Goal: Task Accomplishment & Management: Manage account settings

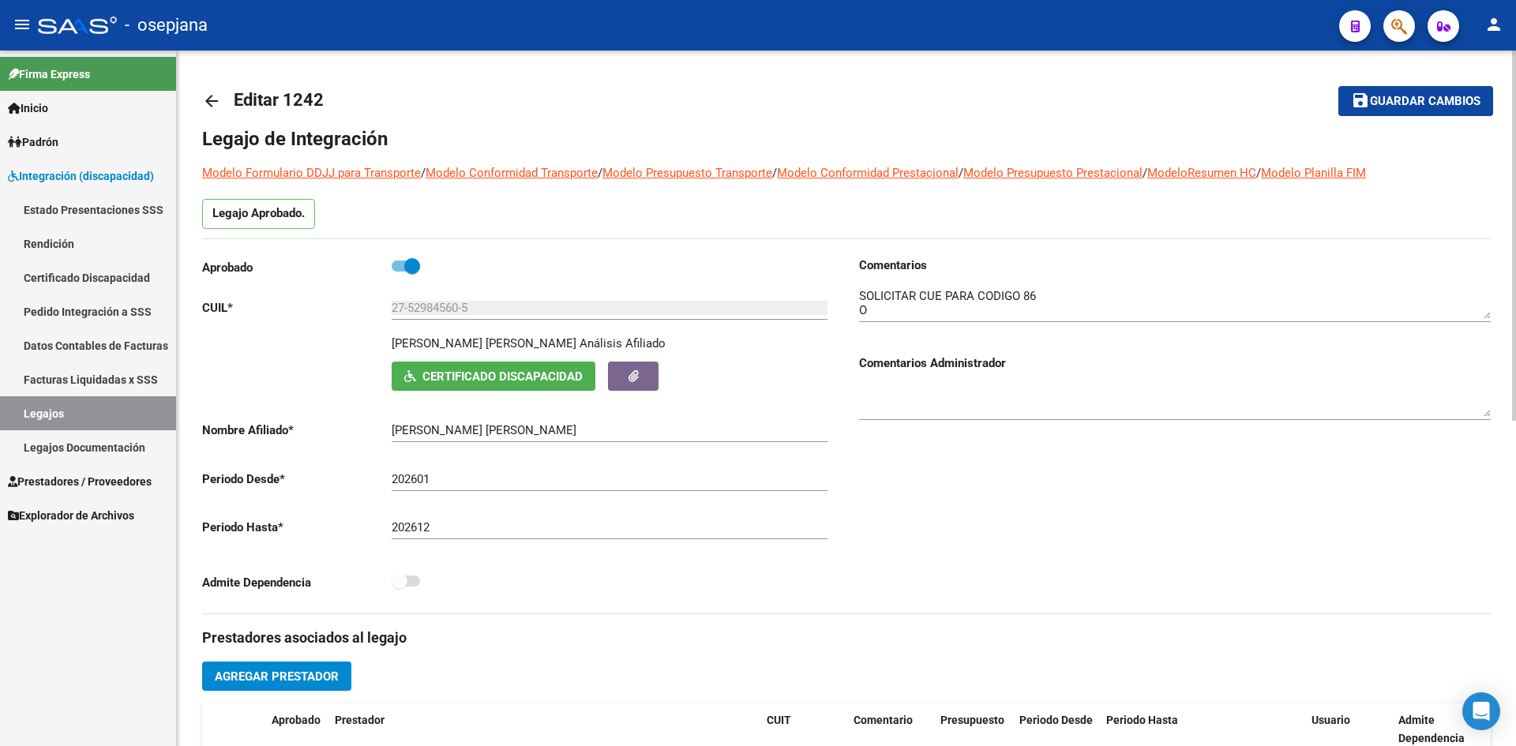
scroll to position [611, 0]
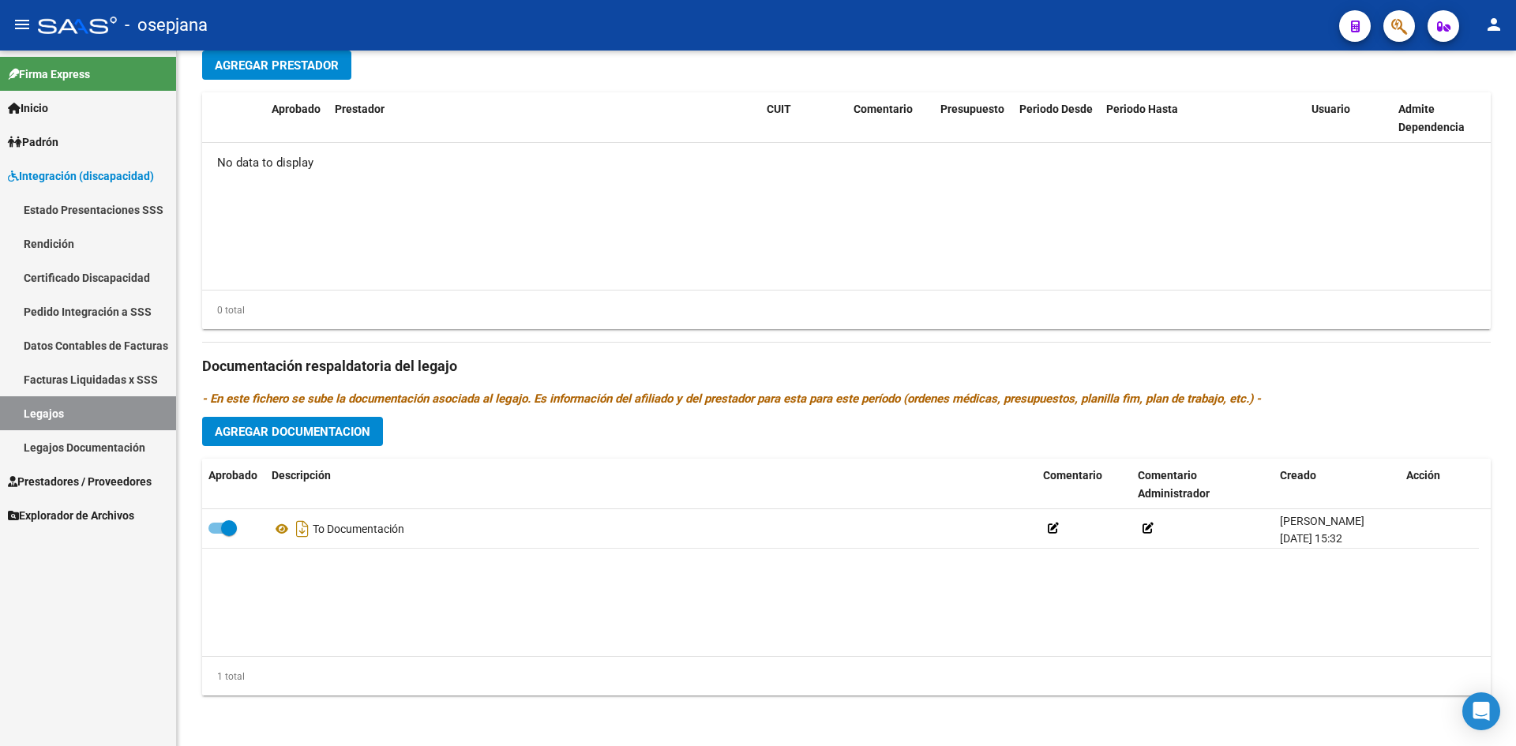
click at [124, 410] on link "Legajos" at bounding box center [88, 413] width 176 height 34
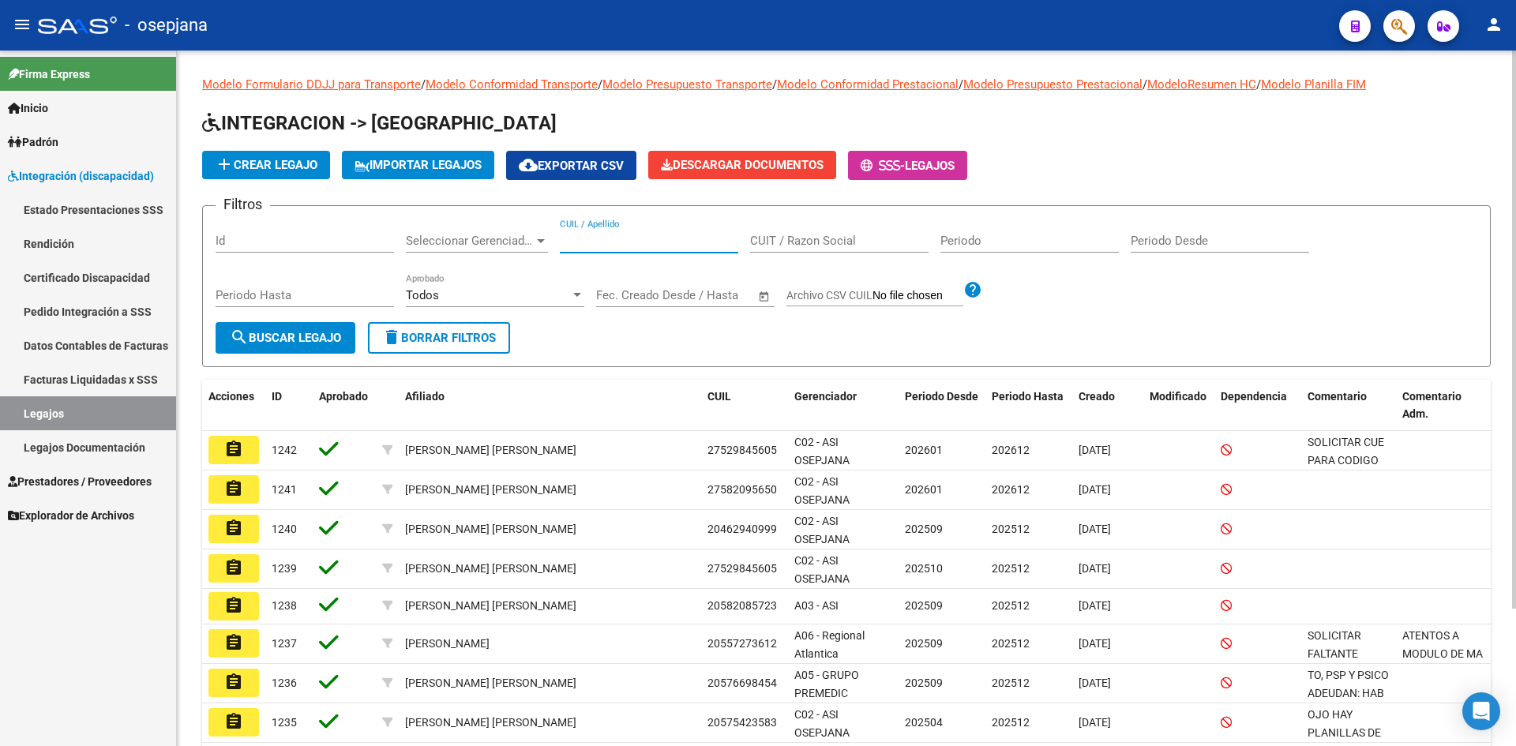
click at [581, 246] on input "CUIL / Apellido" at bounding box center [649, 241] width 178 height 14
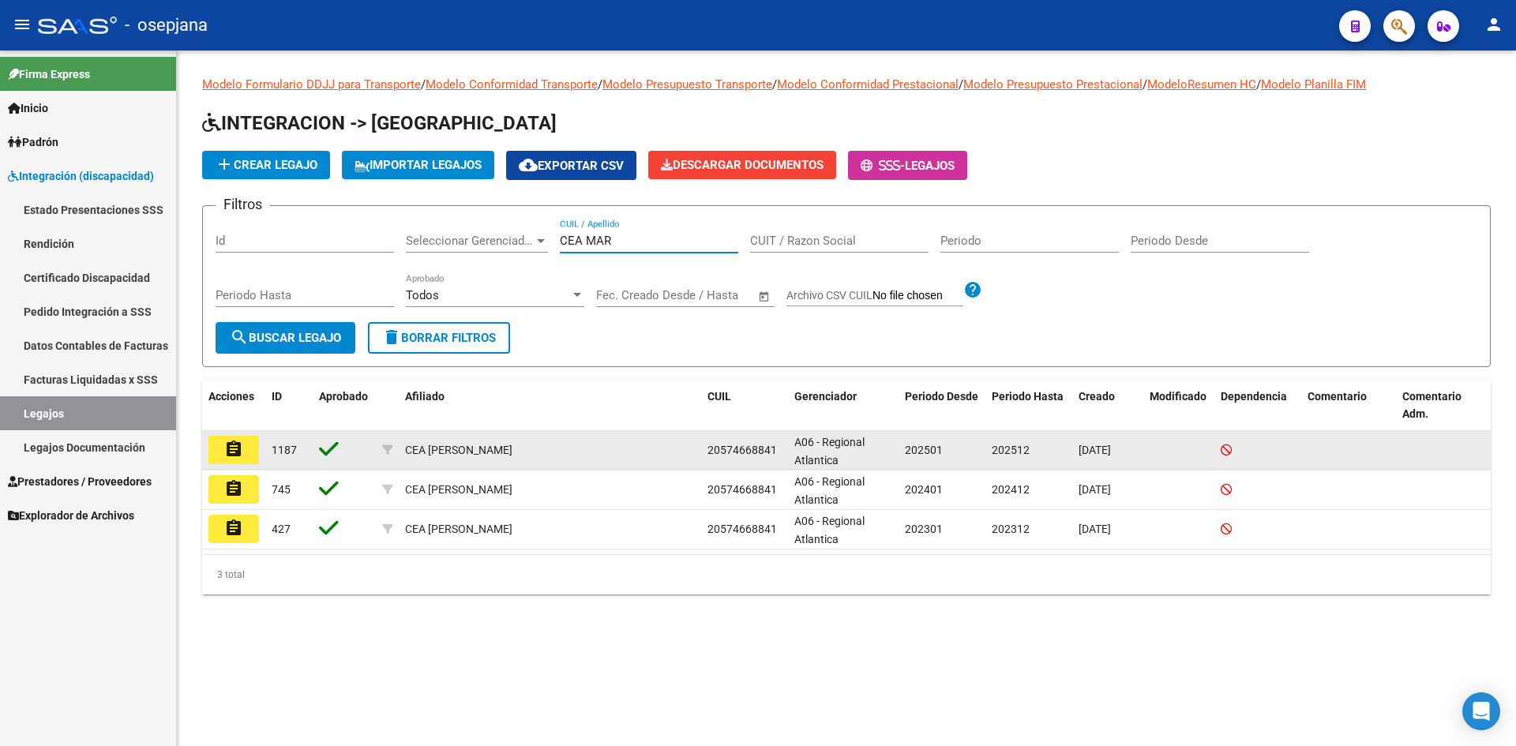
type input "CEA MAR"
click at [242, 450] on mat-icon "assignment" at bounding box center [233, 449] width 19 height 19
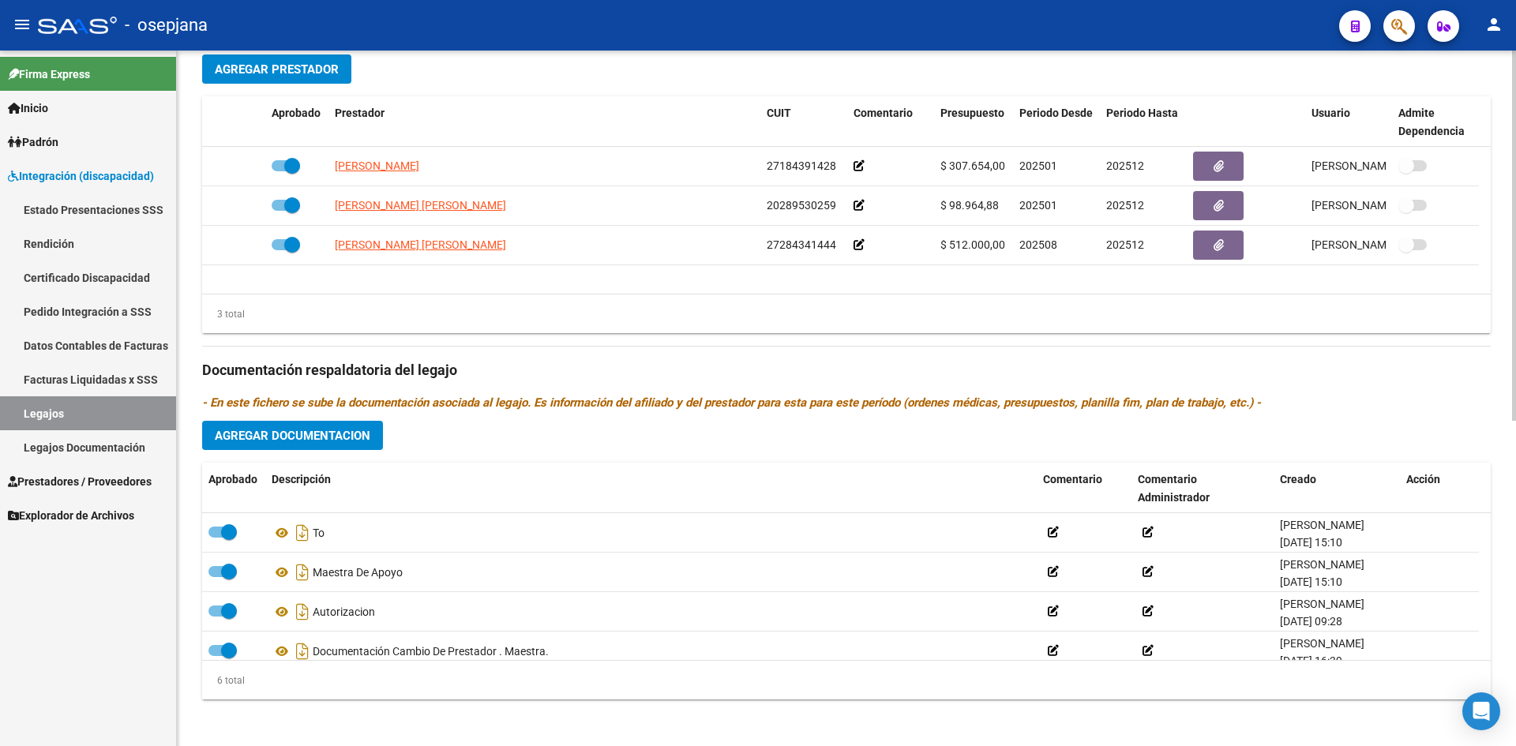
scroll to position [611, 0]
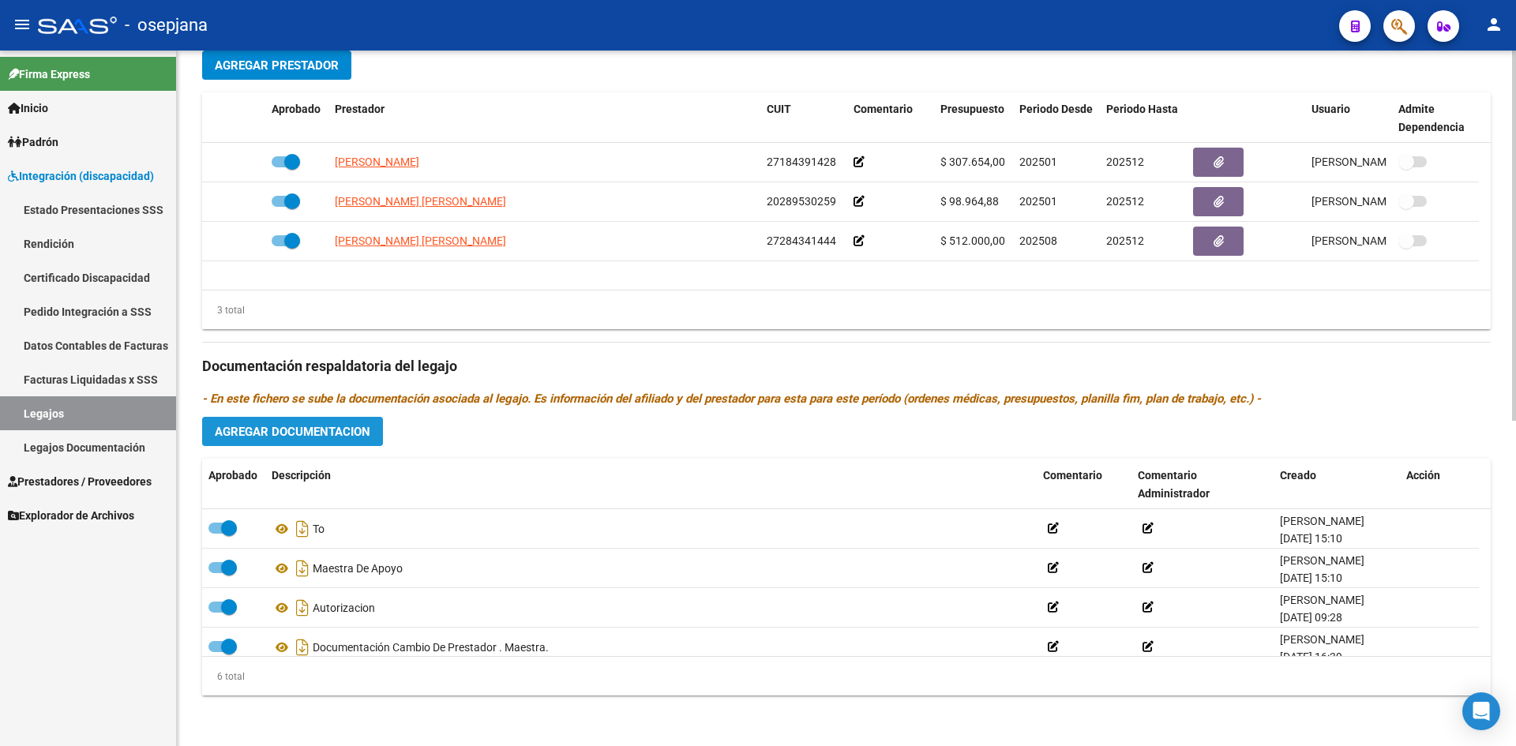
click at [323, 435] on span "Agregar Documentacion" at bounding box center [293, 432] width 156 height 14
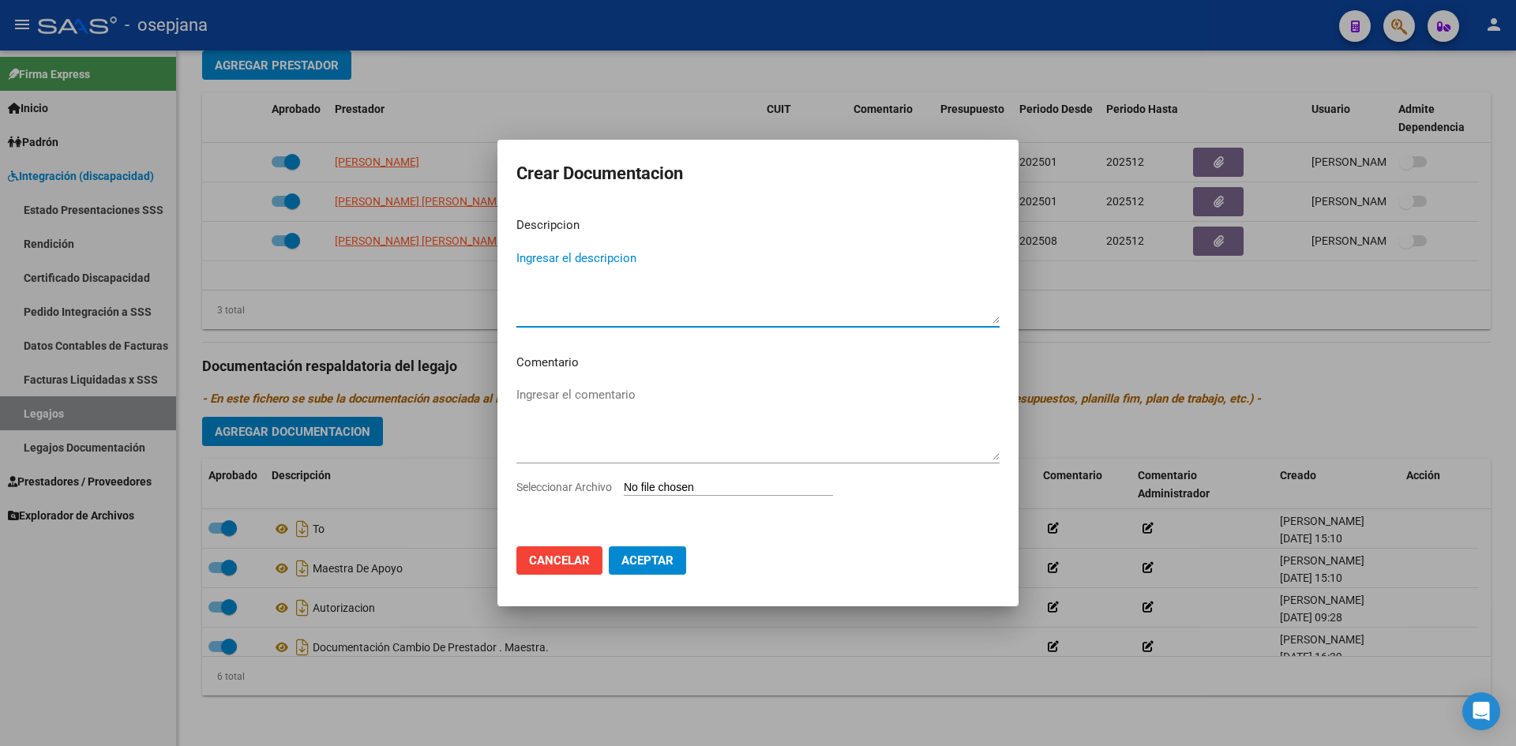
type textarea "a"
type textarea "Autorización Cambio de prestador [PERSON_NAME]"
click at [682, 490] on input "Seleccionar Archivo" at bounding box center [728, 488] width 209 height 15
type input "C:\fakepath\[PERSON_NAME].pdf"
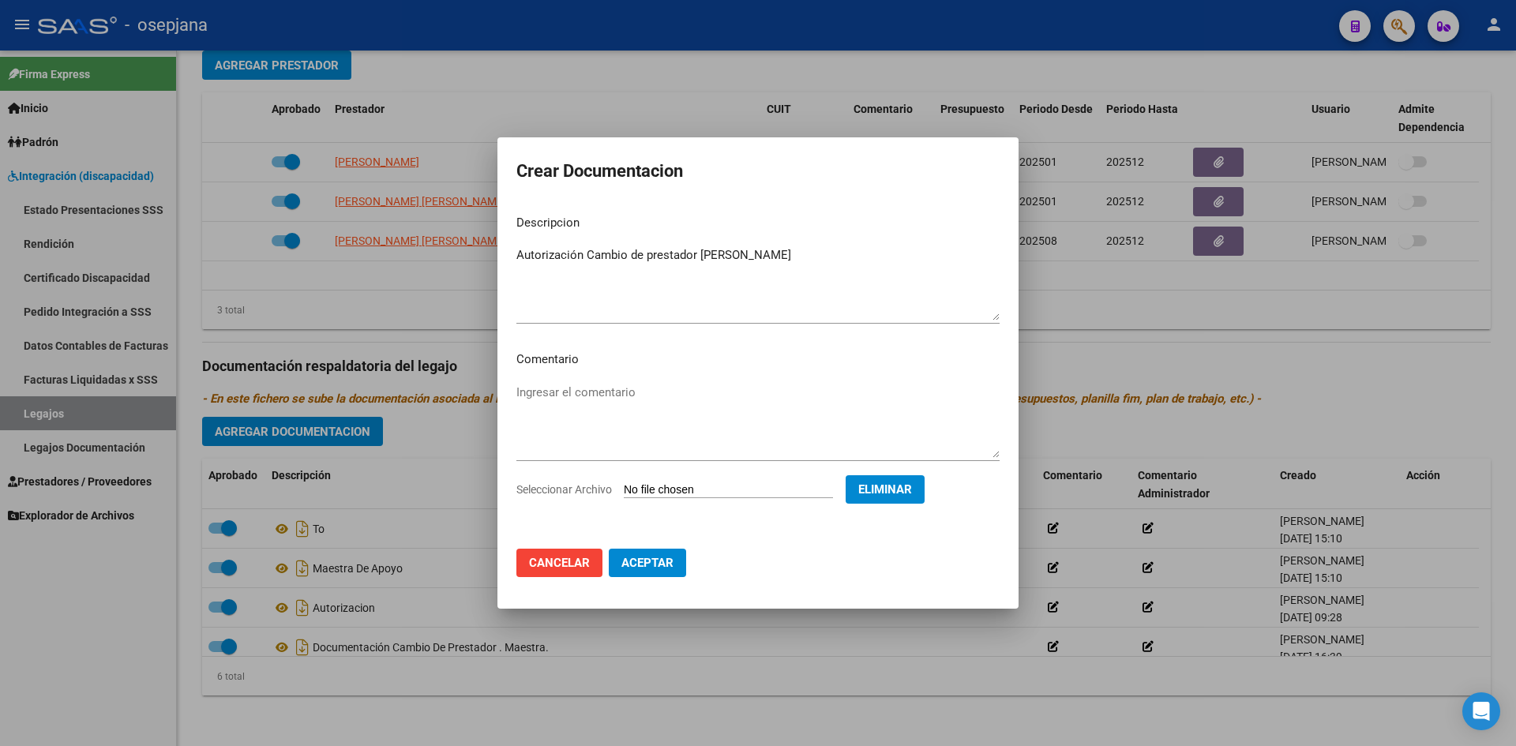
click at [671, 558] on span "Aceptar" at bounding box center [647, 563] width 52 height 14
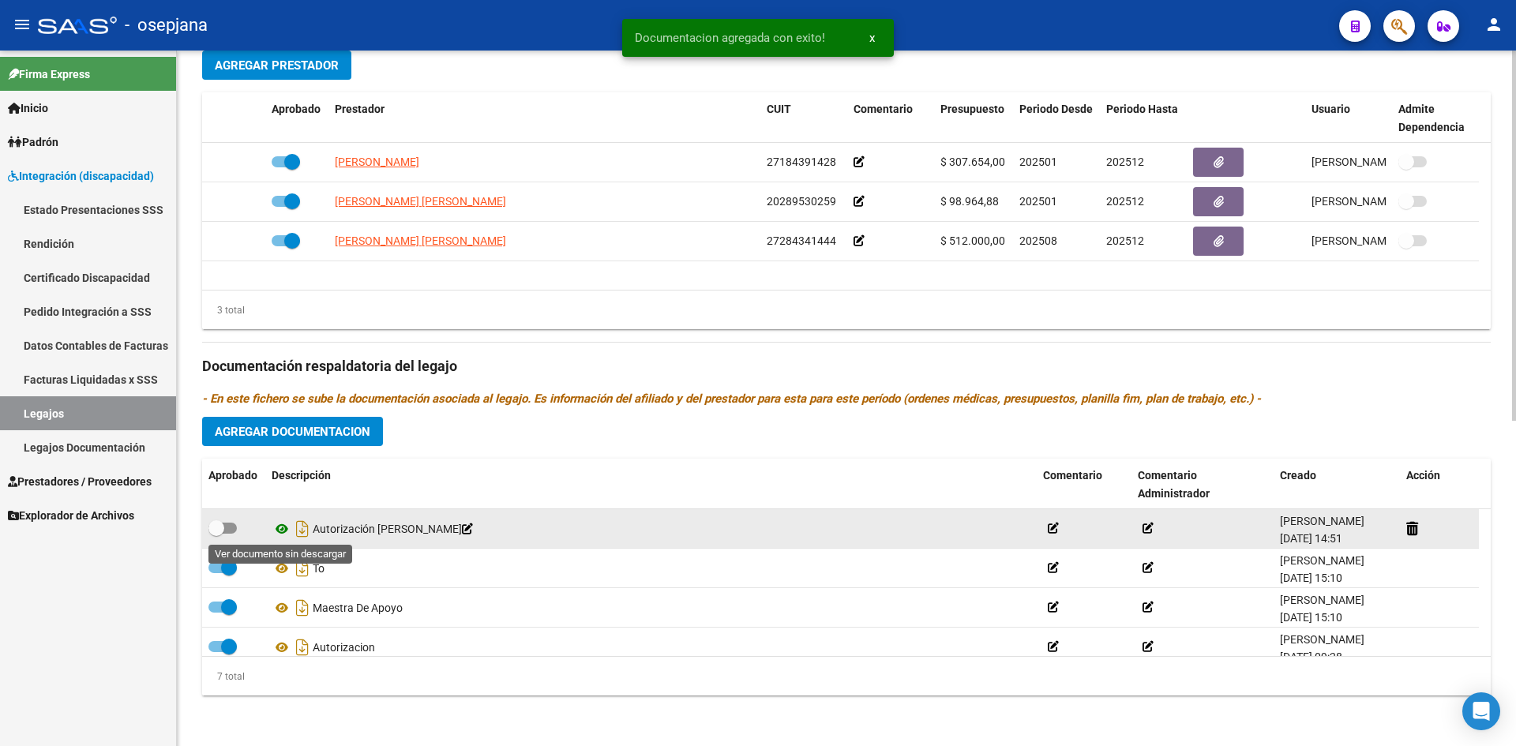
click at [284, 531] on icon at bounding box center [282, 529] width 21 height 19
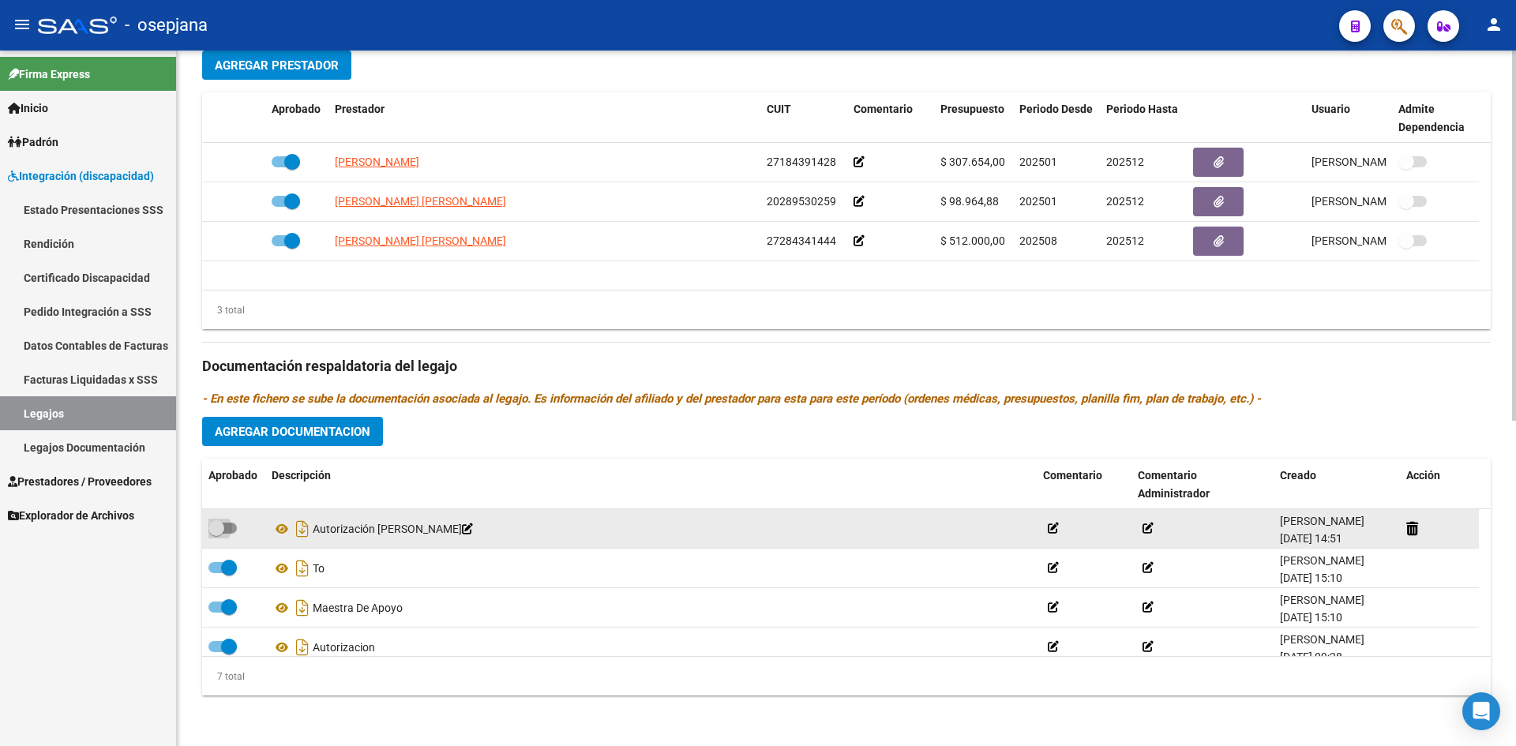
click at [231, 528] on span at bounding box center [222, 528] width 28 height 11
click at [216, 534] on input "checkbox" at bounding box center [216, 534] width 1 height 1
checkbox input "true"
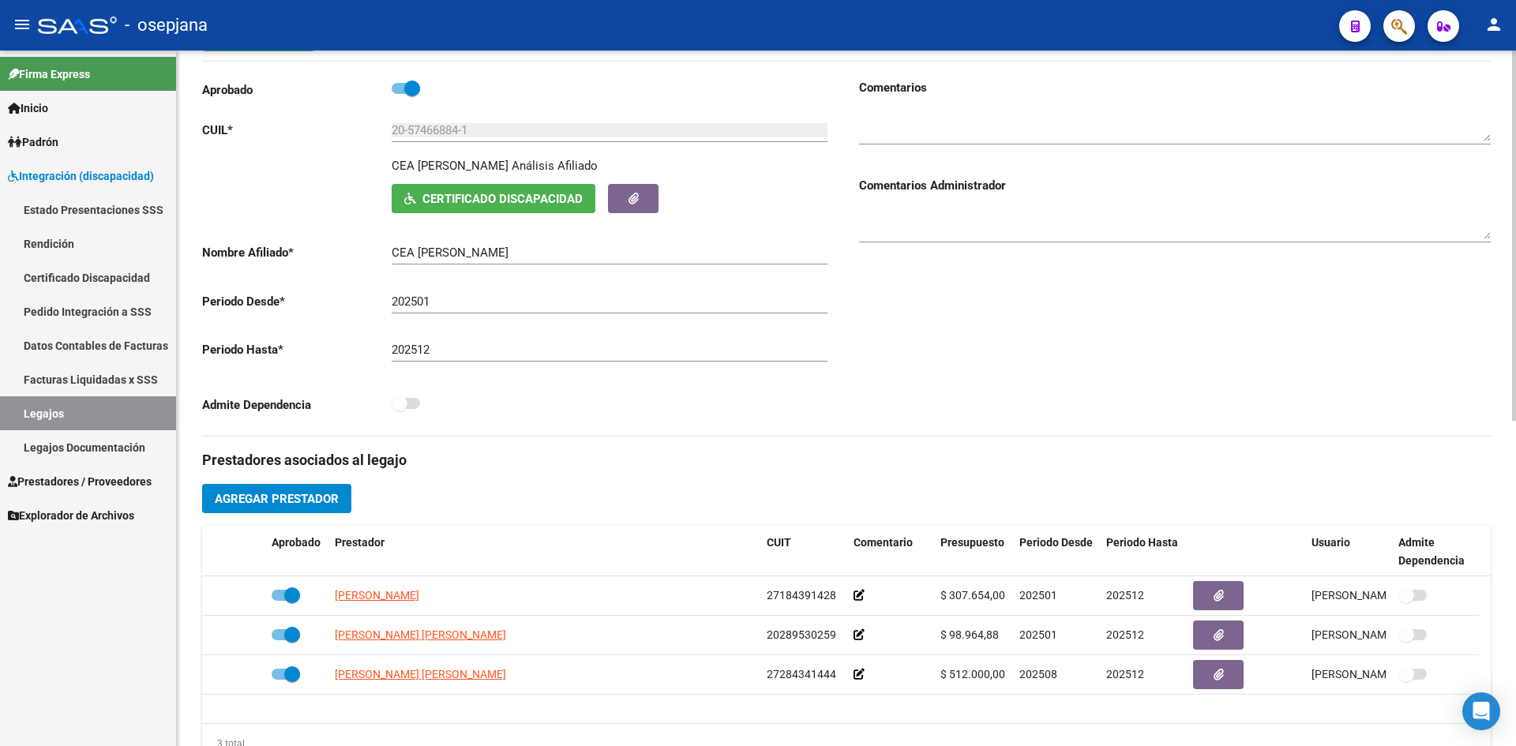
scroll to position [0, 0]
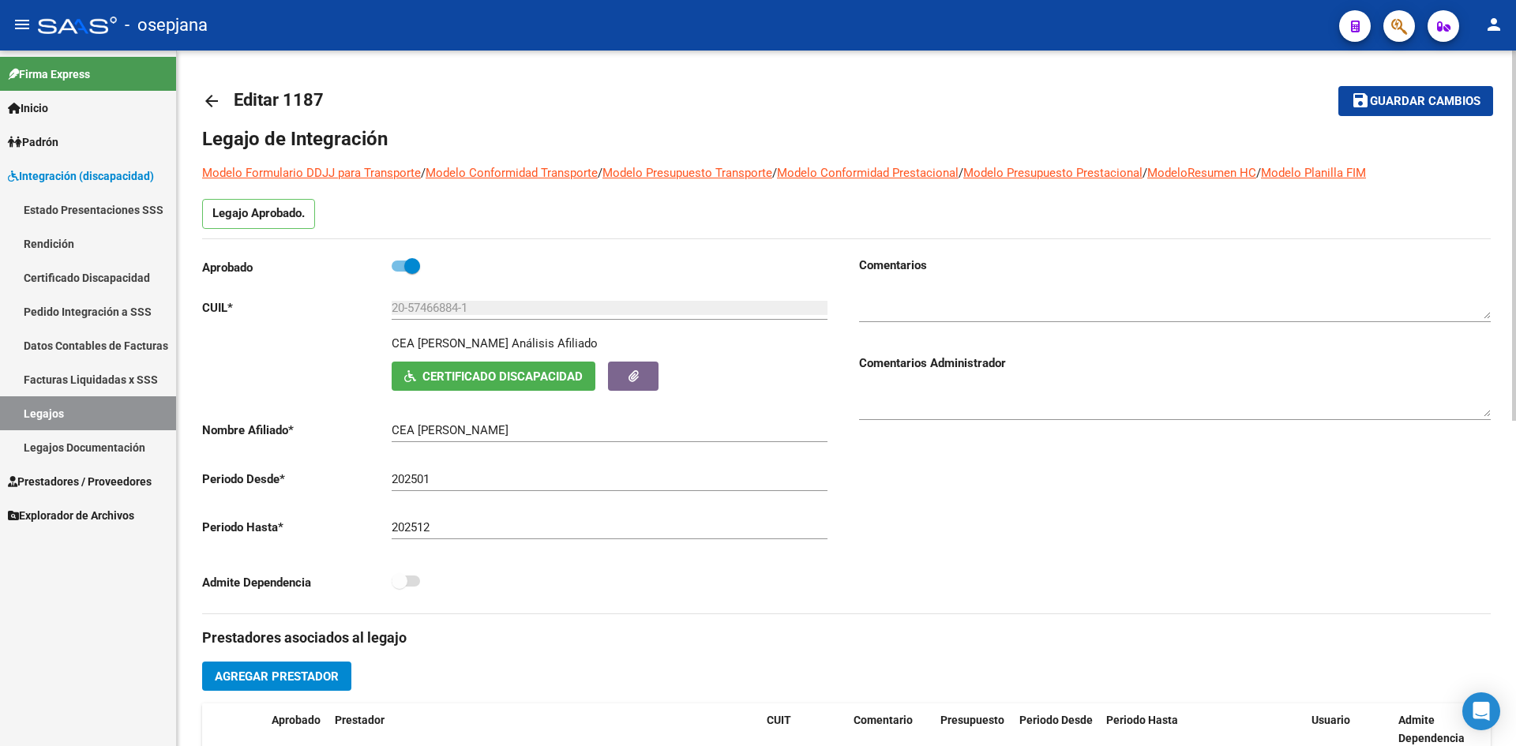
click at [1402, 97] on span "Guardar cambios" at bounding box center [1425, 102] width 111 height 14
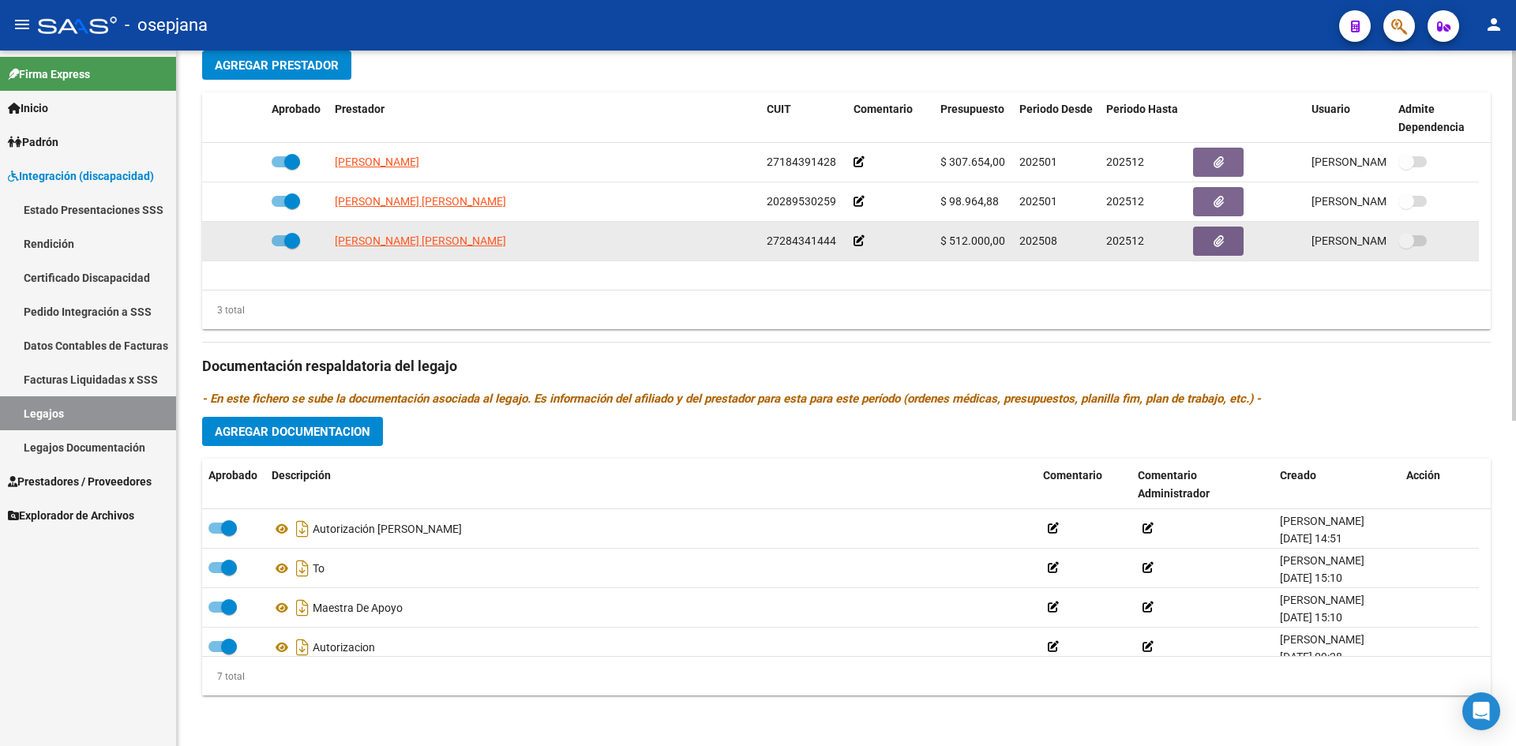
scroll to position [532, 0]
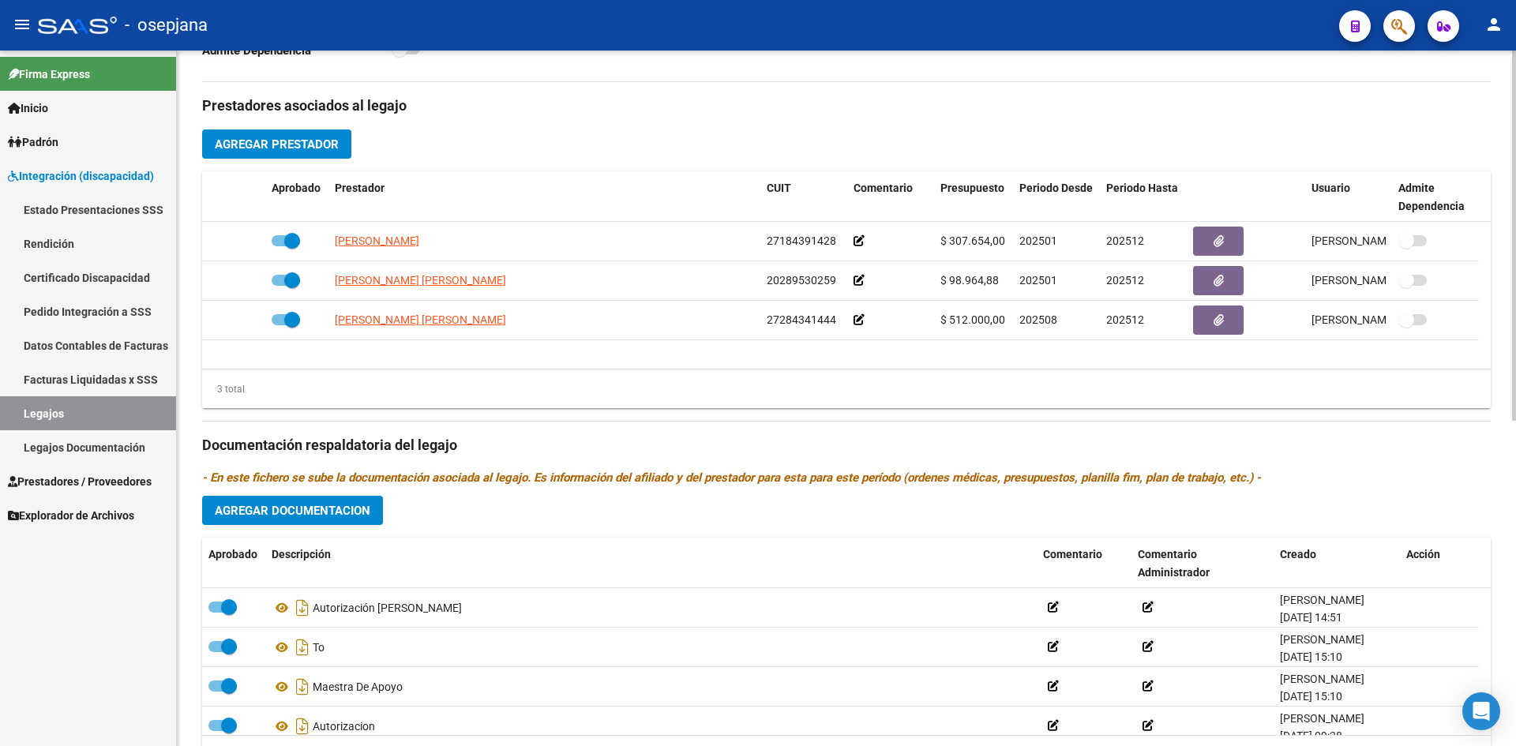
click at [287, 143] on span "Agregar Prestador" at bounding box center [277, 144] width 124 height 14
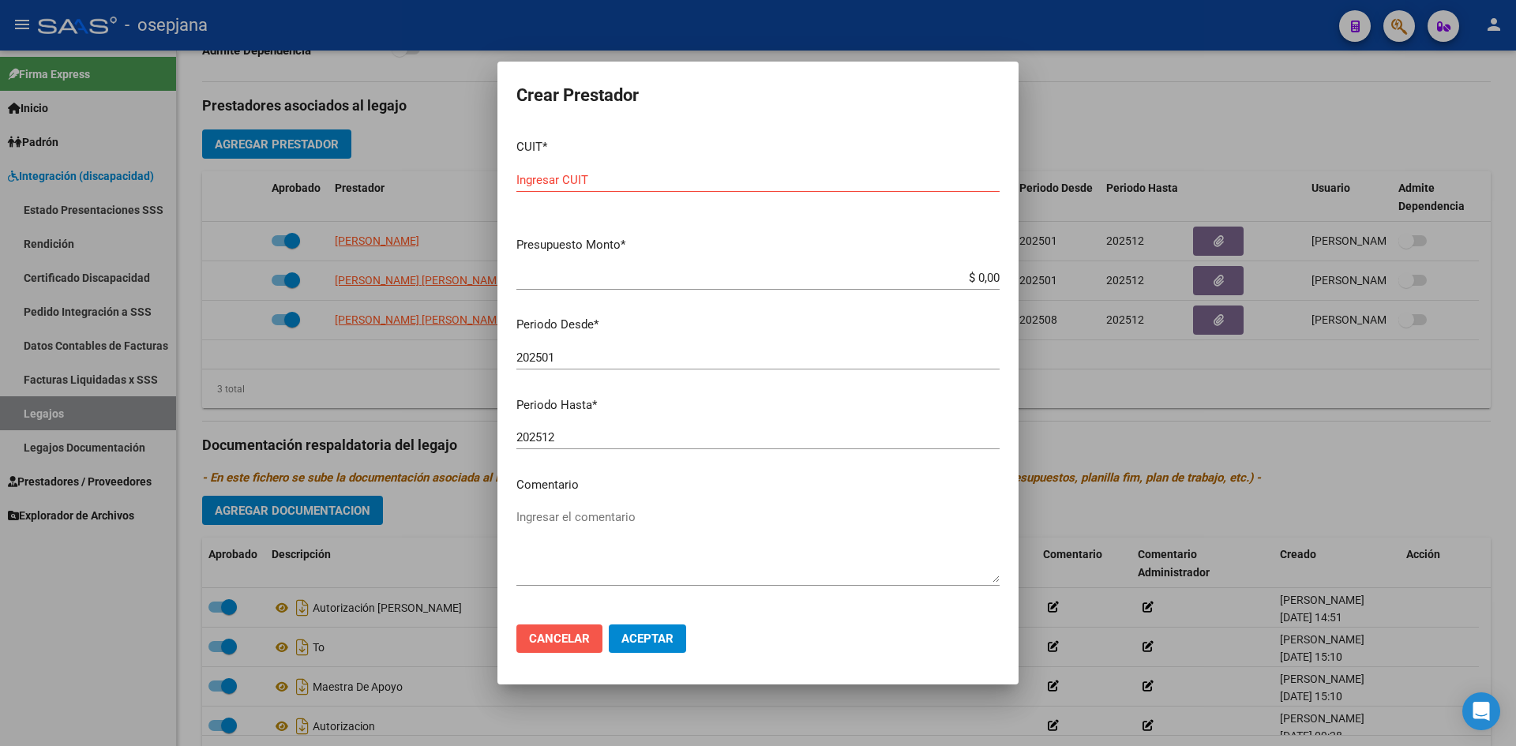
click at [579, 632] on span "Cancelar" at bounding box center [559, 639] width 61 height 14
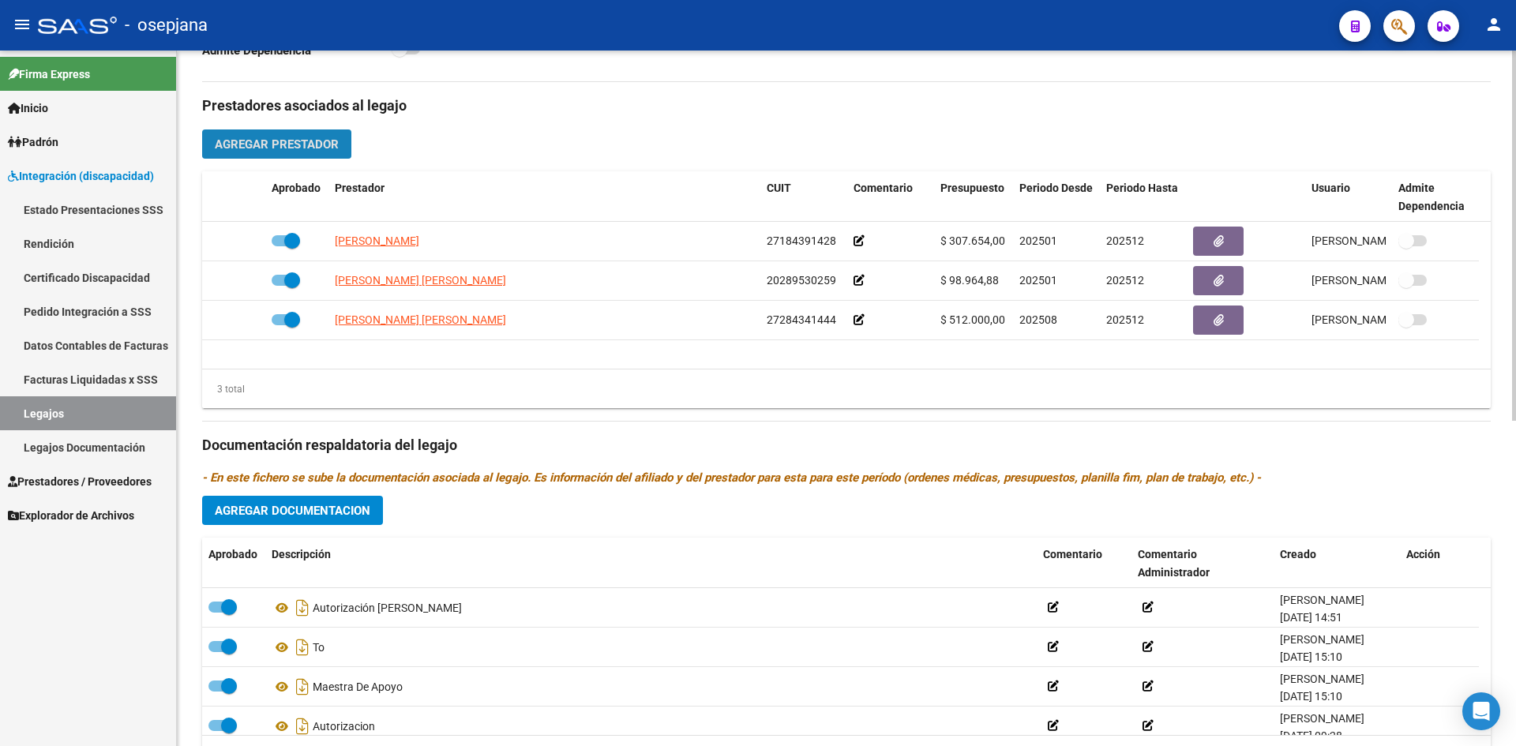
click at [289, 143] on span "Agregar Prestador" at bounding box center [277, 144] width 124 height 14
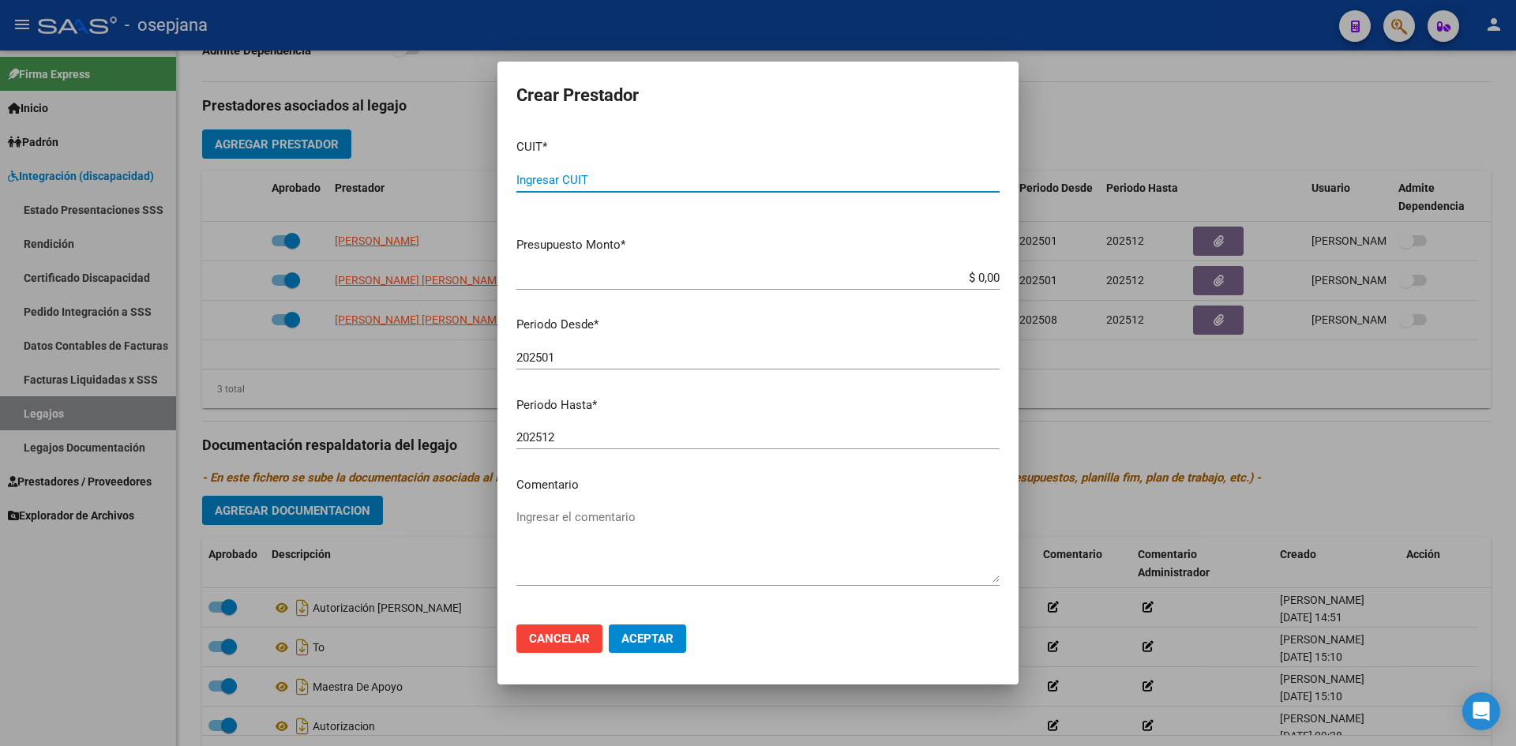
type input "3"
type input "27-24543358-7"
drag, startPoint x: 948, startPoint y: 280, endPoint x: 1055, endPoint y: 307, distance: 110.9
click at [1055, 307] on div "Crear Prestador CUIT * 27-24543358-7 Ingresar CUIT ARCA Padrón Presupuesto Mont…" at bounding box center [758, 373] width 1516 height 746
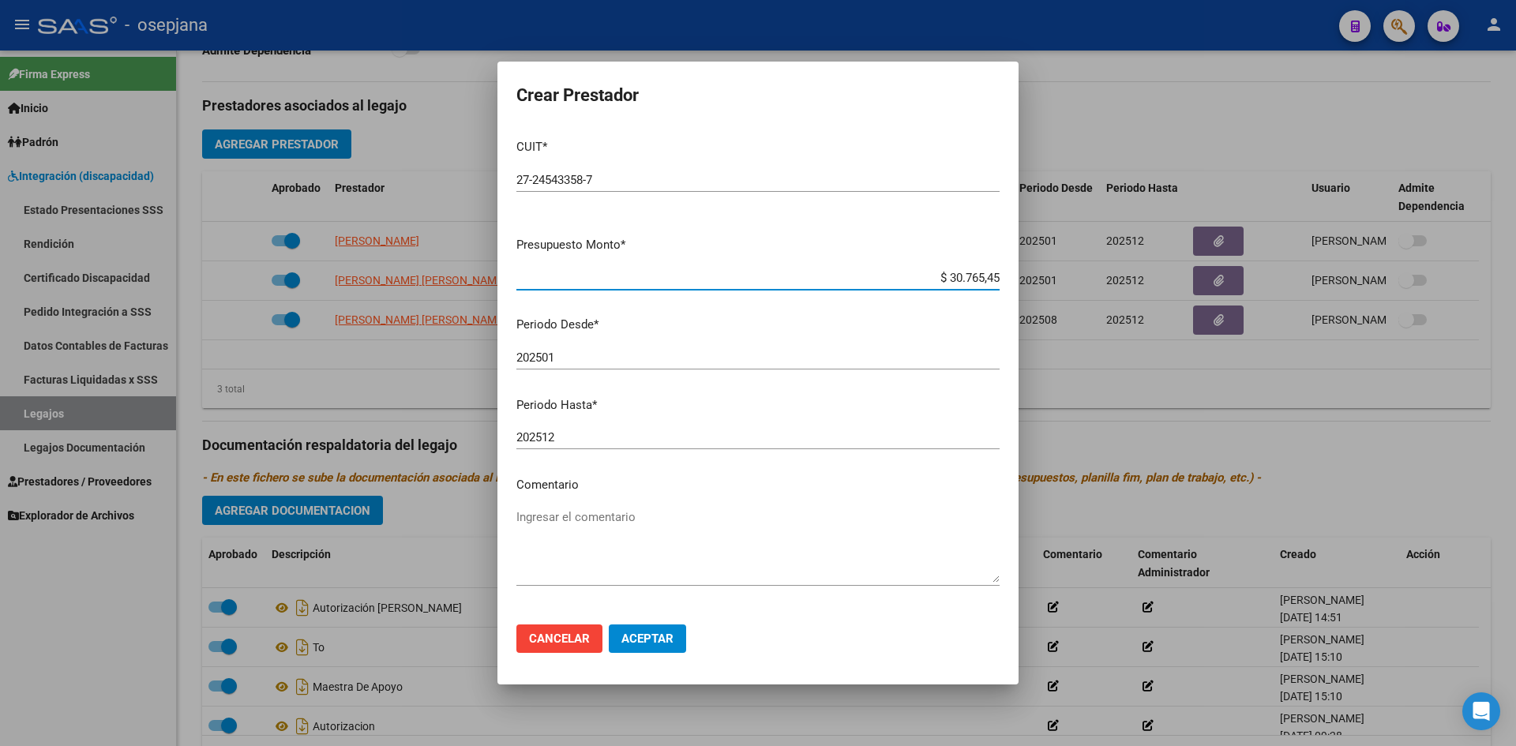
type input "$ 307.654,57"
click at [626, 355] on input "202501" at bounding box center [757, 358] width 483 height 14
type input "202510"
click at [663, 637] on span "Aceptar" at bounding box center [647, 639] width 52 height 14
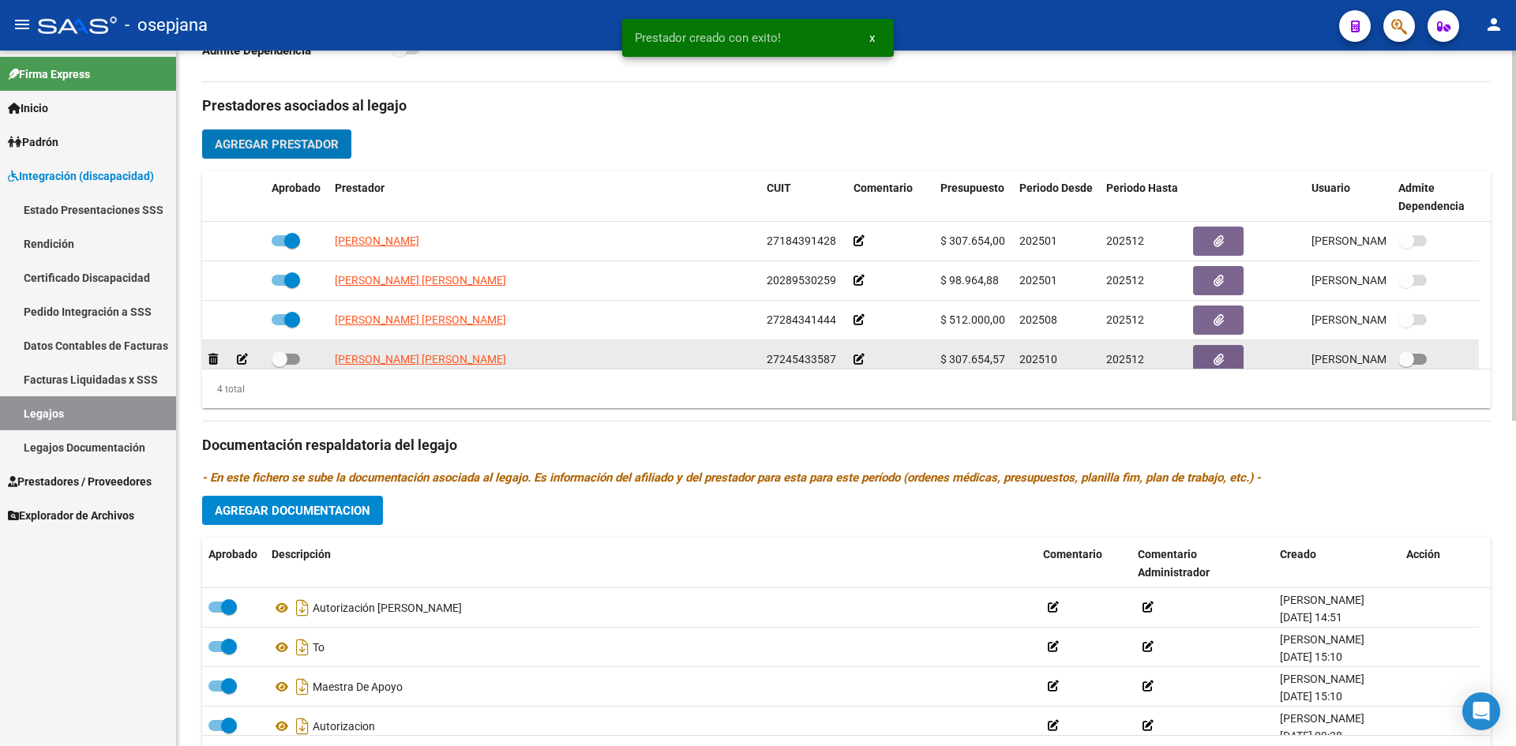
click at [291, 362] on span at bounding box center [286, 359] width 28 height 11
click at [280, 365] on input "checkbox" at bounding box center [279, 365] width 1 height 1
checkbox input "true"
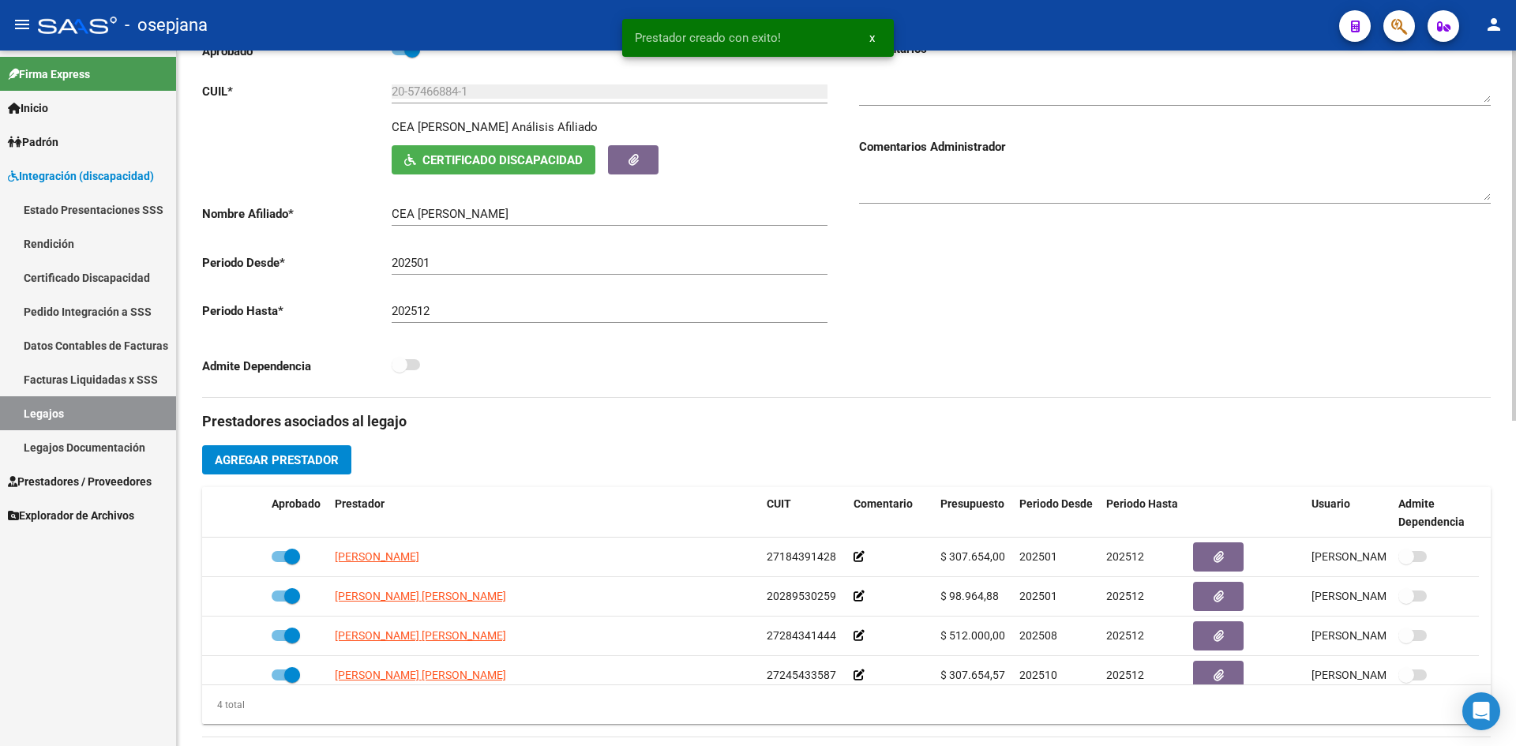
scroll to position [0, 0]
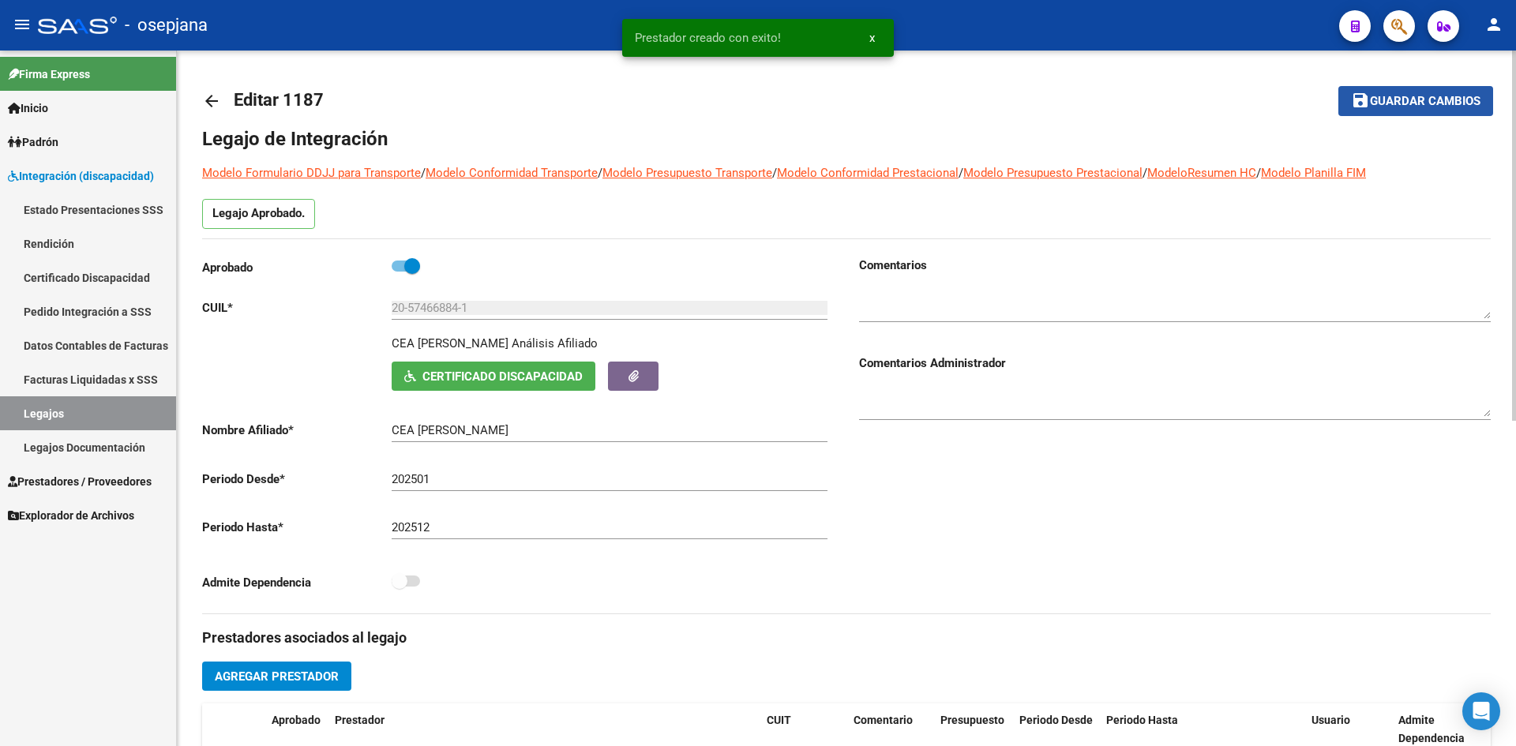
click at [1411, 98] on span "Guardar cambios" at bounding box center [1425, 102] width 111 height 14
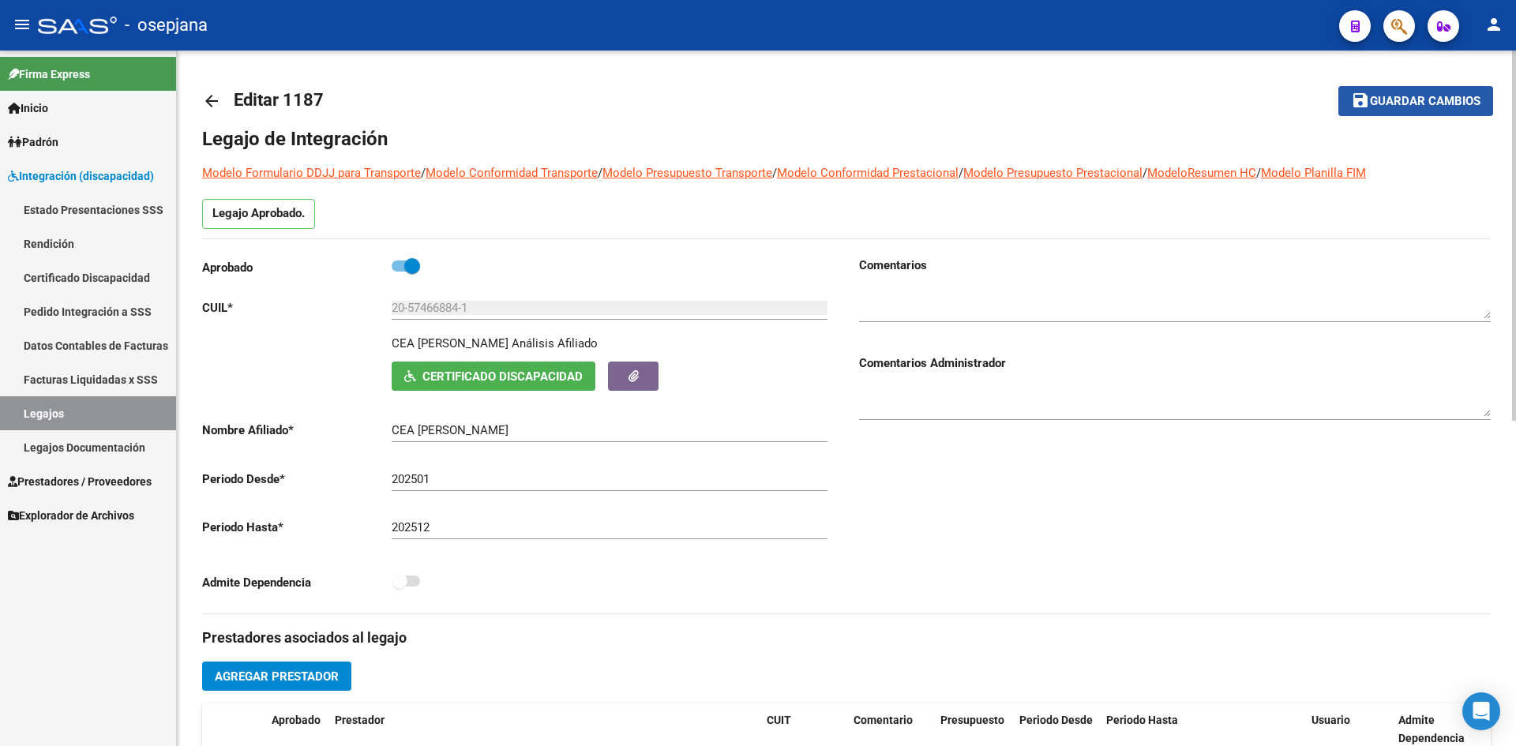
click at [1408, 95] on span "Guardar cambios" at bounding box center [1425, 102] width 111 height 14
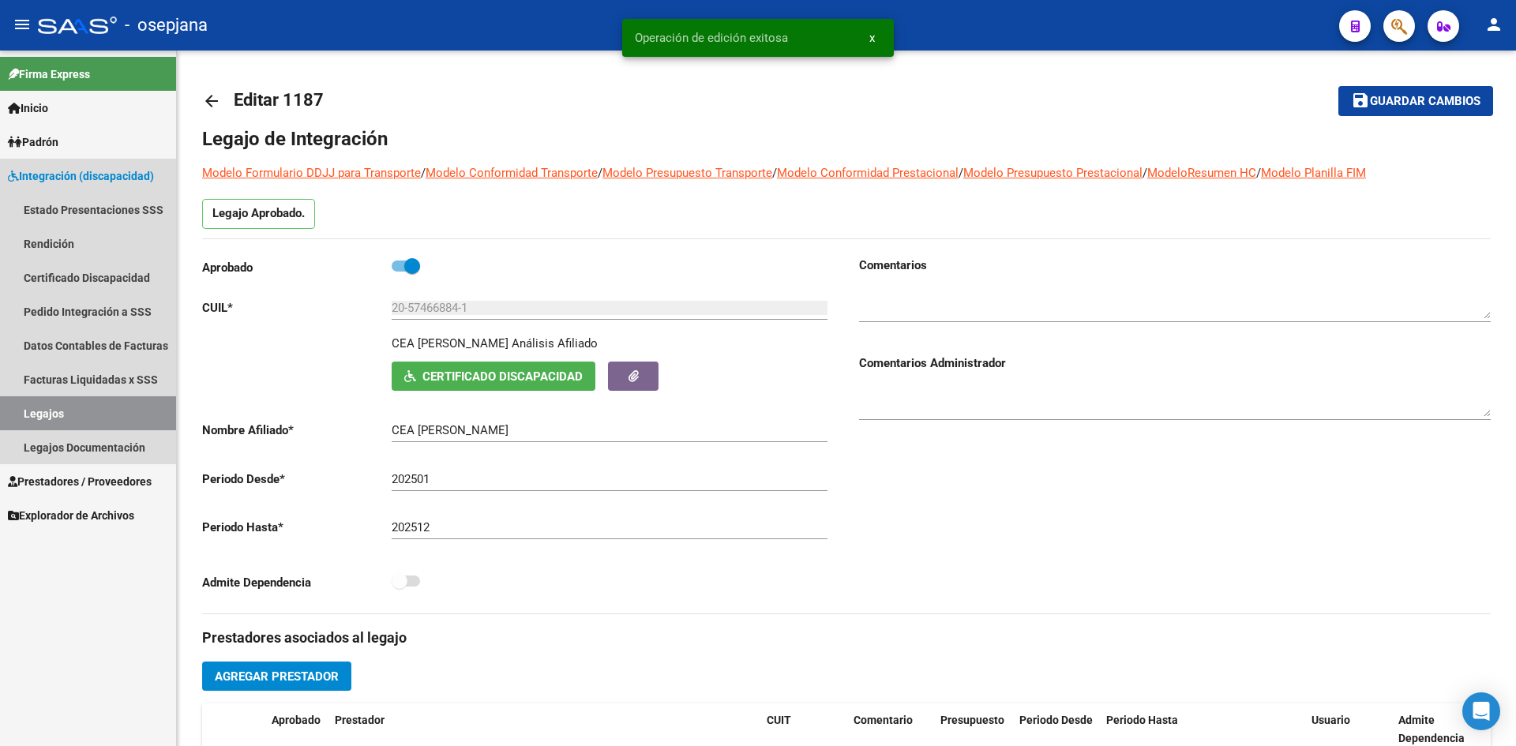
click at [47, 178] on span "Integración (discapacidad)" at bounding box center [81, 175] width 146 height 17
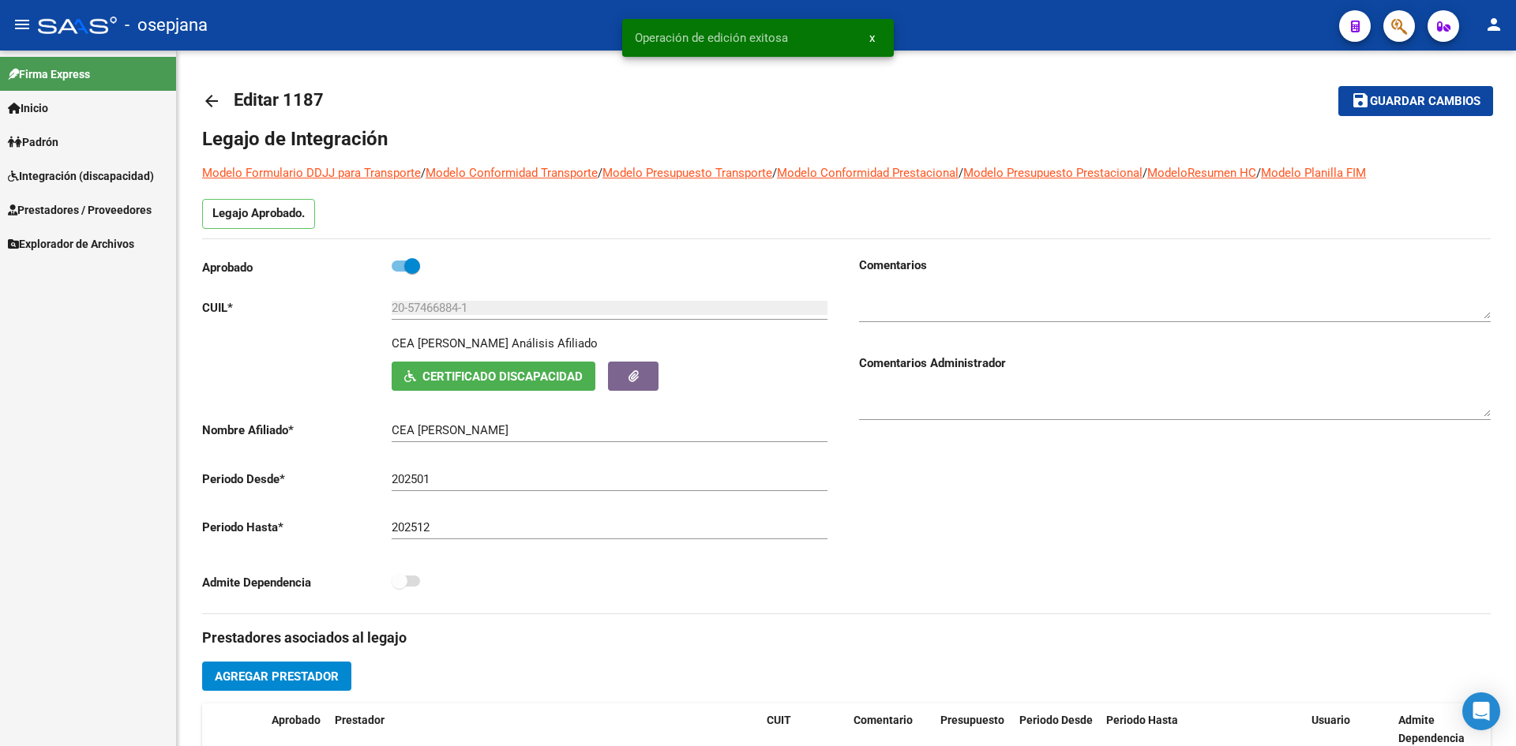
click at [53, 205] on span "Prestadores / Proveedores" at bounding box center [80, 209] width 144 height 17
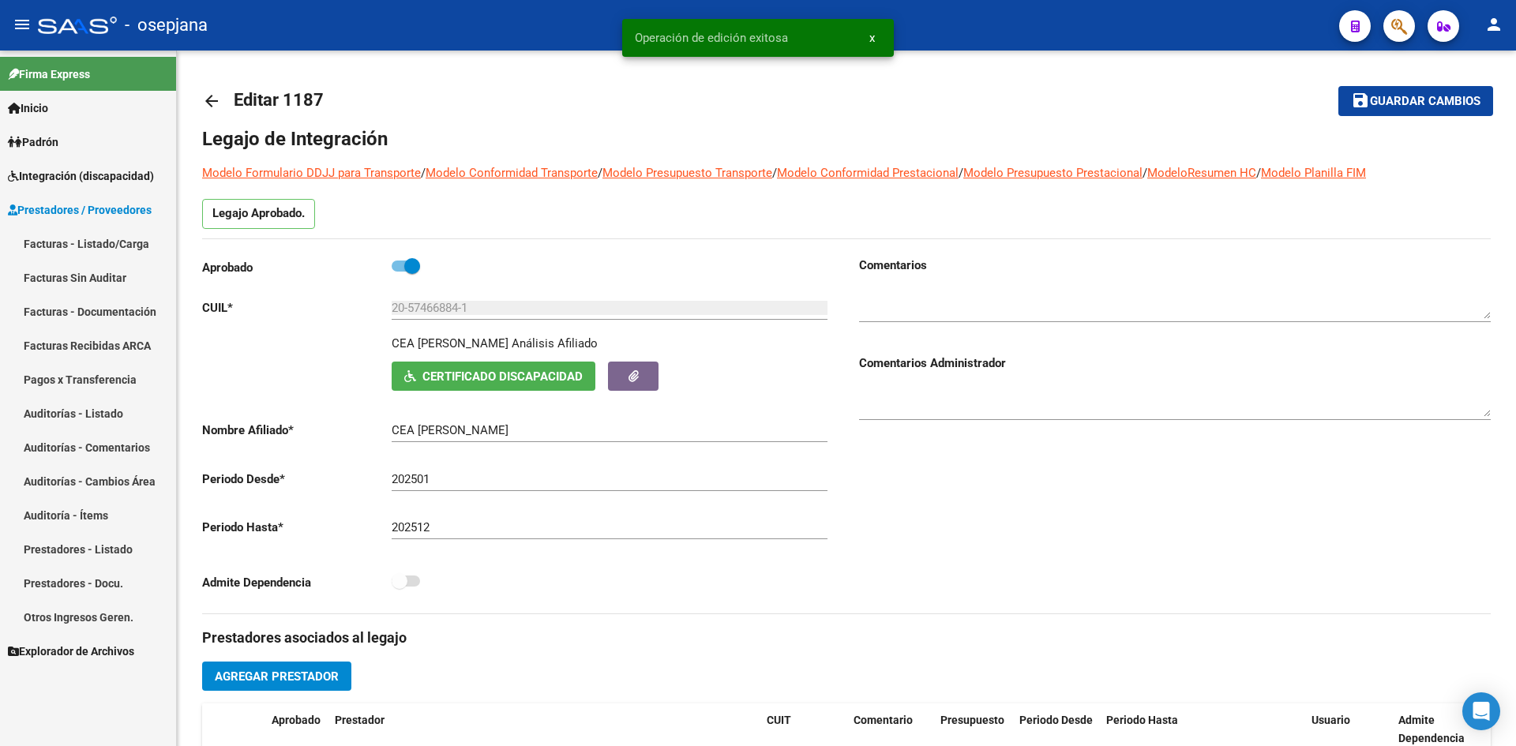
click at [76, 241] on link "Facturas - Listado/Carga" at bounding box center [88, 244] width 176 height 34
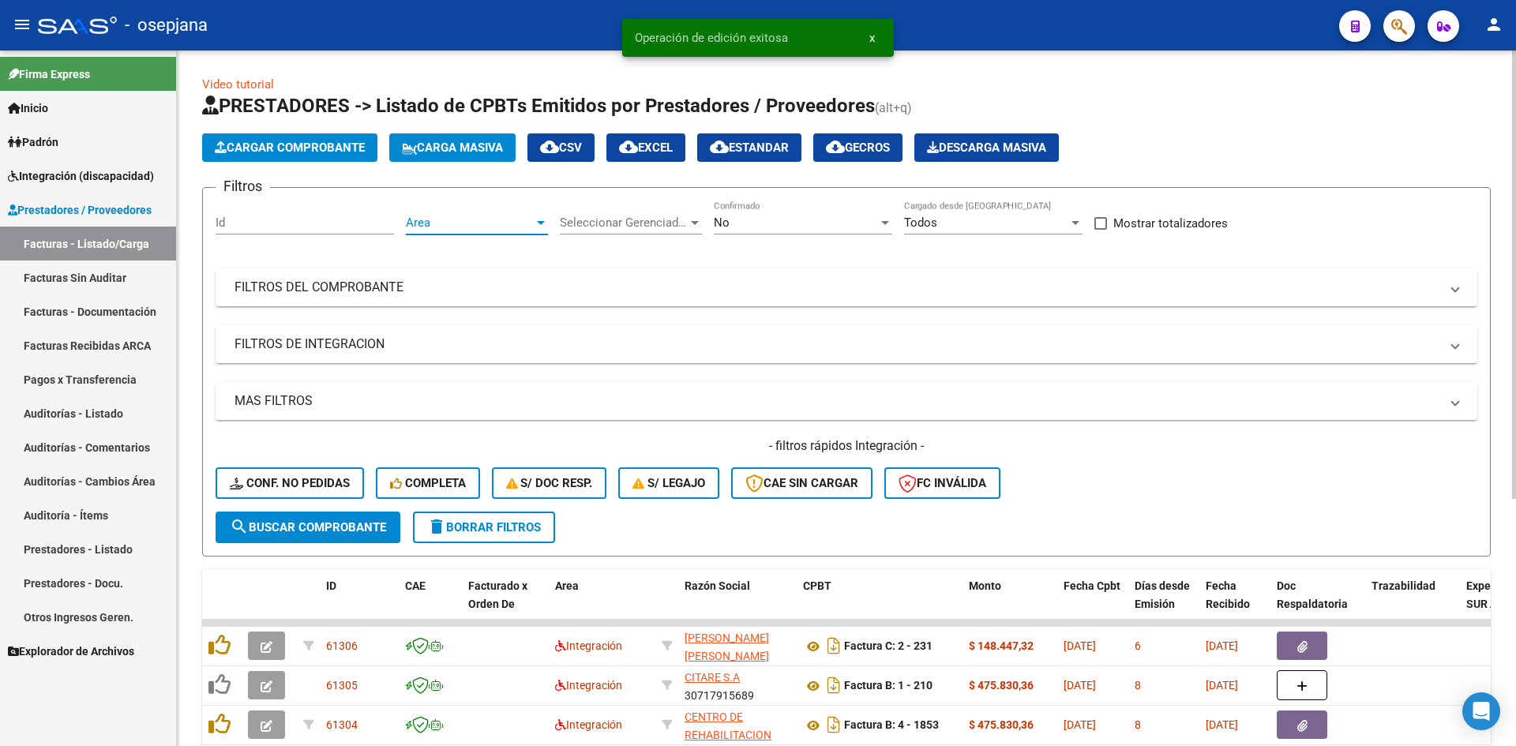
click at [450, 221] on span "Area" at bounding box center [470, 223] width 128 height 14
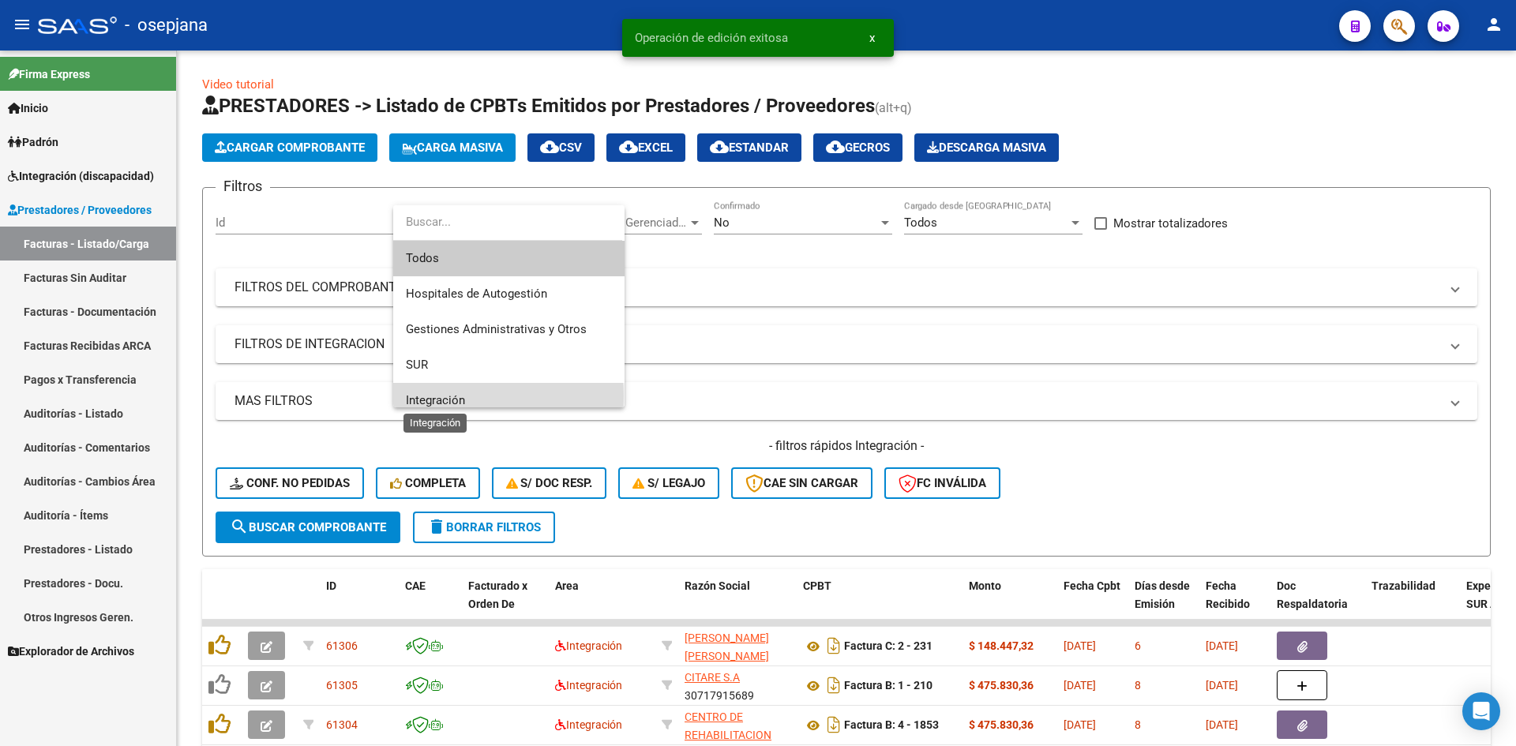
click at [443, 396] on span "Integración" at bounding box center [435, 400] width 59 height 14
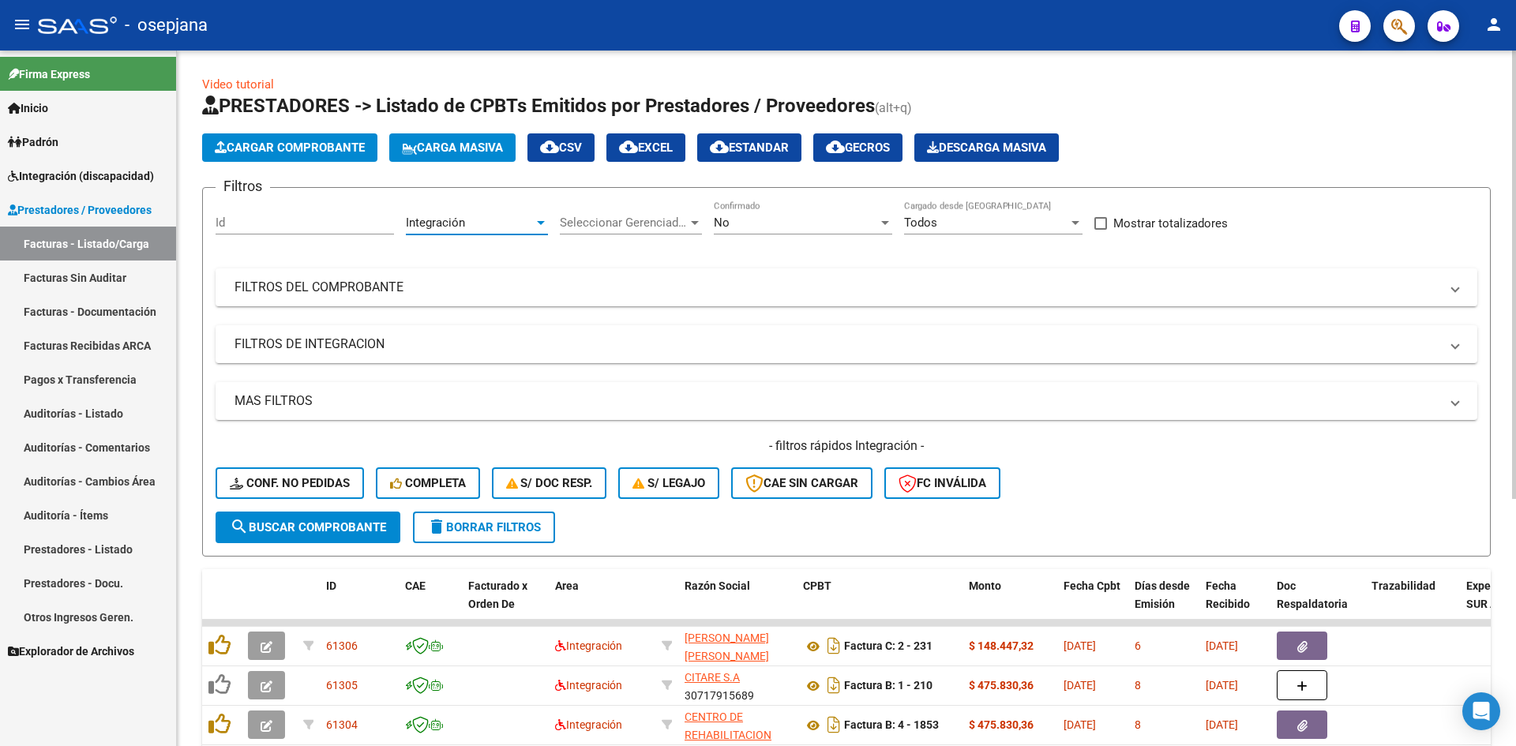
click at [761, 221] on div "No" at bounding box center [796, 223] width 164 height 14
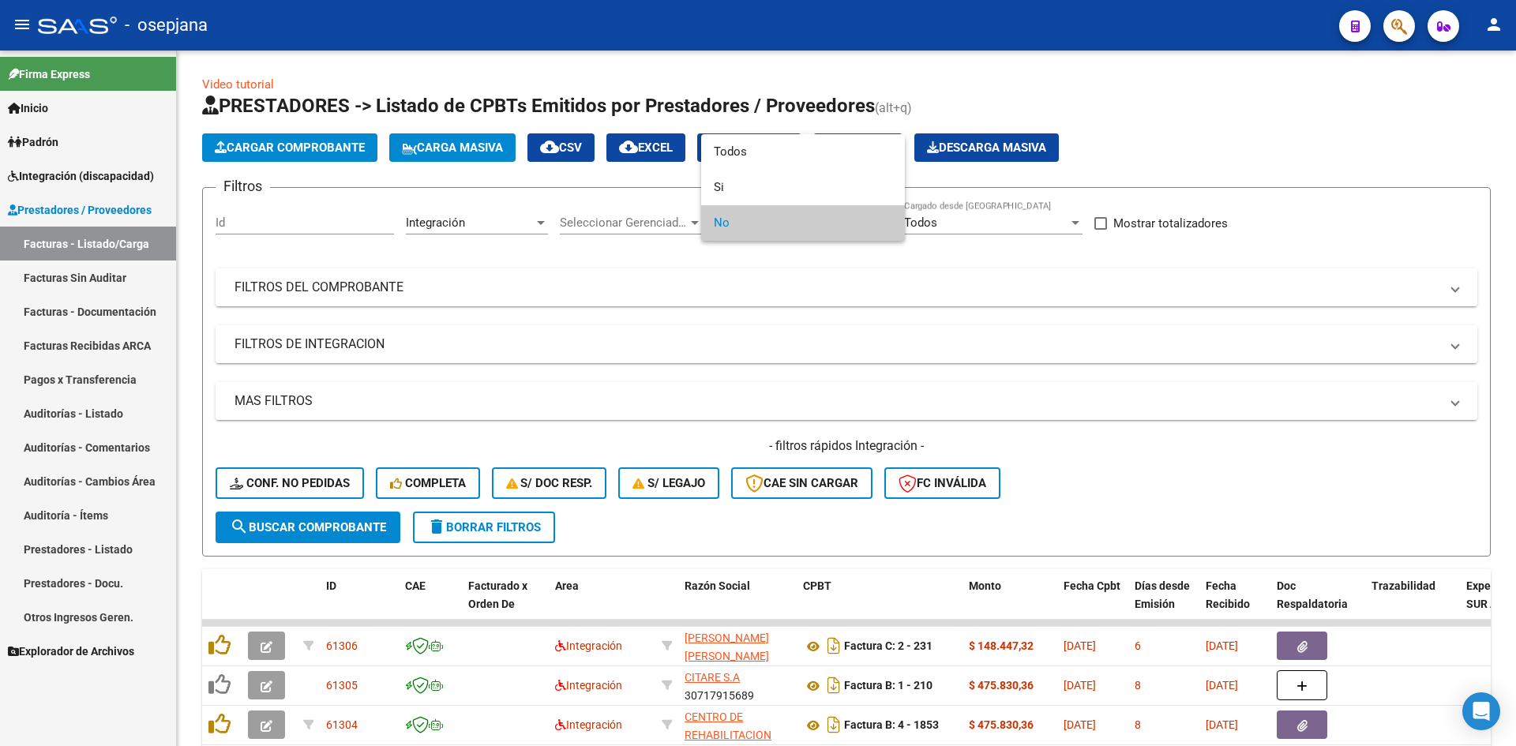
click at [749, 351] on div at bounding box center [758, 373] width 1516 height 746
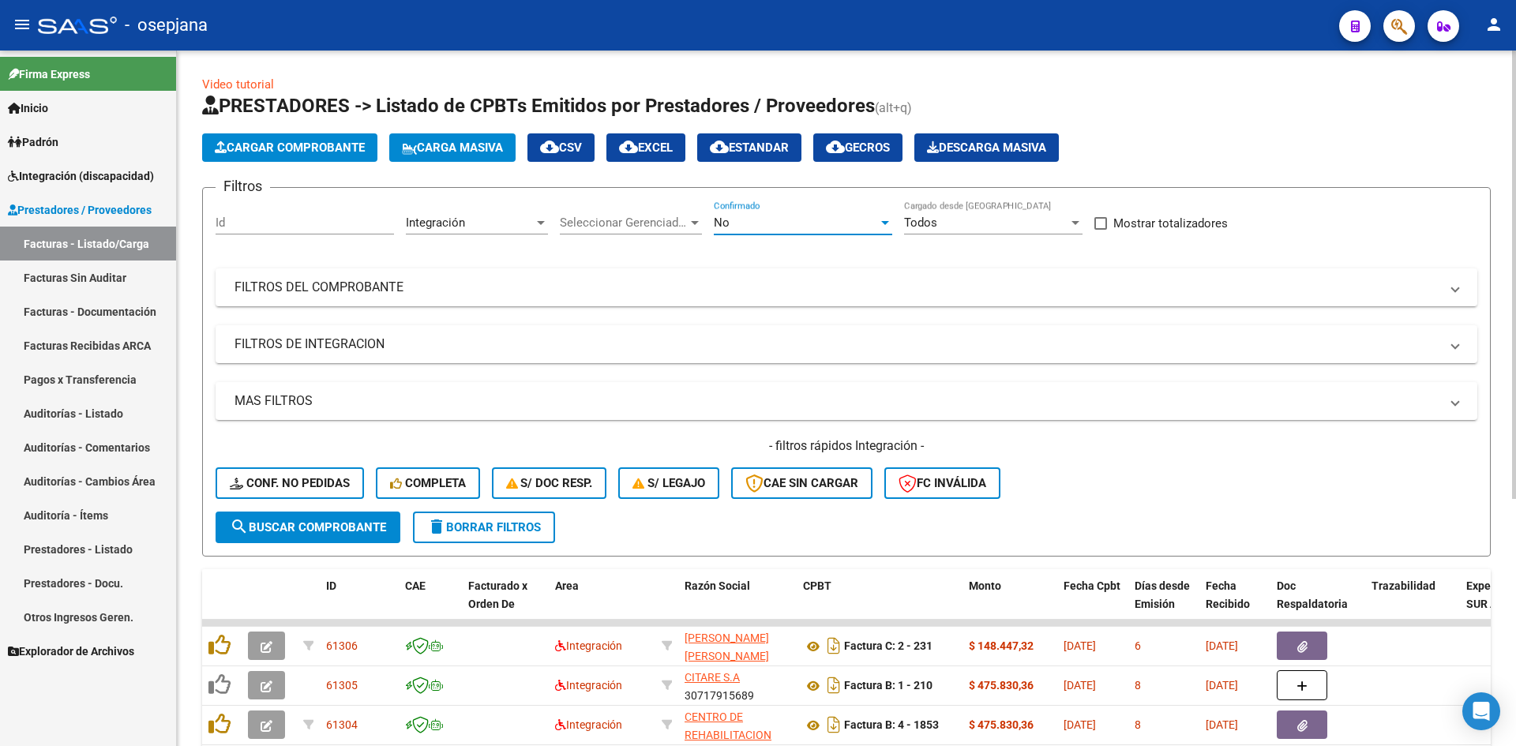
click at [747, 219] on div "No" at bounding box center [796, 223] width 164 height 14
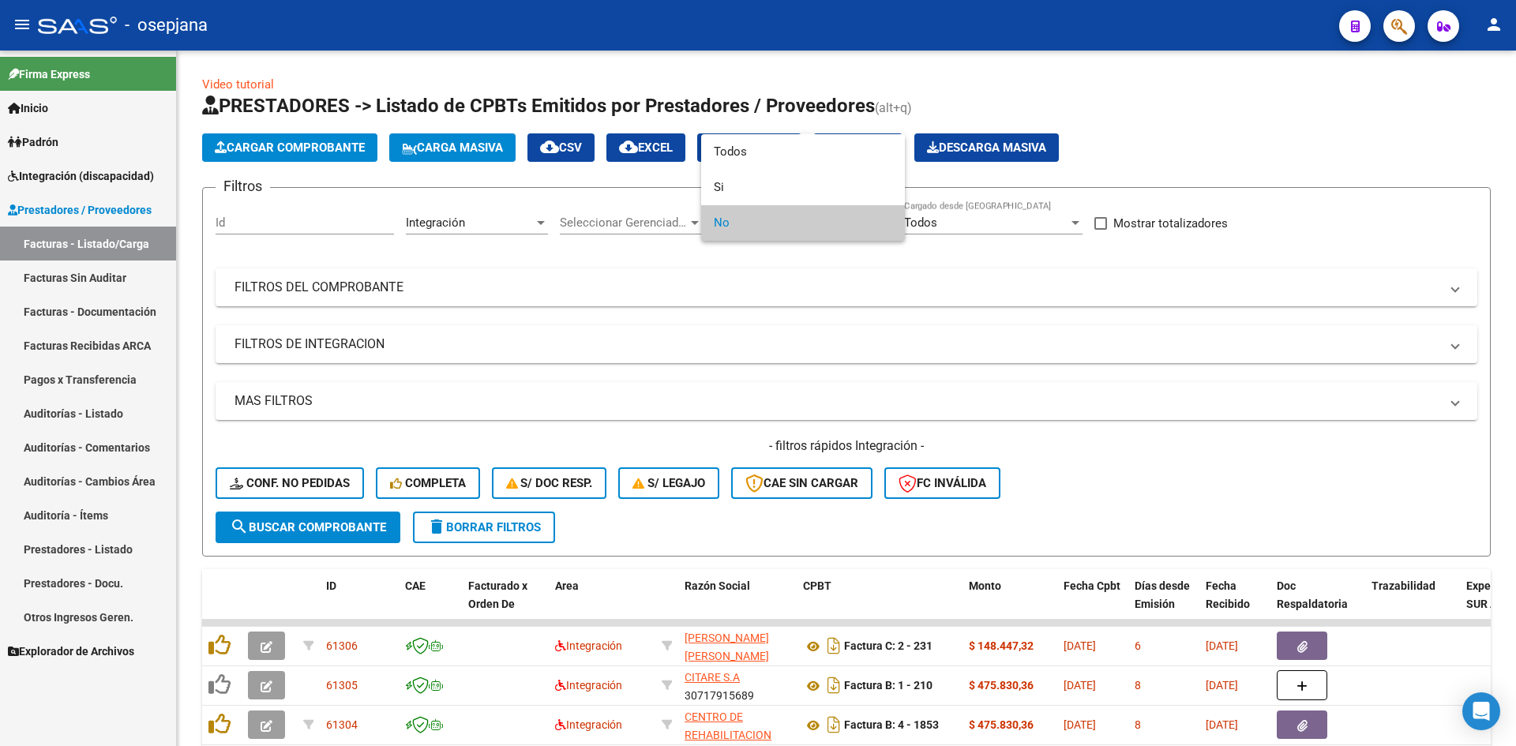
click at [749, 226] on span "No" at bounding box center [803, 223] width 178 height 36
click at [1188, 476] on div at bounding box center [758, 373] width 1516 height 746
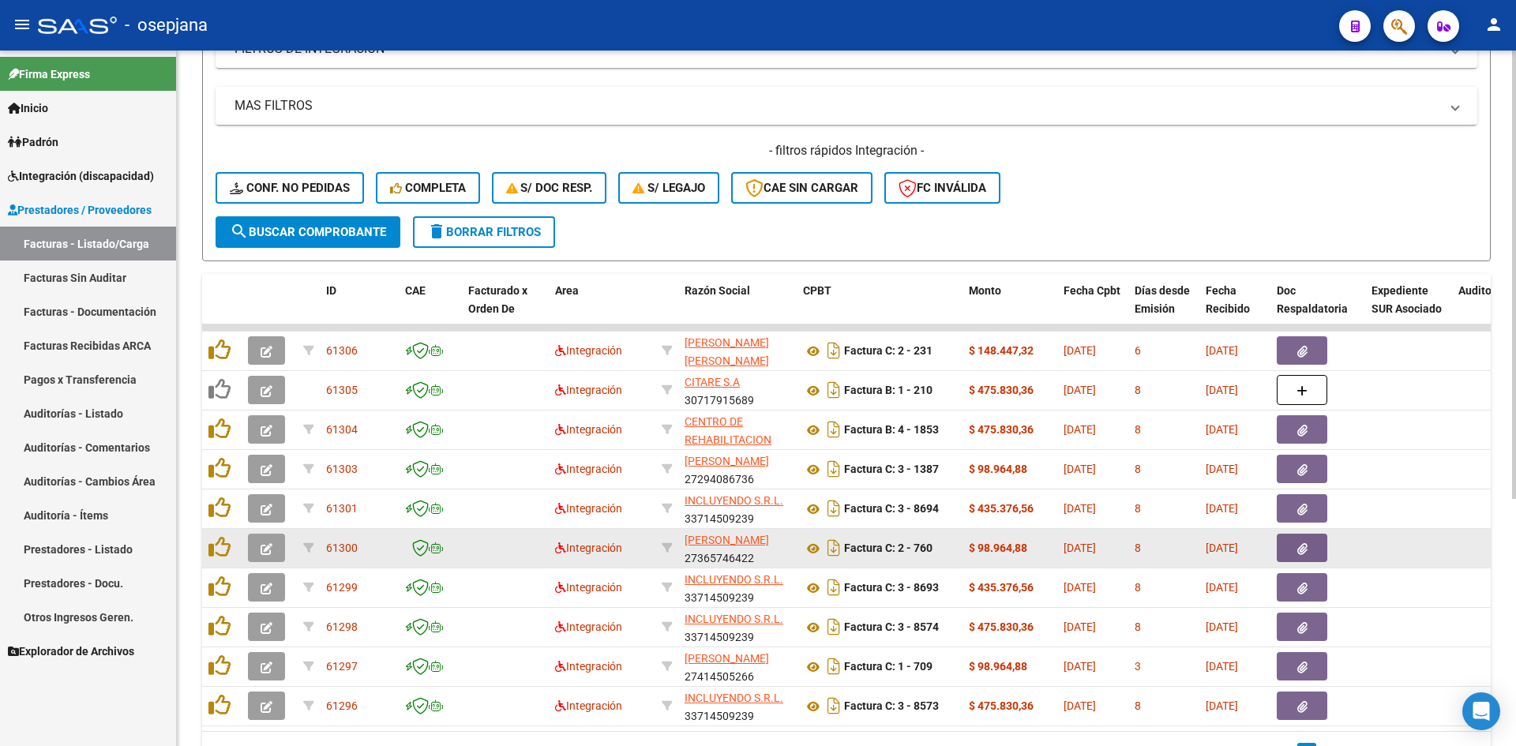
scroll to position [383, 0]
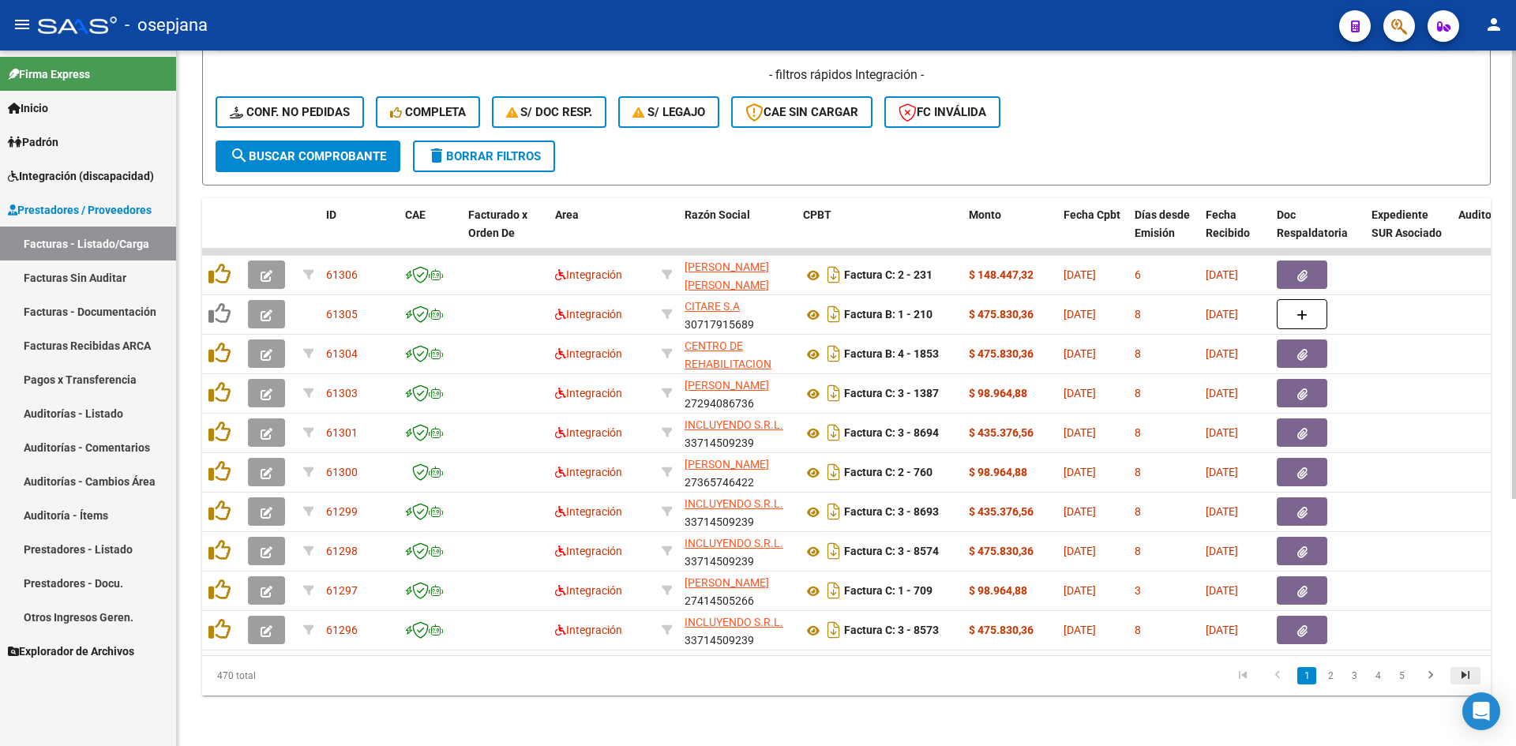
click at [1463, 676] on icon "go to last page" at bounding box center [1465, 677] width 21 height 19
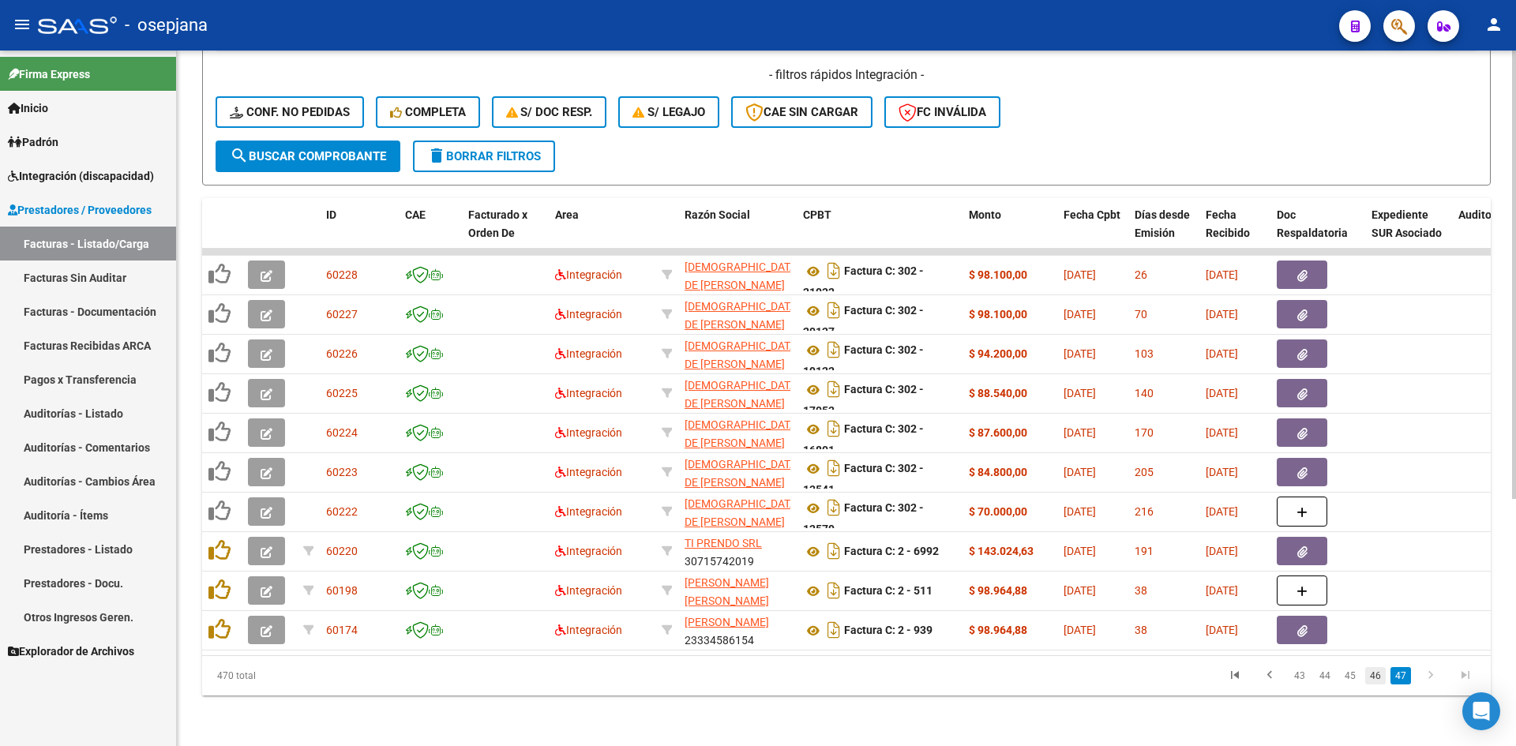
click at [1375, 674] on link "46" at bounding box center [1375, 675] width 21 height 17
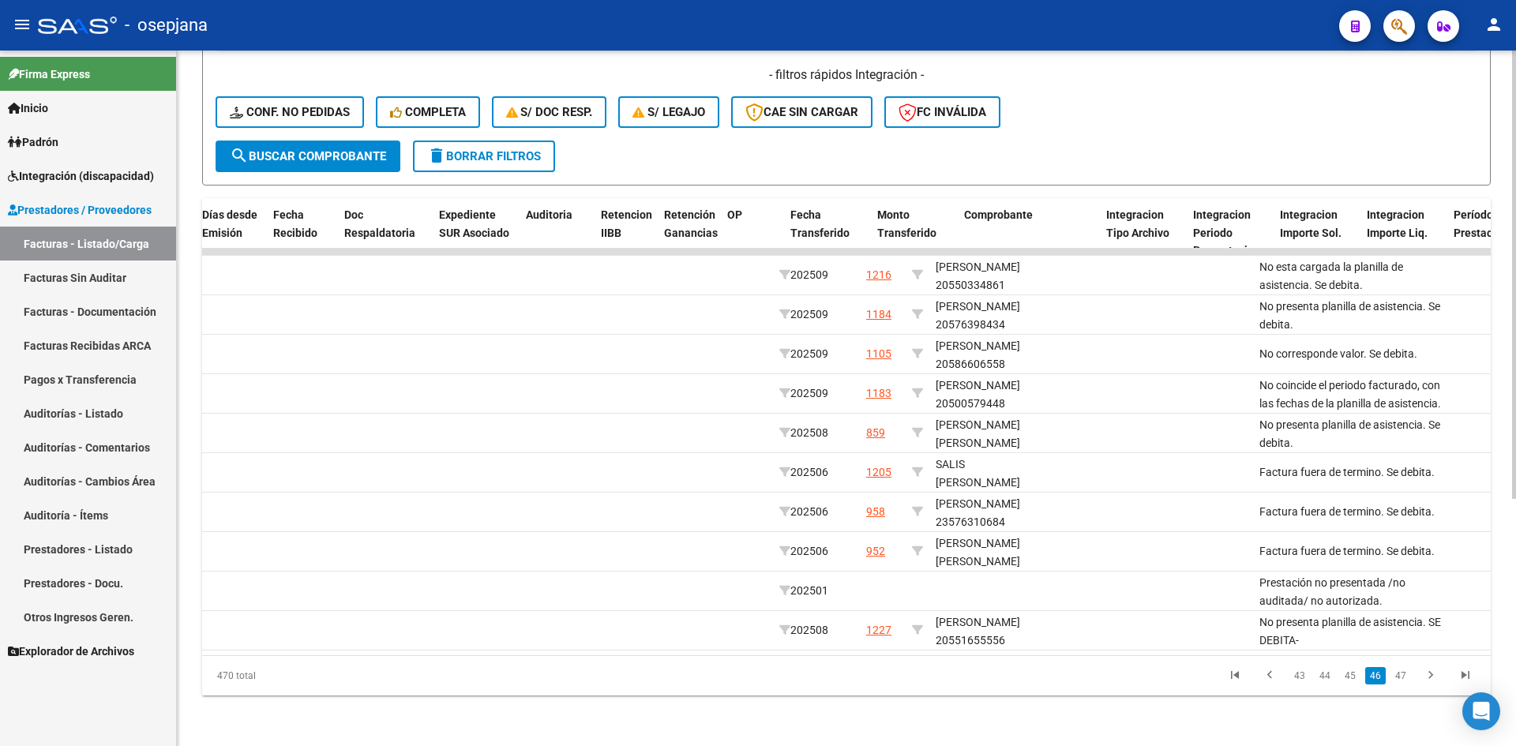
scroll to position [0, 601]
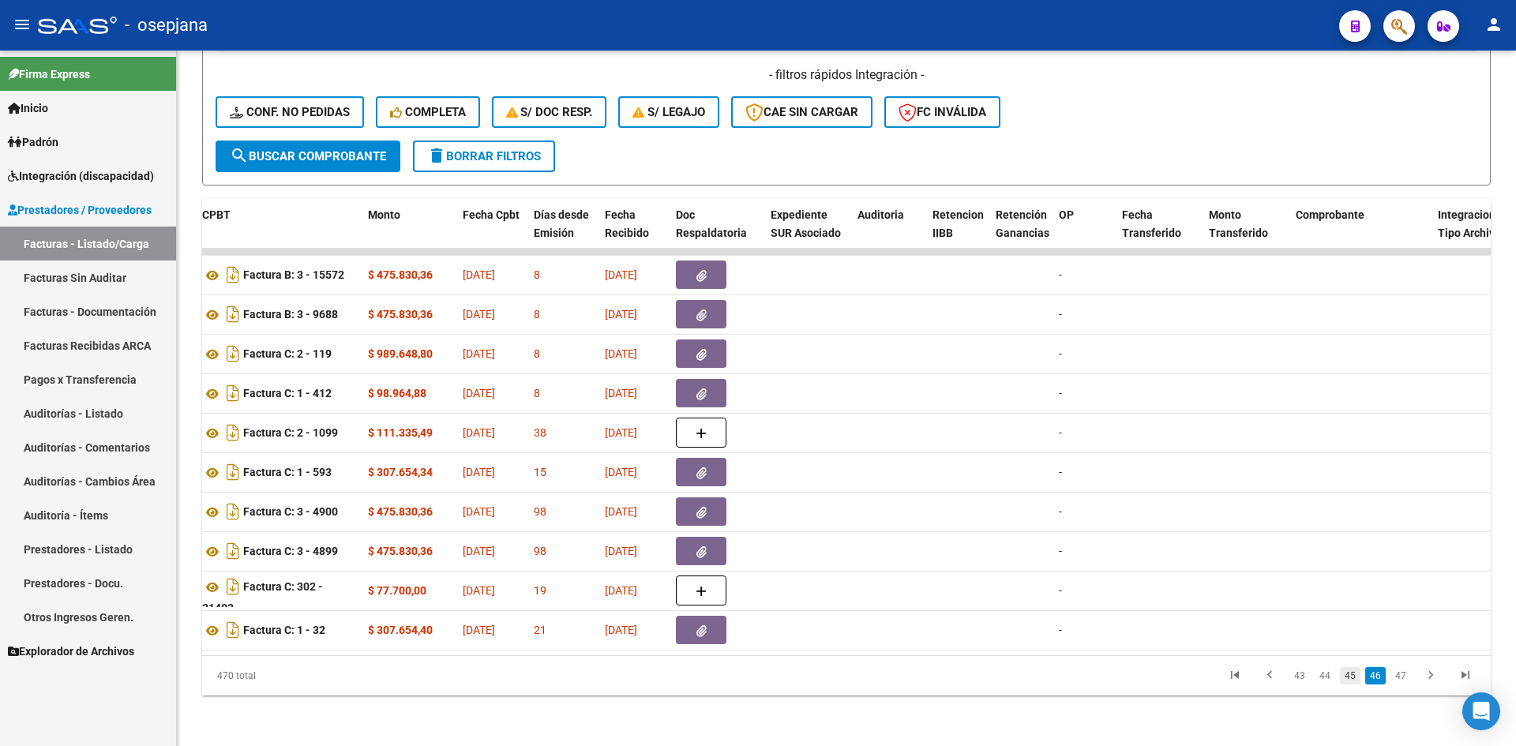
click at [1352, 677] on link "45" at bounding box center [1350, 675] width 21 height 17
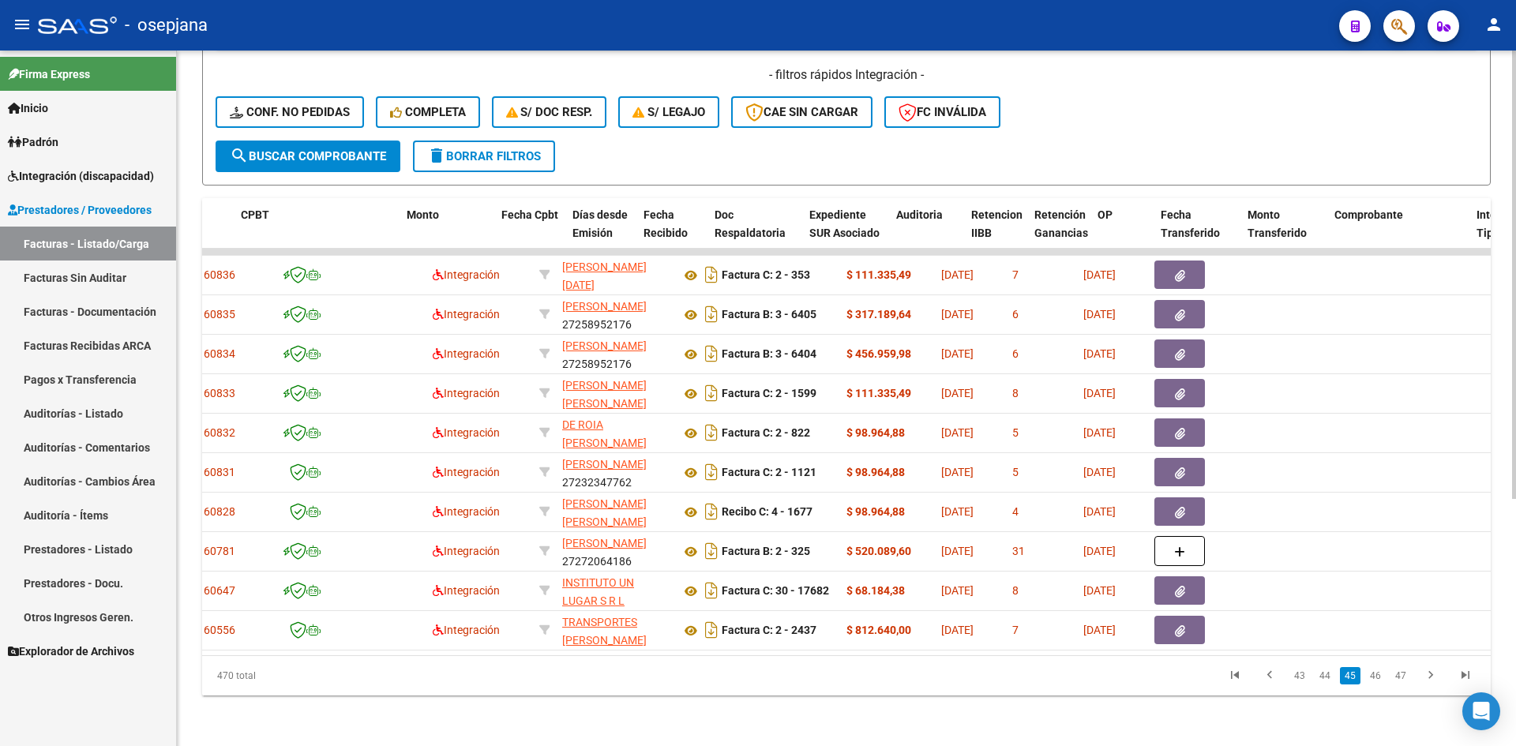
scroll to position [0, 0]
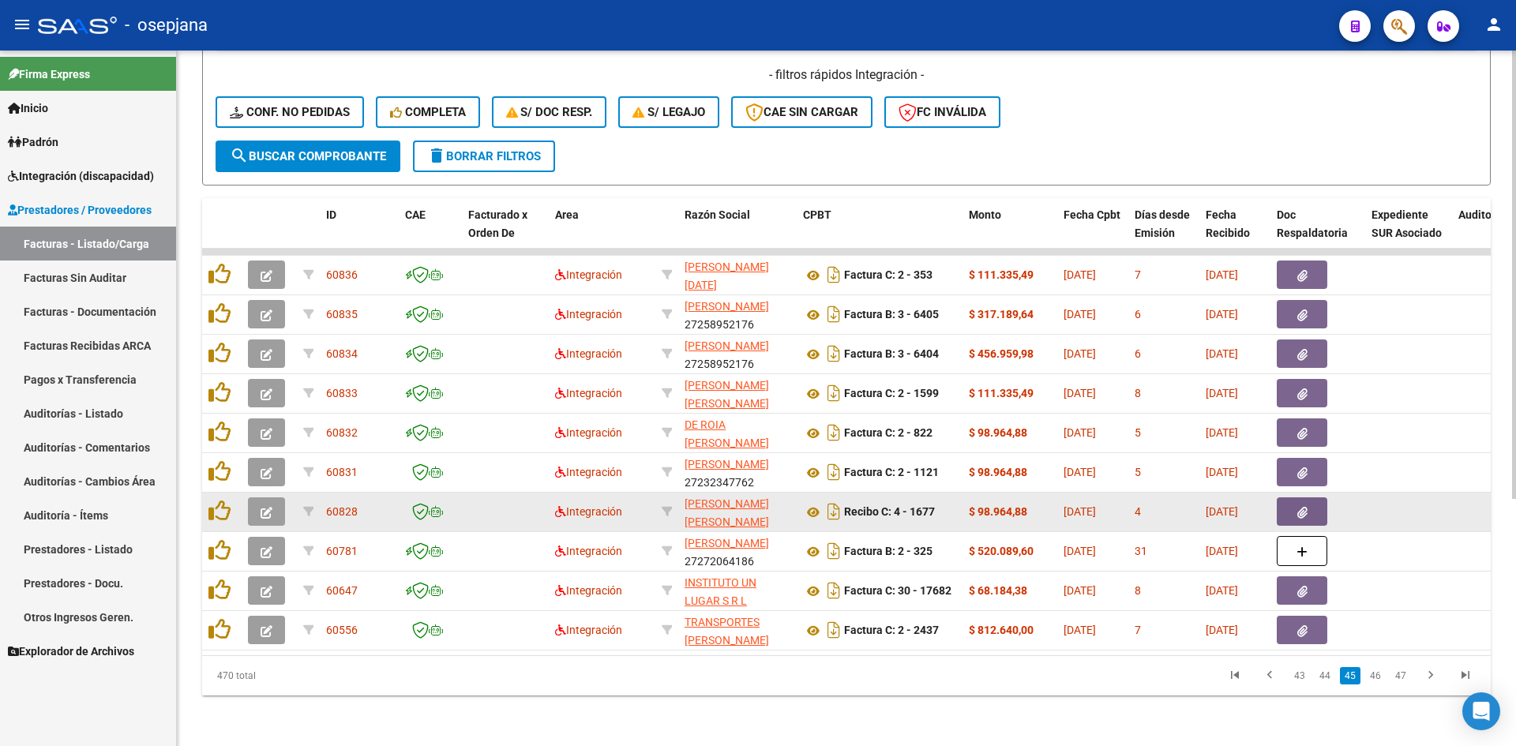
click at [268, 507] on icon "button" at bounding box center [267, 513] width 12 height 12
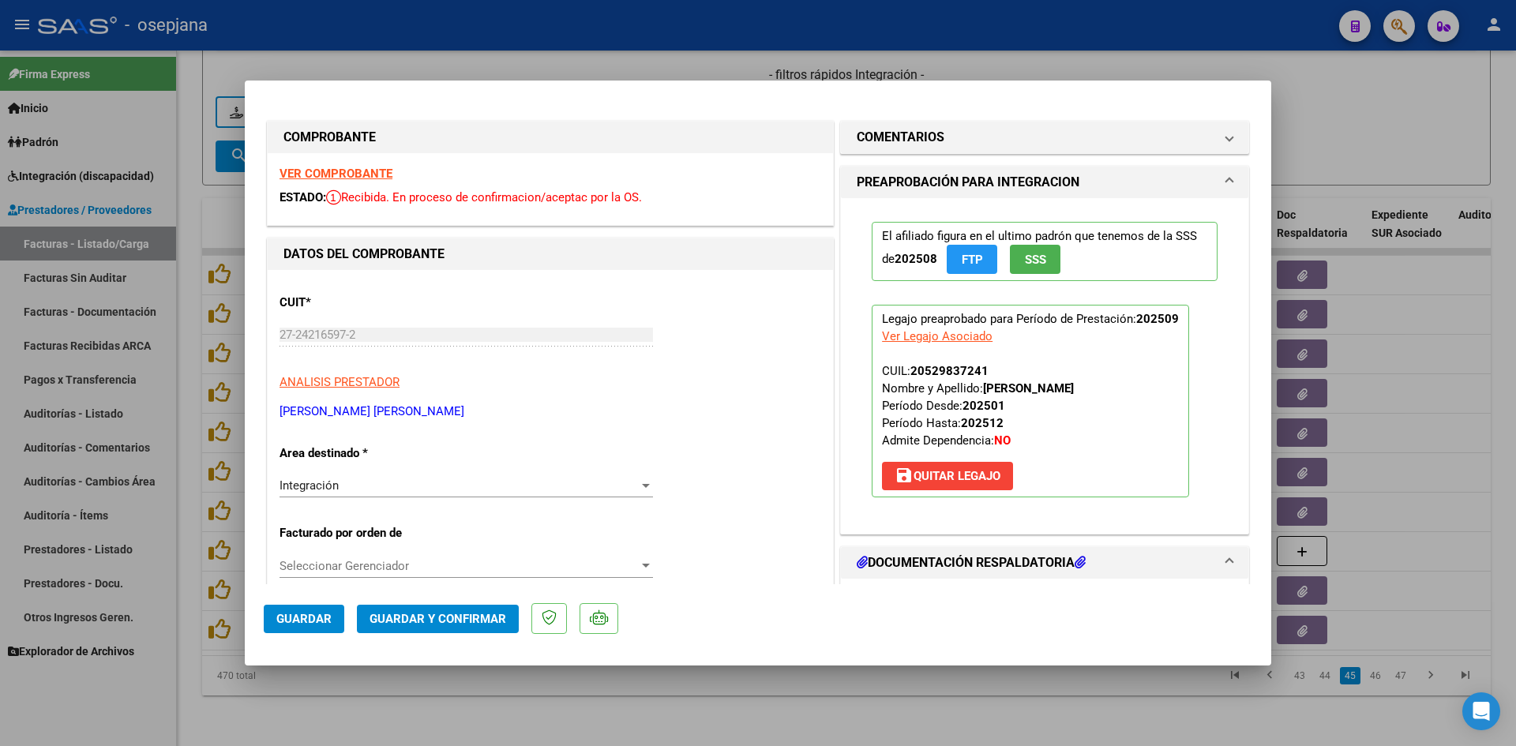
click at [1284, 143] on div at bounding box center [758, 373] width 1516 height 746
type input "$ 0,00"
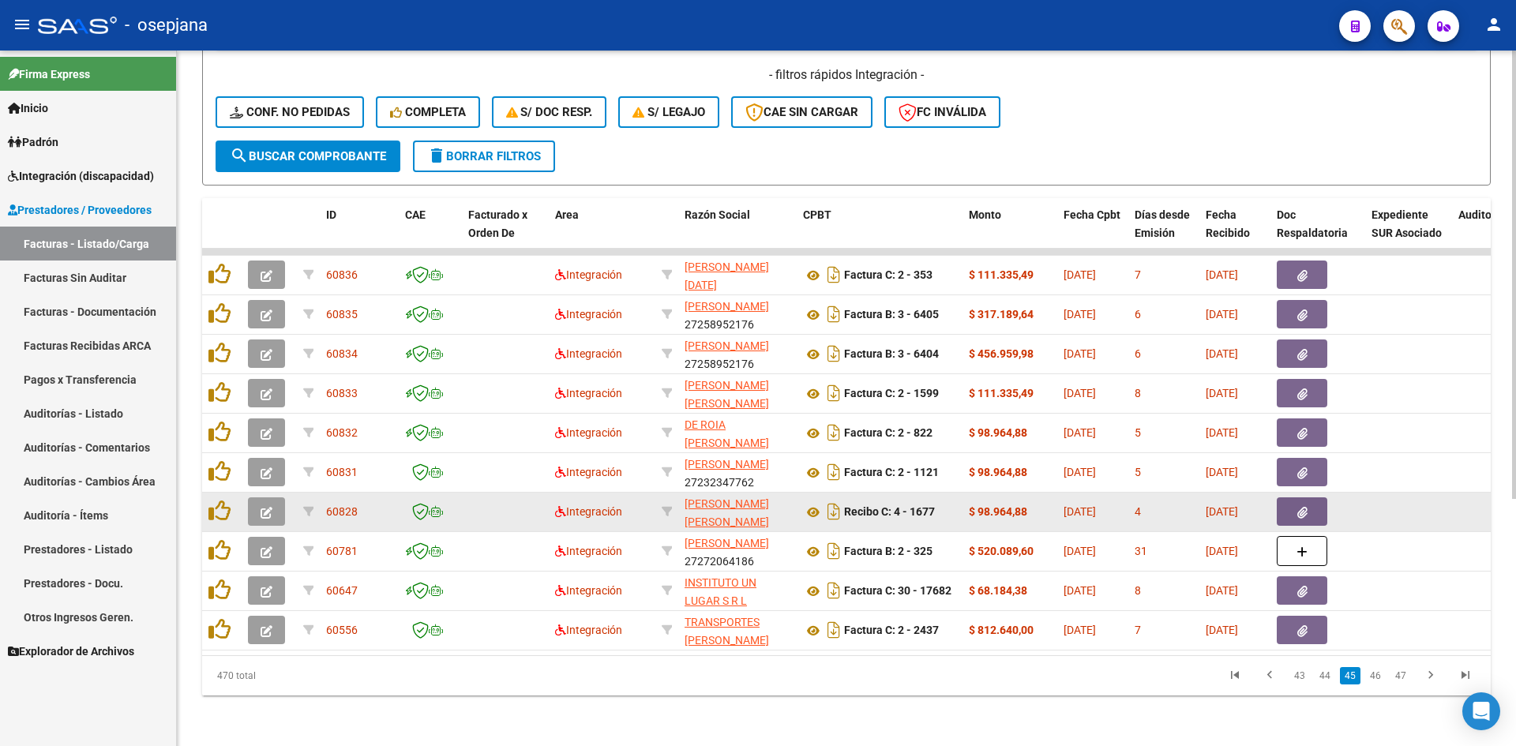
click at [268, 505] on span "button" at bounding box center [267, 512] width 12 height 14
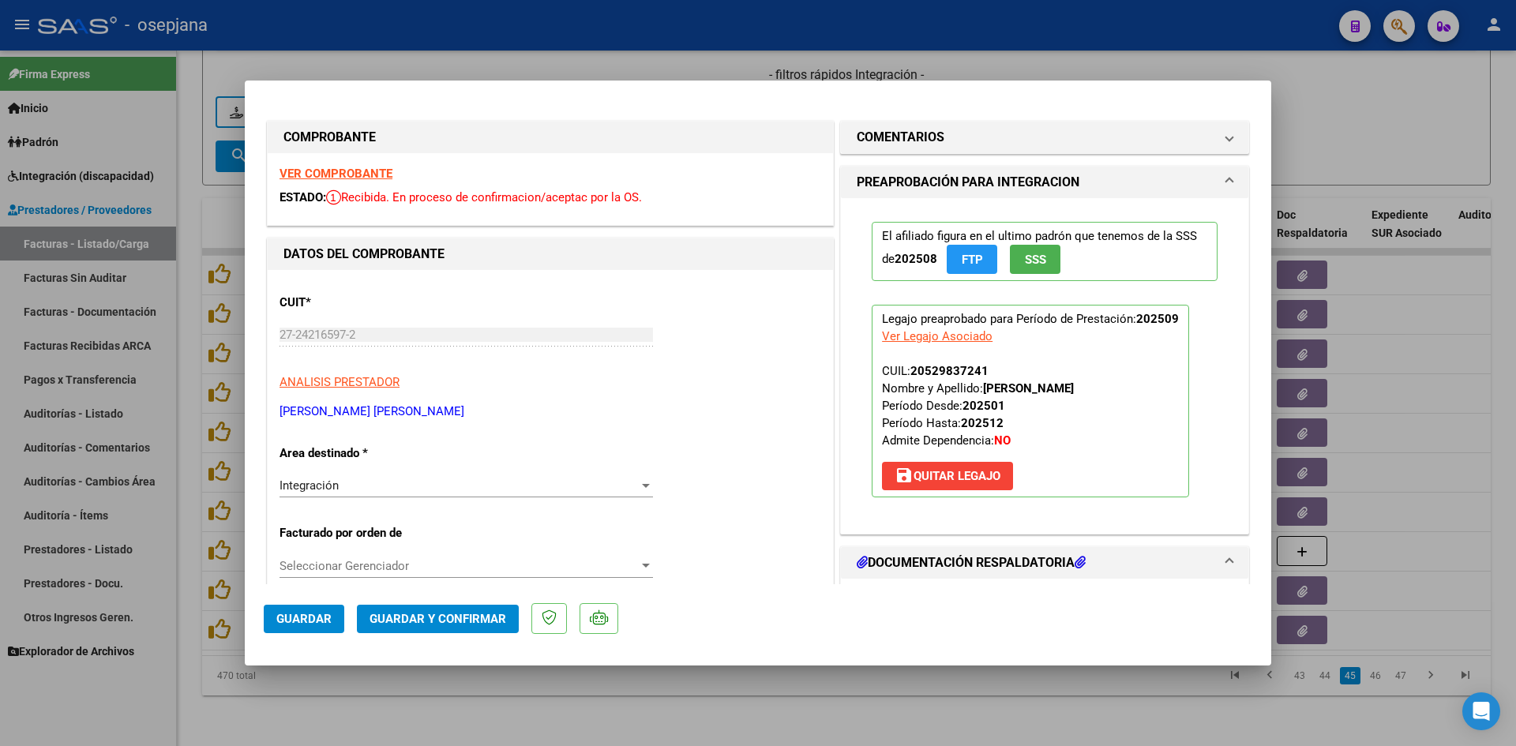
click at [1361, 117] on div at bounding box center [758, 373] width 1516 height 746
type input "$ 0,00"
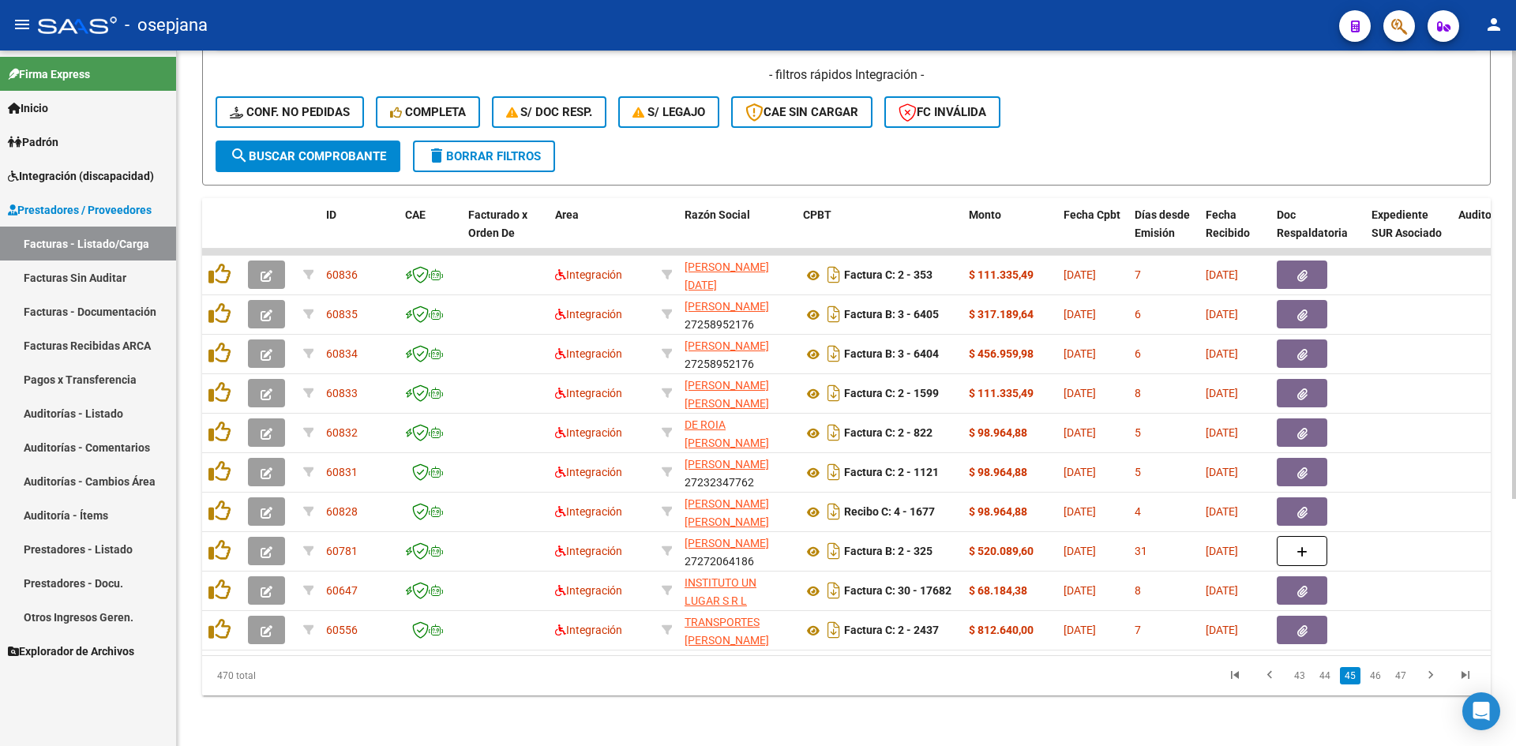
click at [483, 640] on datatable-selection "60836 Integración [PERSON_NAME][DATE] 27389475292 Factura C: 2 - 353 $ 111.335,…" at bounding box center [846, 647] width 1289 height 14
click at [484, 644] on datatable-body "60836 Integración [PERSON_NAME][DATE] 27389475292 Factura C: 2 - 353 $ 111.335,…" at bounding box center [846, 452] width 1289 height 407
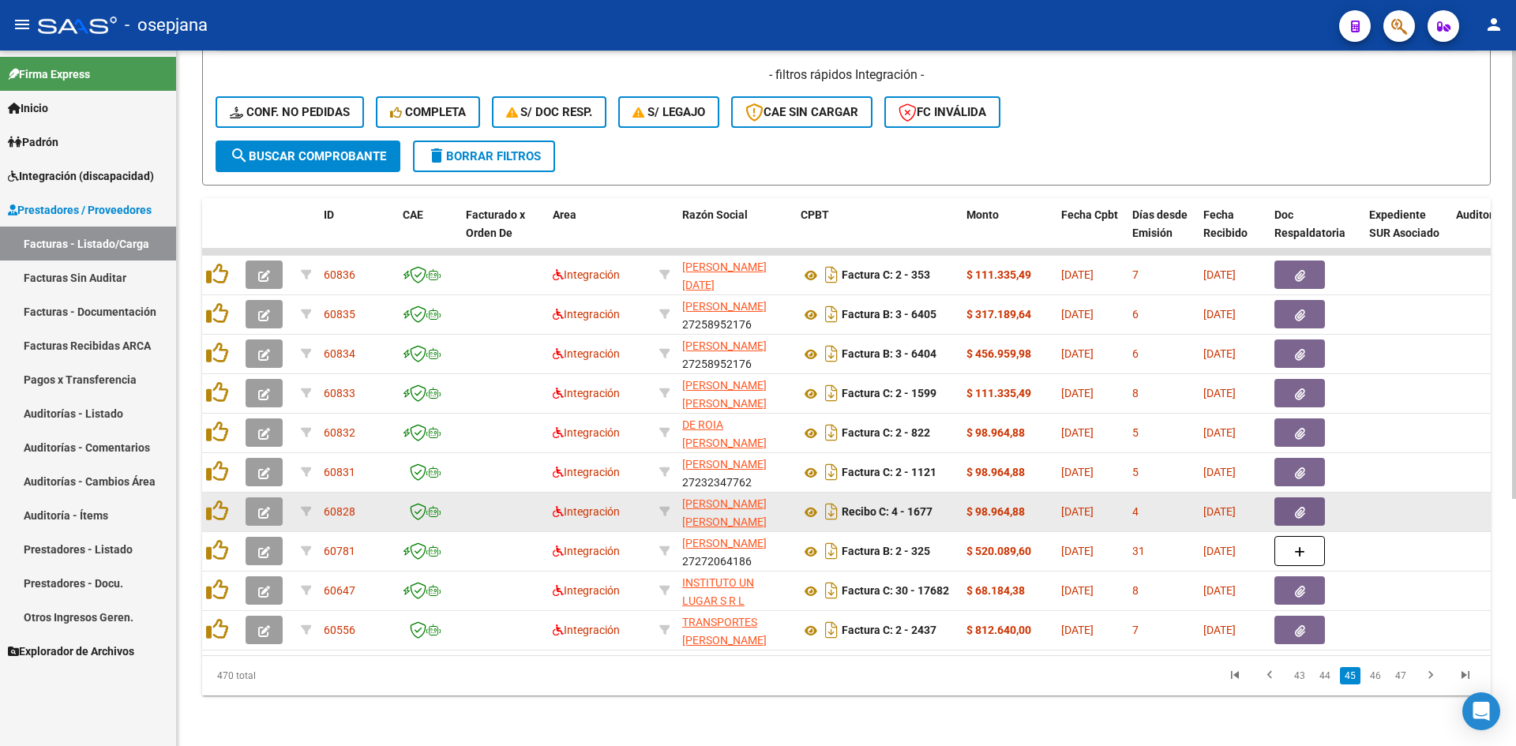
click at [272, 501] on button "button" at bounding box center [264, 511] width 37 height 28
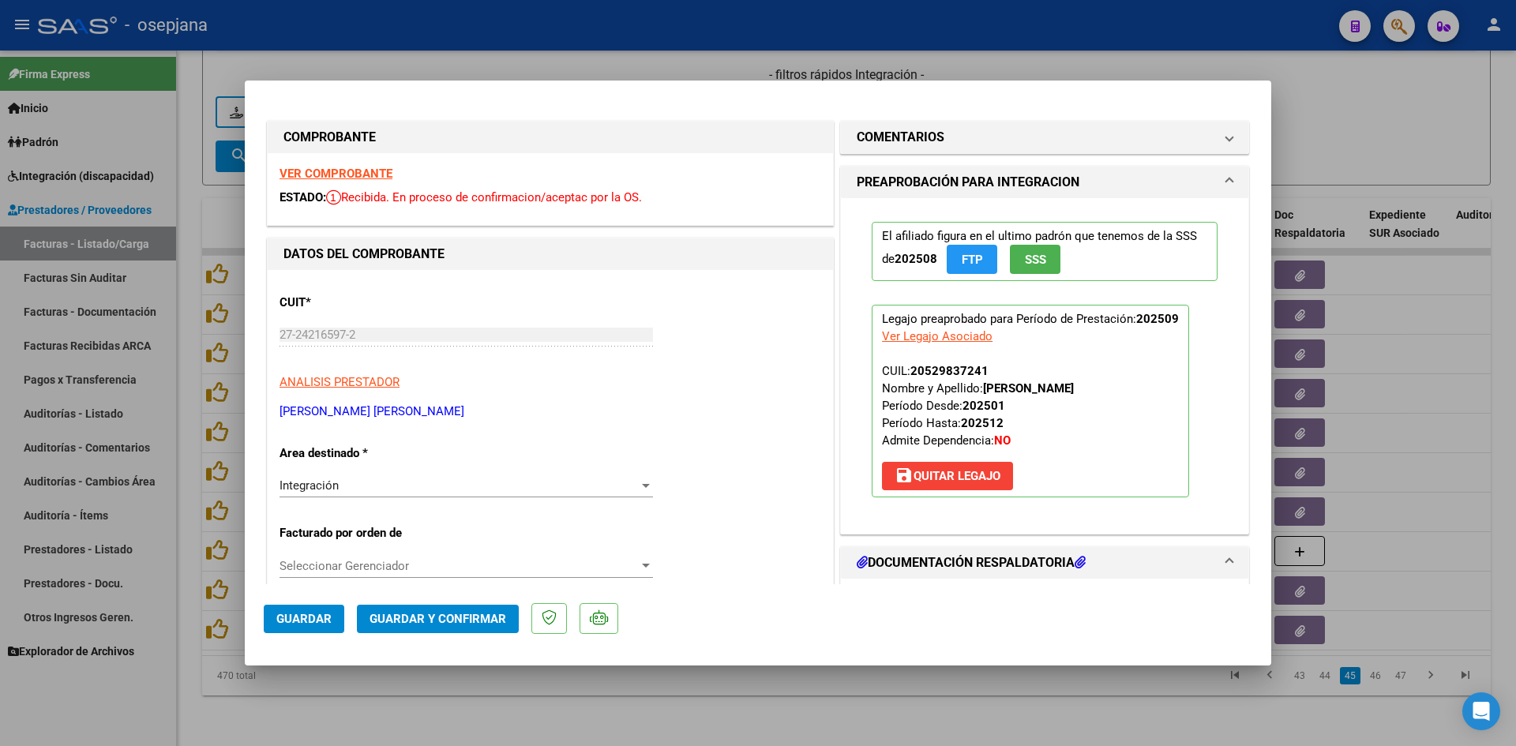
click at [382, 174] on strong "VER COMPROBANTE" at bounding box center [336, 174] width 113 height 14
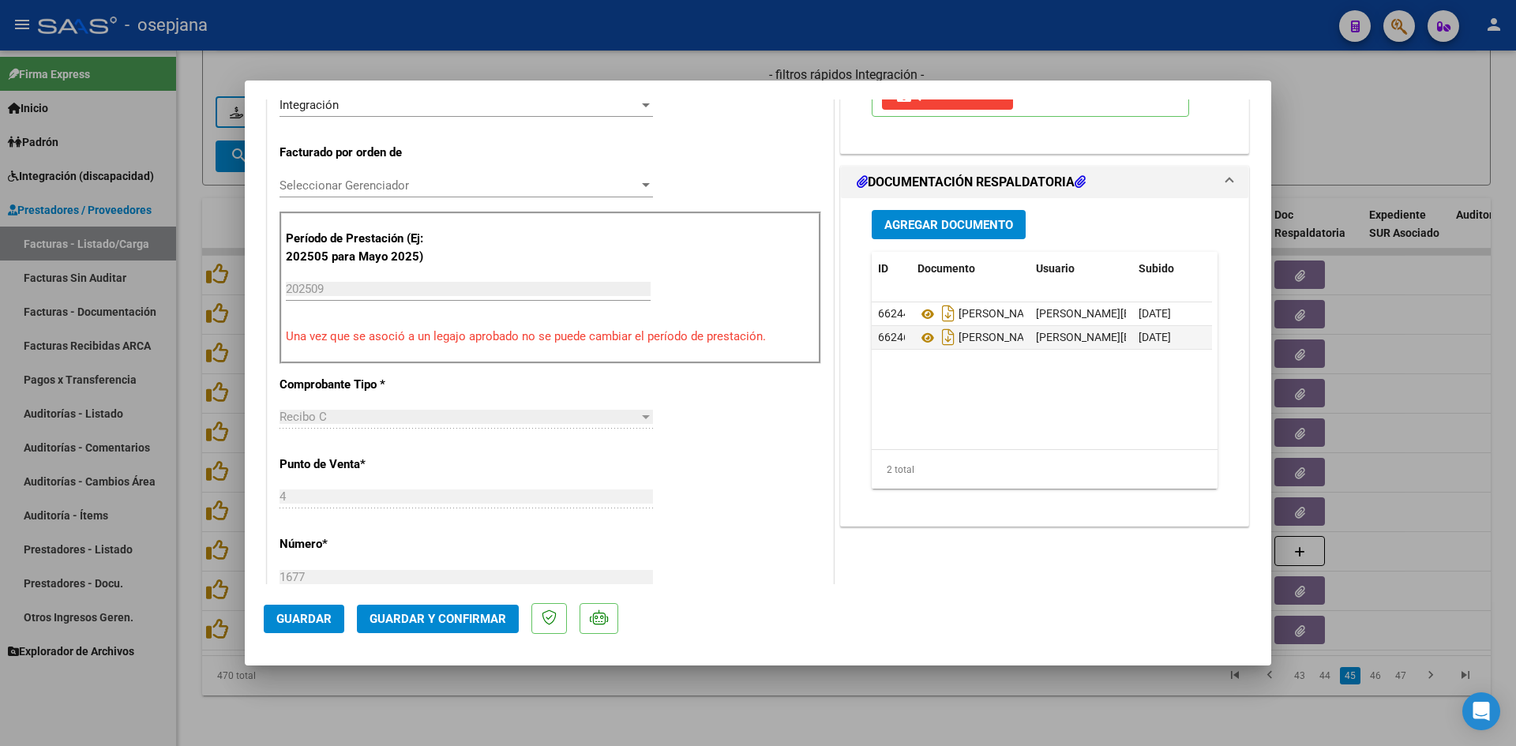
scroll to position [395, 0]
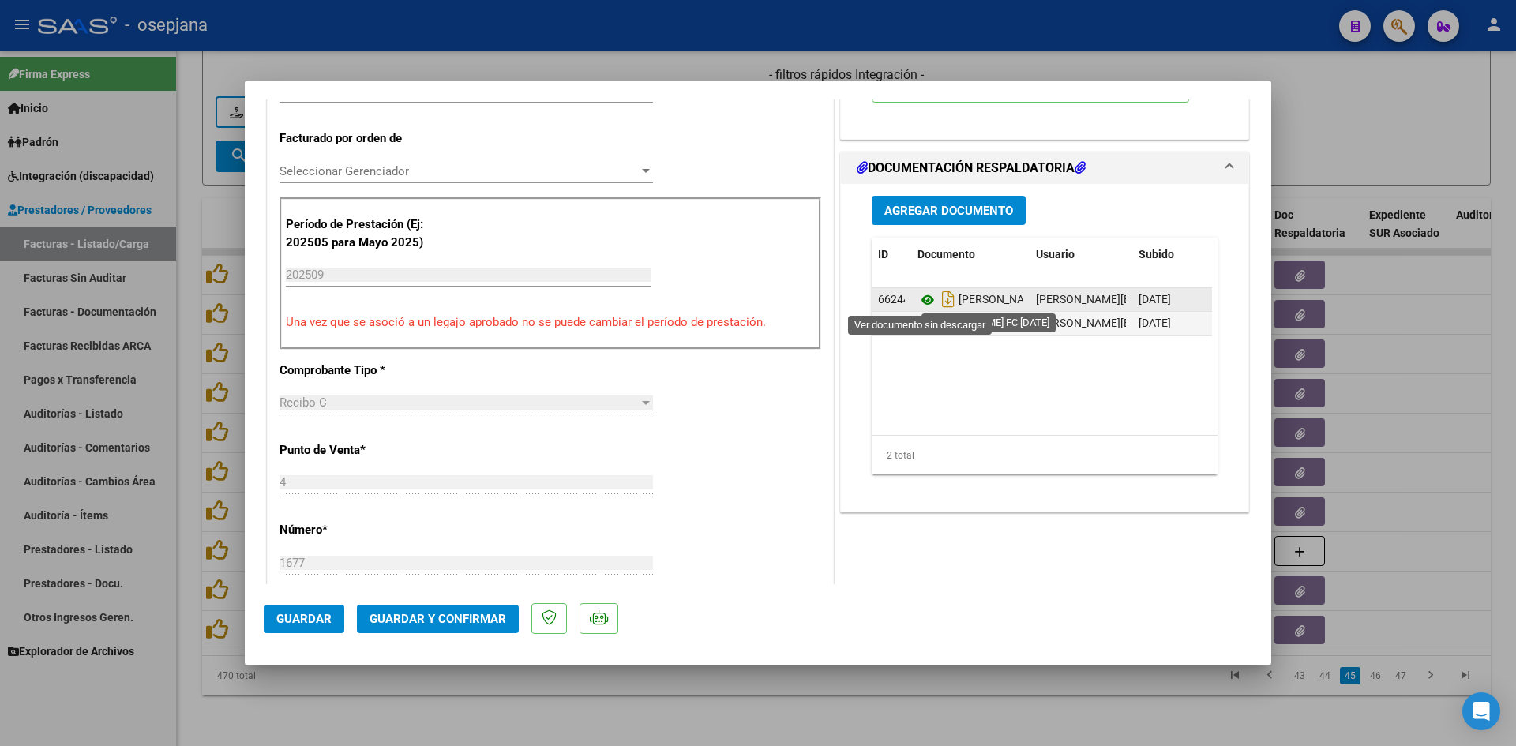
click at [925, 296] on icon at bounding box center [928, 300] width 21 height 19
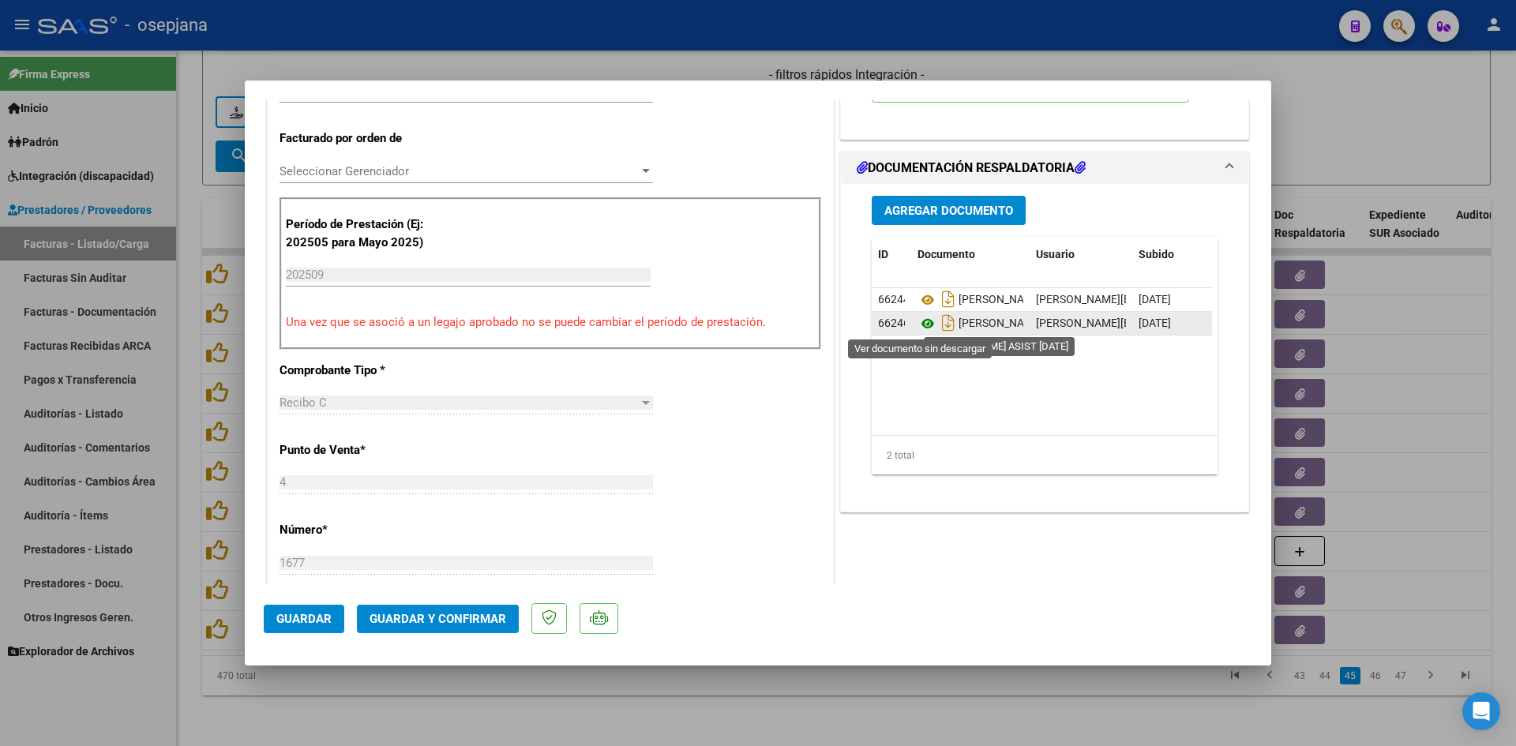
click at [922, 322] on icon at bounding box center [928, 323] width 21 height 19
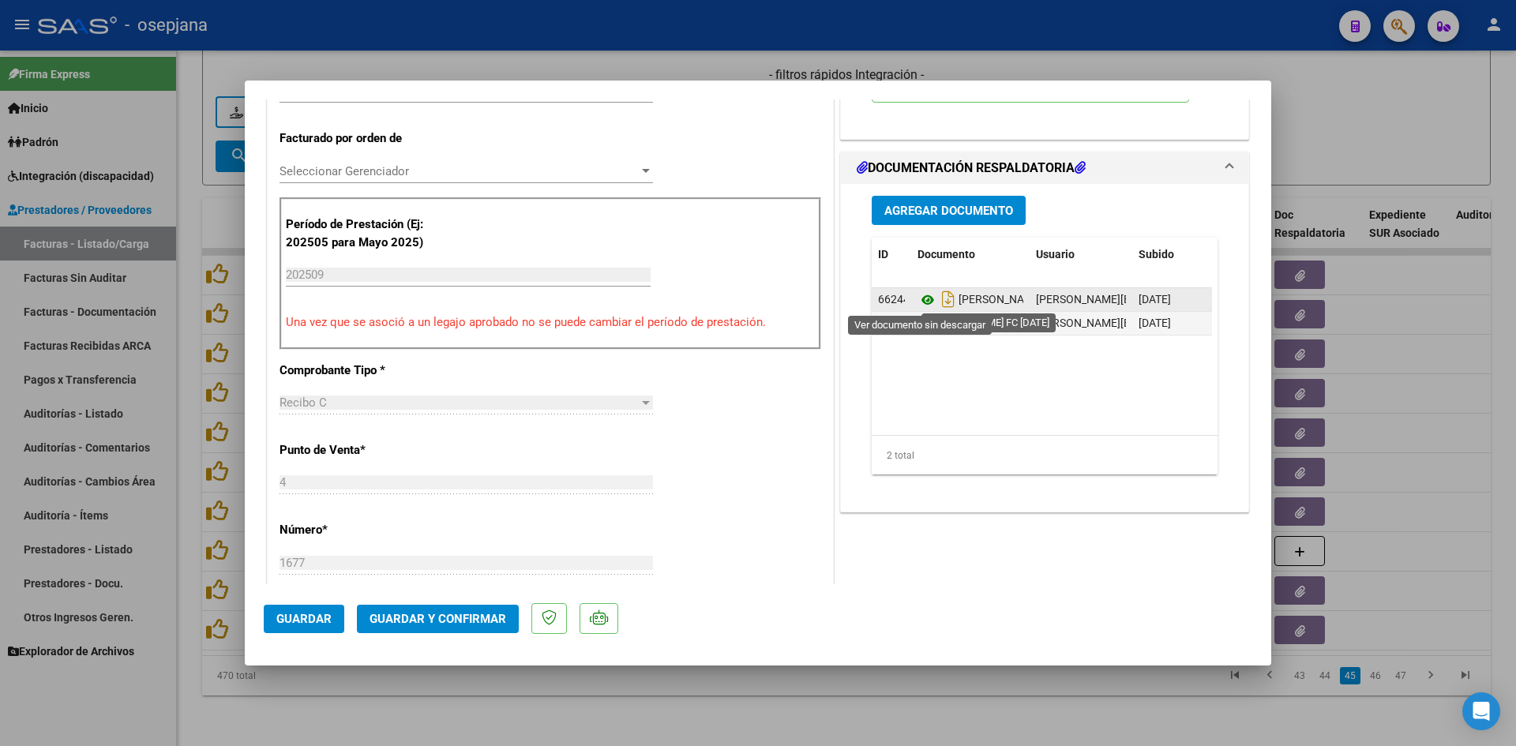
click at [918, 299] on icon at bounding box center [928, 300] width 21 height 19
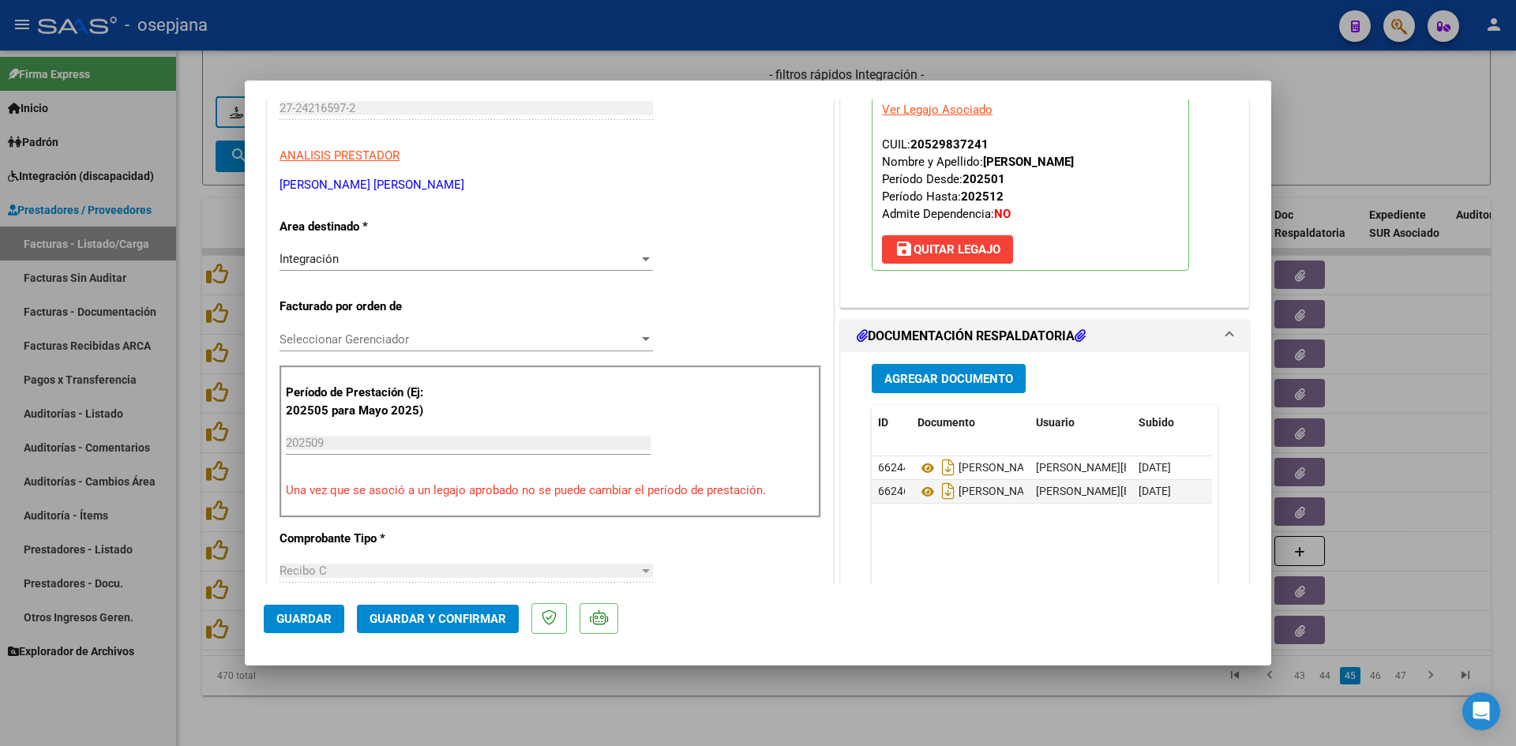
scroll to position [0, 0]
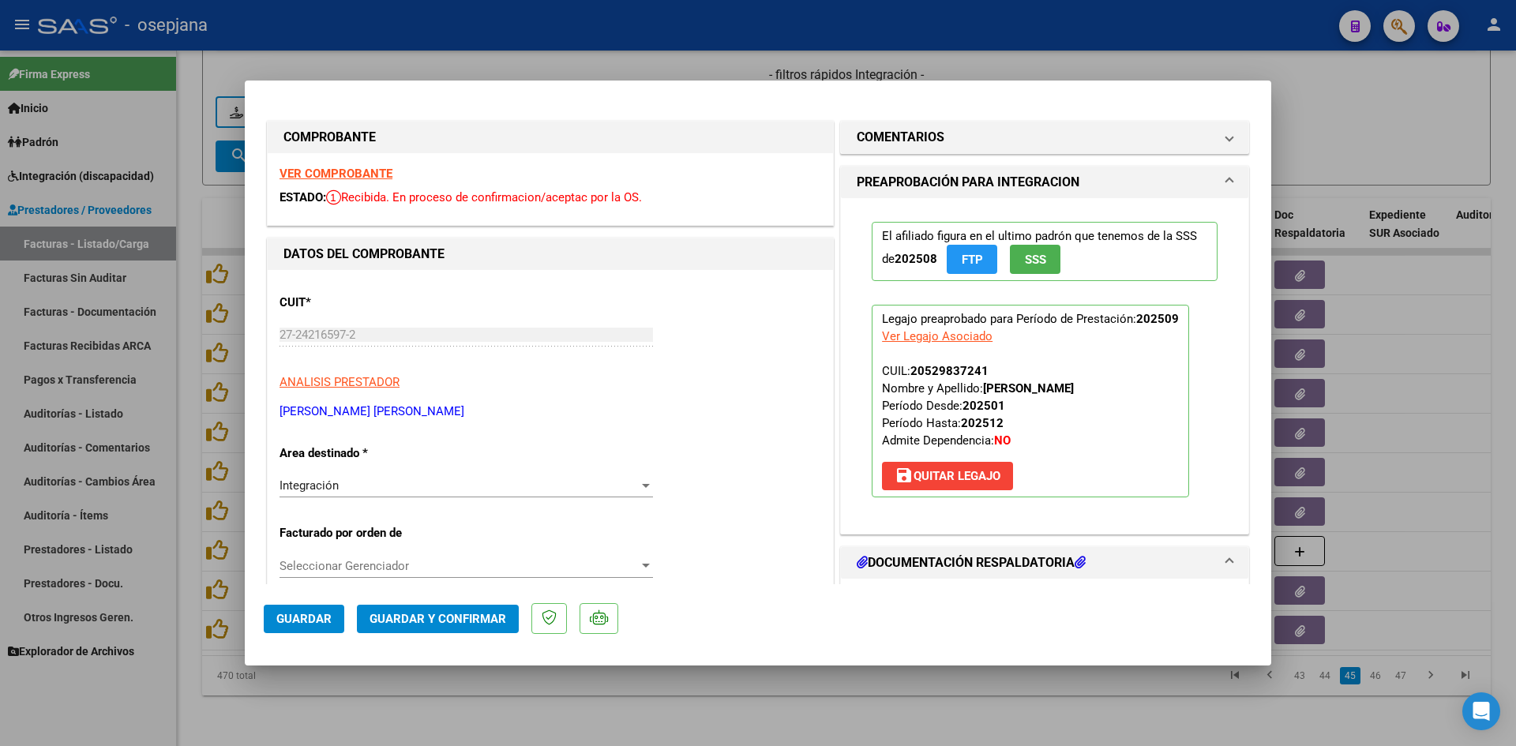
click at [373, 170] on strong "VER COMPROBANTE" at bounding box center [336, 174] width 113 height 14
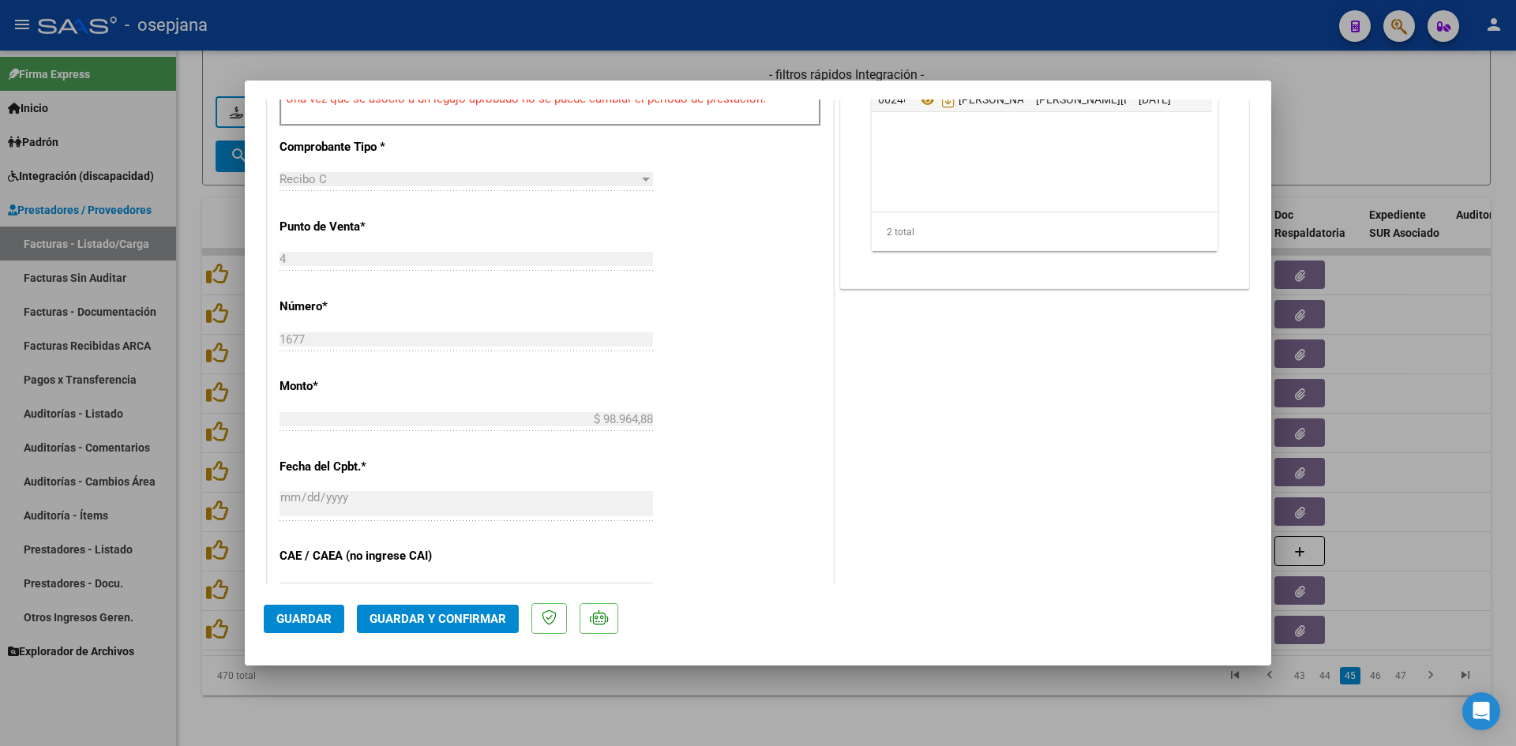
scroll to position [1027, 0]
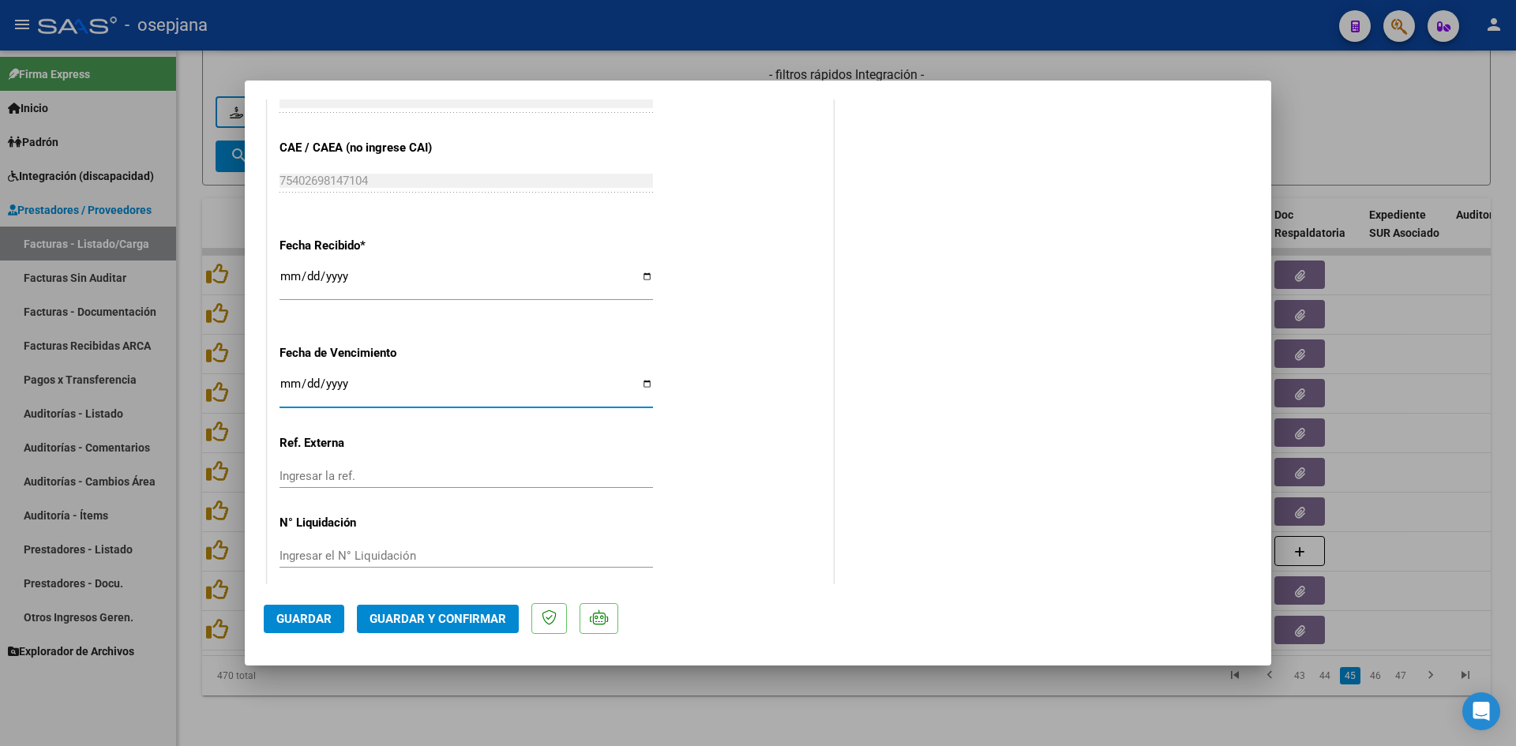
click at [287, 385] on input "[DATE]" at bounding box center [467, 389] width 374 height 25
type input "[DATE]"
click at [443, 615] on span "Guardar y Confirmar" at bounding box center [438, 619] width 137 height 14
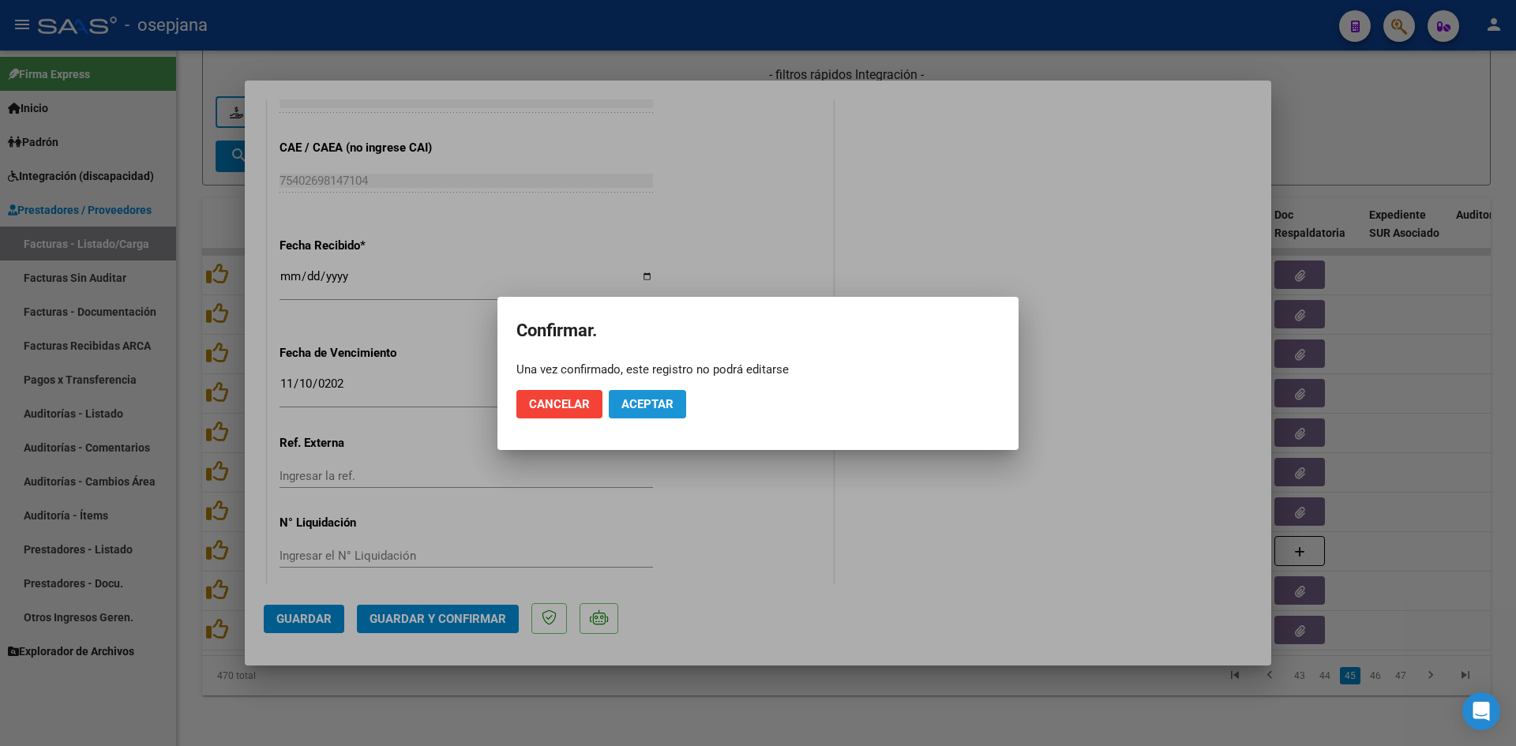
click at [639, 396] on button "Aceptar" at bounding box center [647, 404] width 77 height 28
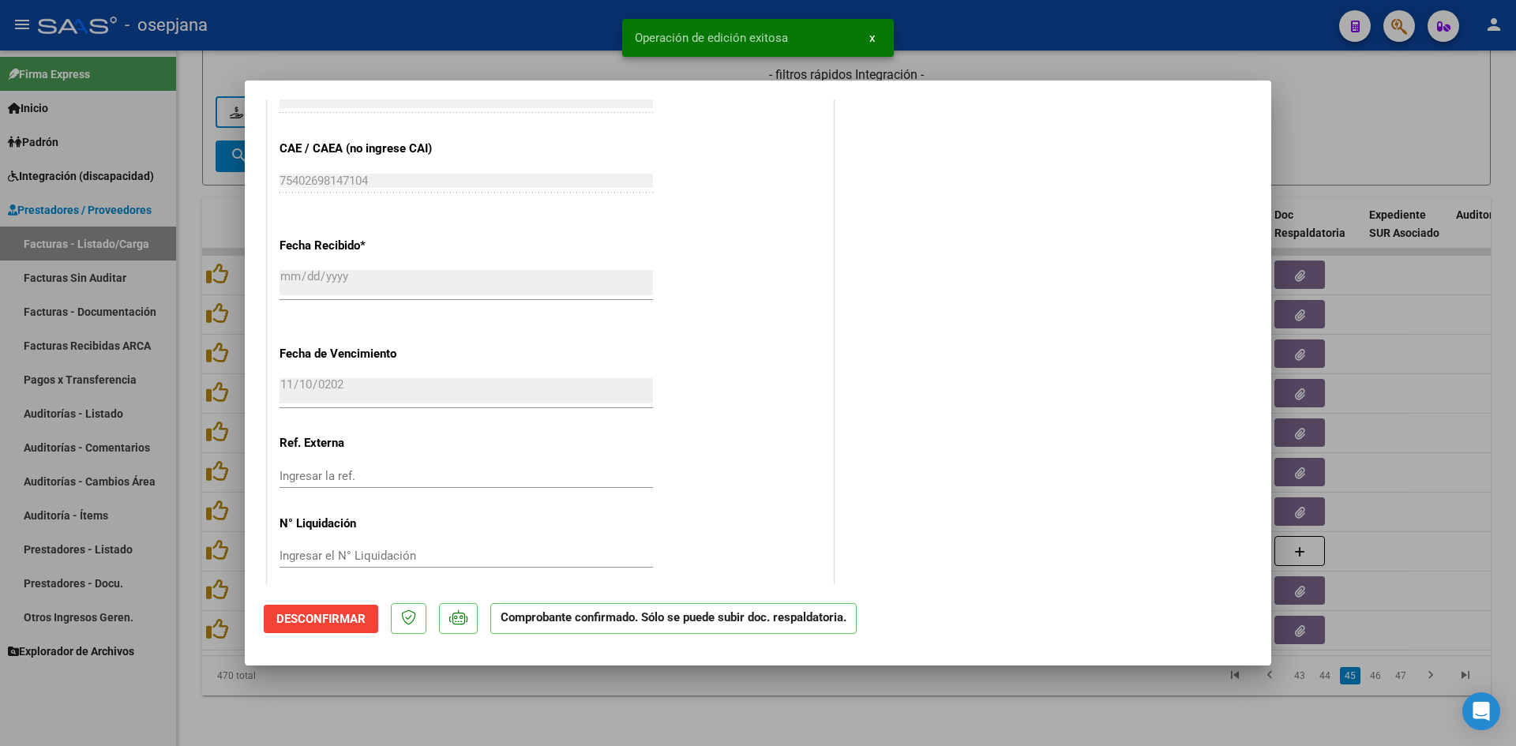
click at [1319, 114] on div at bounding box center [758, 373] width 1516 height 746
type input "$ 0,00"
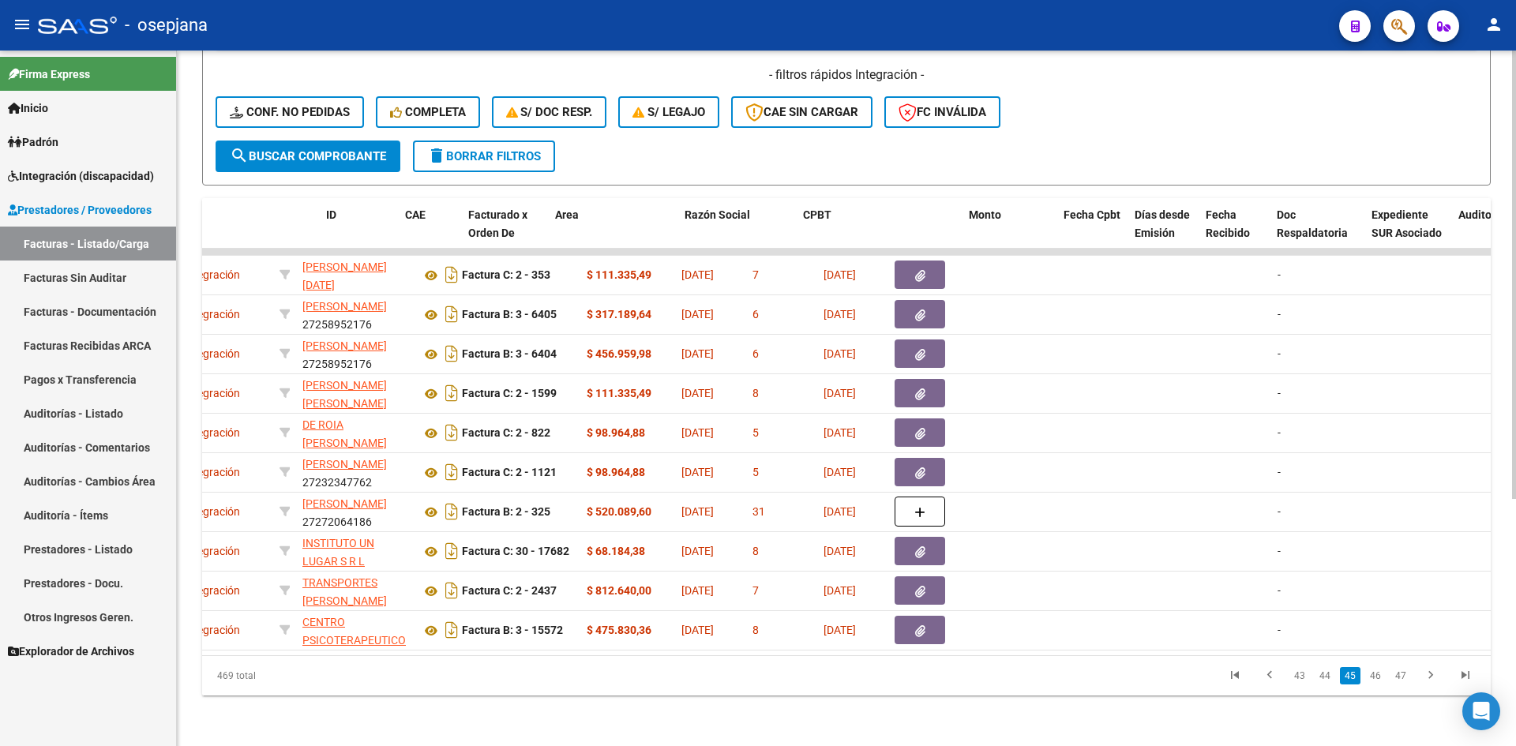
scroll to position [0, 0]
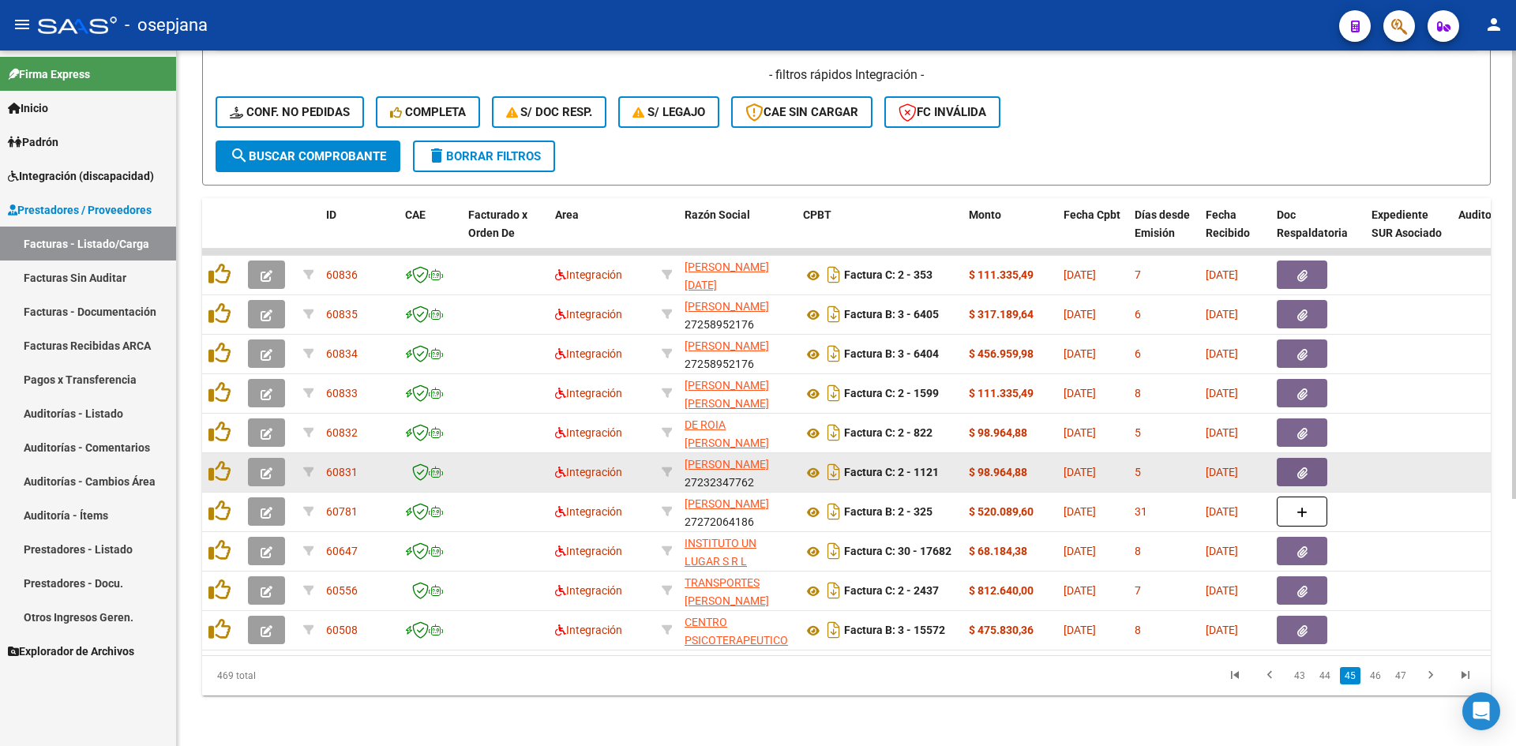
click at [267, 467] on icon "button" at bounding box center [267, 473] width 12 height 12
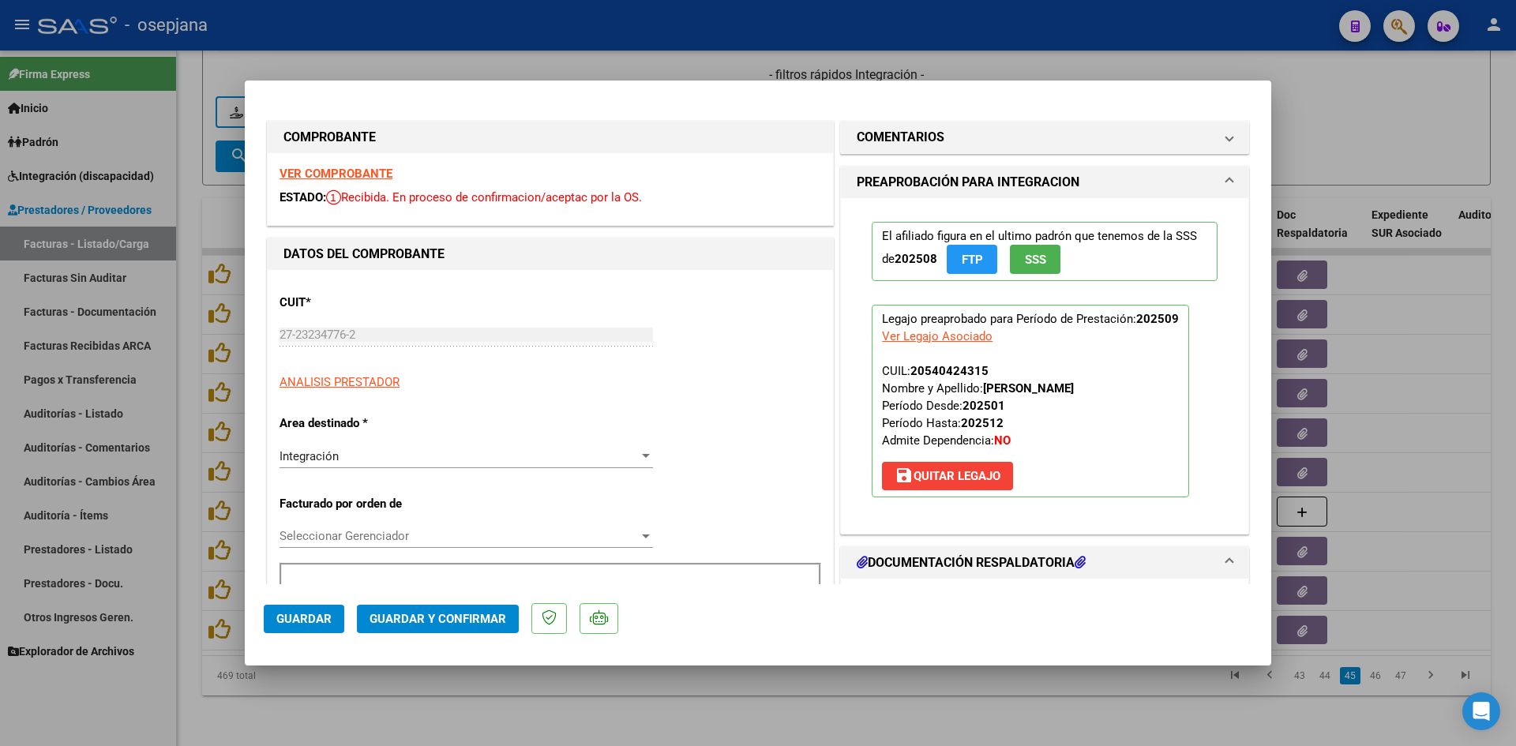
click at [314, 164] on div "VER COMPROBANTE ESTADO: Recibida. En proceso de confirmacion/aceptac por la OS." at bounding box center [550, 189] width 565 height 72
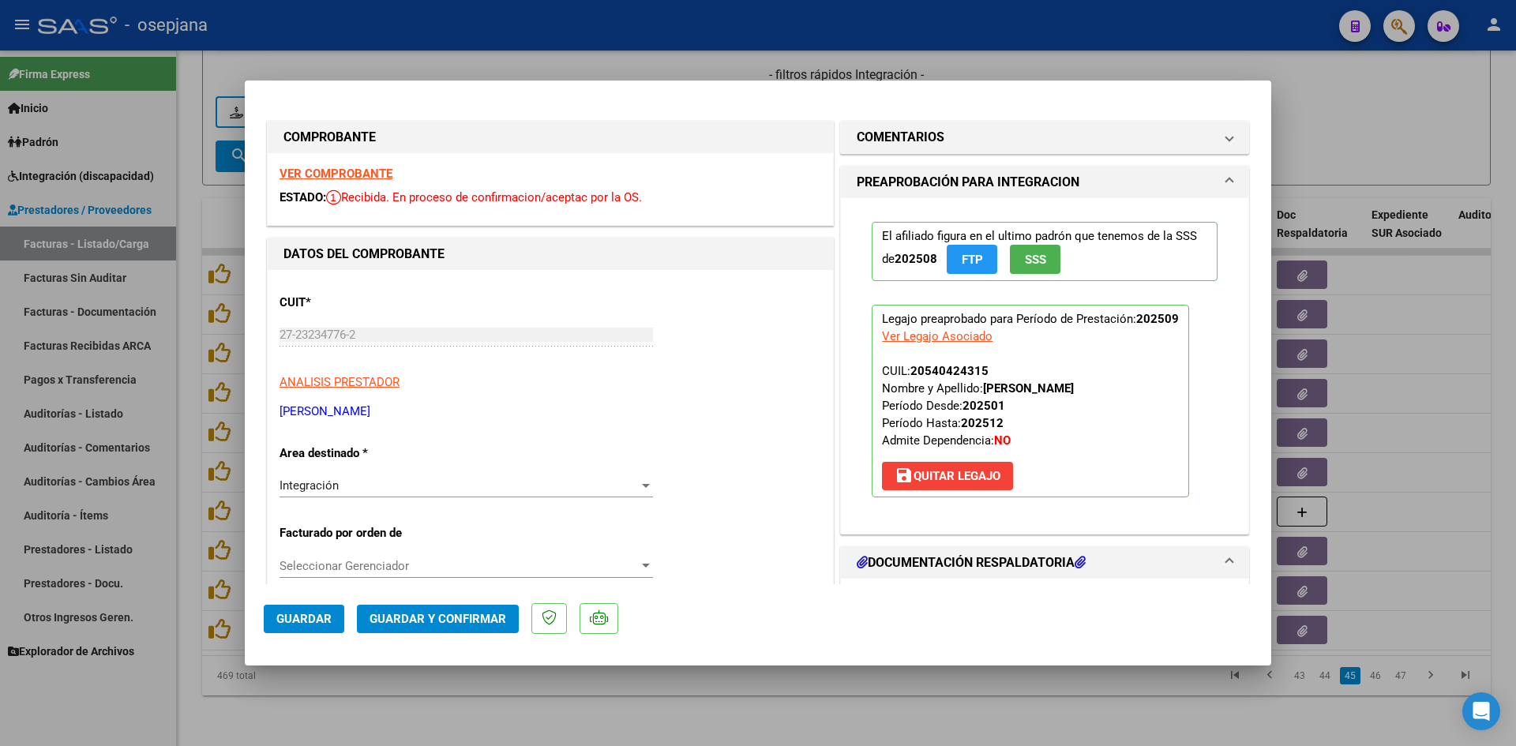
click at [320, 169] on strong "VER COMPROBANTE" at bounding box center [336, 174] width 113 height 14
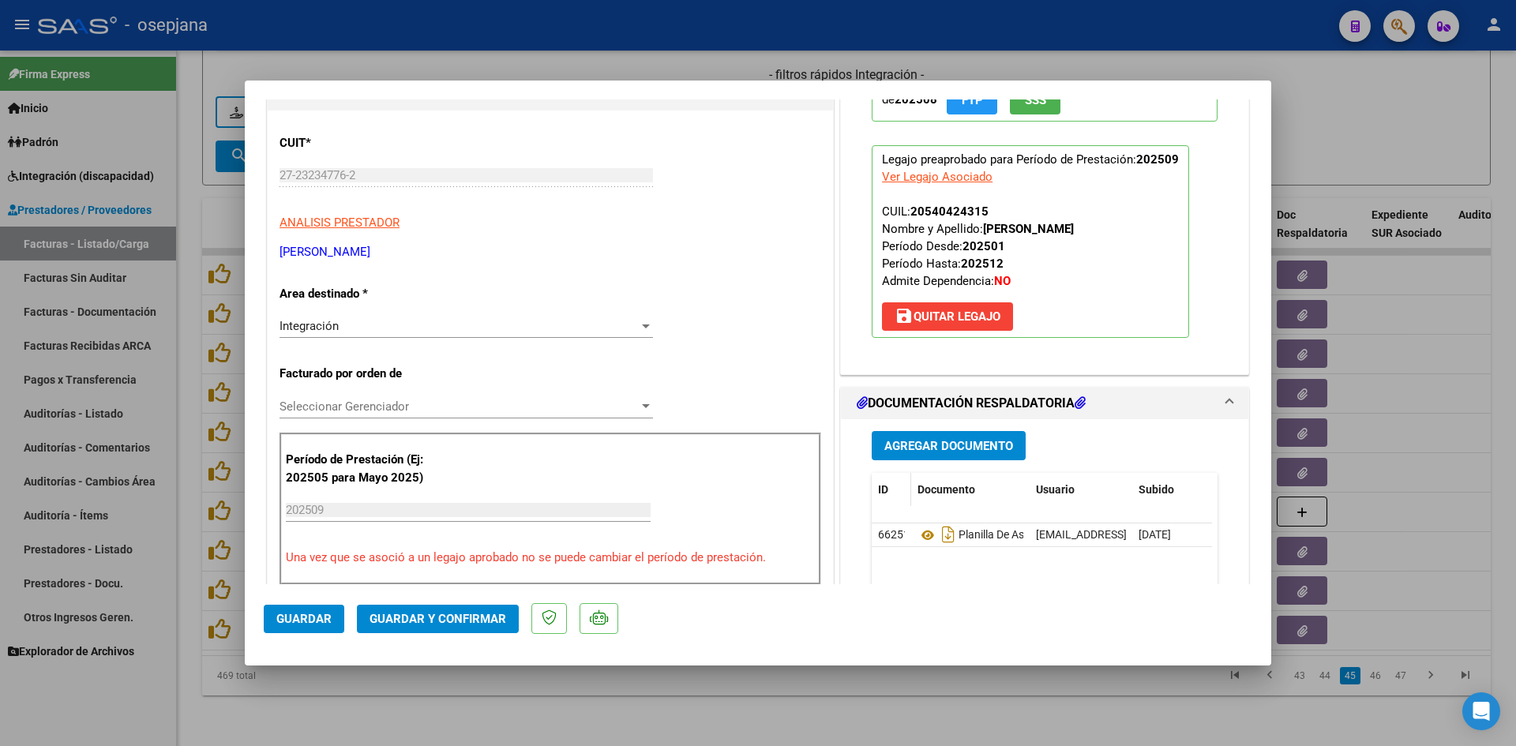
scroll to position [316, 0]
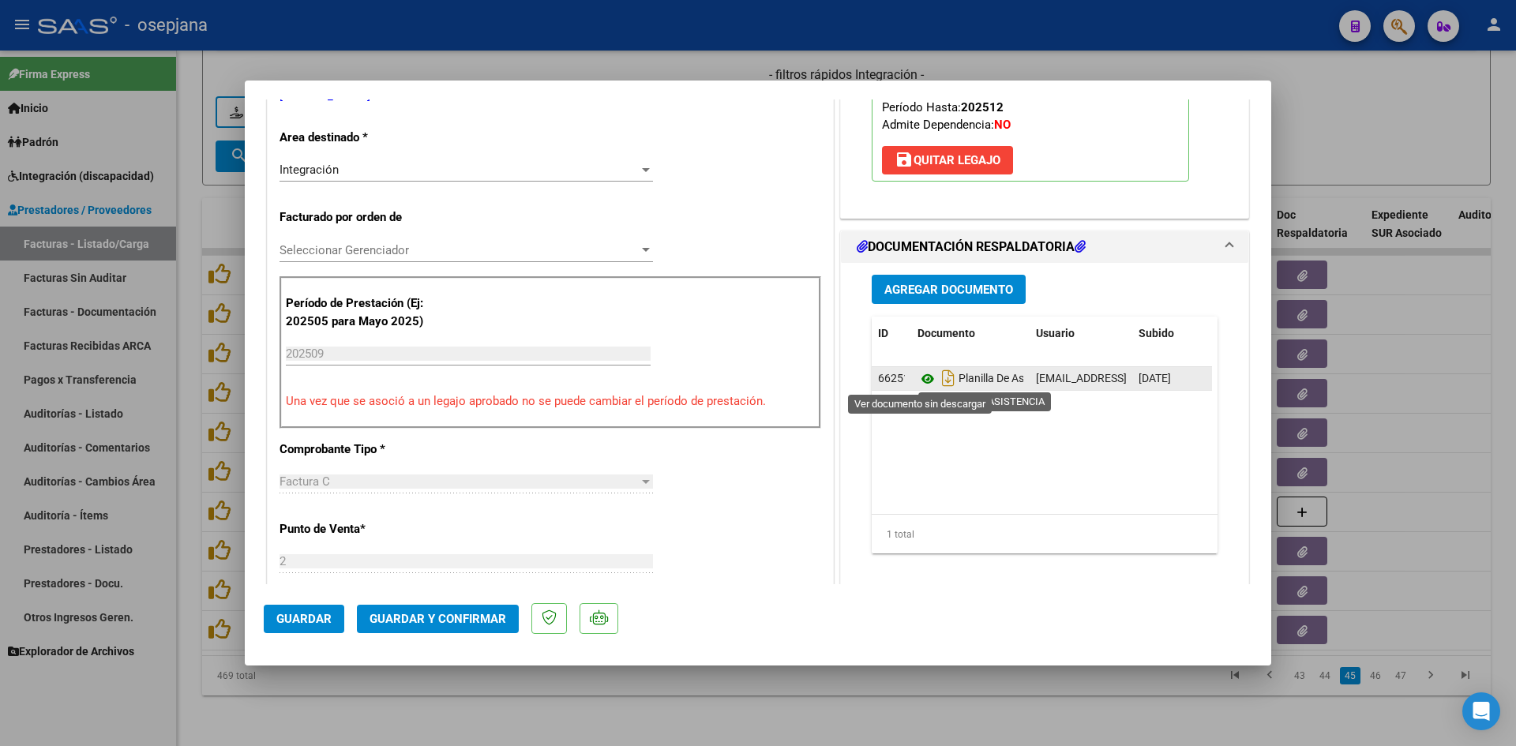
click at [918, 381] on icon at bounding box center [928, 379] width 21 height 19
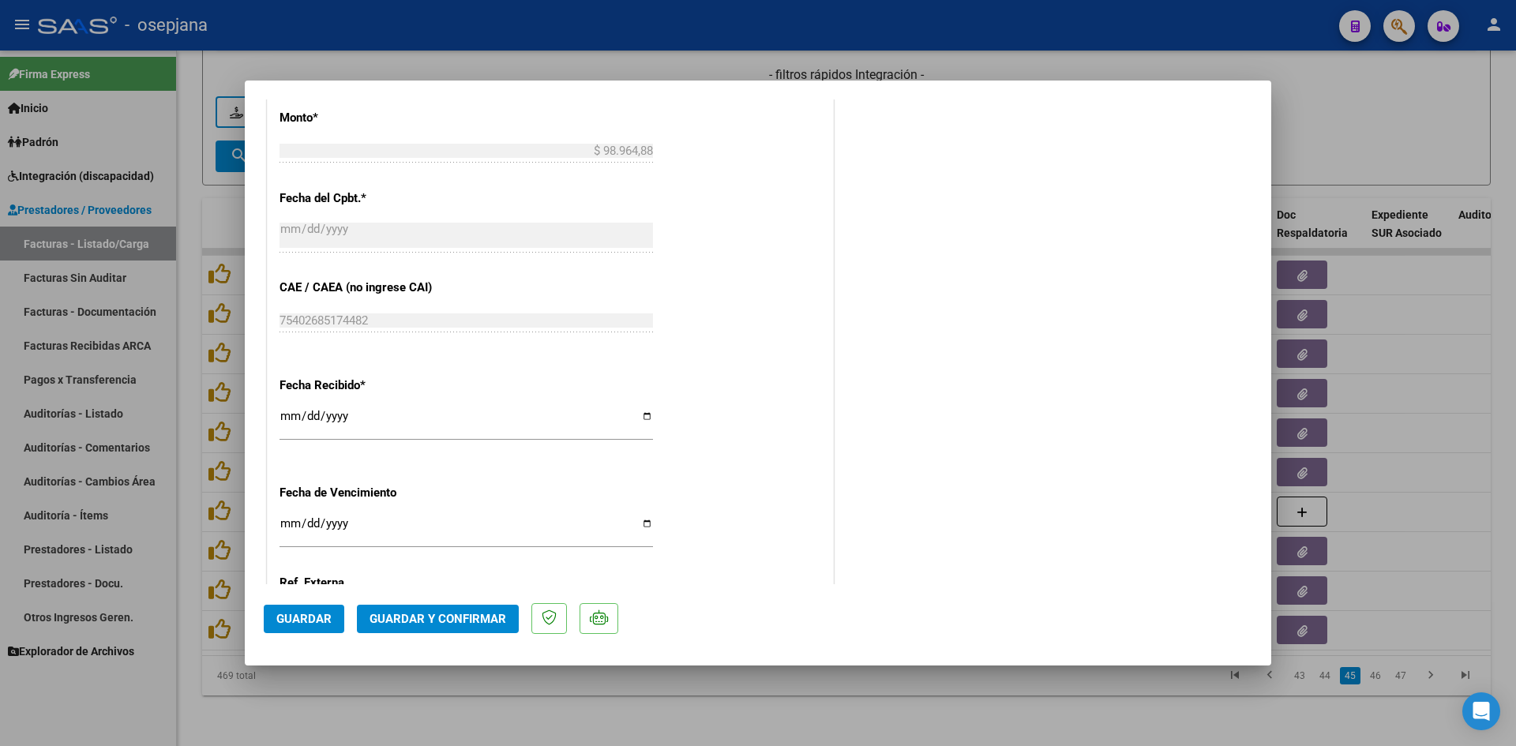
scroll to position [1027, 0]
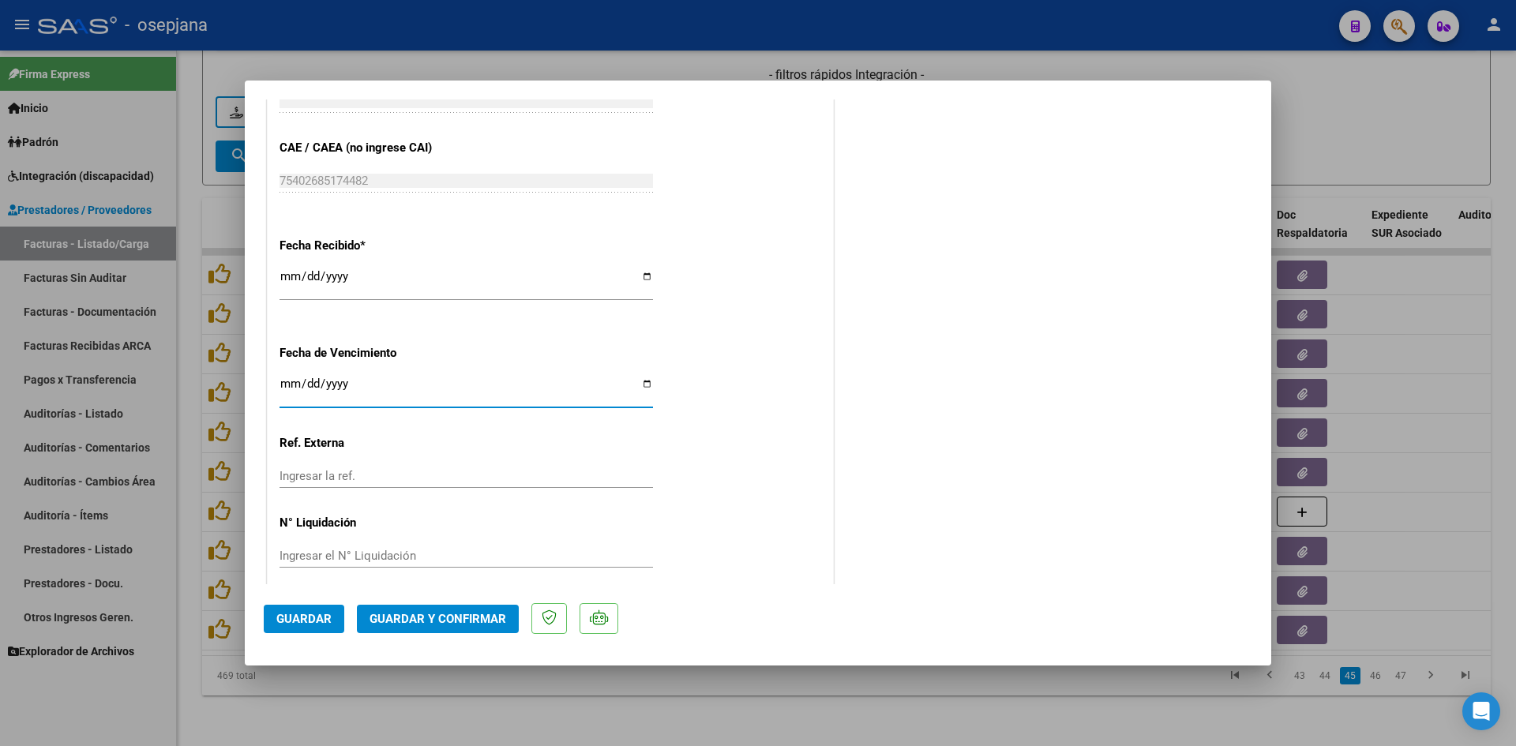
click at [286, 383] on input "[DATE]" at bounding box center [467, 389] width 374 height 25
type input "[DATE]"
click at [470, 616] on span "Guardar y Confirmar" at bounding box center [438, 619] width 137 height 14
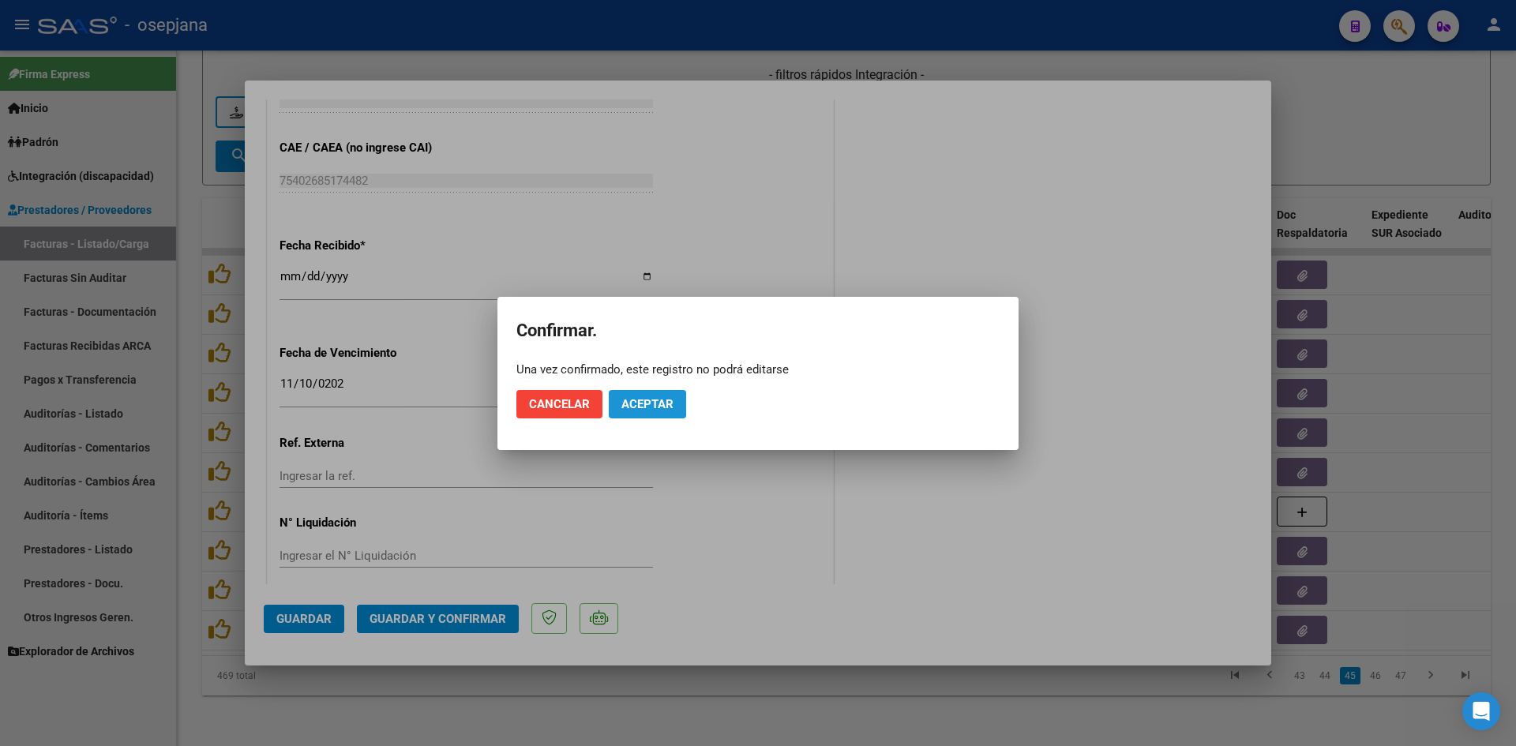
click at [634, 405] on span "Aceptar" at bounding box center [647, 404] width 52 height 14
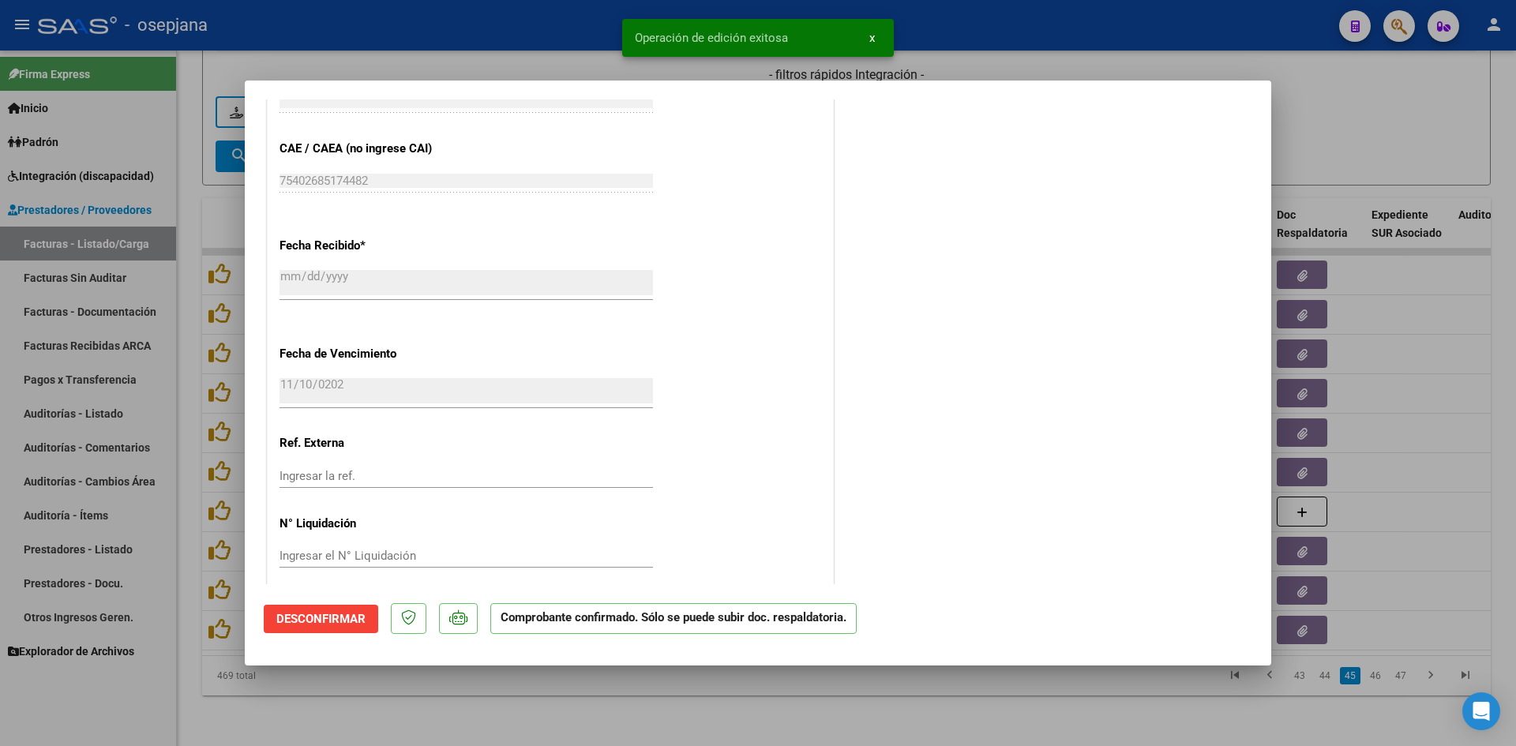
click at [1372, 116] on div at bounding box center [758, 373] width 1516 height 746
type input "$ 0,00"
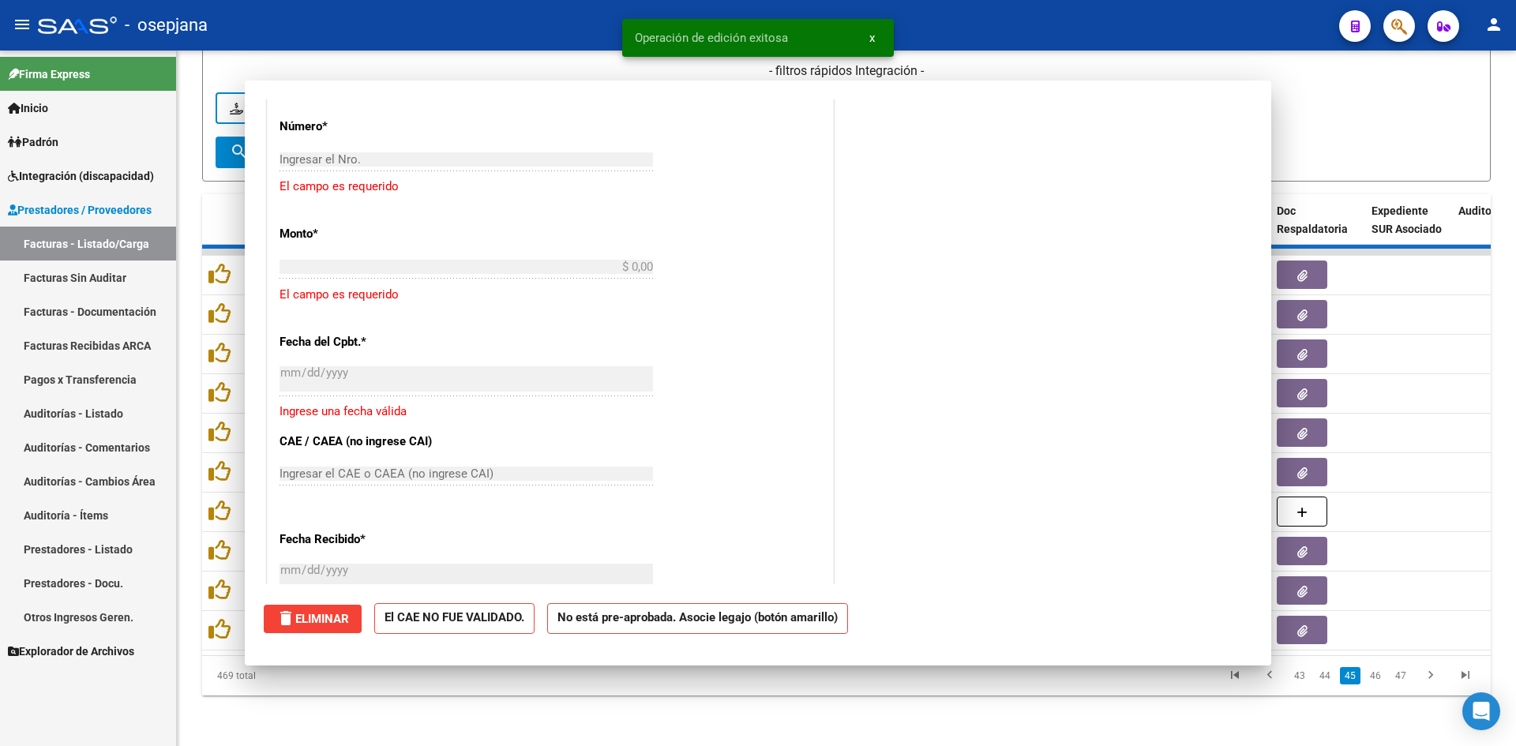
scroll to position [0, 0]
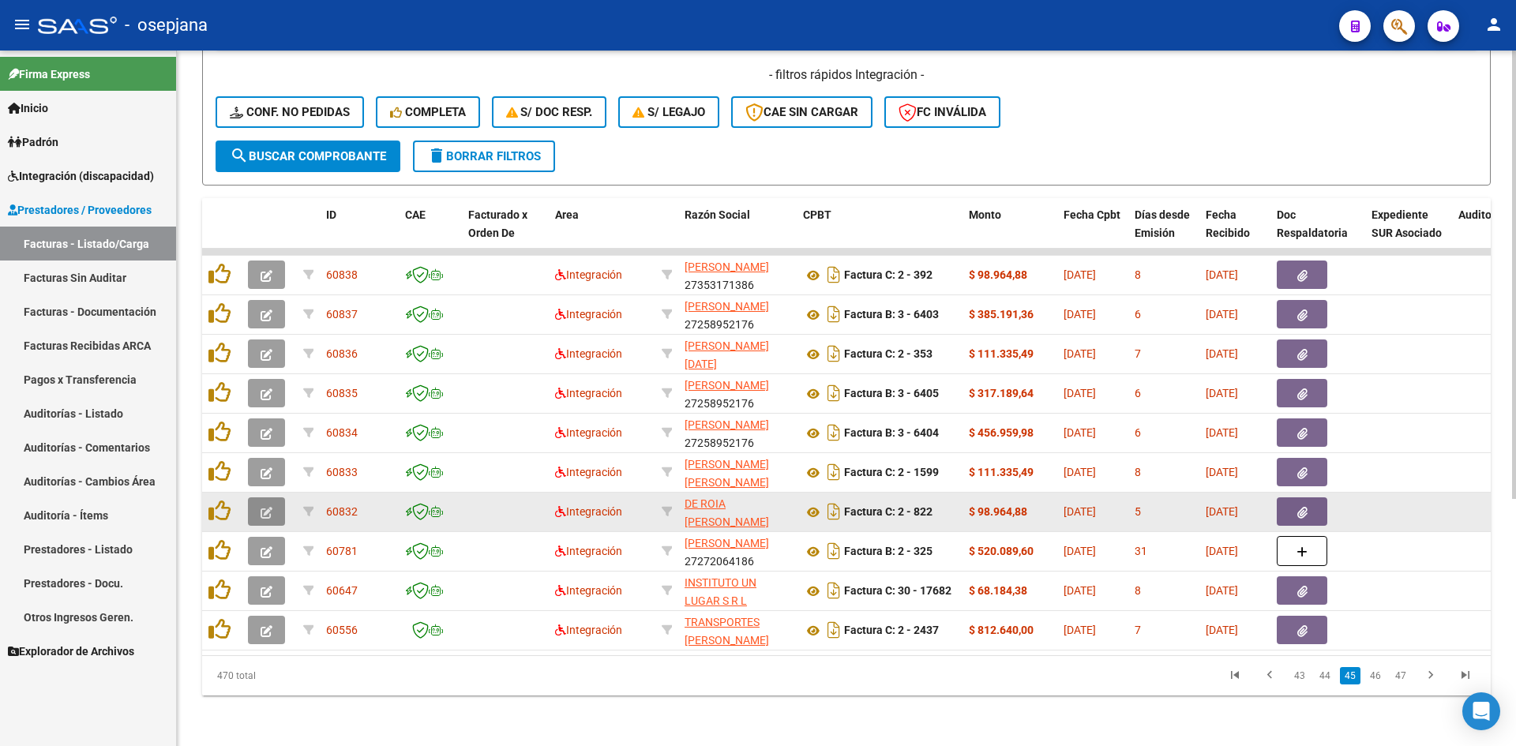
click at [272, 500] on button "button" at bounding box center [266, 511] width 37 height 28
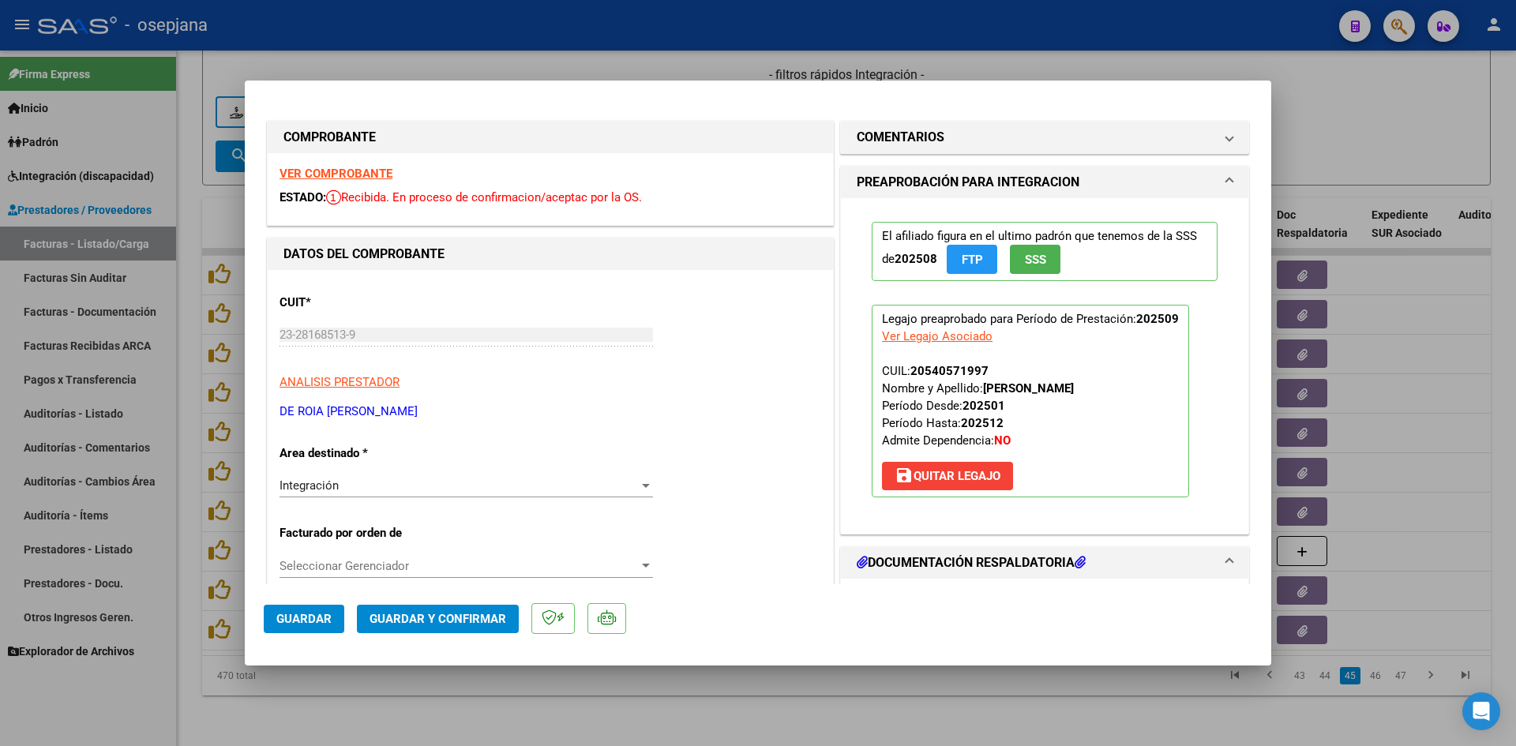
click at [287, 169] on strong "VER COMPROBANTE" at bounding box center [336, 174] width 113 height 14
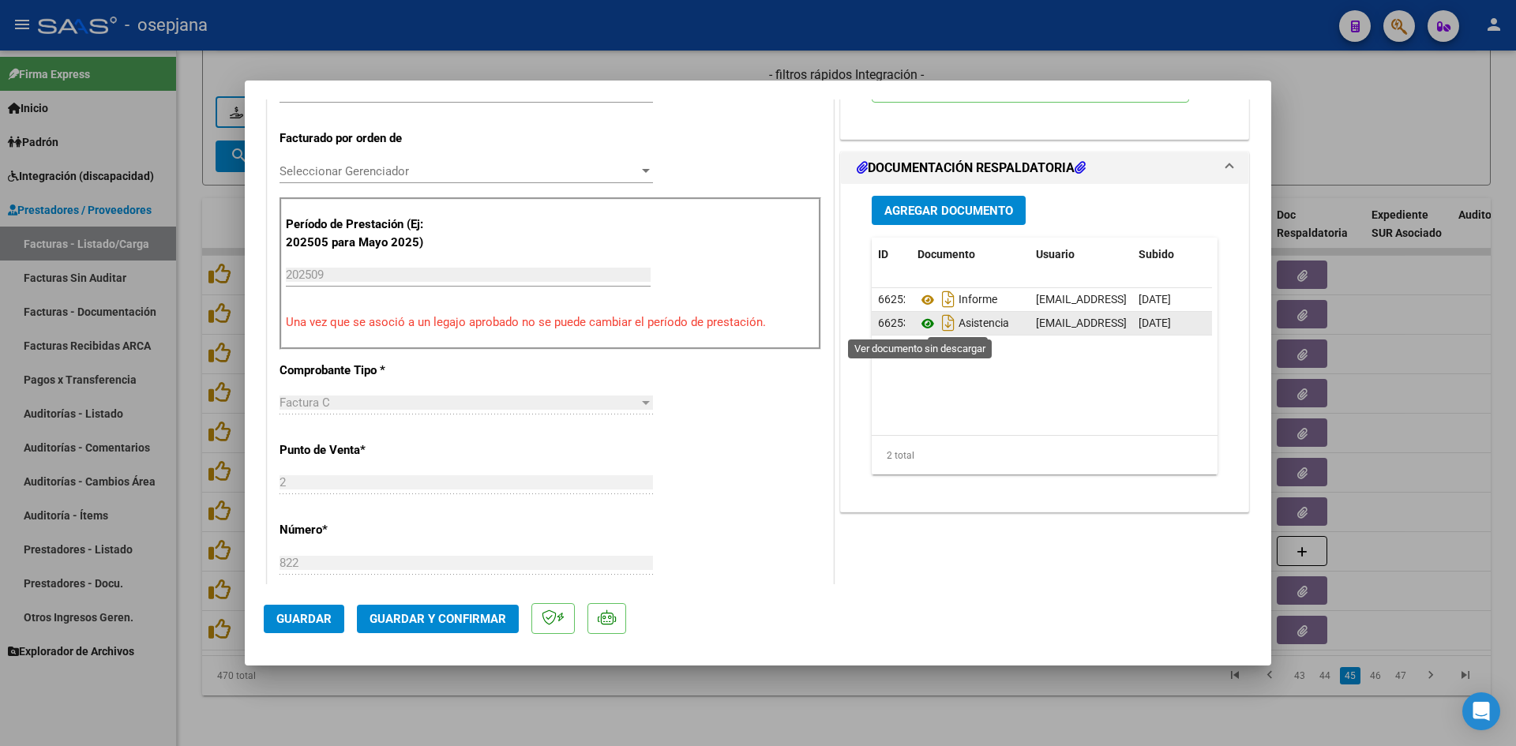
click at [922, 323] on icon at bounding box center [928, 323] width 21 height 19
click at [714, 68] on div at bounding box center [758, 373] width 1516 height 746
type input "$ 0,00"
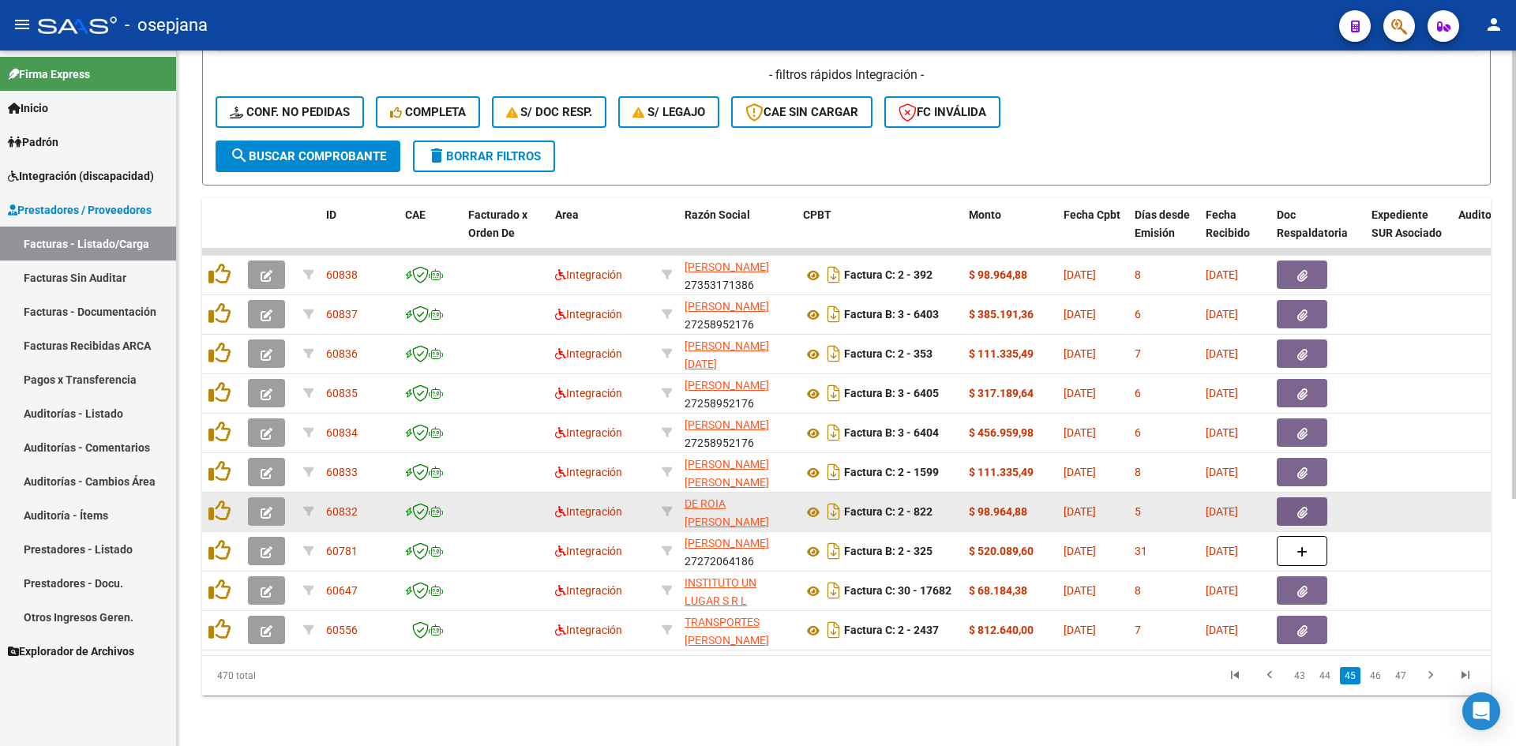
click at [274, 497] on button "button" at bounding box center [266, 511] width 37 height 28
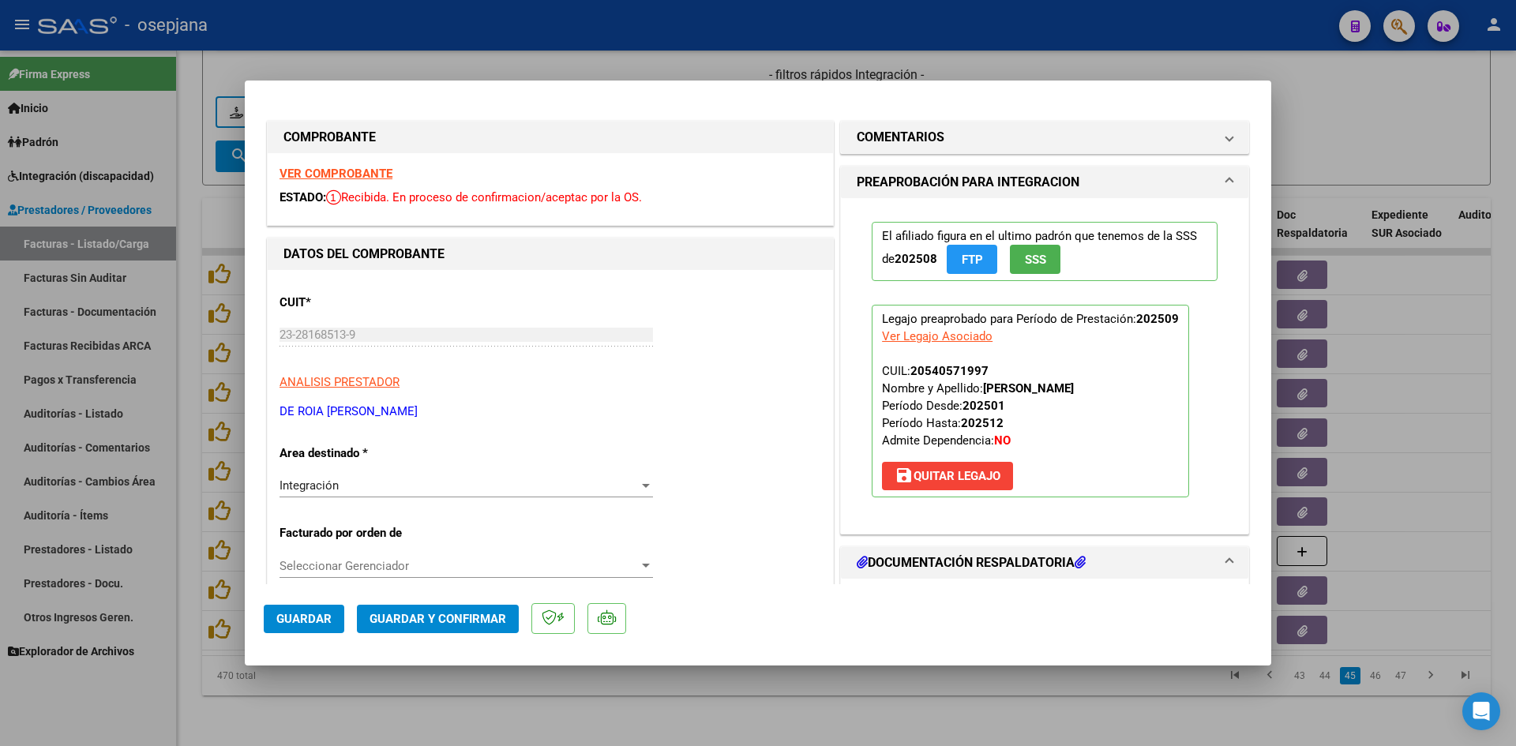
click at [312, 167] on strong "VER COMPROBANTE" at bounding box center [336, 174] width 113 height 14
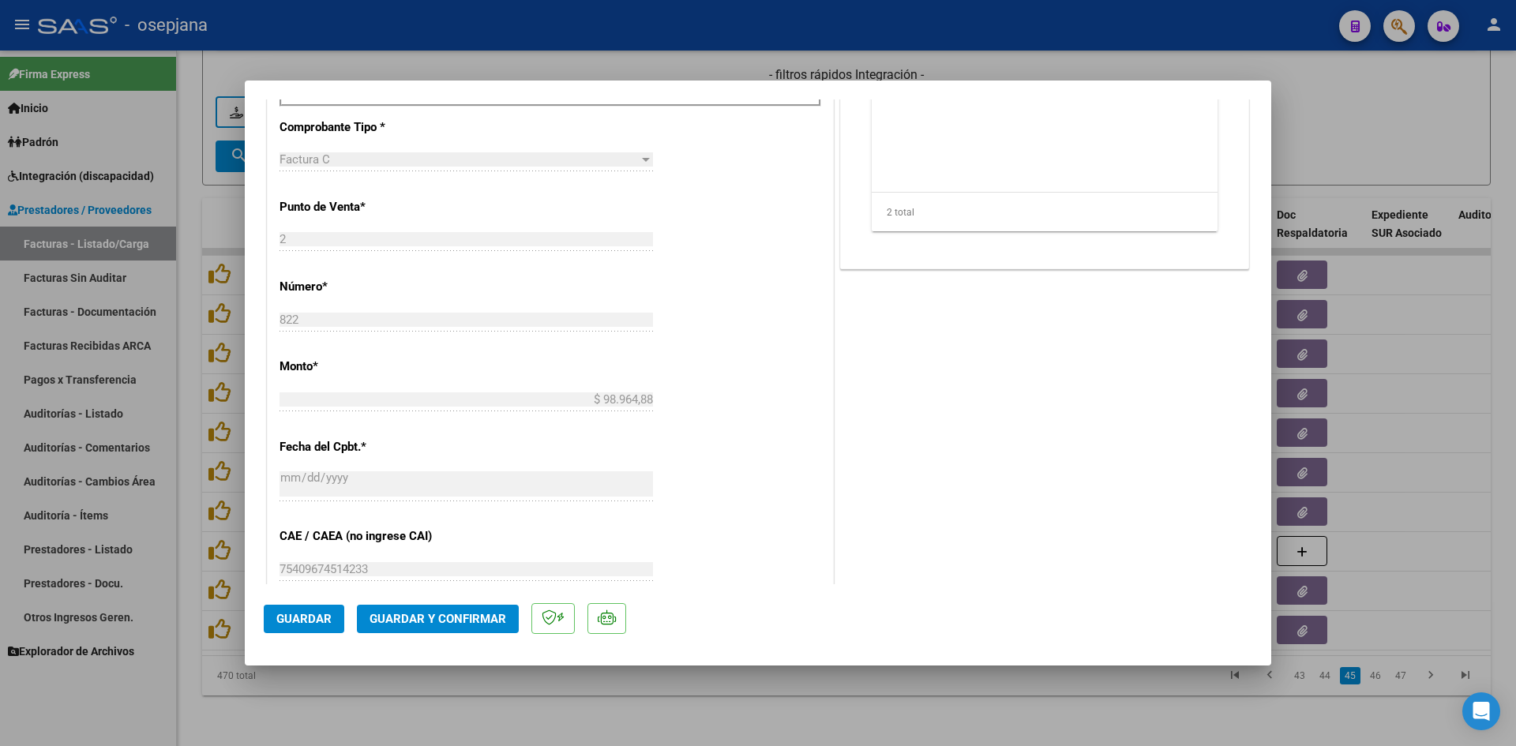
scroll to position [1041, 0]
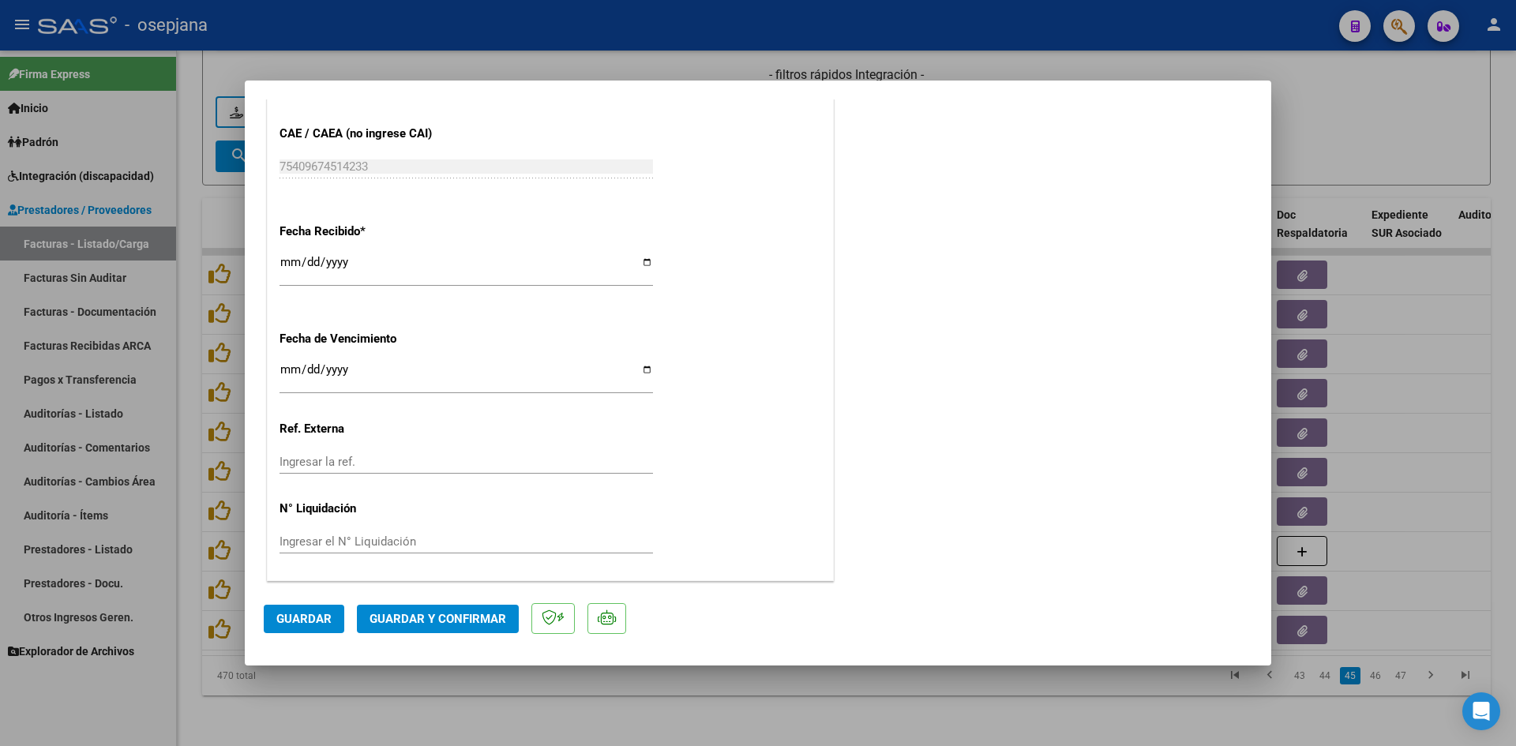
click at [285, 373] on input "[DATE]" at bounding box center [467, 375] width 374 height 25
type input "[DATE]"
click at [423, 625] on span "Guardar y Confirmar" at bounding box center [438, 619] width 137 height 14
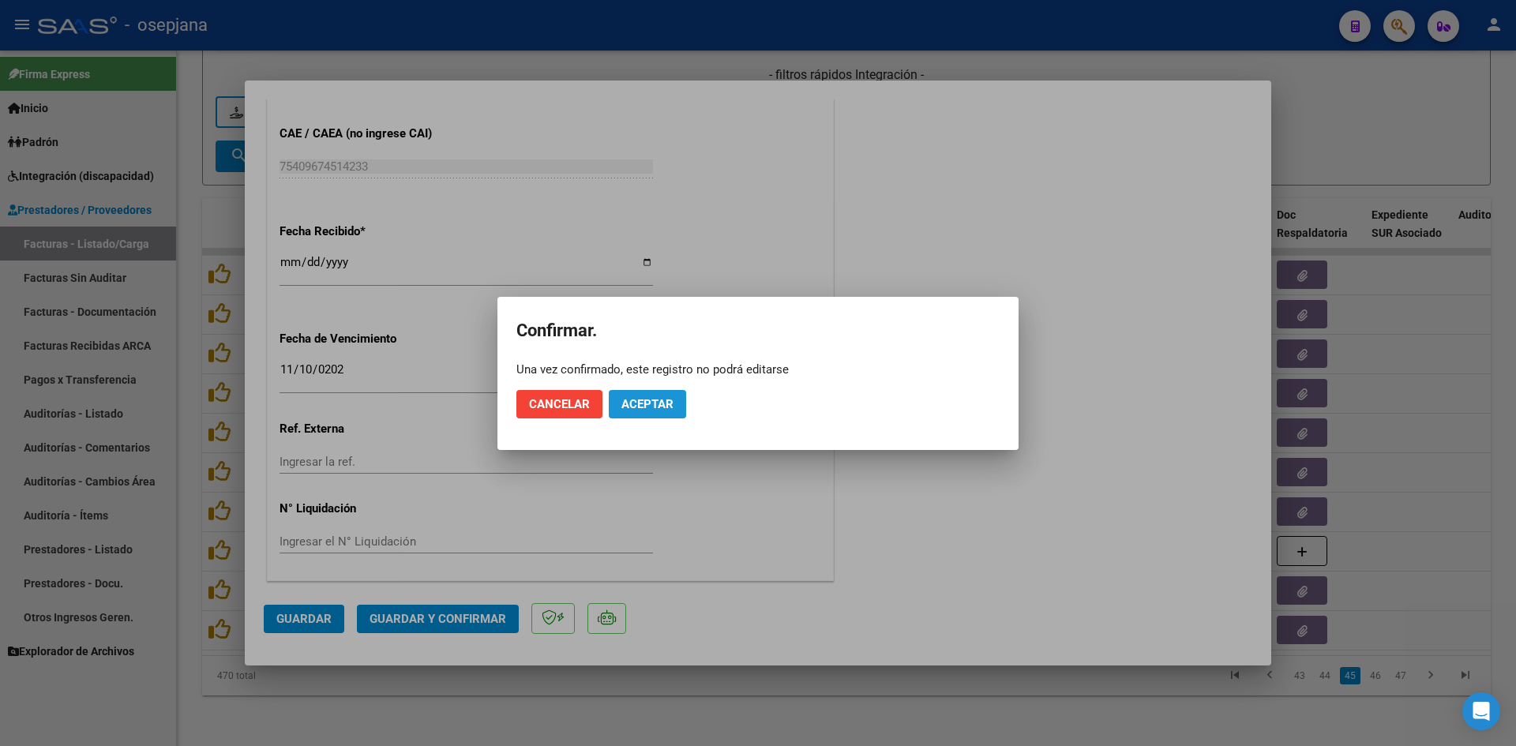
click at [636, 398] on span "Aceptar" at bounding box center [647, 404] width 52 height 14
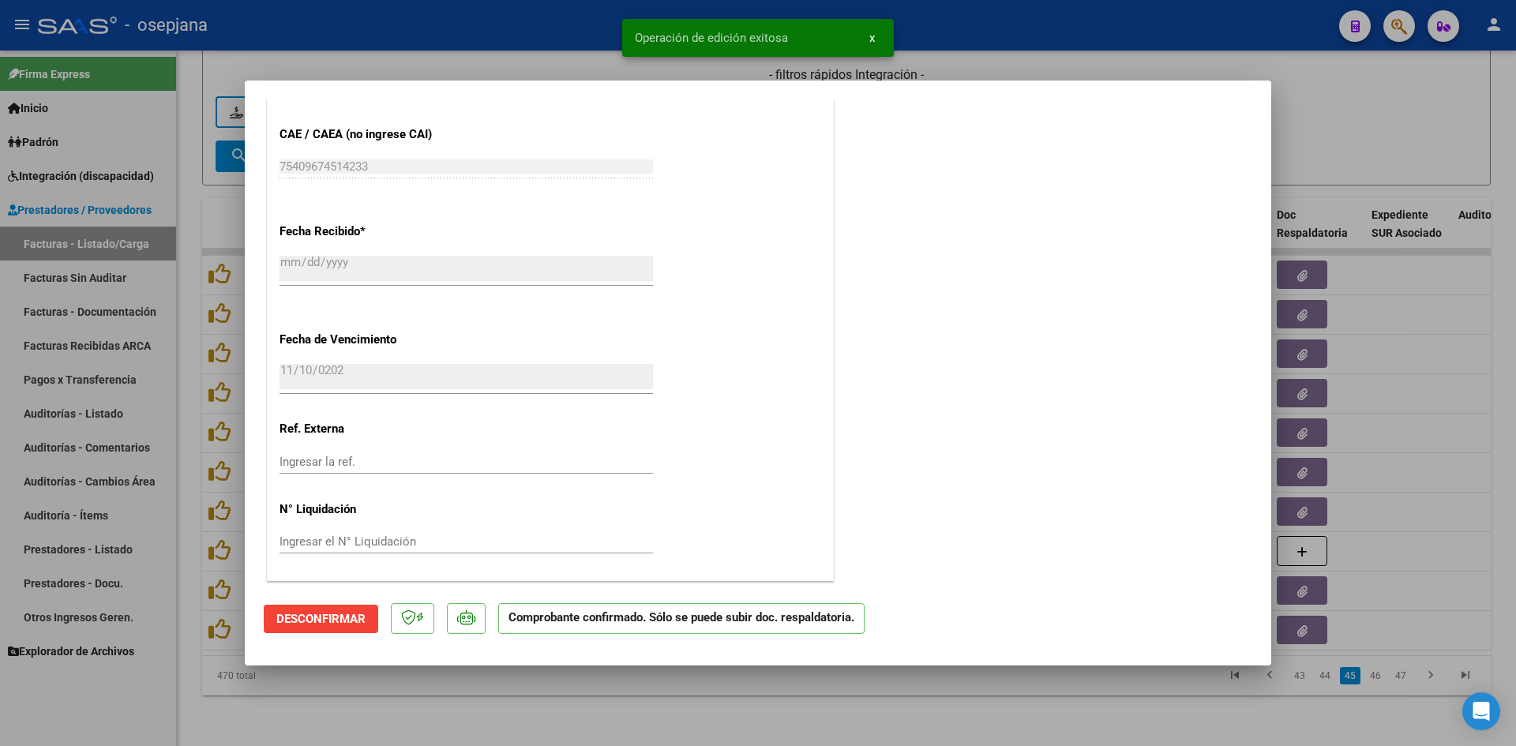
click at [1327, 156] on div at bounding box center [758, 373] width 1516 height 746
type input "$ 0,00"
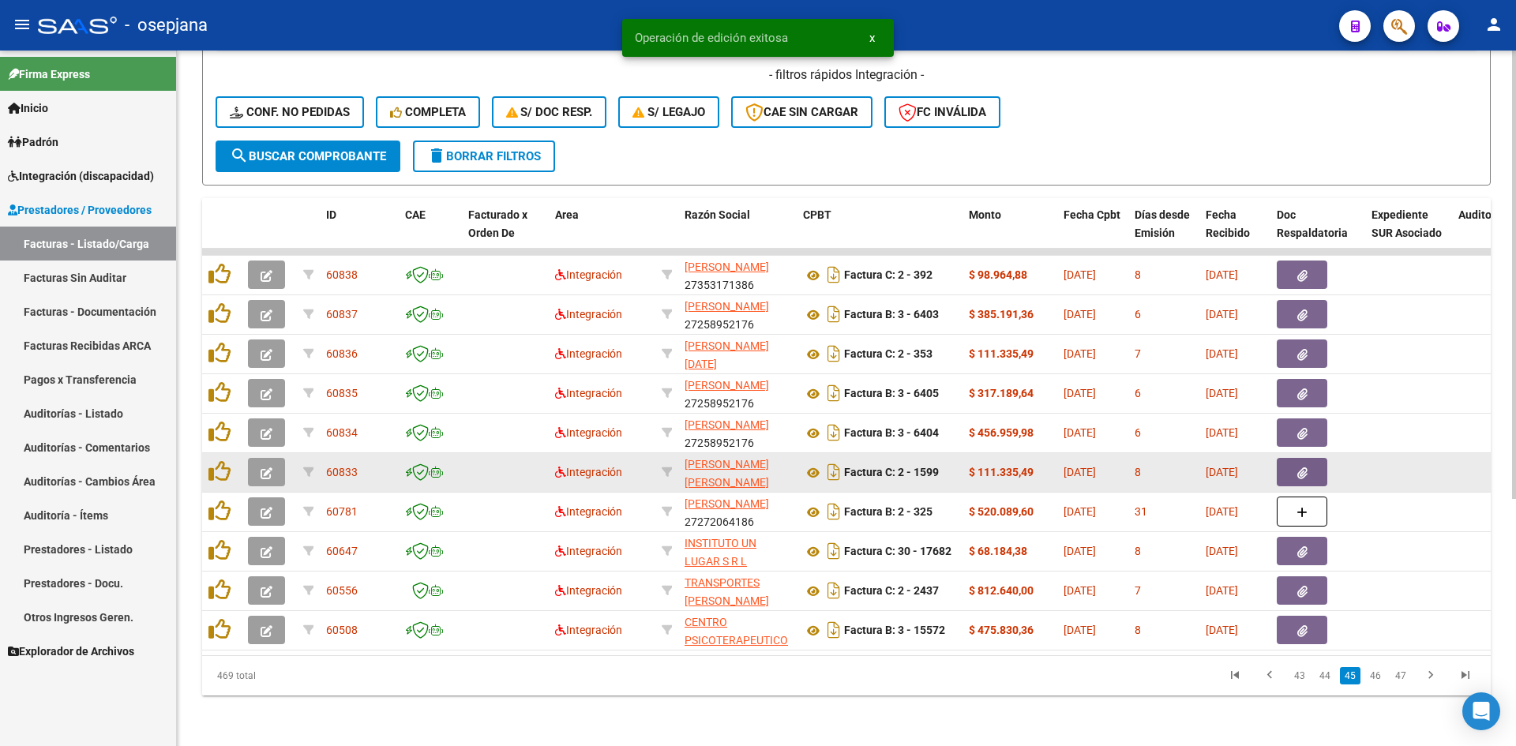
click at [272, 467] on icon "button" at bounding box center [267, 473] width 12 height 12
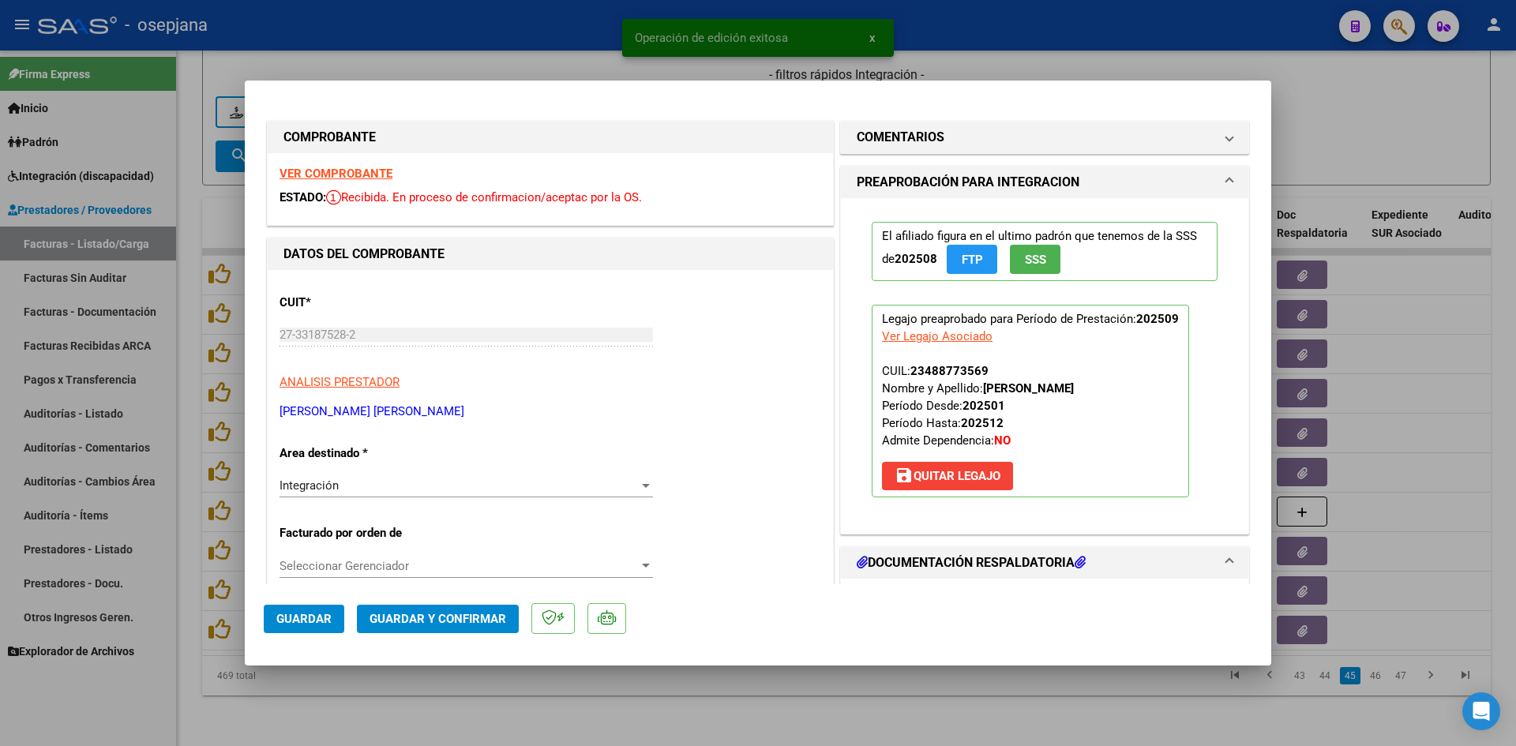
click at [347, 167] on strong "VER COMPROBANTE" at bounding box center [336, 174] width 113 height 14
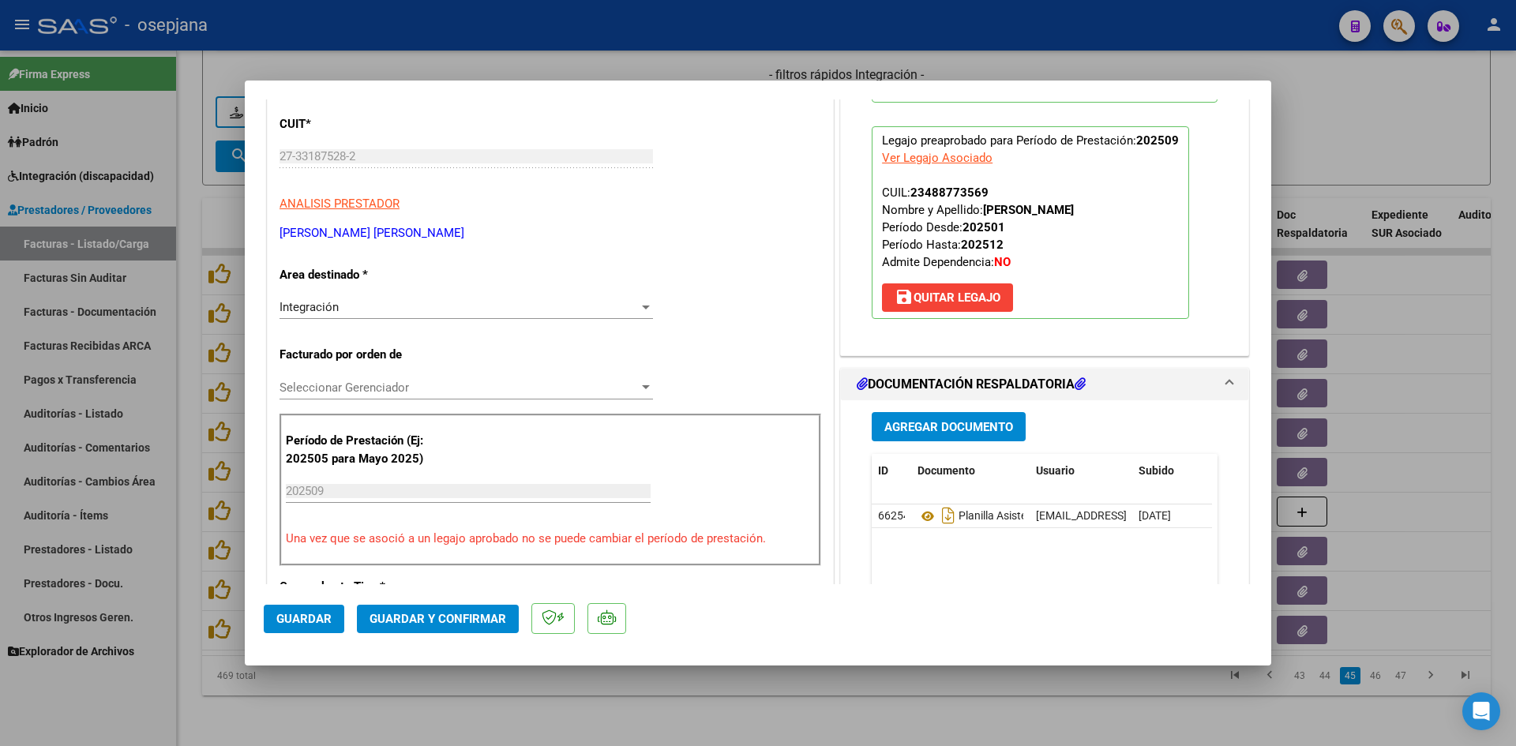
scroll to position [0, 0]
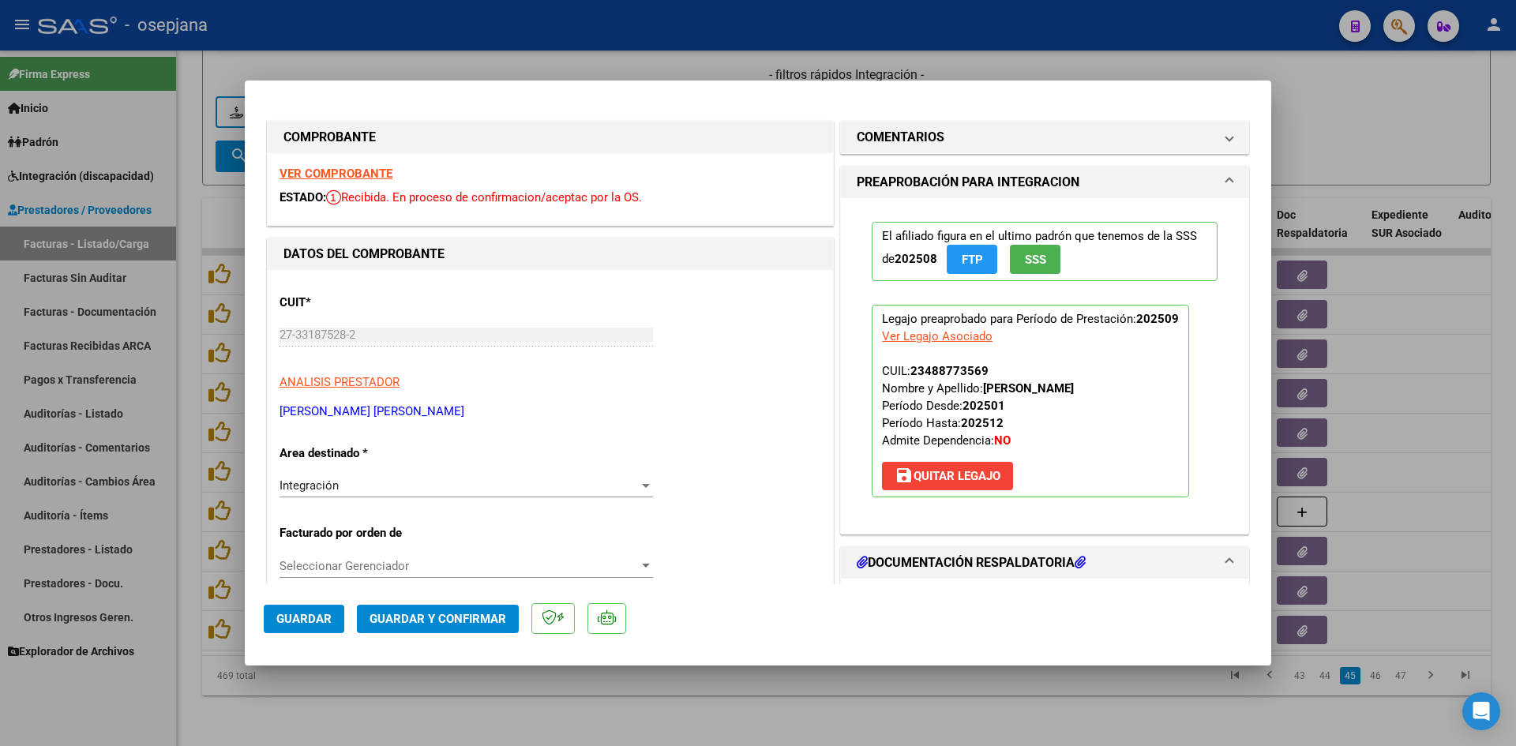
click at [1370, 103] on div at bounding box center [758, 373] width 1516 height 746
type input "$ 0,00"
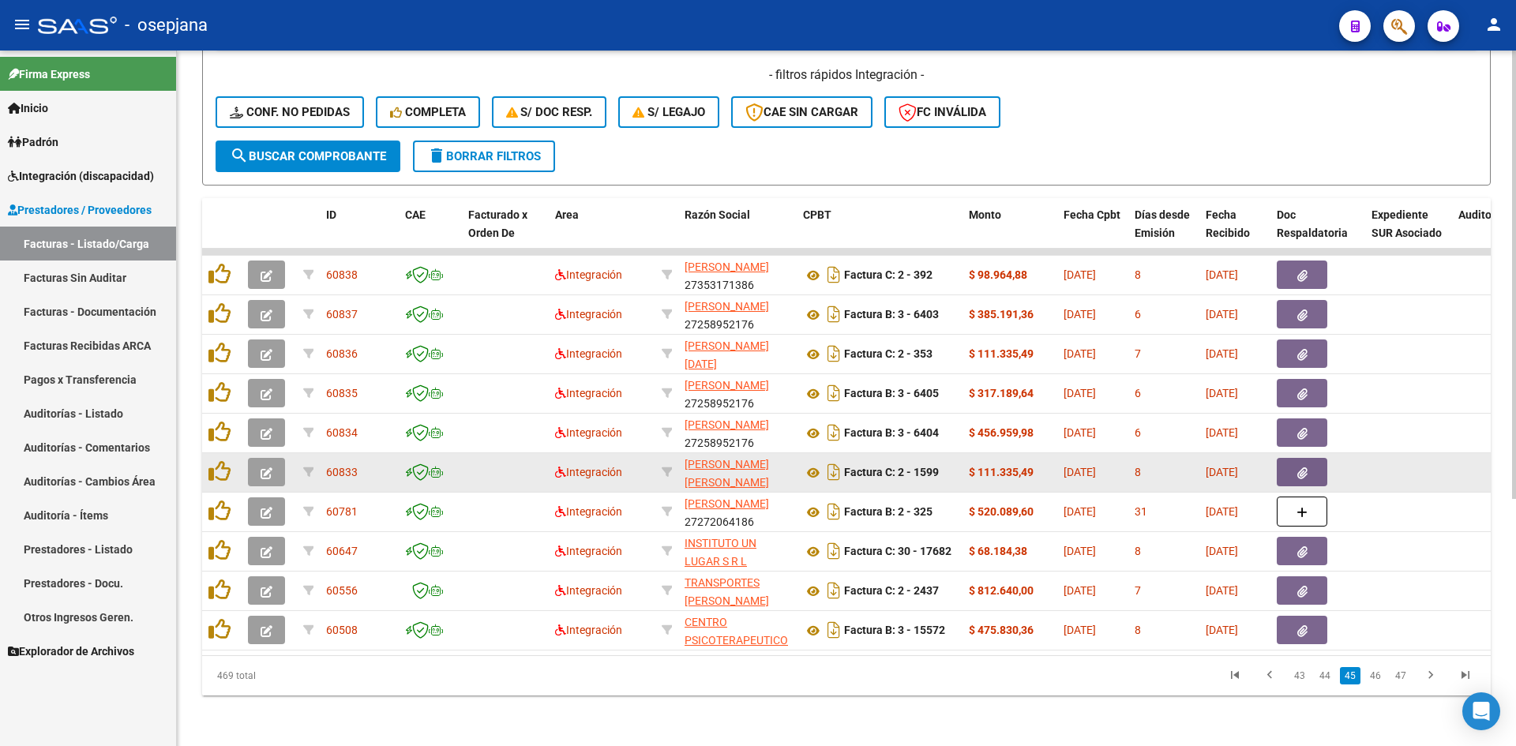
click at [268, 467] on icon "button" at bounding box center [267, 473] width 12 height 12
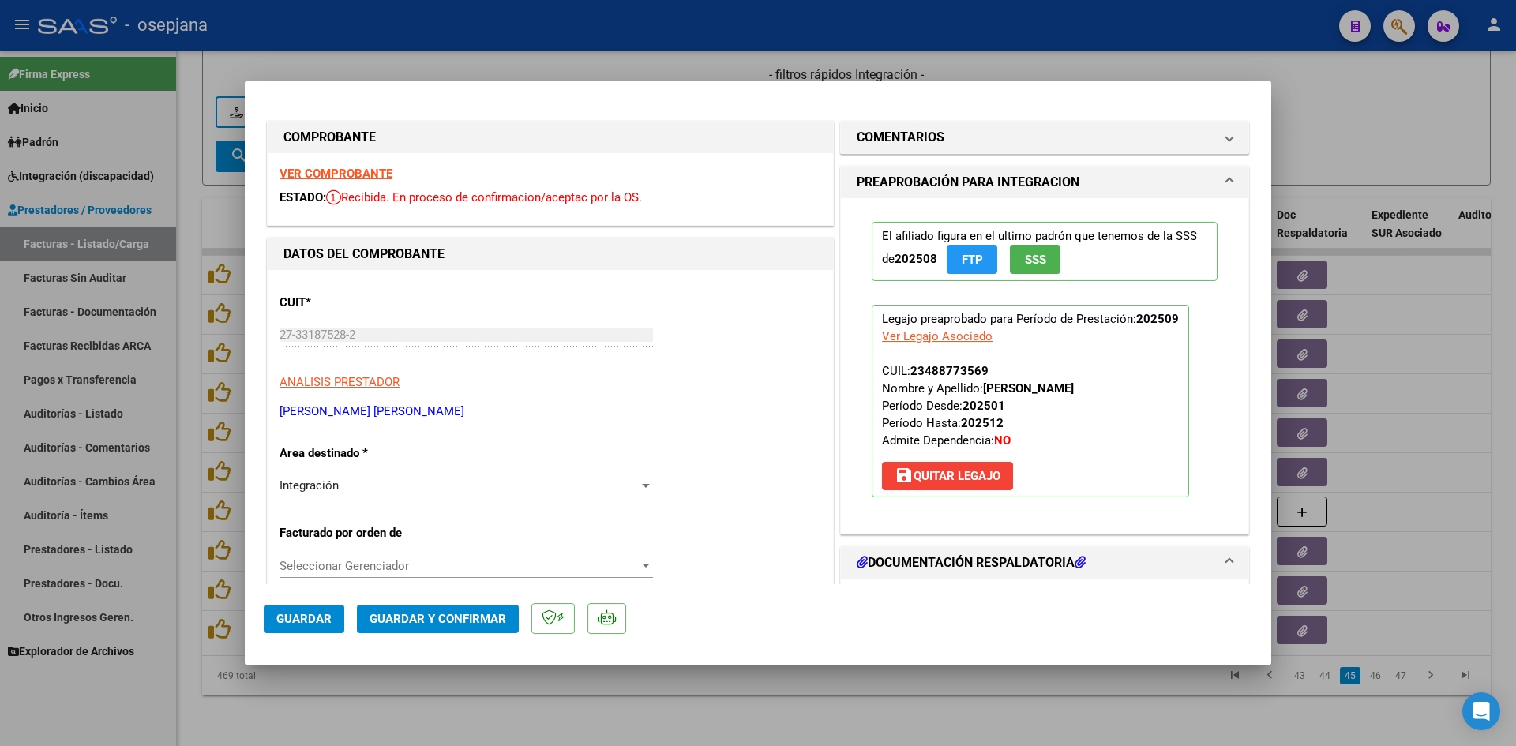
click at [374, 171] on strong "VER COMPROBANTE" at bounding box center [336, 174] width 113 height 14
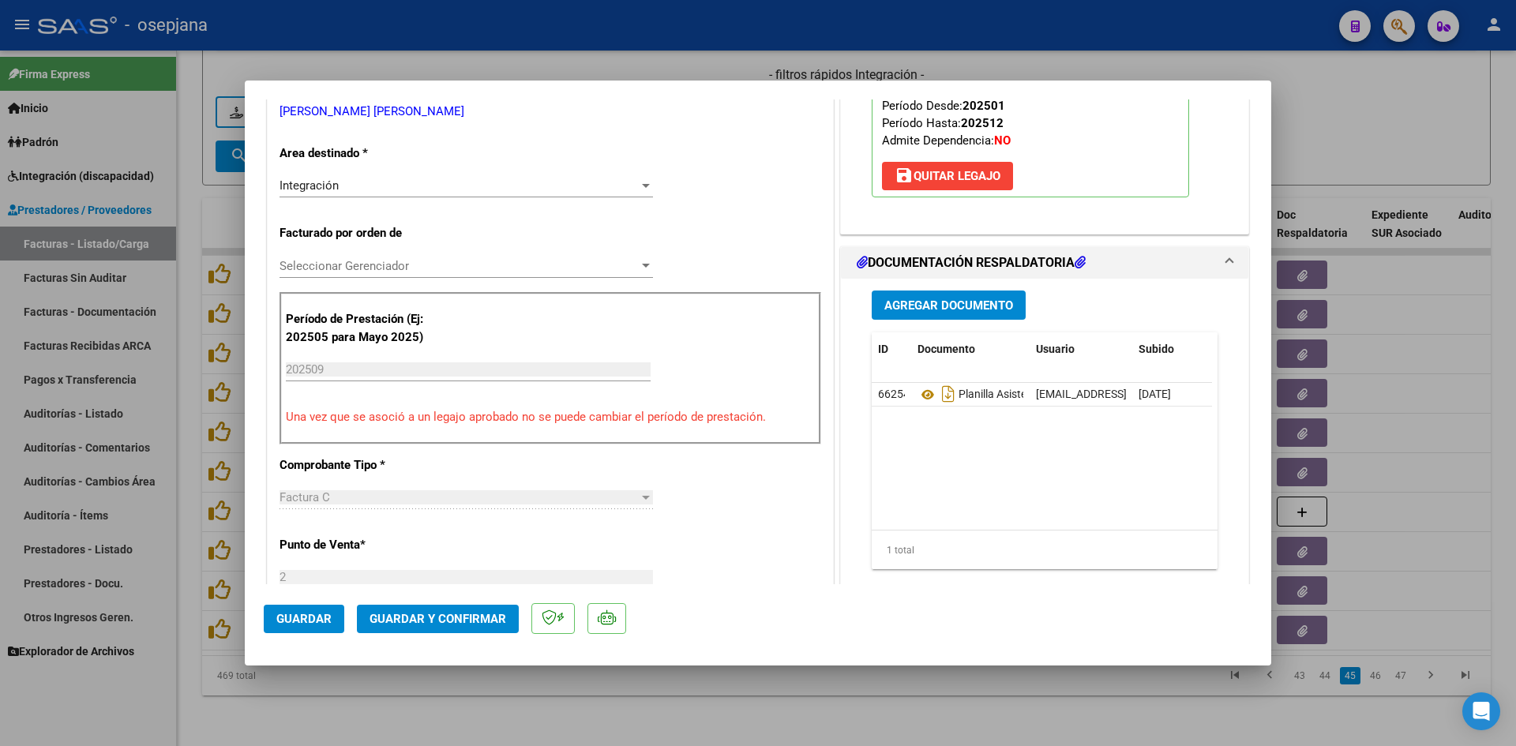
scroll to position [474, 0]
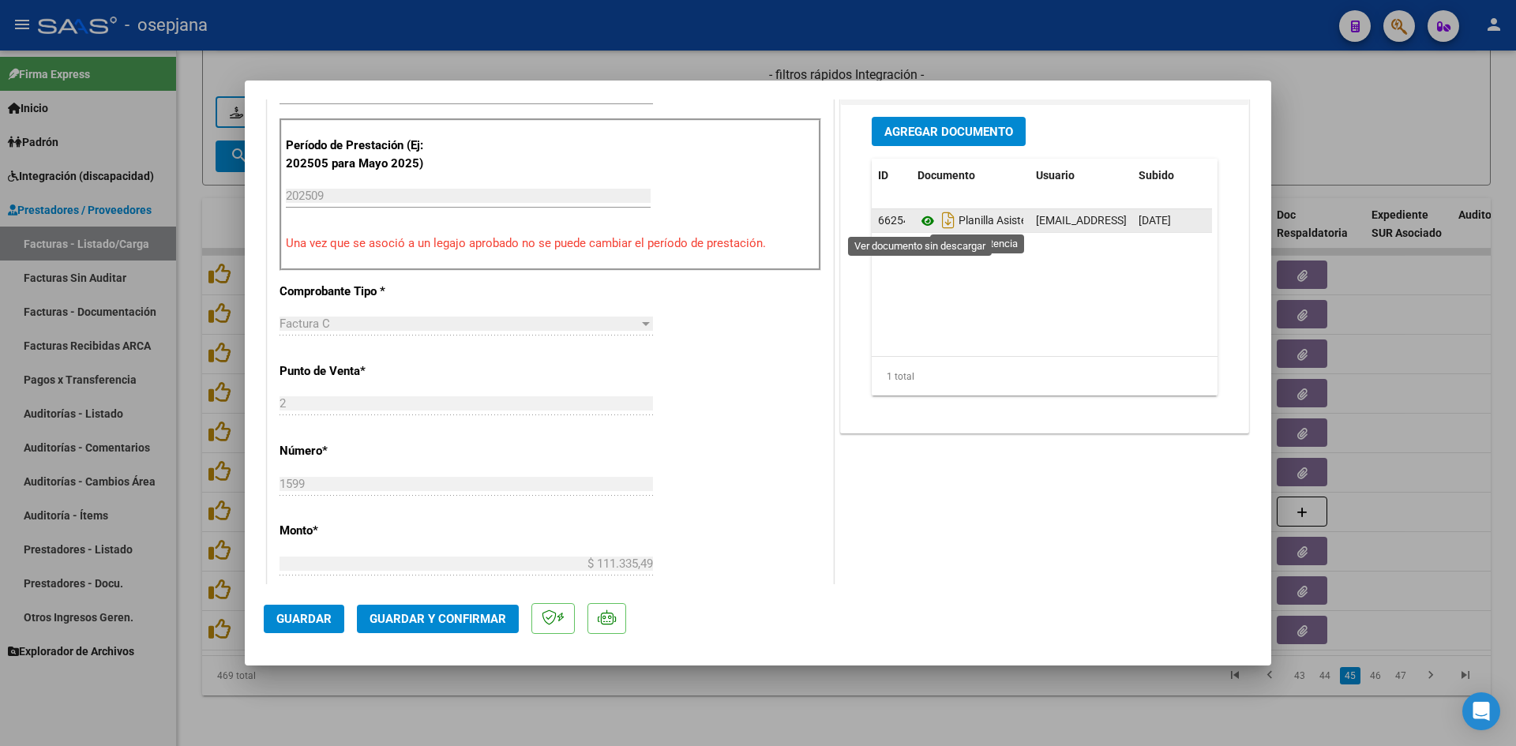
click at [918, 217] on icon at bounding box center [928, 221] width 21 height 19
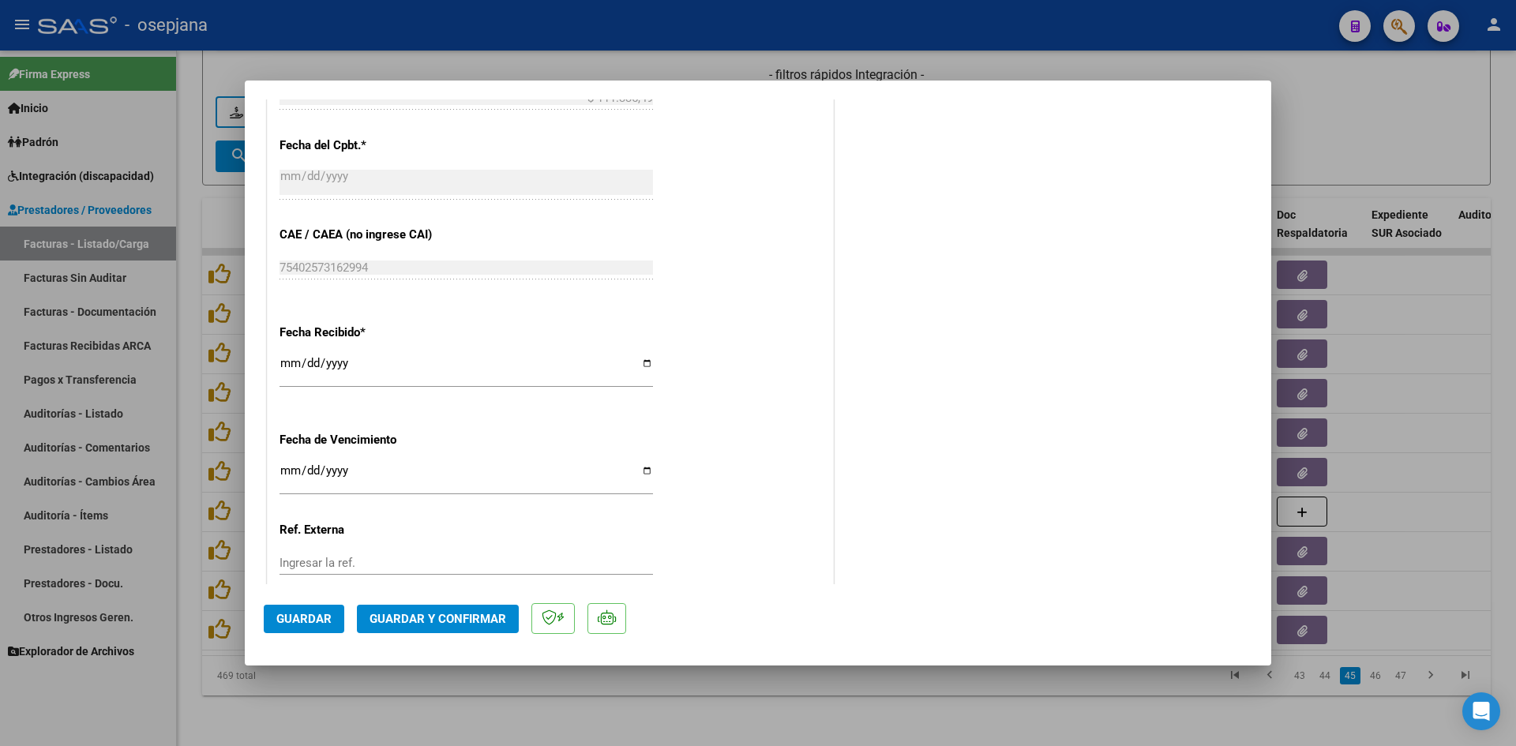
scroll to position [1041, 0]
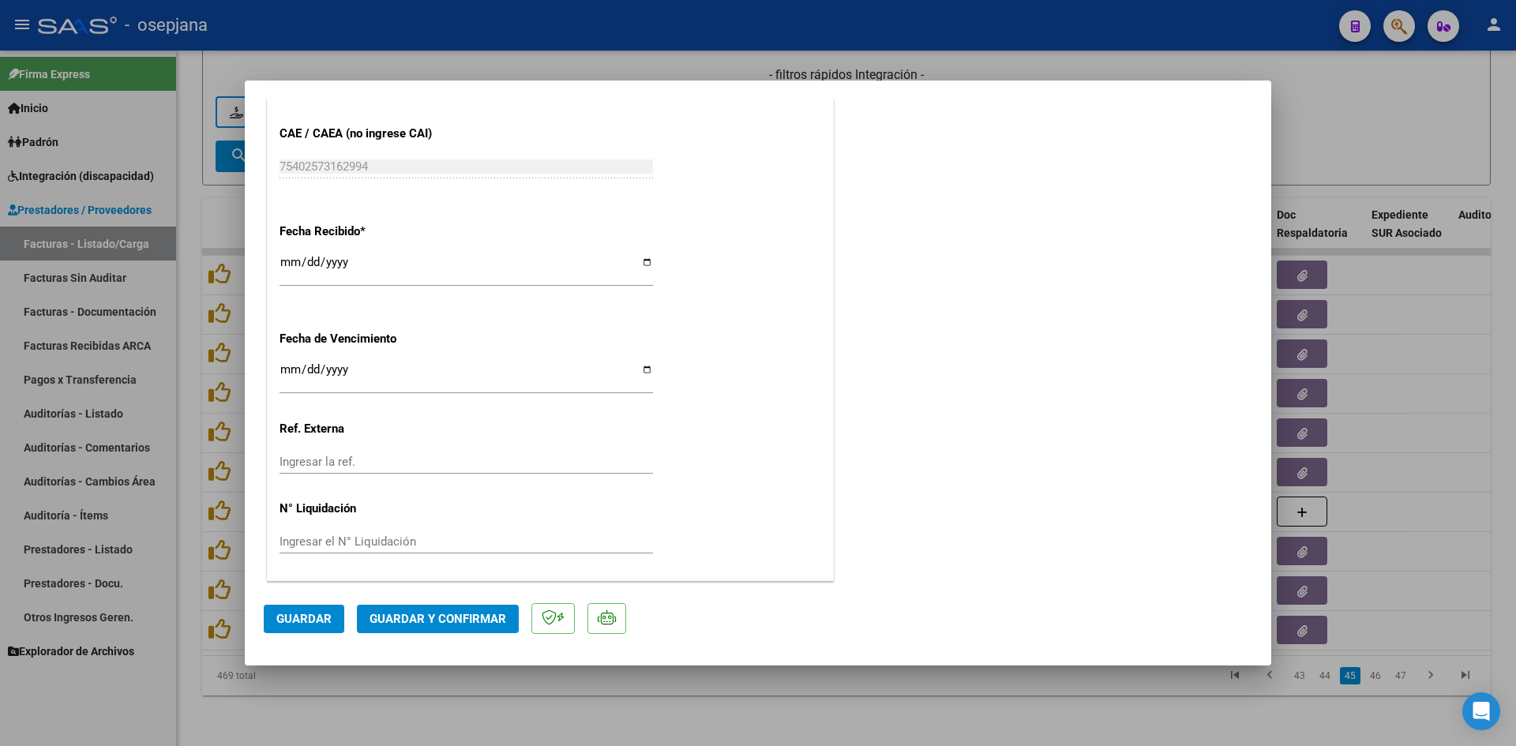
click at [291, 377] on input "[DATE]" at bounding box center [467, 375] width 374 height 25
type input "[DATE]"
click at [289, 376] on input "[DATE]" at bounding box center [467, 375] width 374 height 25
type input "[DATE]"
click at [423, 615] on span "Guardar y Confirmar" at bounding box center [438, 619] width 137 height 14
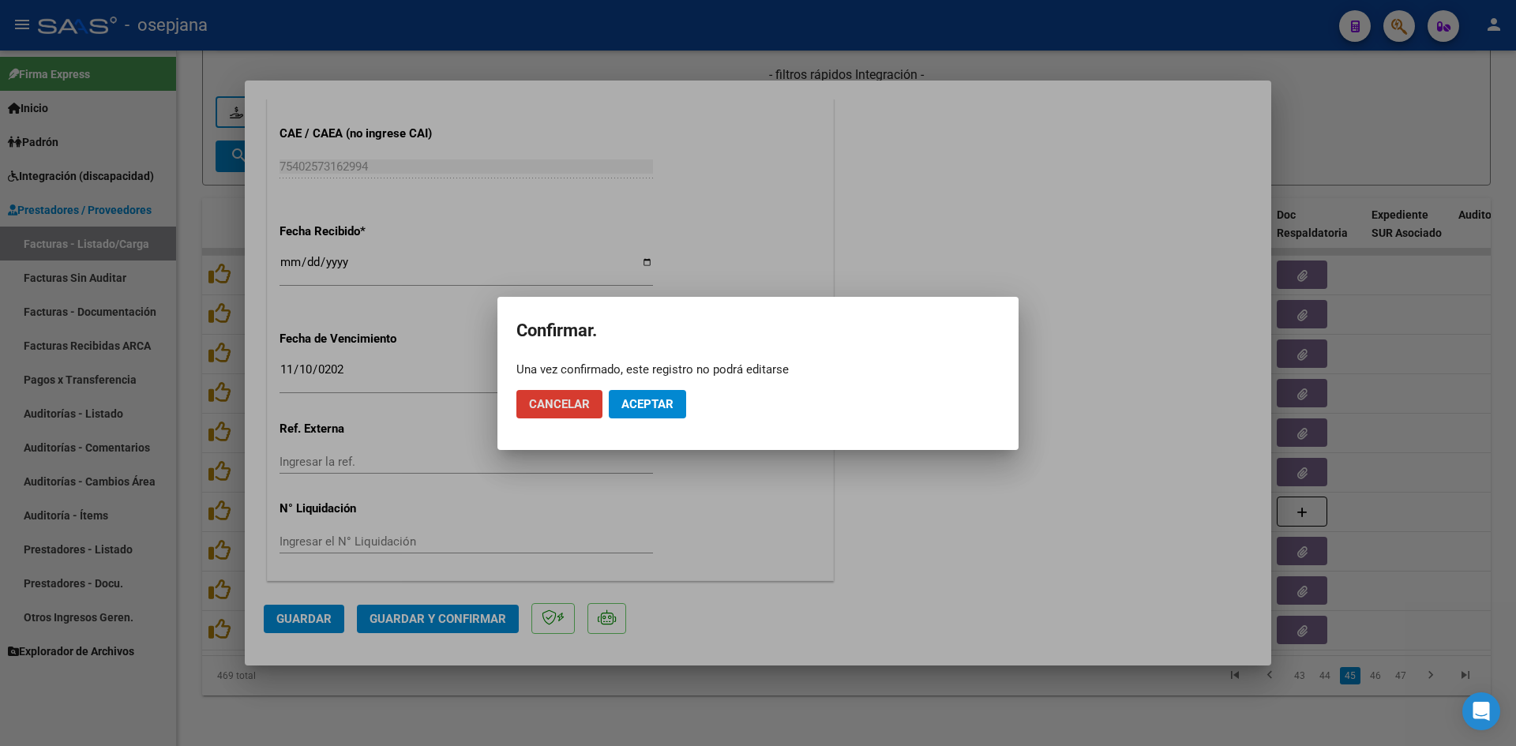
click at [617, 396] on button "Aceptar" at bounding box center [647, 404] width 77 height 28
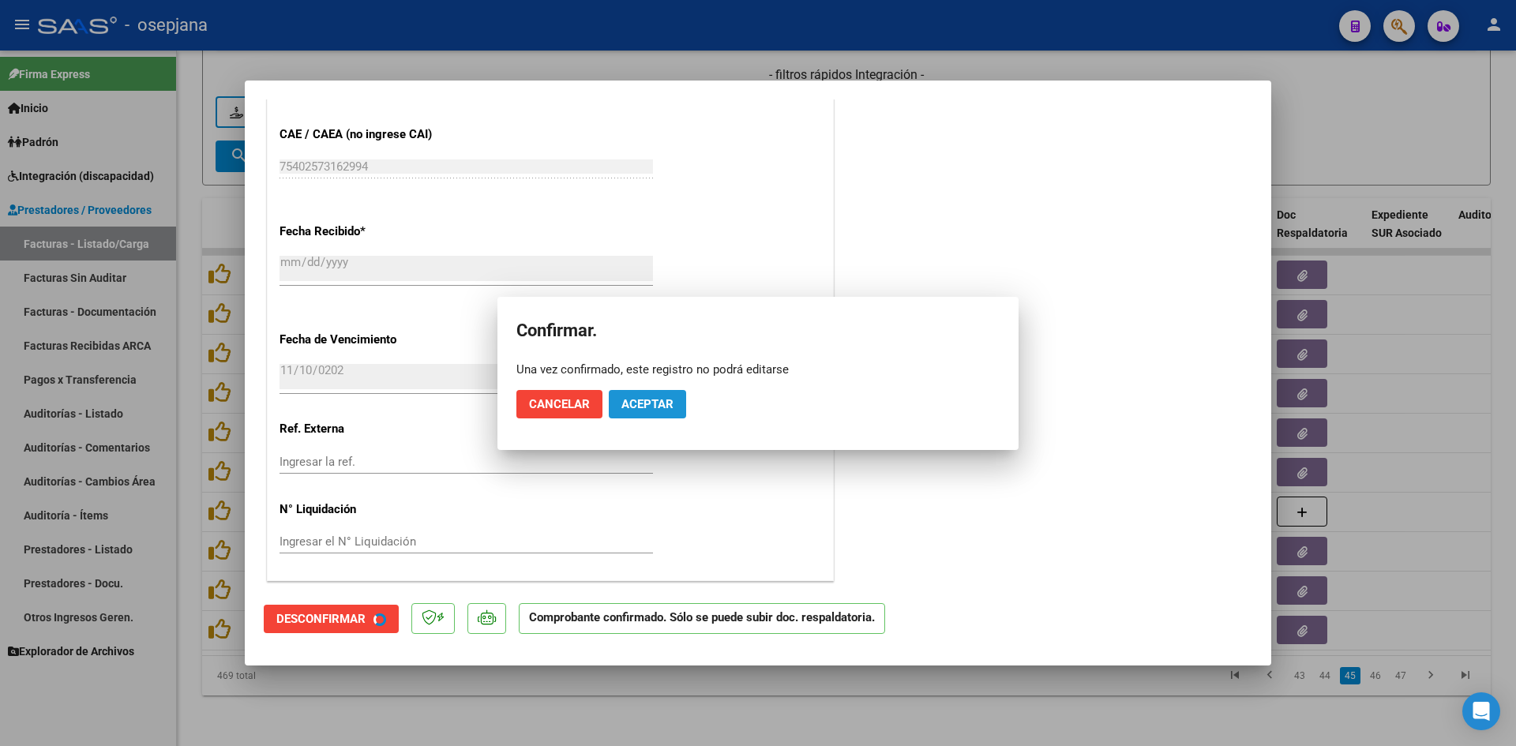
scroll to position [943, 0]
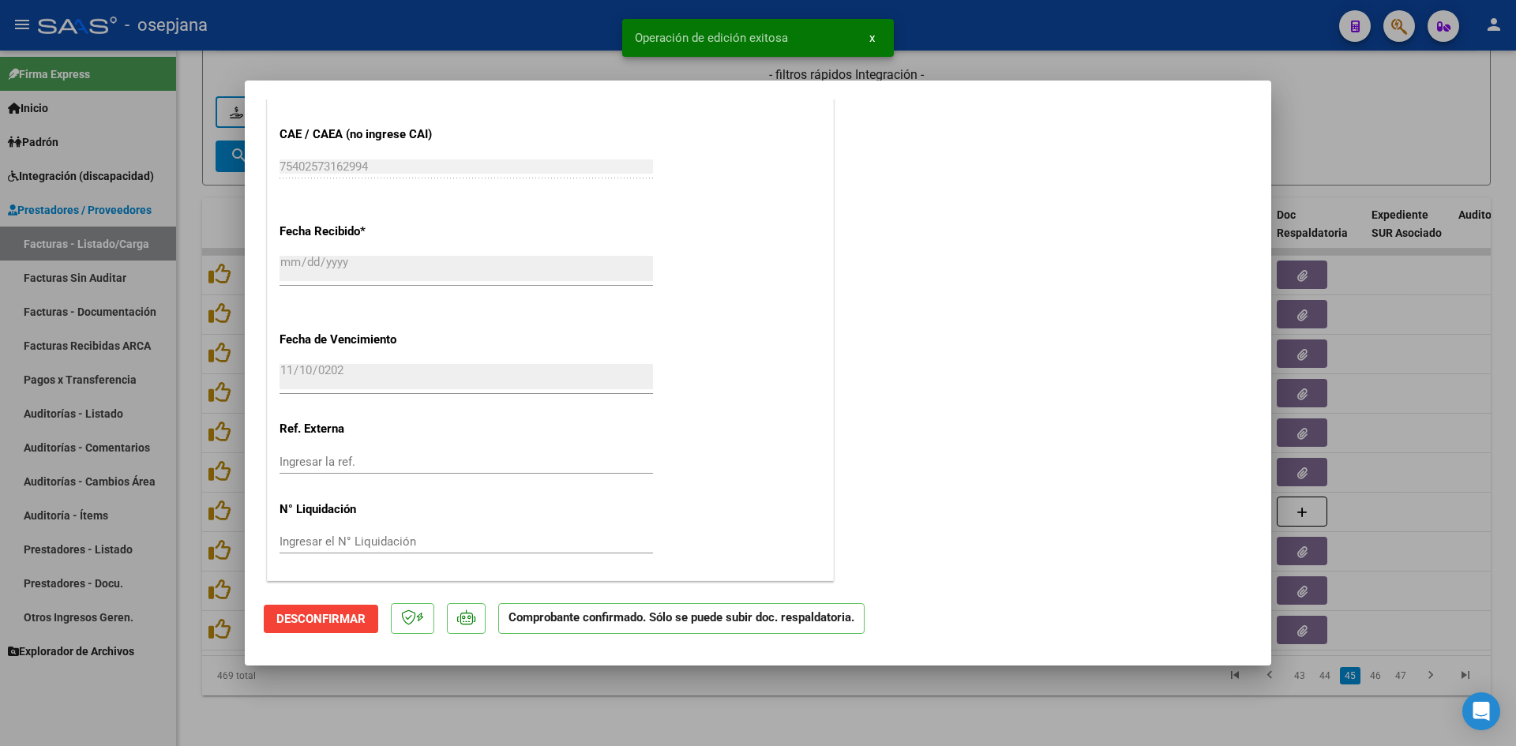
click at [1341, 102] on div at bounding box center [758, 373] width 1516 height 746
type input "$ 0,00"
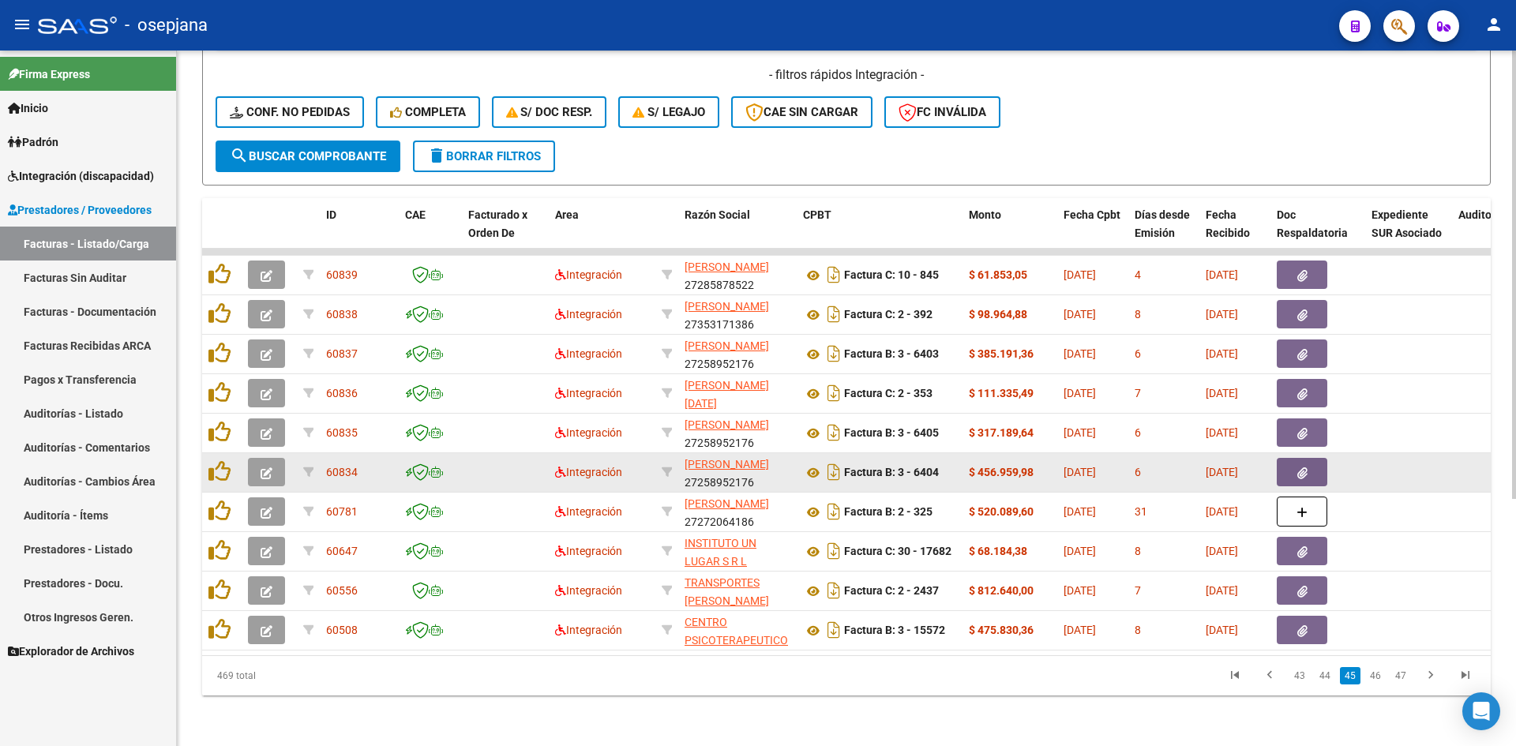
click at [279, 458] on button "button" at bounding box center [266, 472] width 37 height 28
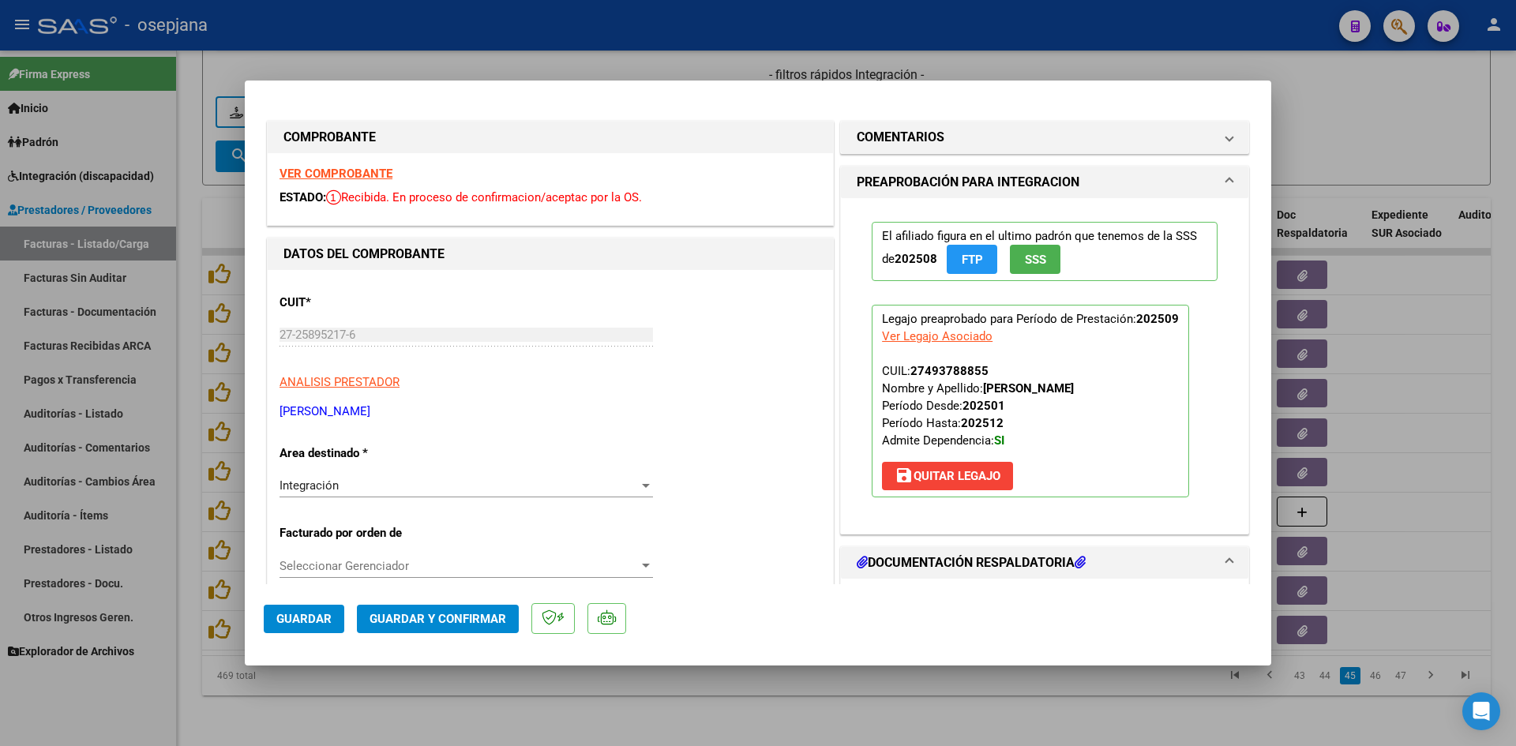
click at [349, 170] on strong "VER COMPROBANTE" at bounding box center [336, 174] width 113 height 14
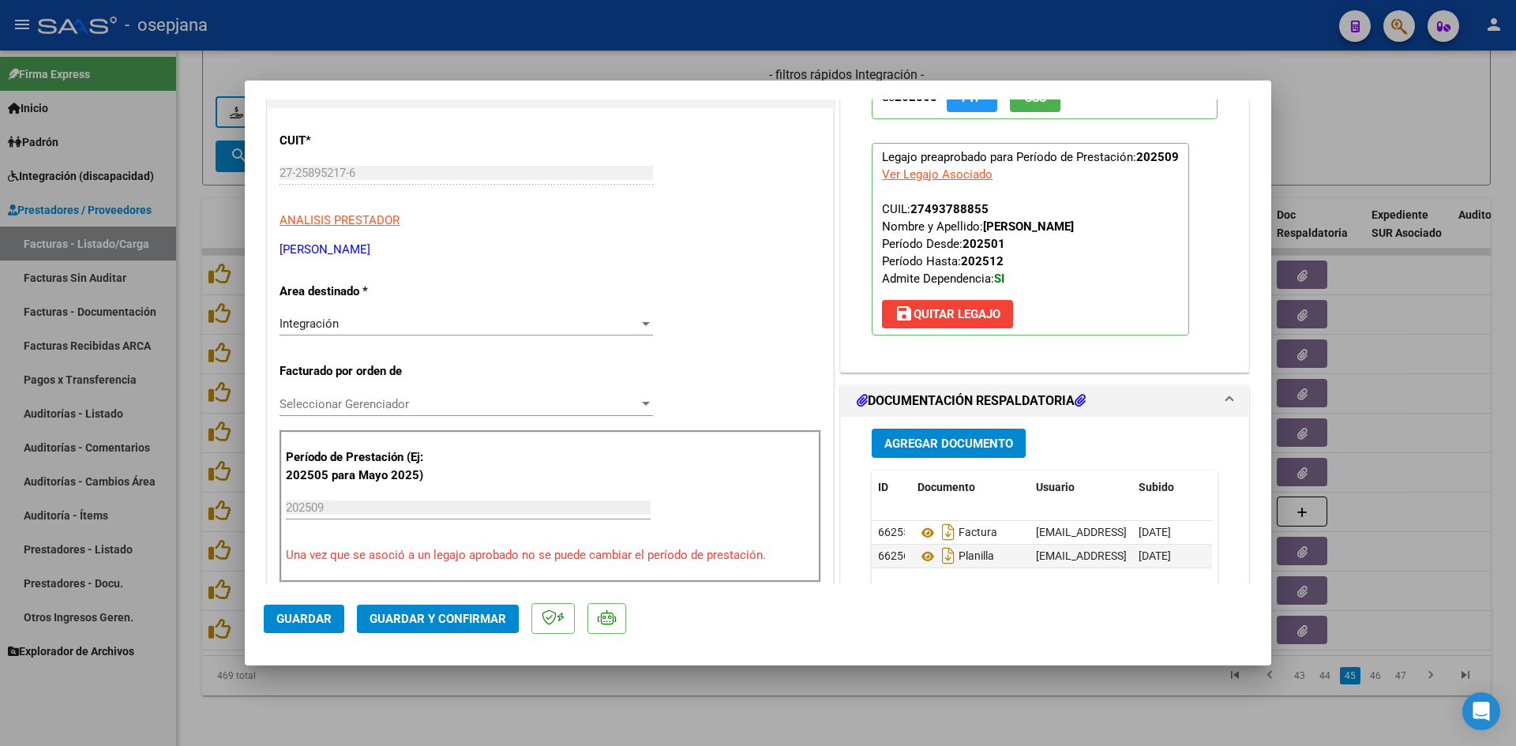
scroll to position [316, 0]
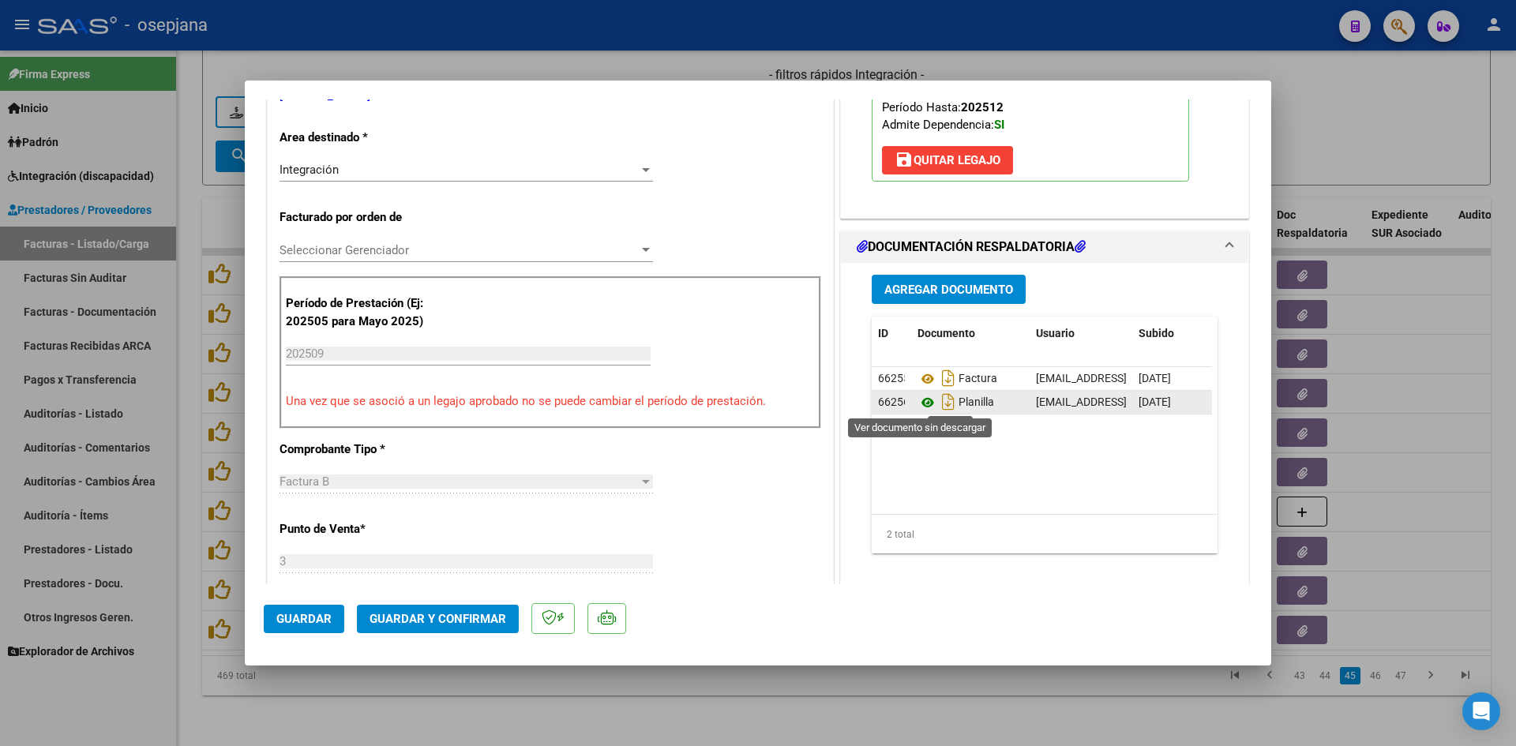
click at [920, 405] on icon at bounding box center [928, 402] width 21 height 19
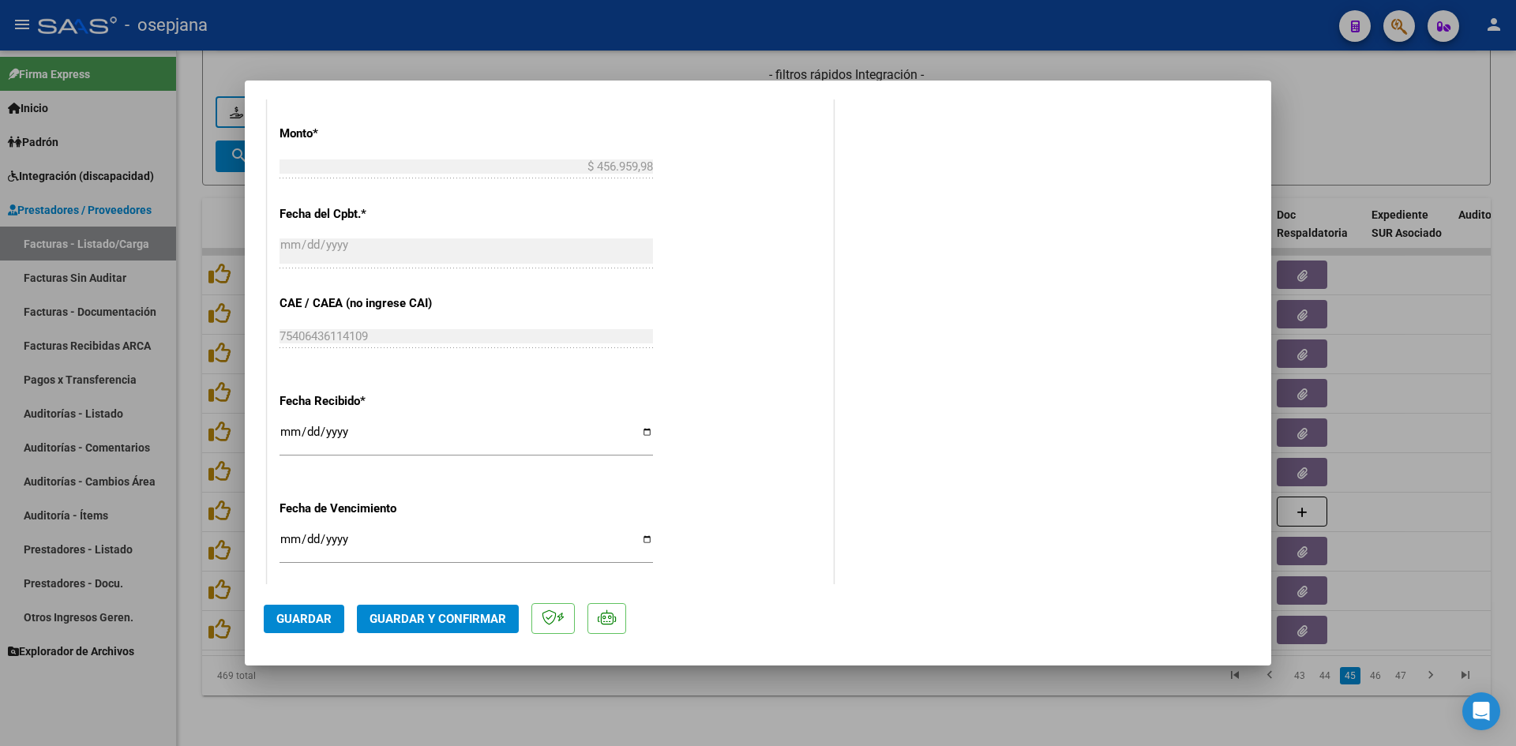
scroll to position [1027, 0]
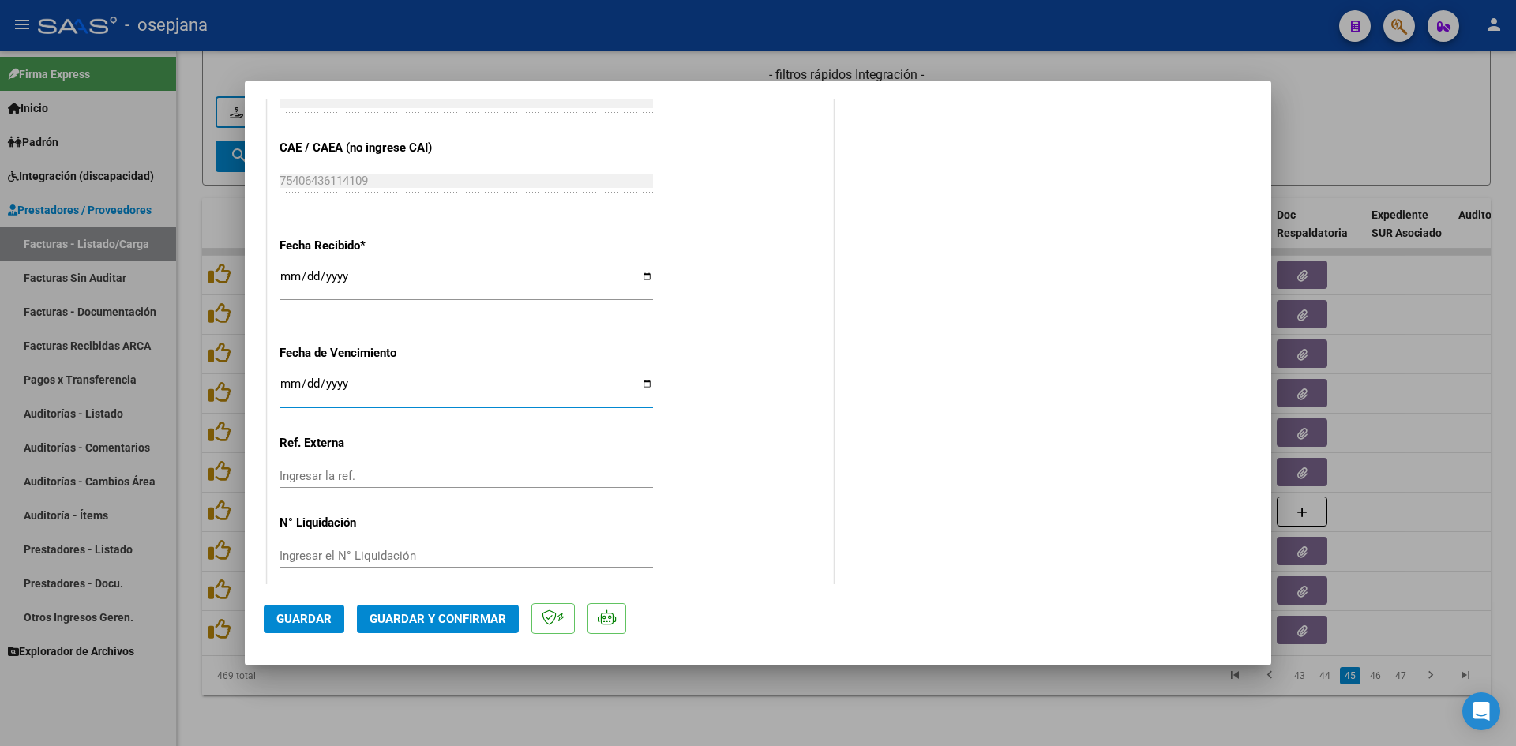
click at [296, 383] on input "[DATE]" at bounding box center [467, 389] width 374 height 25
type input "[DATE]"
click at [386, 615] on span "Guardar y Confirmar" at bounding box center [438, 619] width 137 height 14
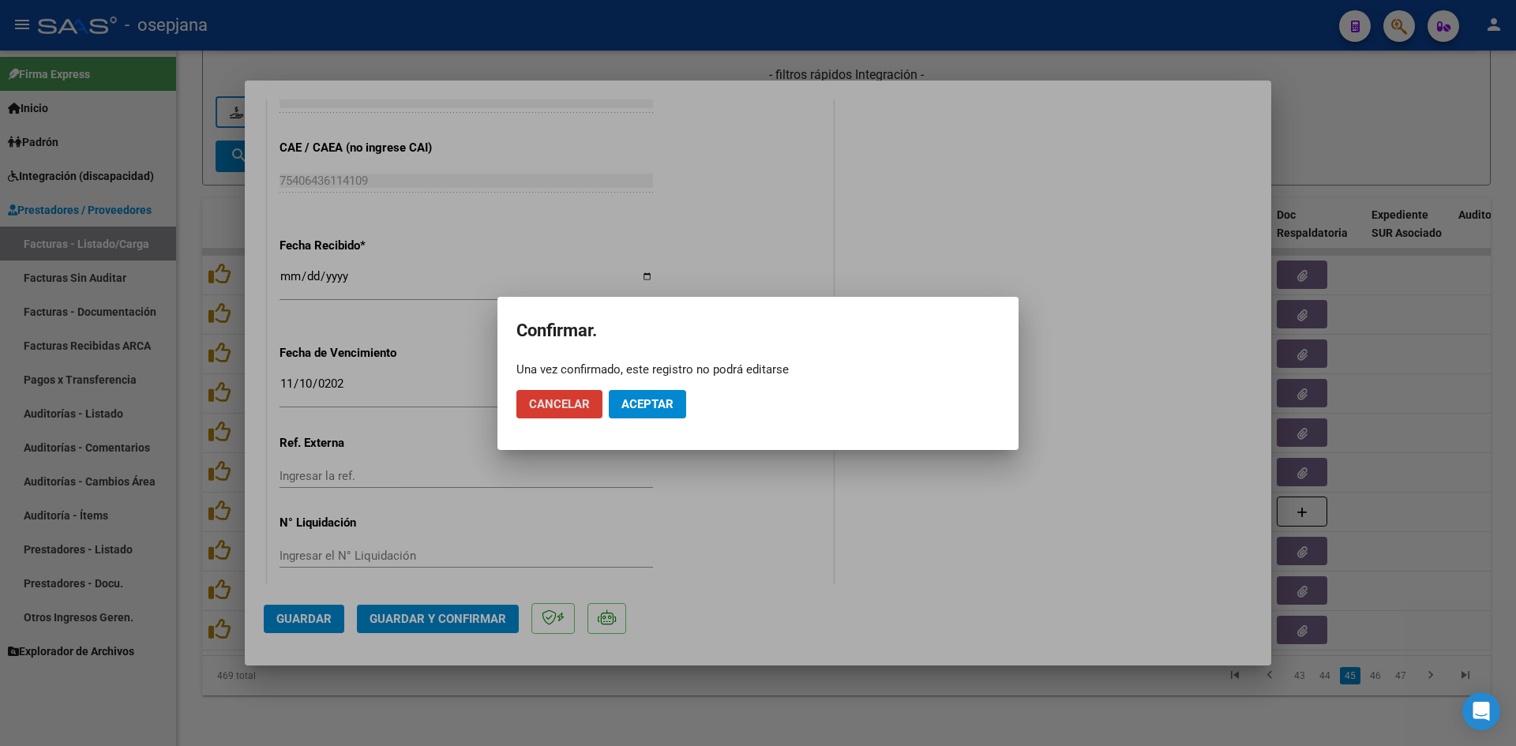
click at [655, 404] on span "Aceptar" at bounding box center [647, 404] width 52 height 14
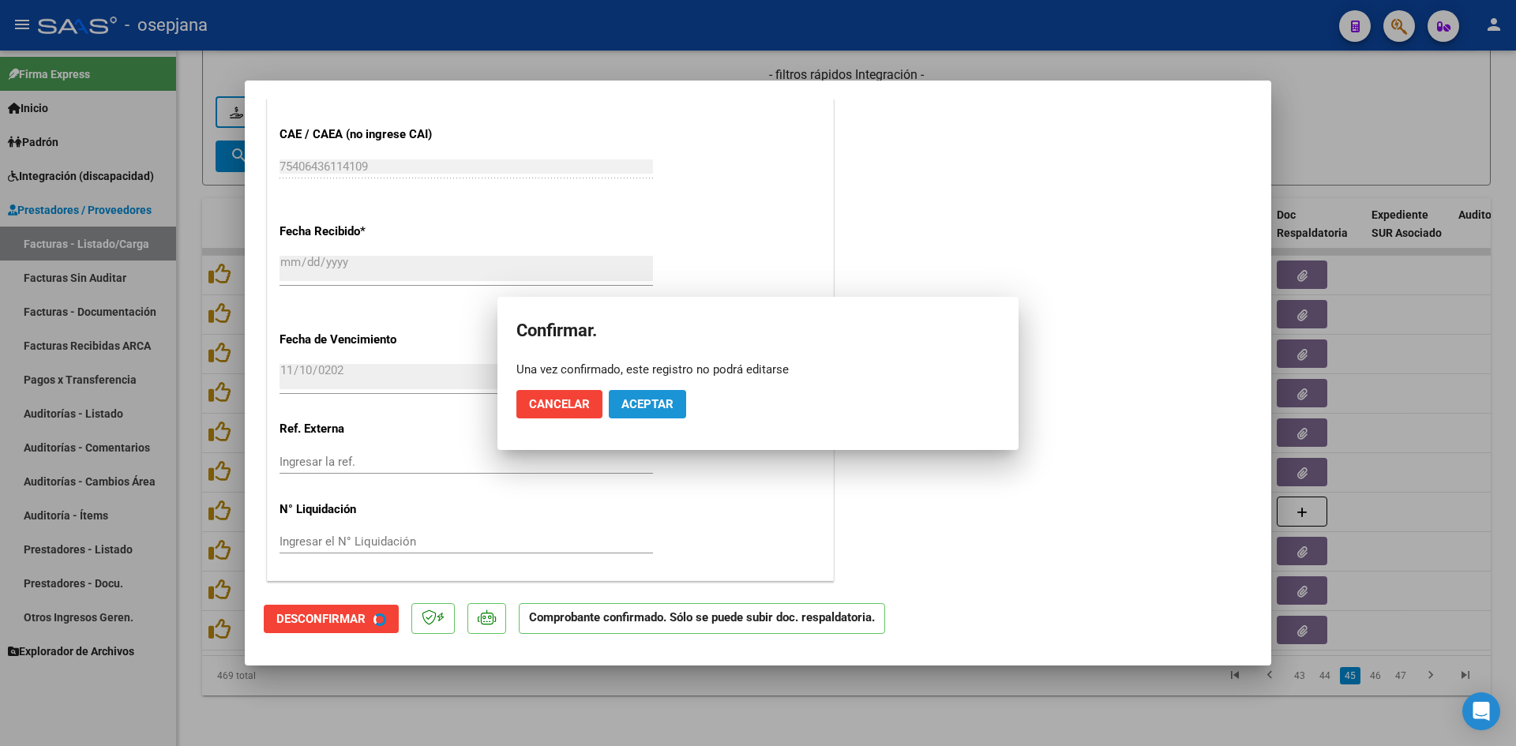
scroll to position [929, 0]
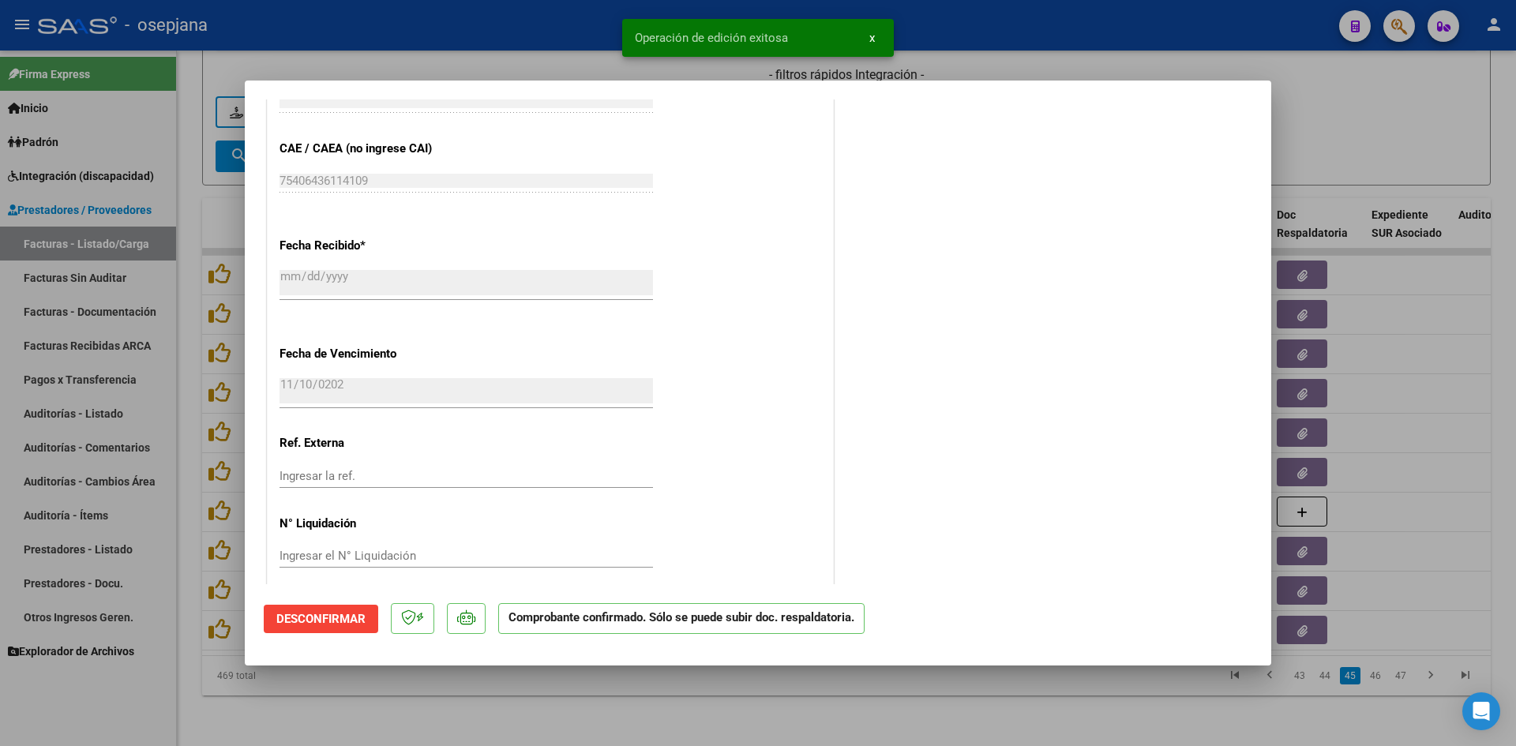
click at [1389, 99] on div at bounding box center [758, 373] width 1516 height 746
type input "$ 0,00"
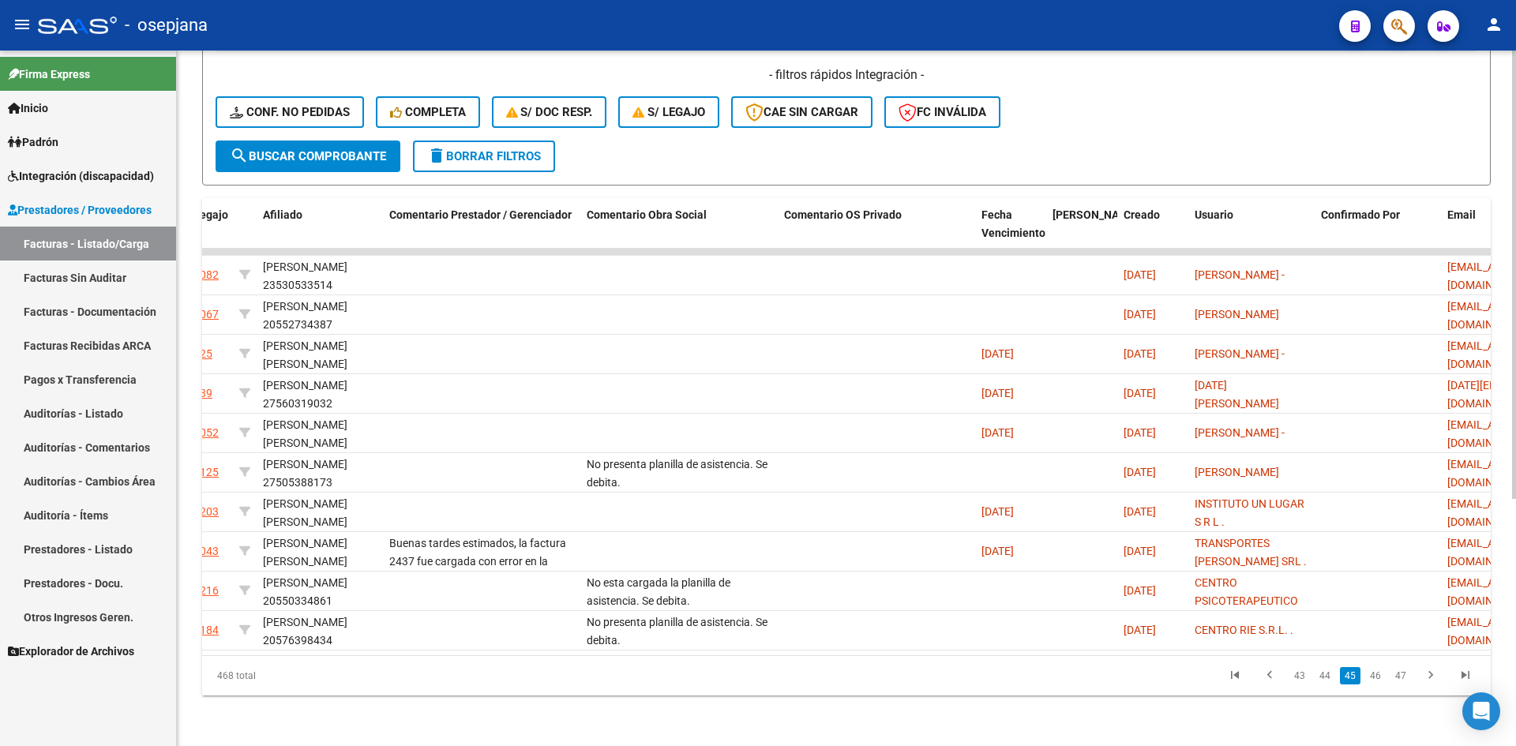
scroll to position [0, 2284]
click at [1122, 21] on div "- osepjana" at bounding box center [682, 25] width 1289 height 35
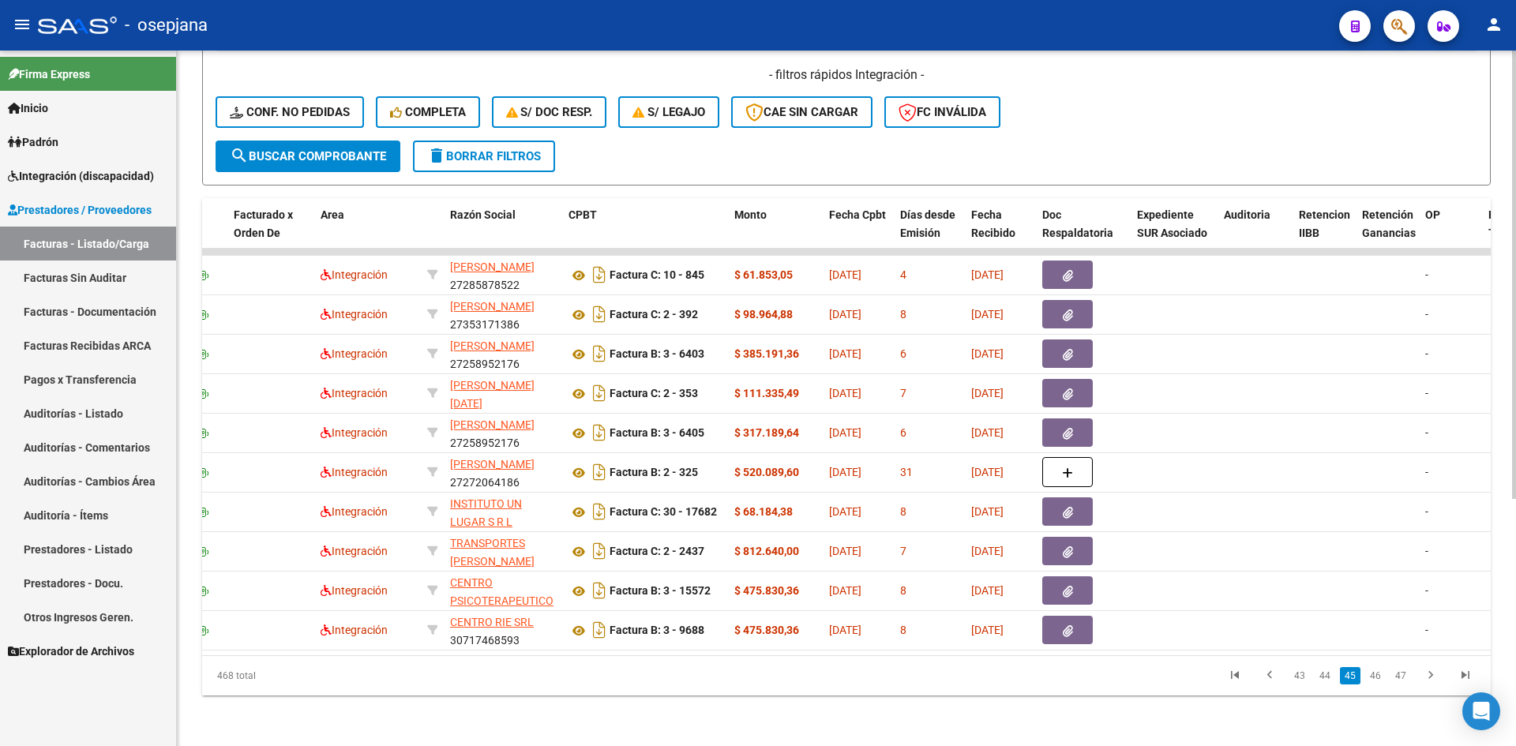
scroll to position [0, 0]
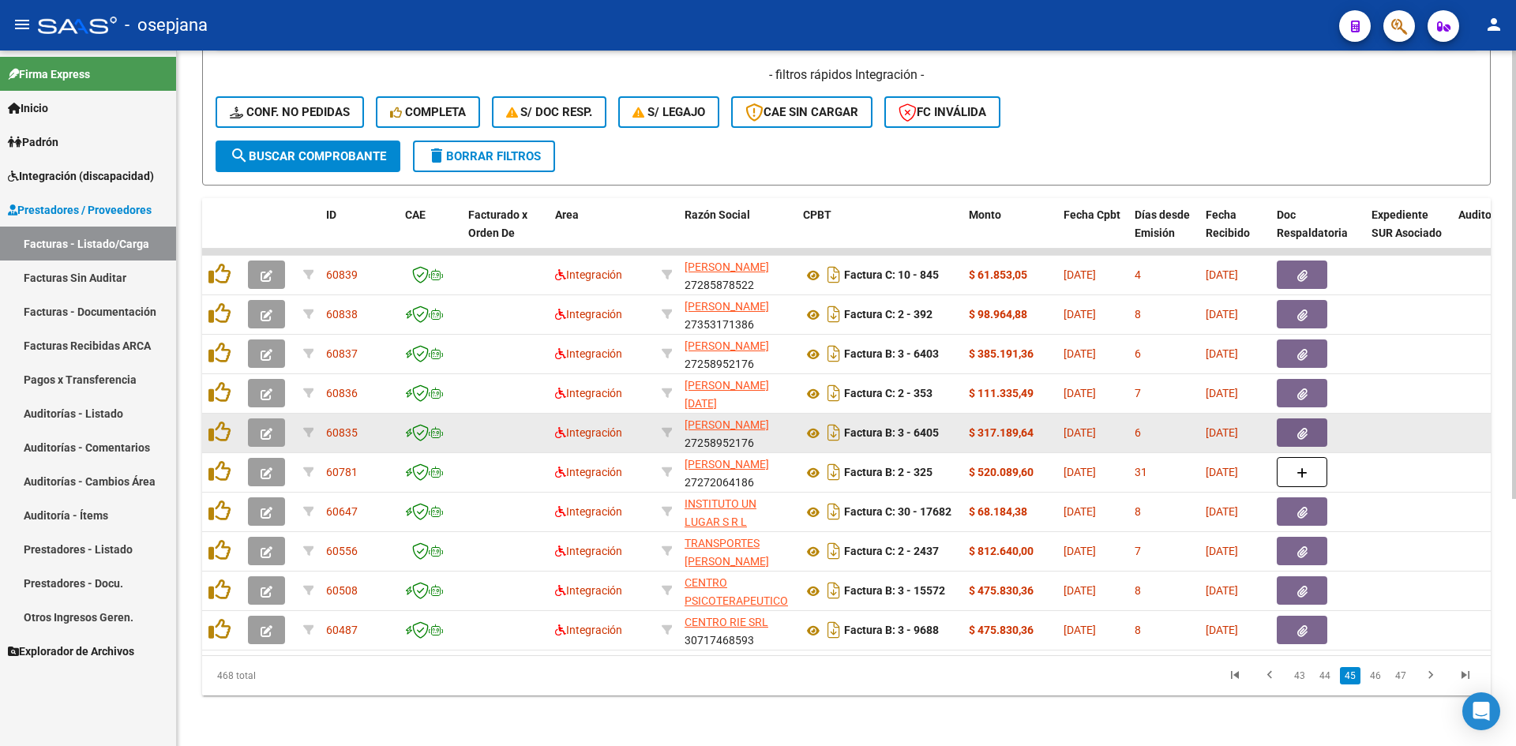
click at [268, 428] on icon "button" at bounding box center [267, 434] width 12 height 12
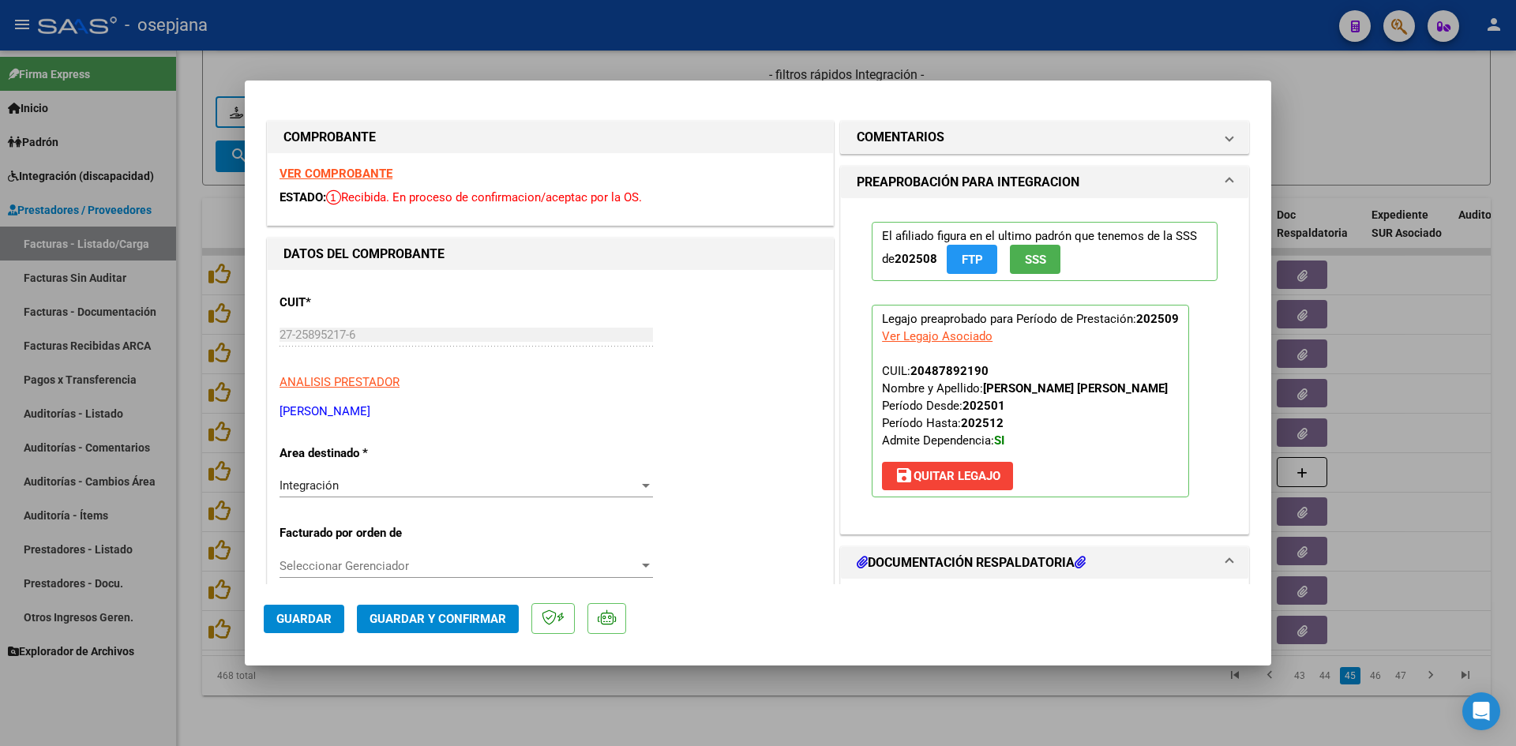
click at [375, 169] on strong "VER COMPROBANTE" at bounding box center [336, 174] width 113 height 14
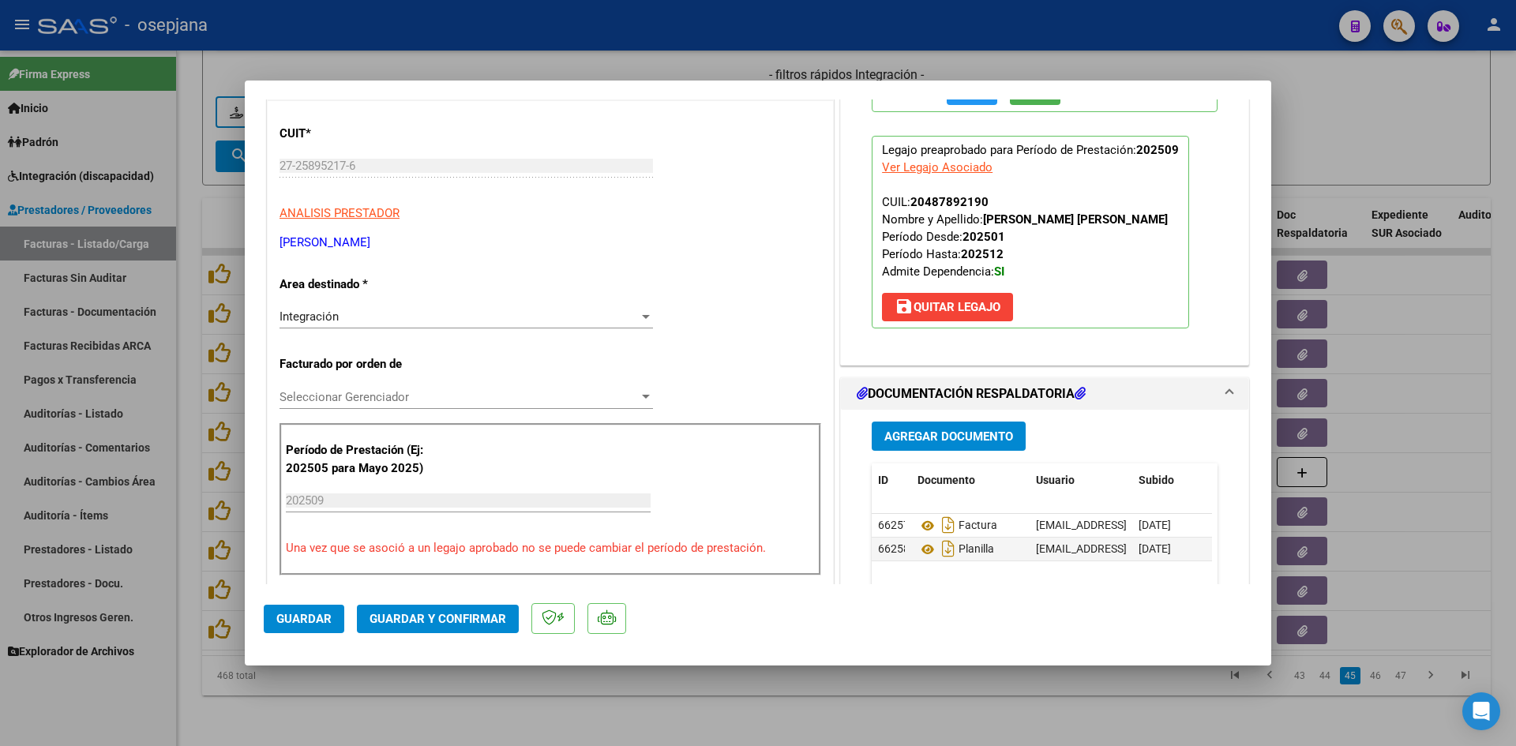
scroll to position [395, 0]
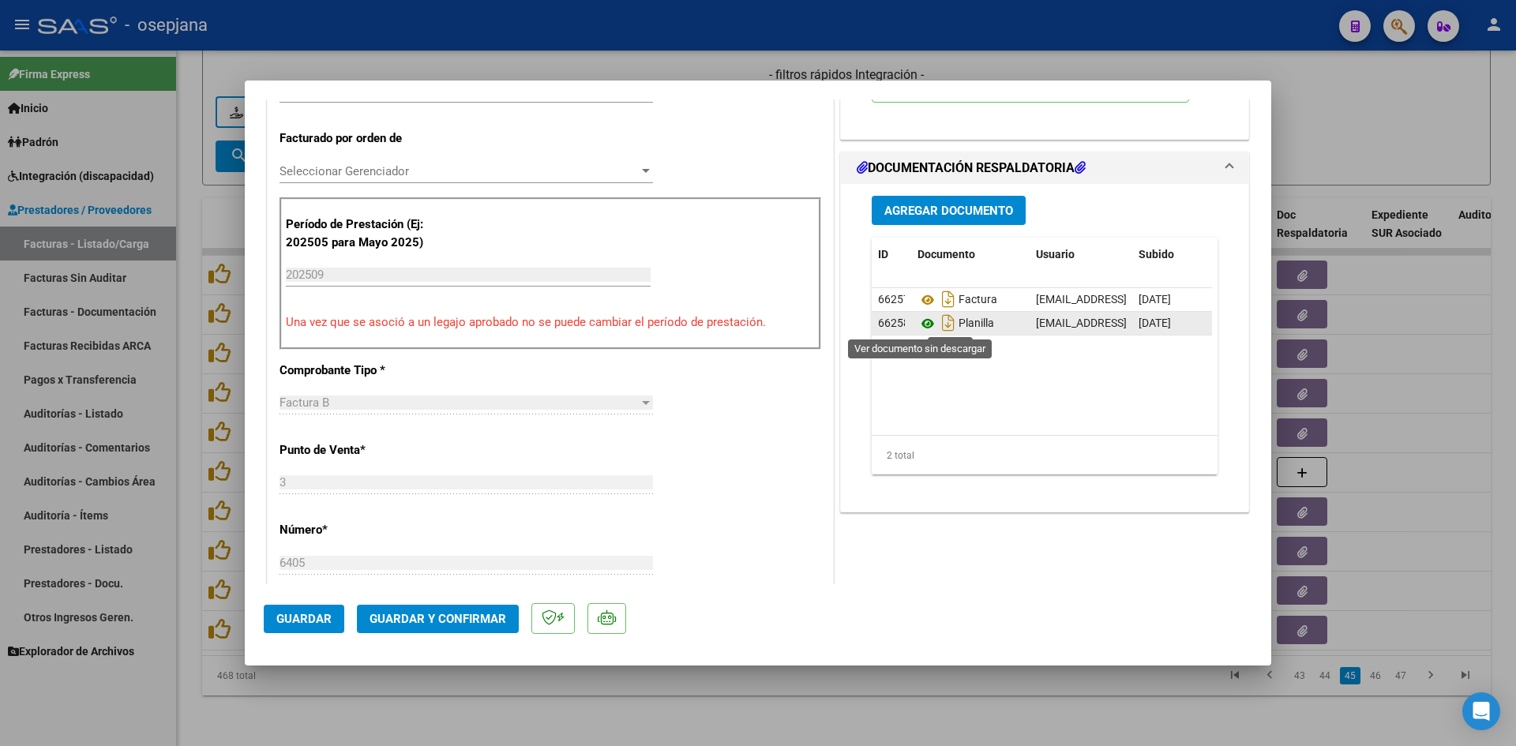
click at [925, 325] on icon at bounding box center [928, 323] width 21 height 19
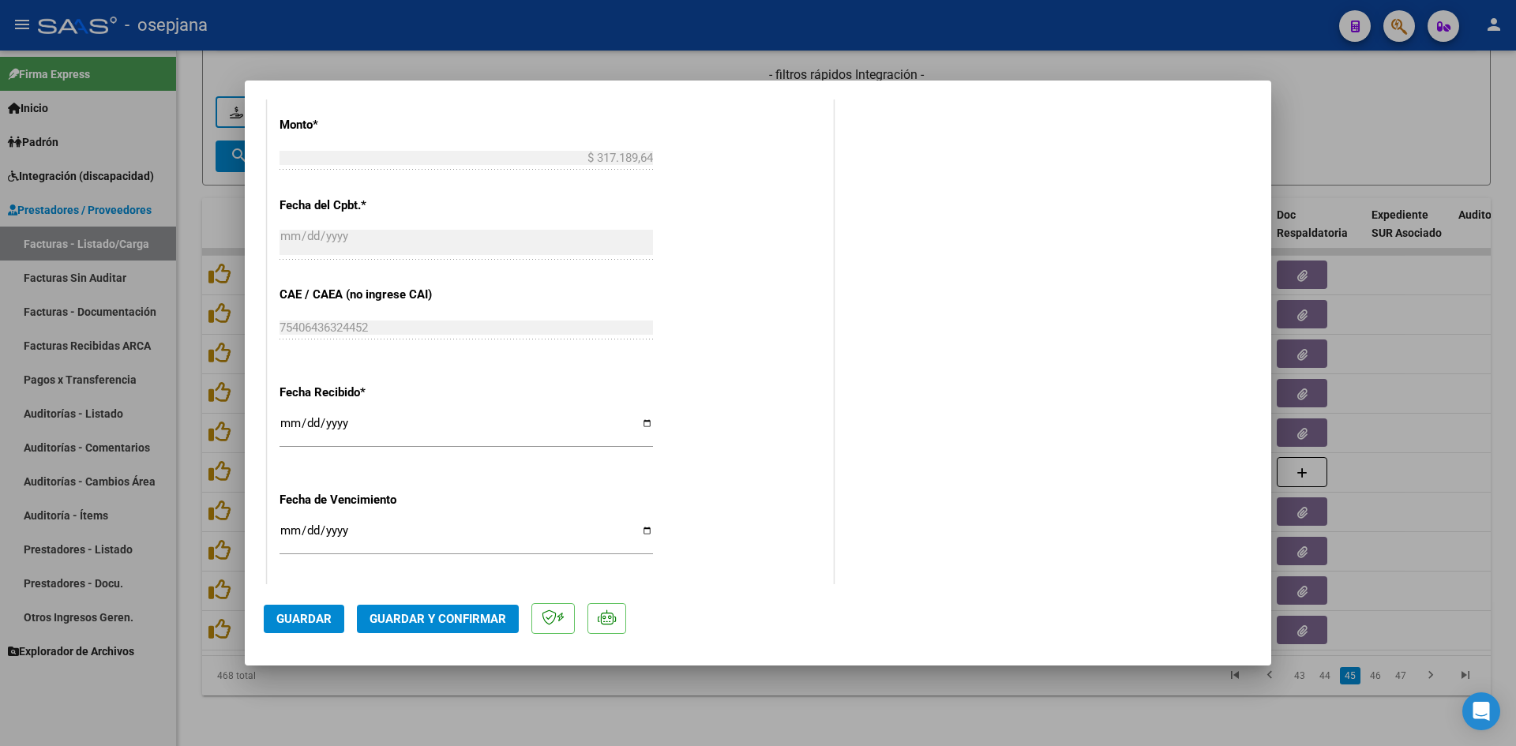
scroll to position [948, 0]
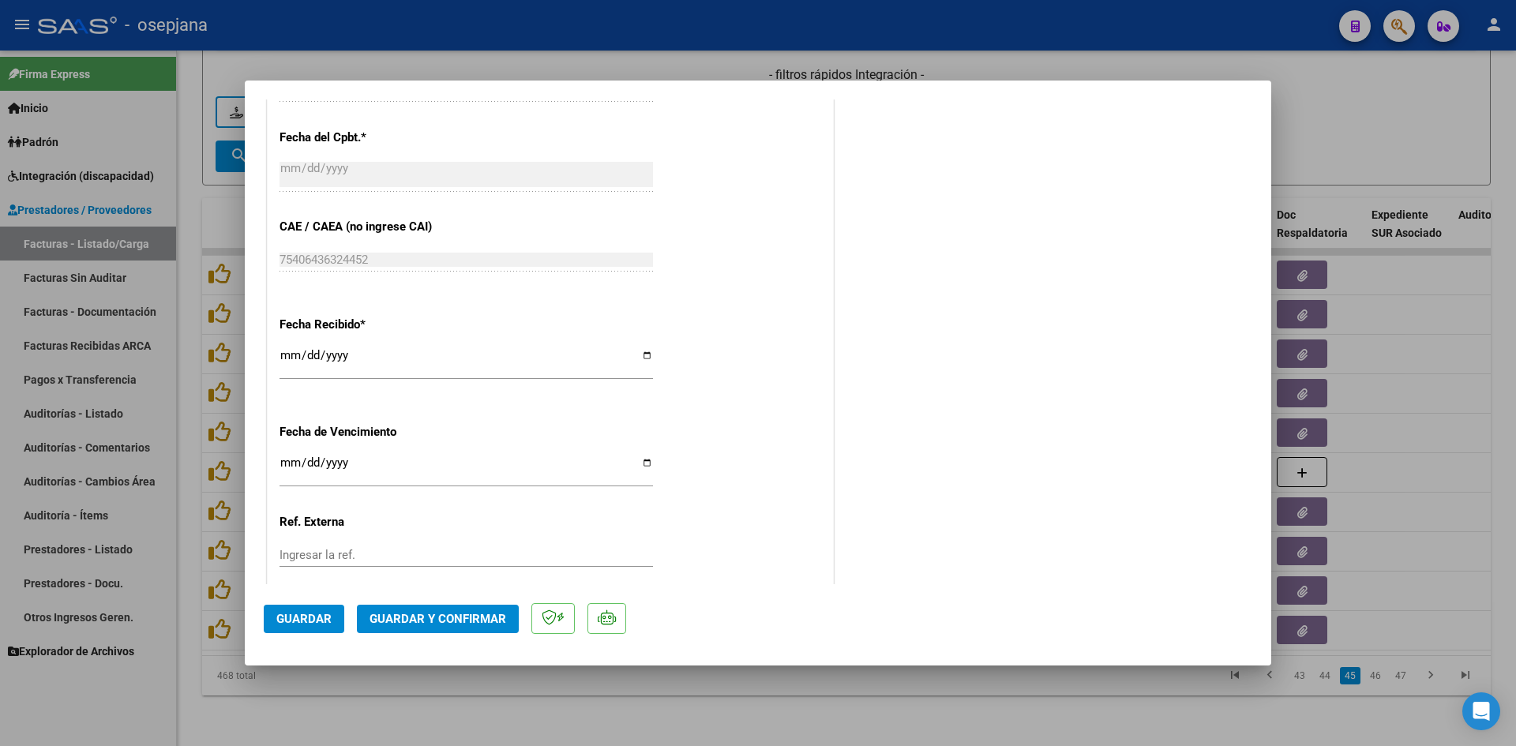
click at [285, 460] on input "[DATE]" at bounding box center [467, 468] width 374 height 25
type input "[DATE]"
click at [477, 606] on button "Guardar y Confirmar" at bounding box center [438, 619] width 162 height 28
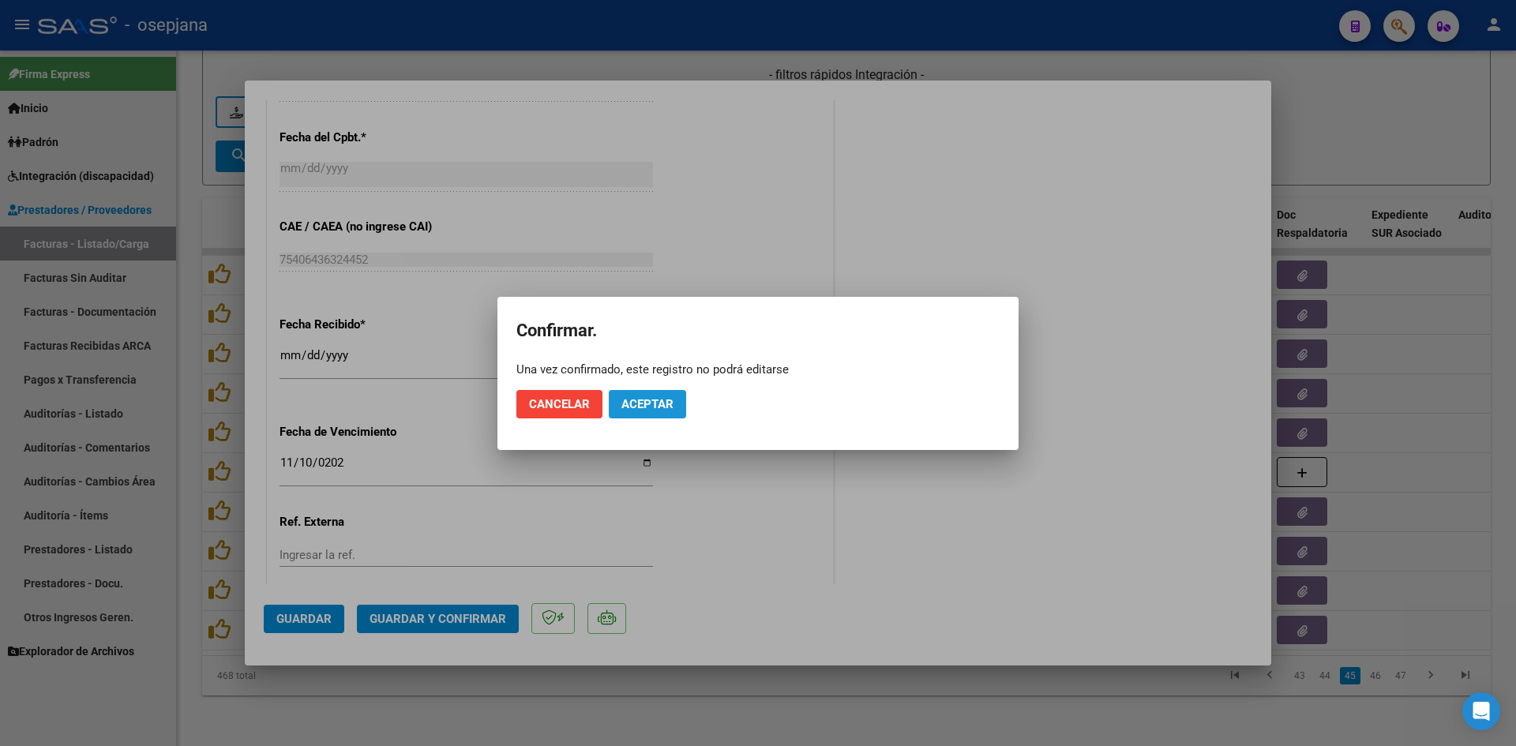
click at [627, 401] on span "Aceptar" at bounding box center [647, 404] width 52 height 14
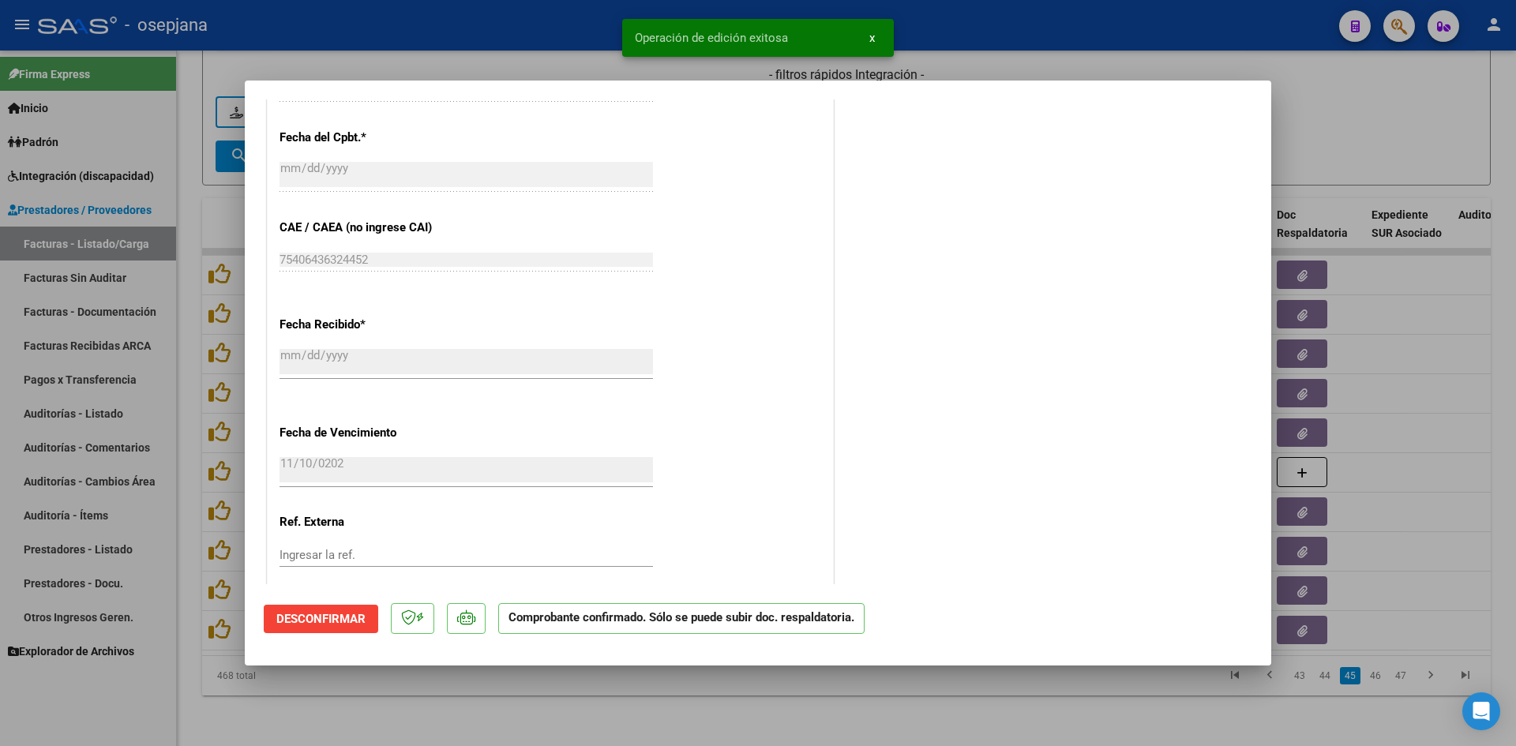
click at [1362, 107] on div at bounding box center [758, 373] width 1516 height 746
type input "$ 0,00"
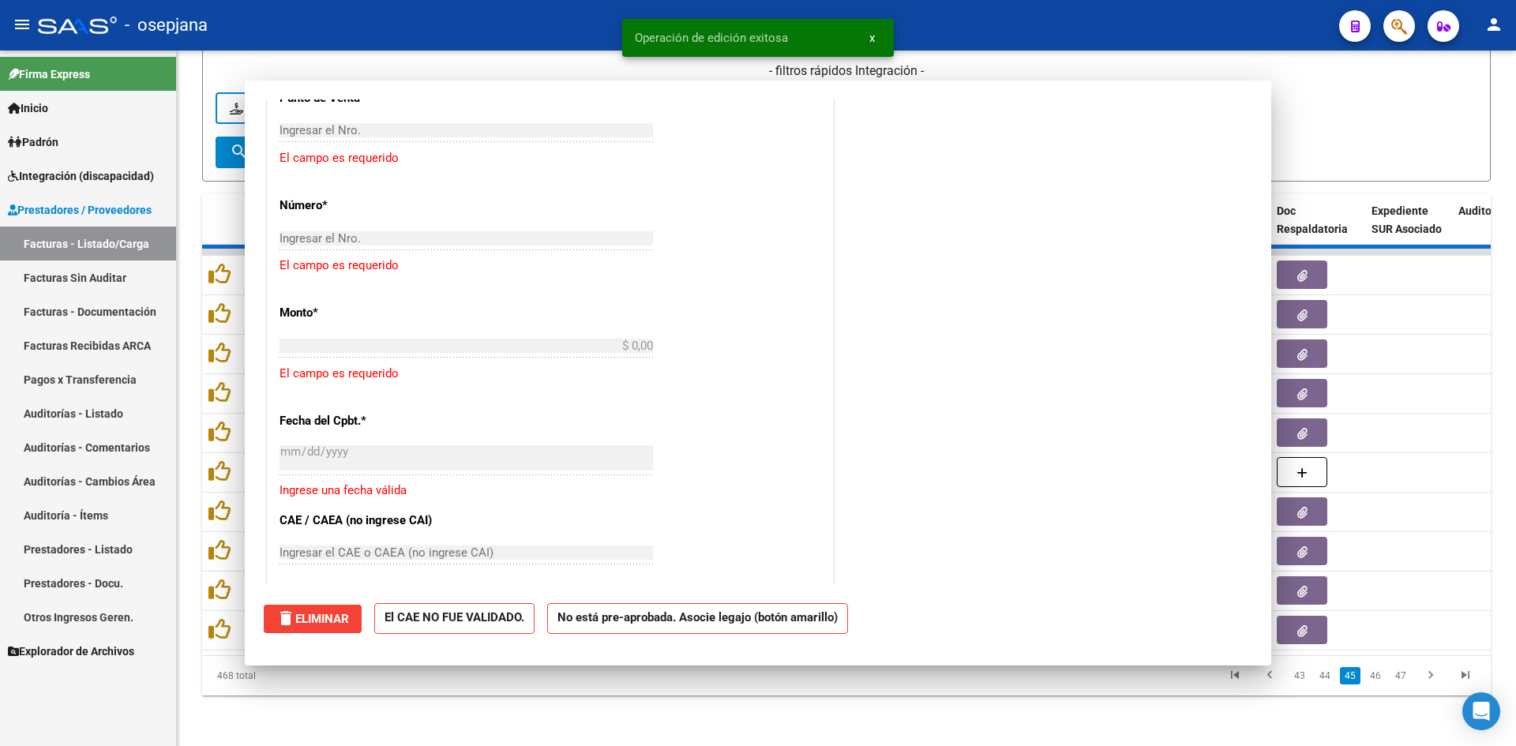
scroll to position [1143, 0]
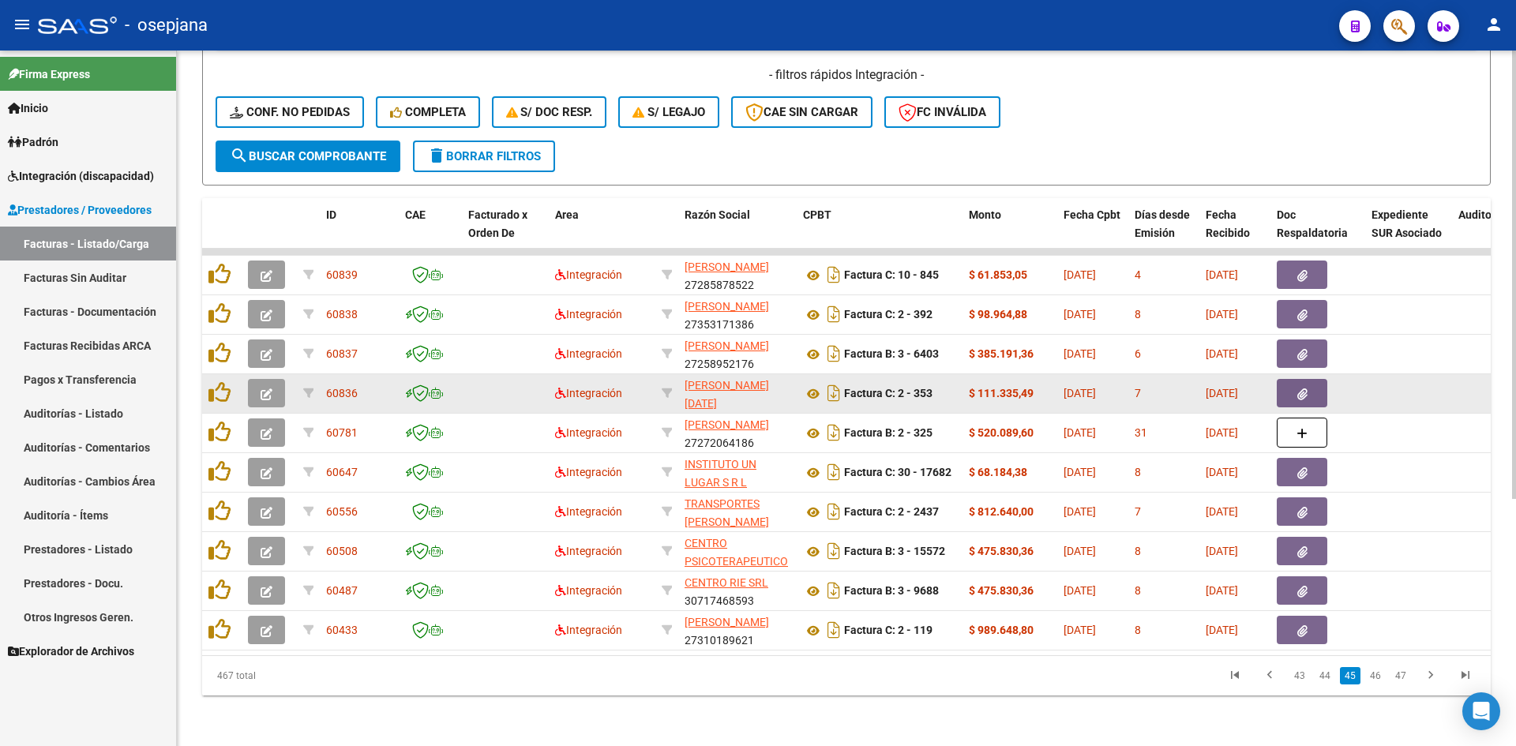
click at [264, 386] on span "button" at bounding box center [267, 393] width 12 height 14
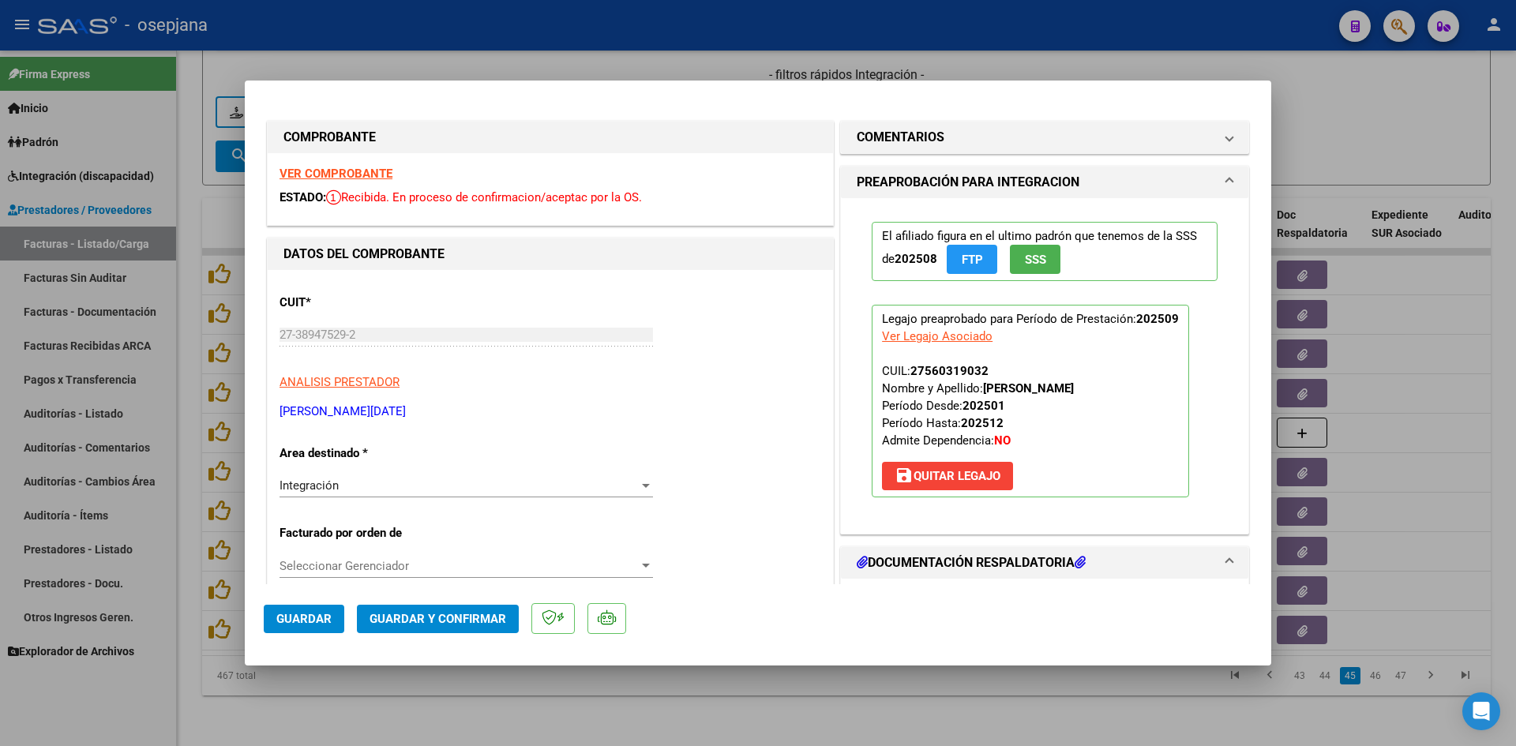
click at [351, 178] on strong "VER COMPROBANTE" at bounding box center [336, 174] width 113 height 14
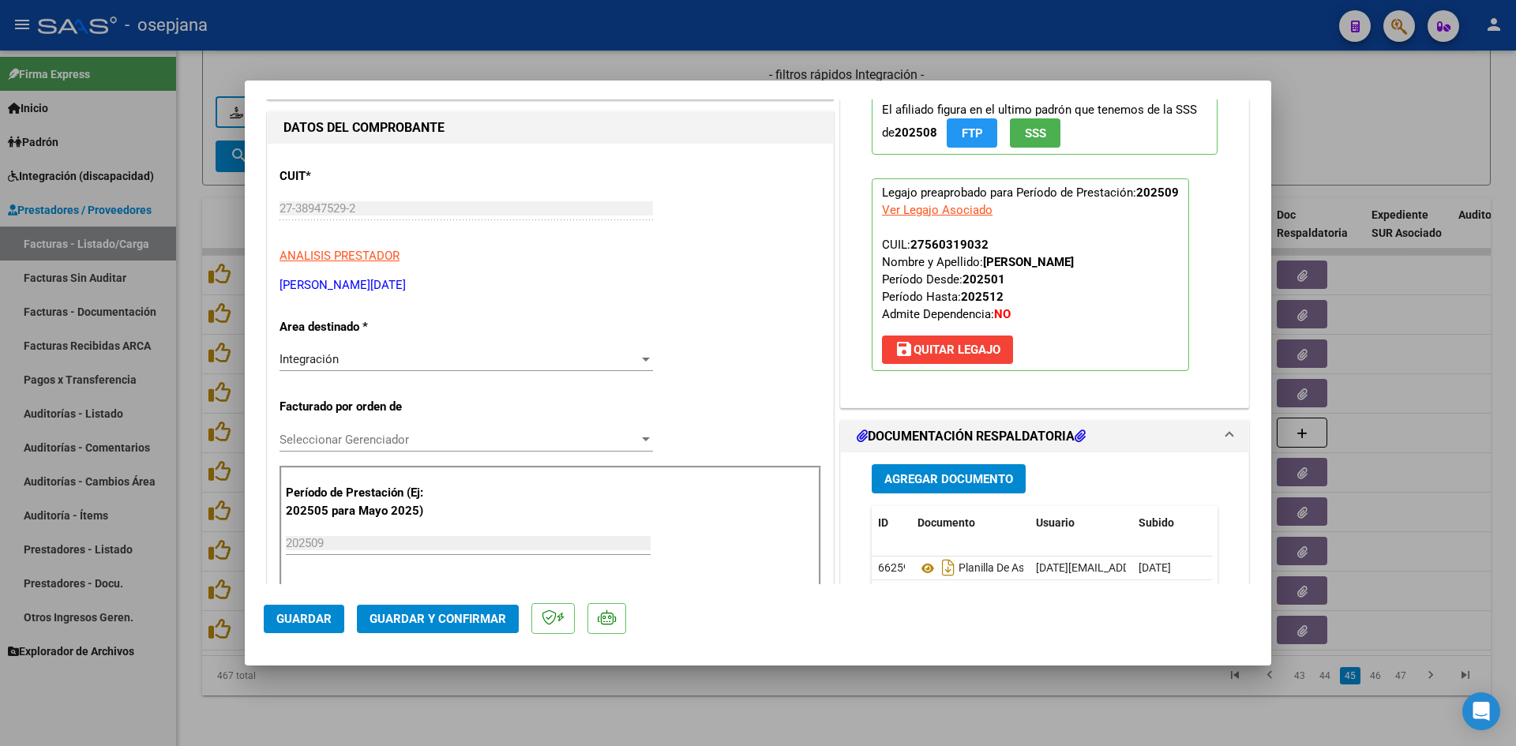
scroll to position [395, 0]
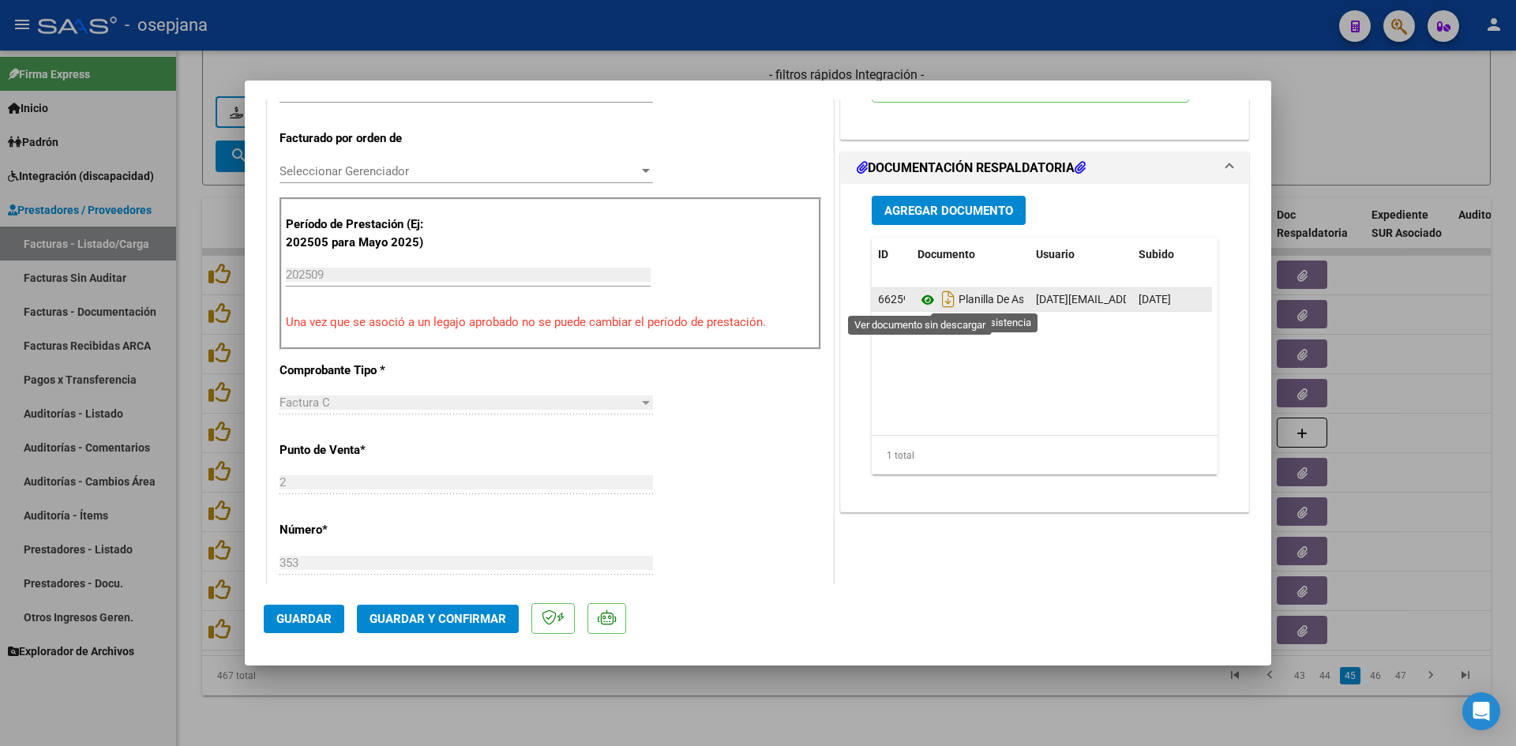
click at [918, 301] on icon at bounding box center [928, 300] width 21 height 19
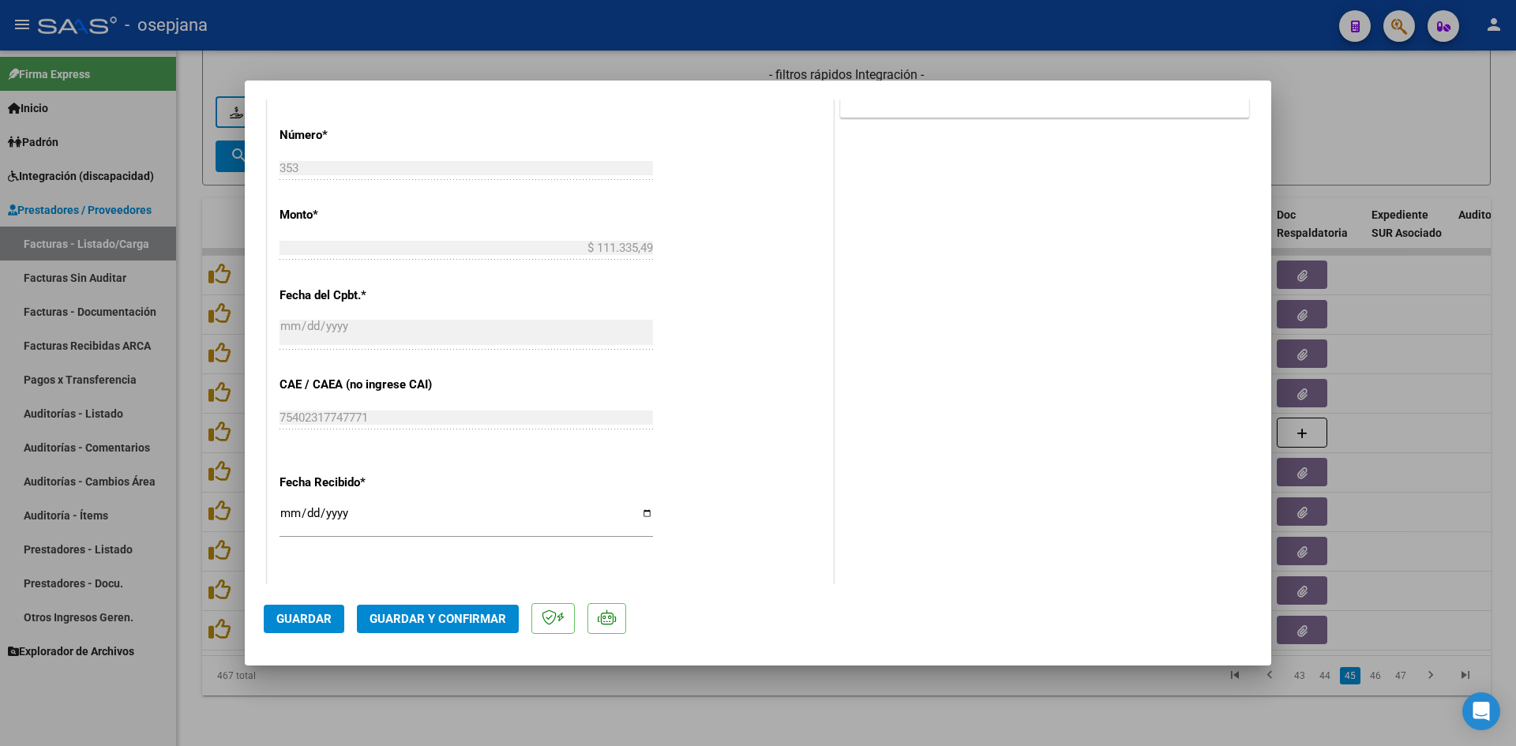
scroll to position [1041, 0]
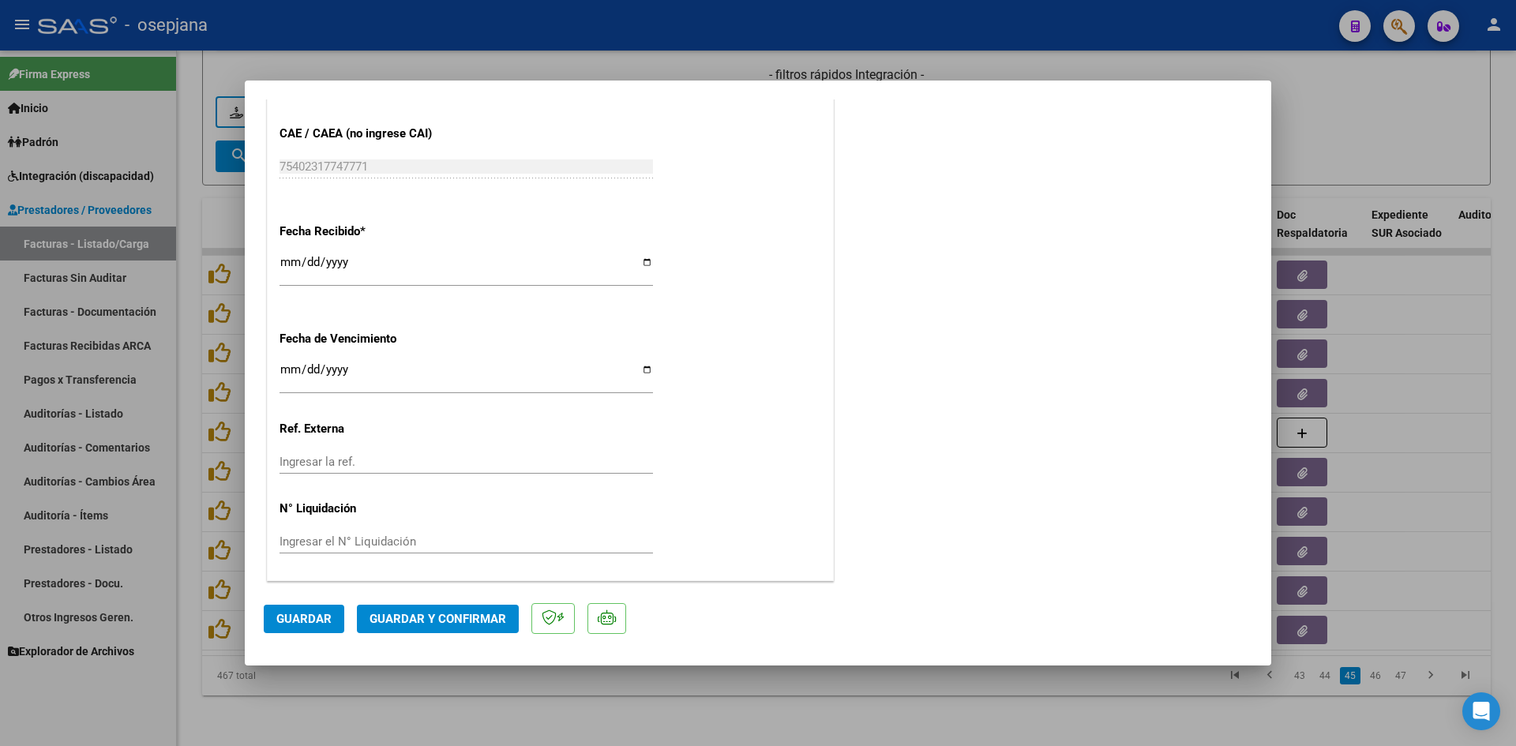
click at [286, 368] on input "[DATE]" at bounding box center [467, 375] width 374 height 25
type input "[DATE]"
click at [438, 610] on button "Guardar y Confirmar" at bounding box center [438, 619] width 162 height 28
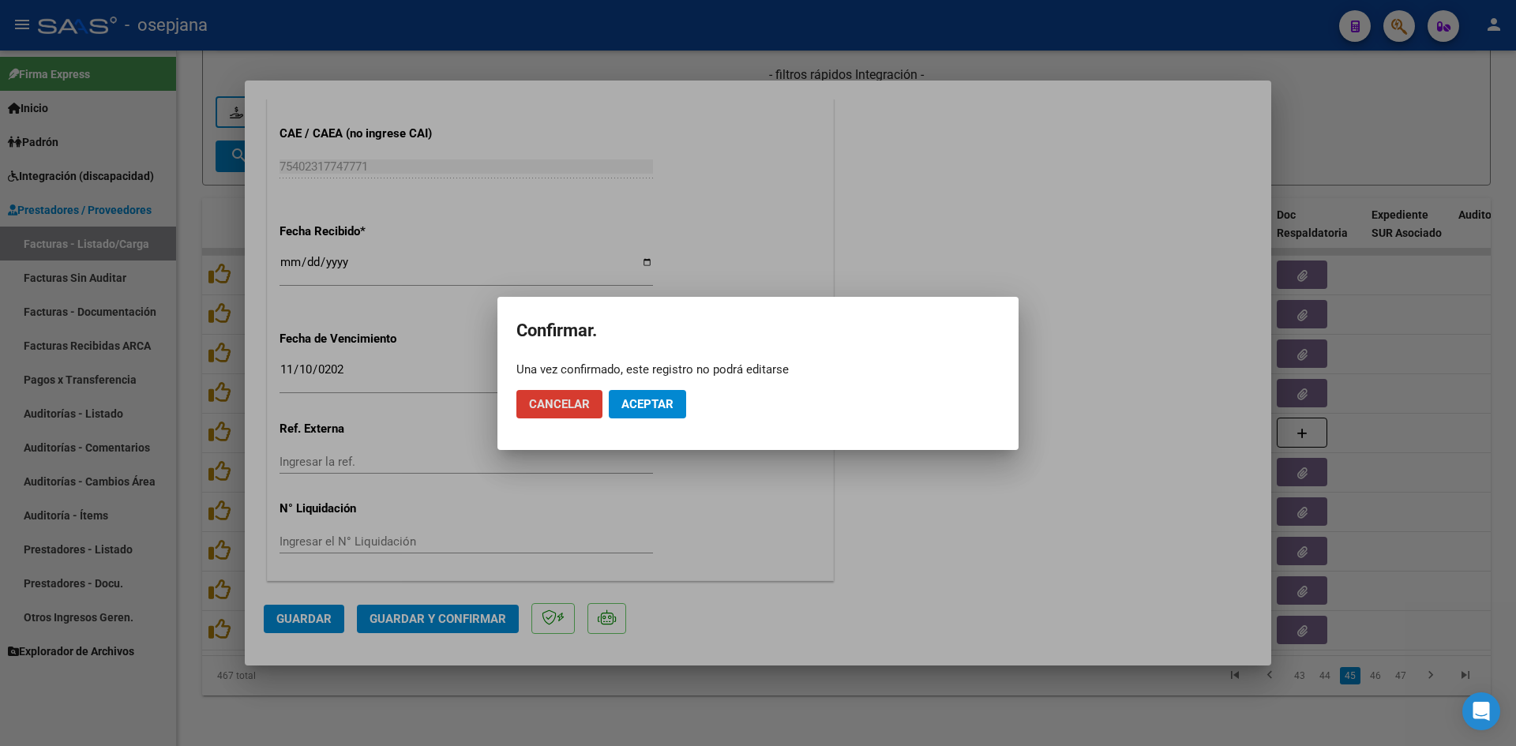
click at [629, 407] on span "Aceptar" at bounding box center [647, 404] width 52 height 14
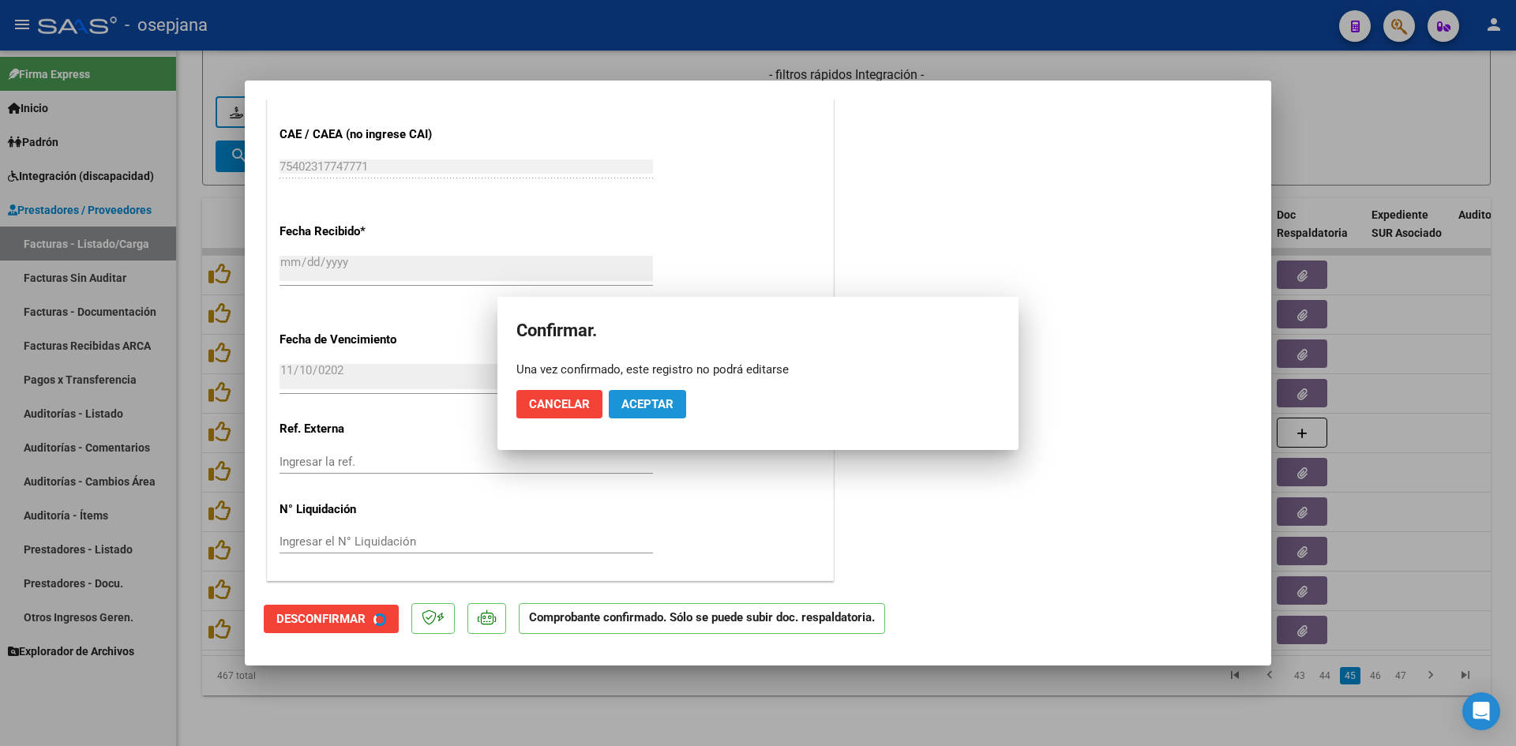
scroll to position [943, 0]
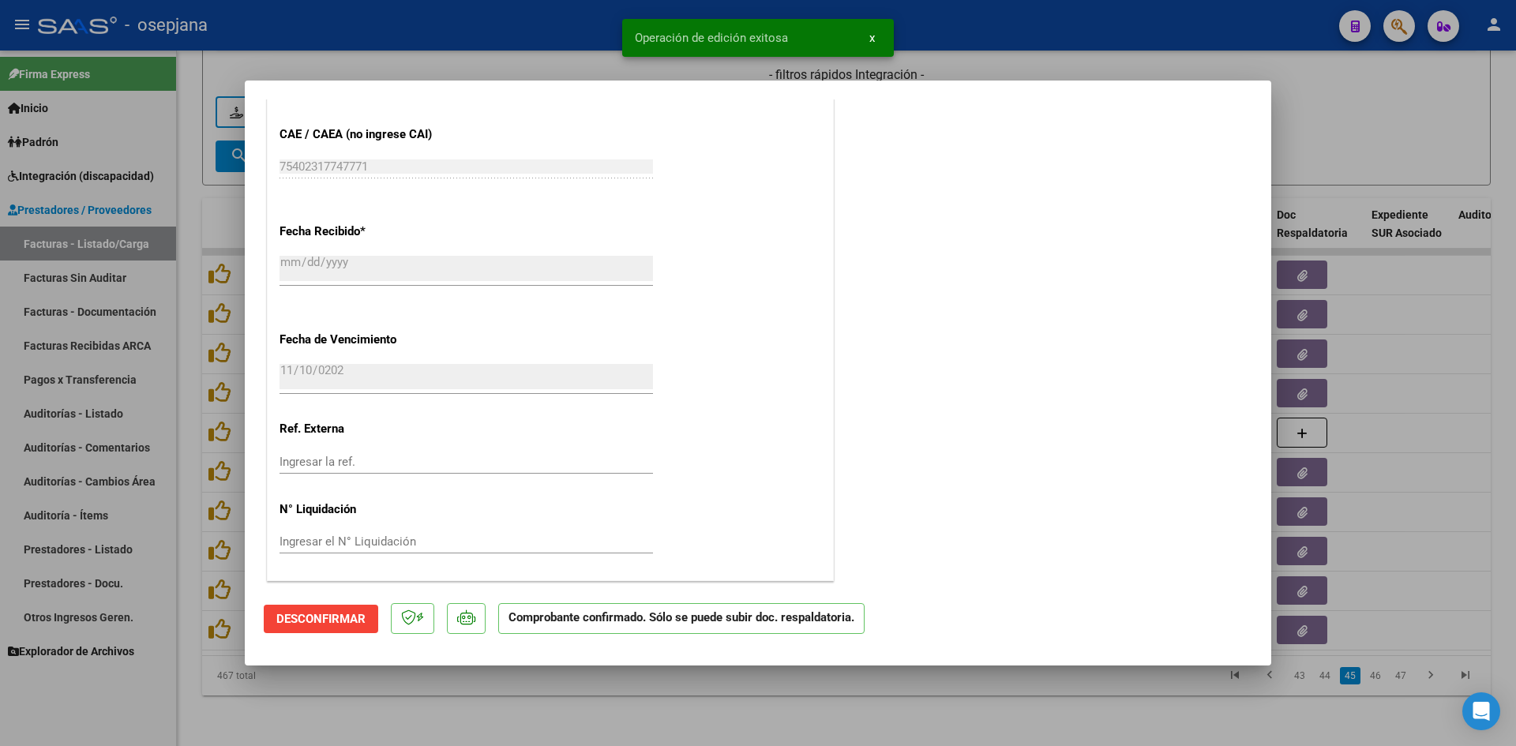
click at [1349, 121] on div at bounding box center [758, 373] width 1516 height 746
type input "$ 0,00"
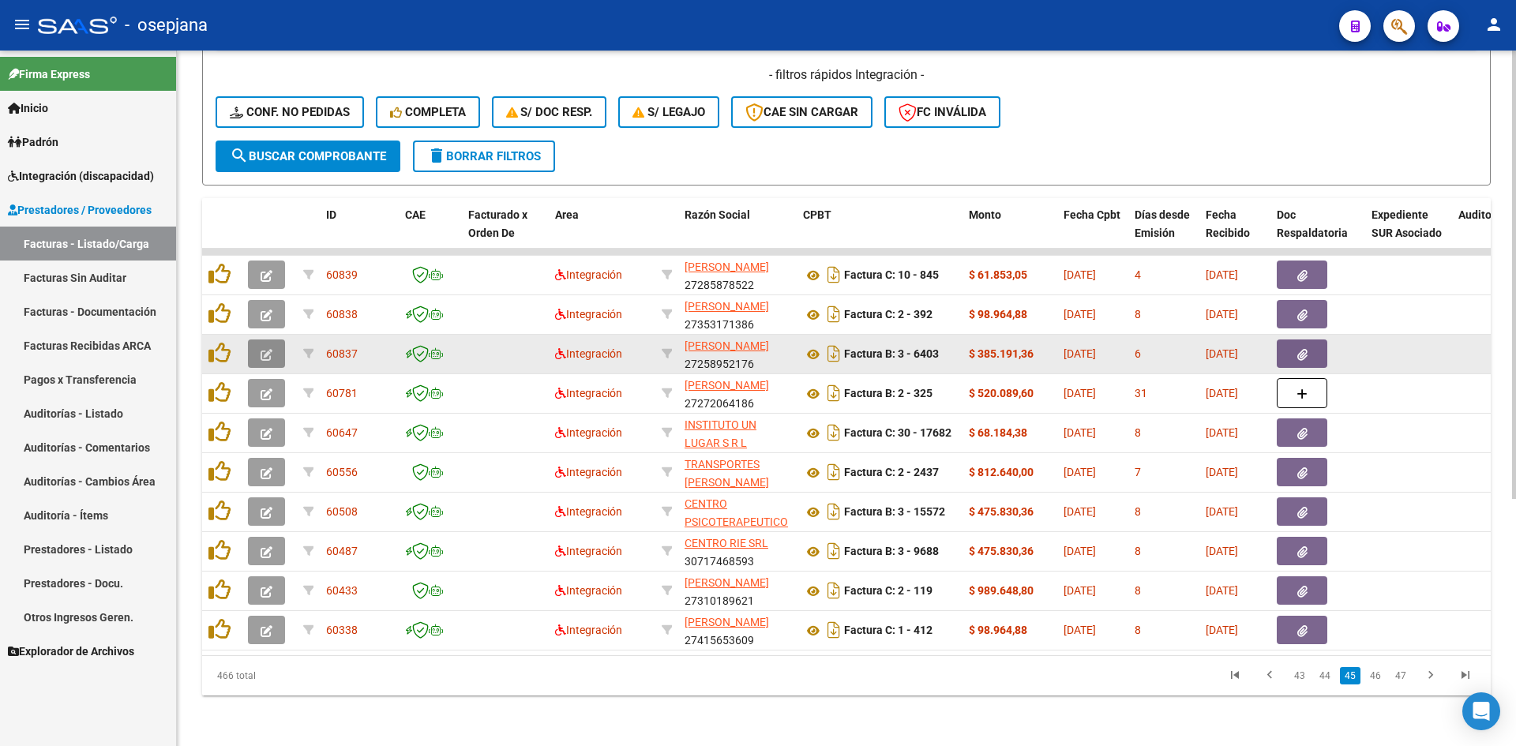
click at [276, 340] on button "button" at bounding box center [266, 354] width 37 height 28
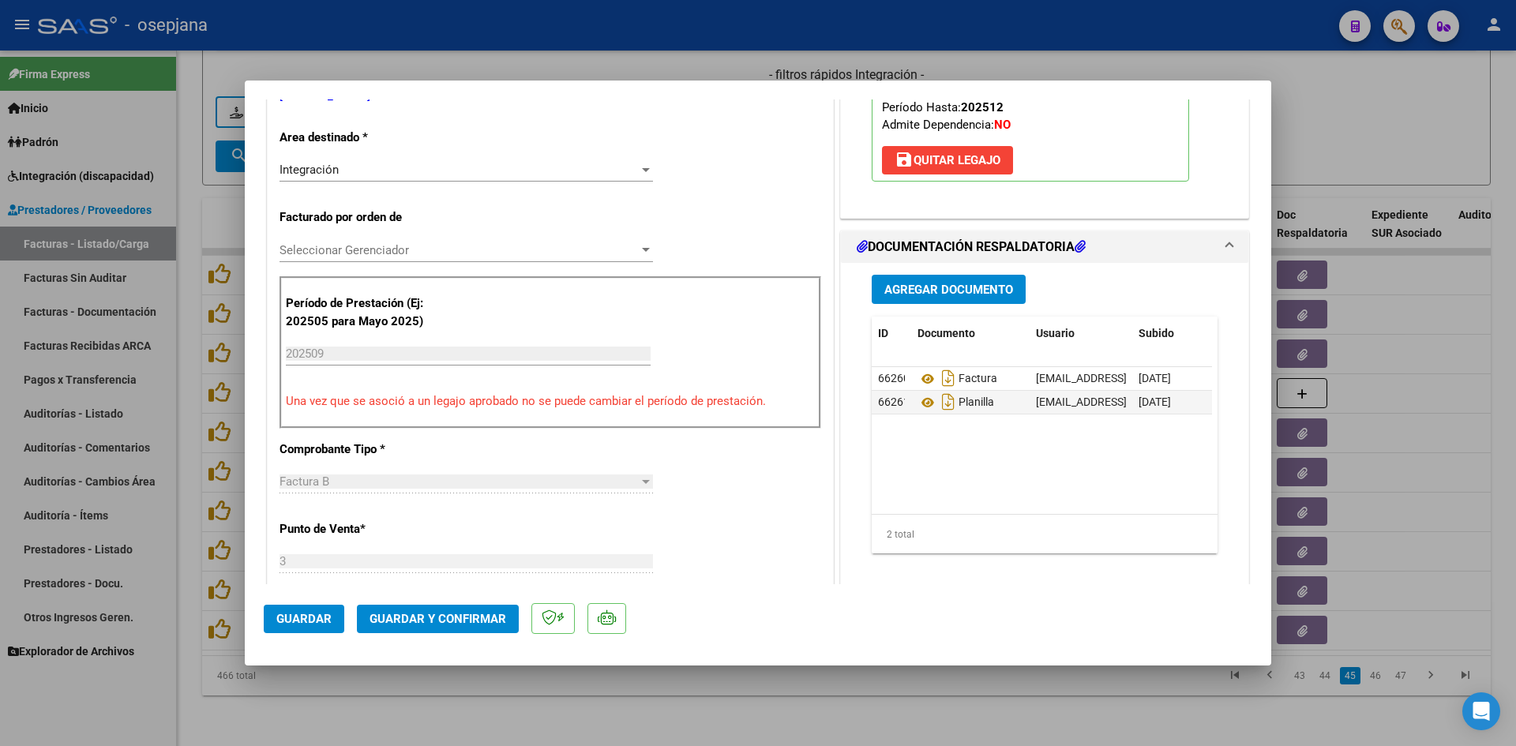
scroll to position [0, 0]
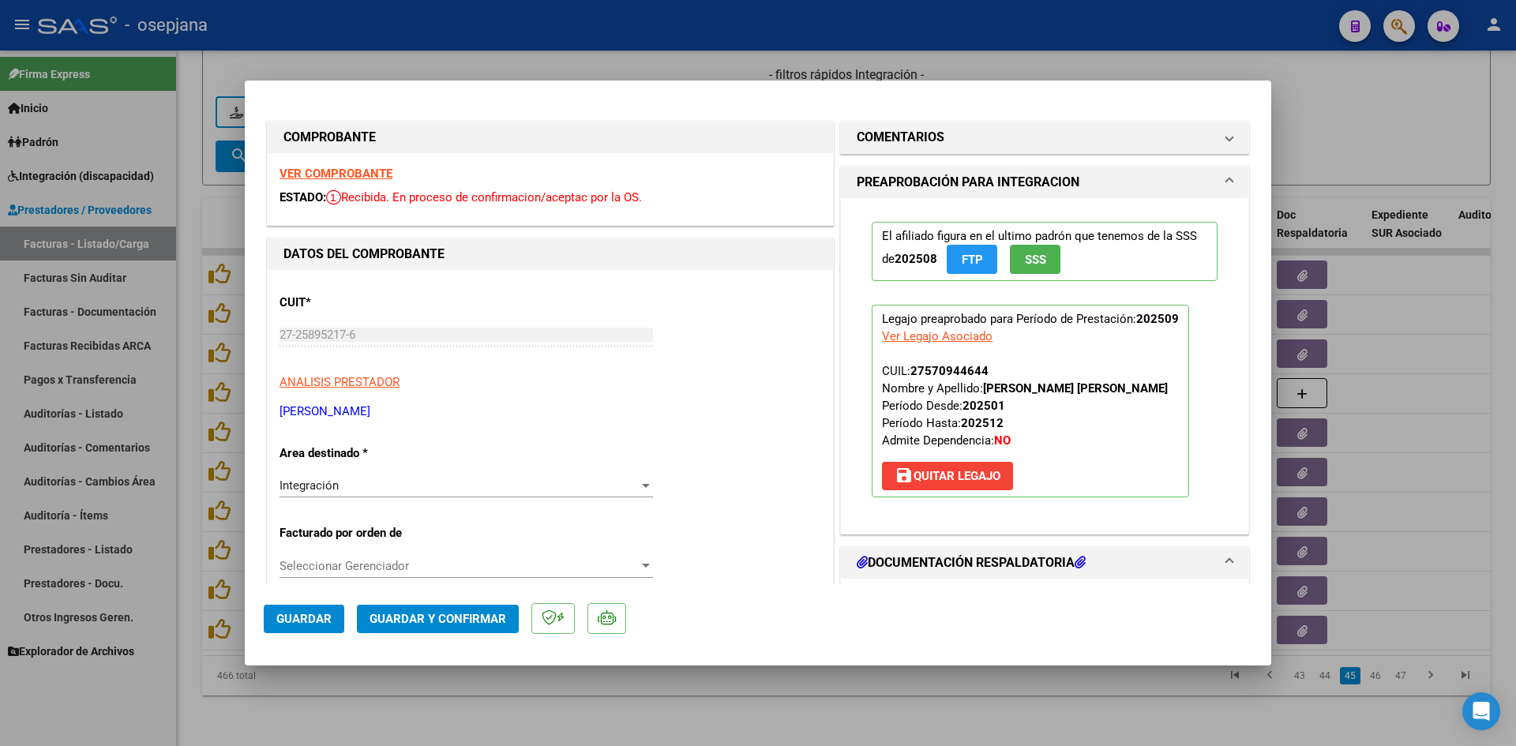
click at [353, 167] on strong "VER COMPROBANTE" at bounding box center [336, 174] width 113 height 14
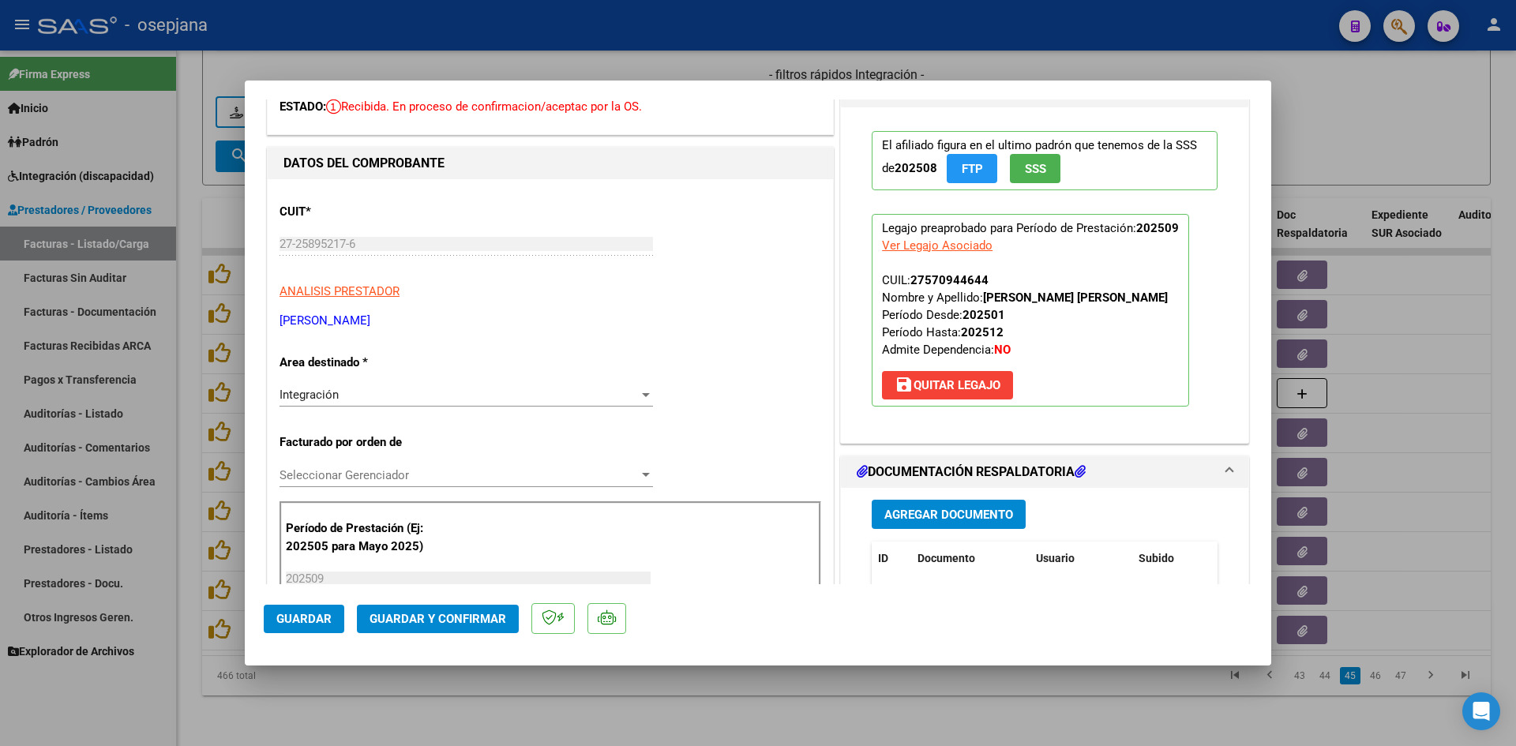
scroll to position [316, 0]
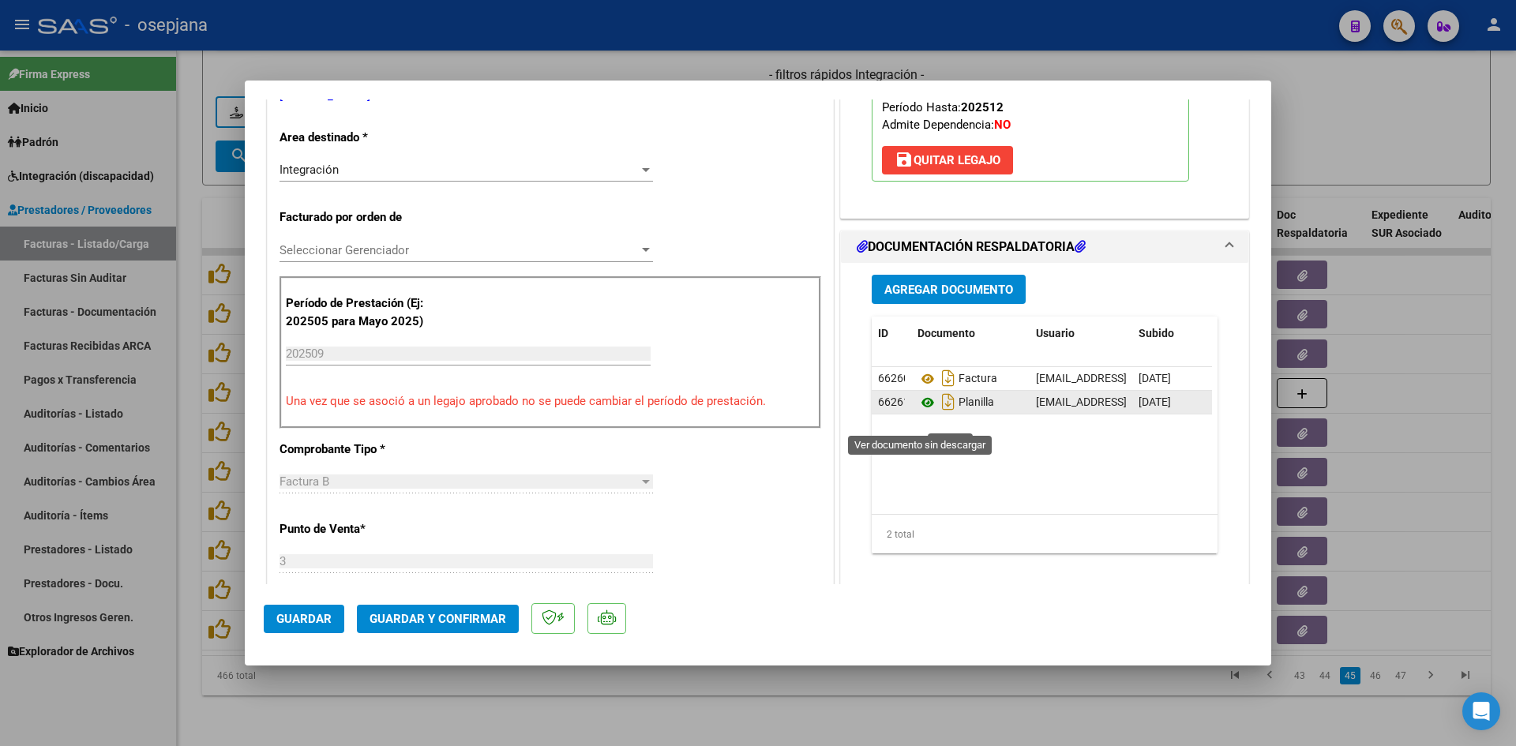
click at [921, 412] on icon at bounding box center [928, 402] width 21 height 19
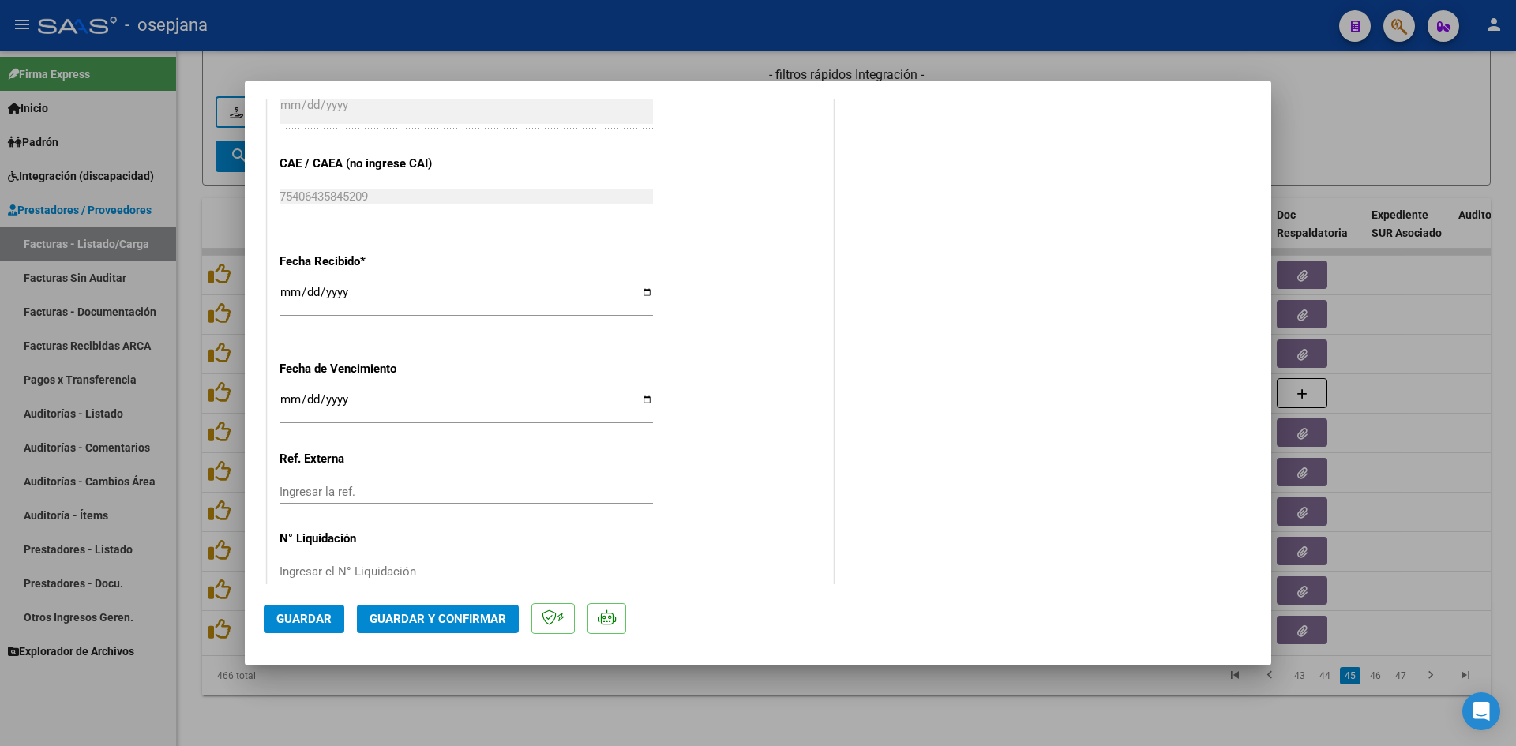
scroll to position [1041, 0]
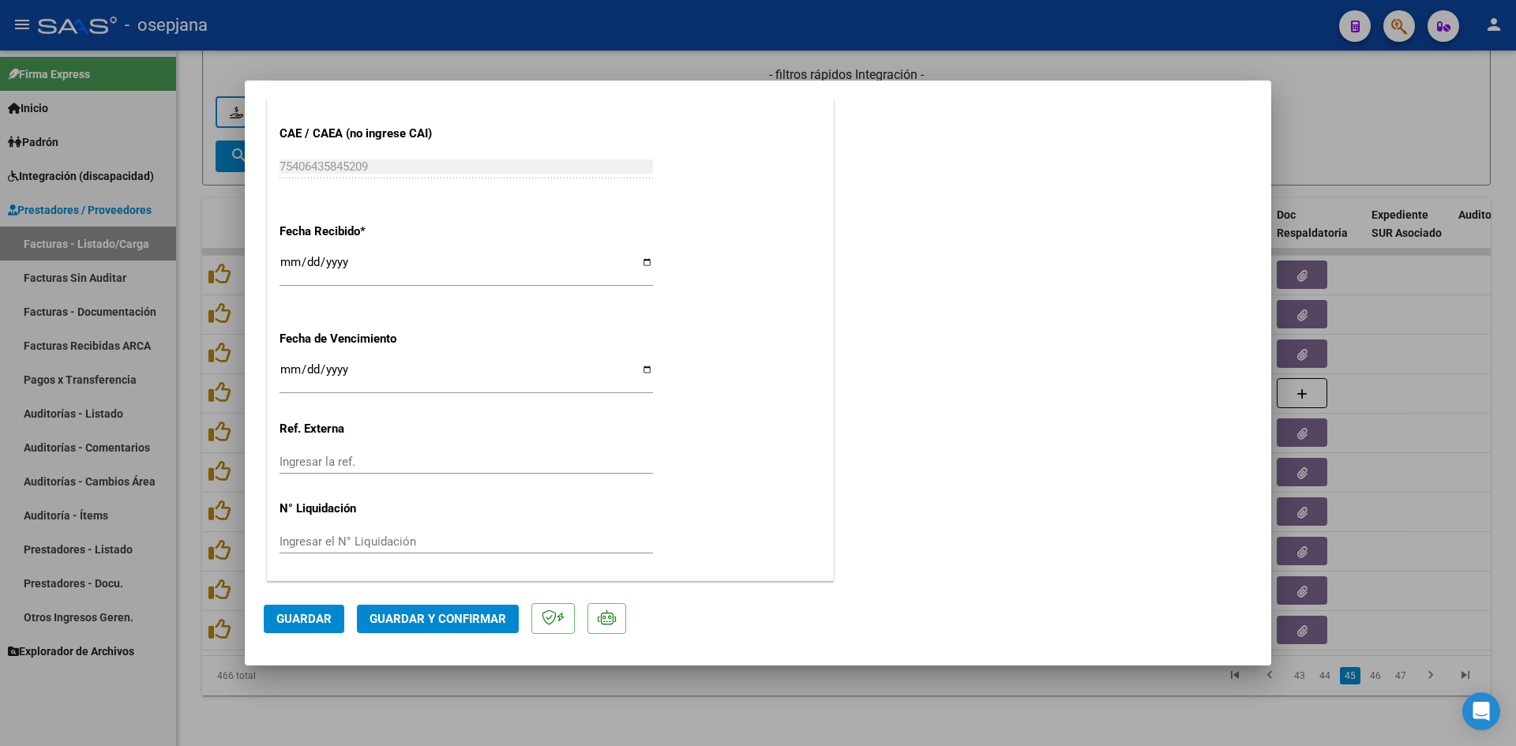
click at [284, 374] on input "[DATE]" at bounding box center [467, 375] width 374 height 25
type input "[DATE]"
click at [382, 608] on button "Guardar y Confirmar" at bounding box center [438, 619] width 162 height 28
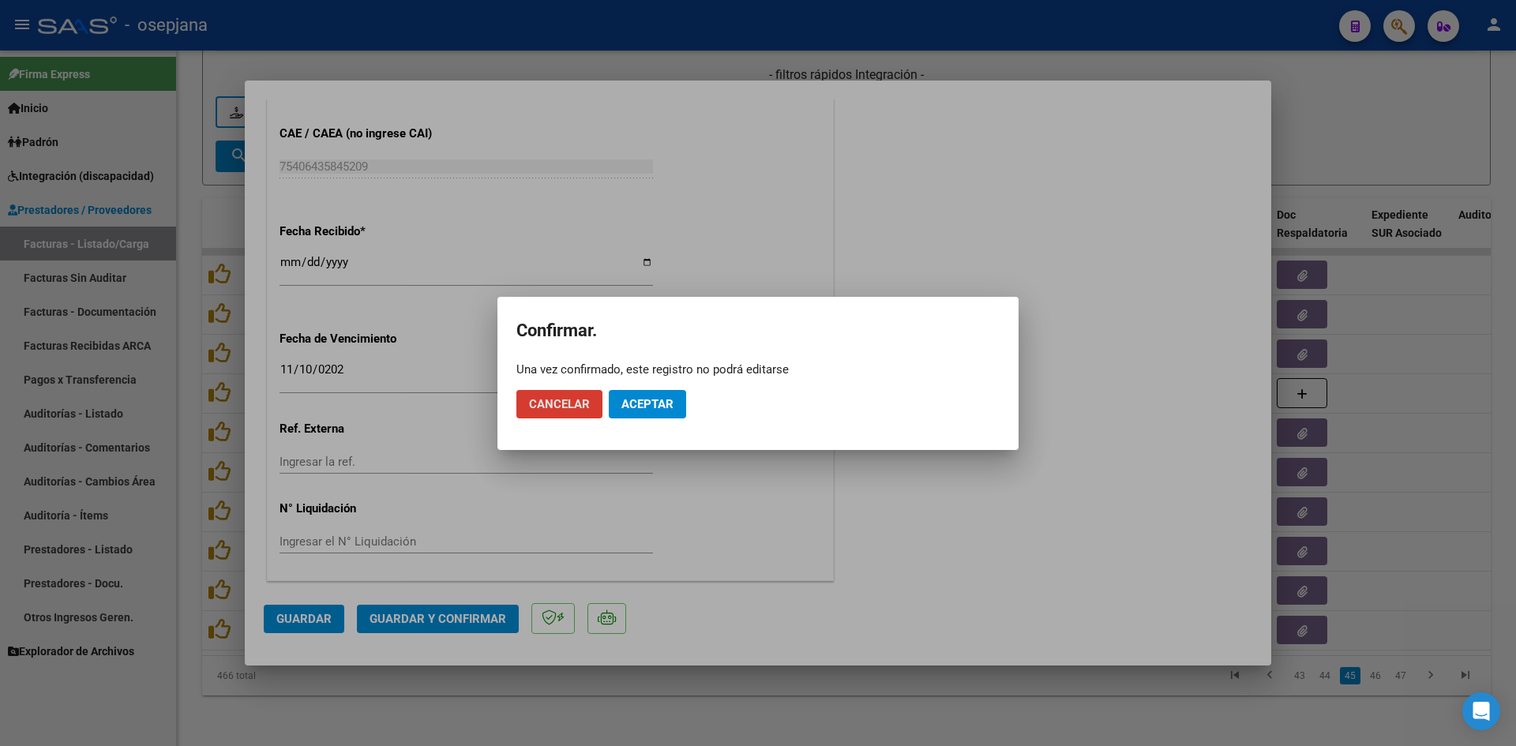
click at [607, 394] on mat-dialog-actions "Cancelar Aceptar" at bounding box center [757, 404] width 483 height 54
click at [621, 397] on span "Aceptar" at bounding box center [647, 404] width 52 height 14
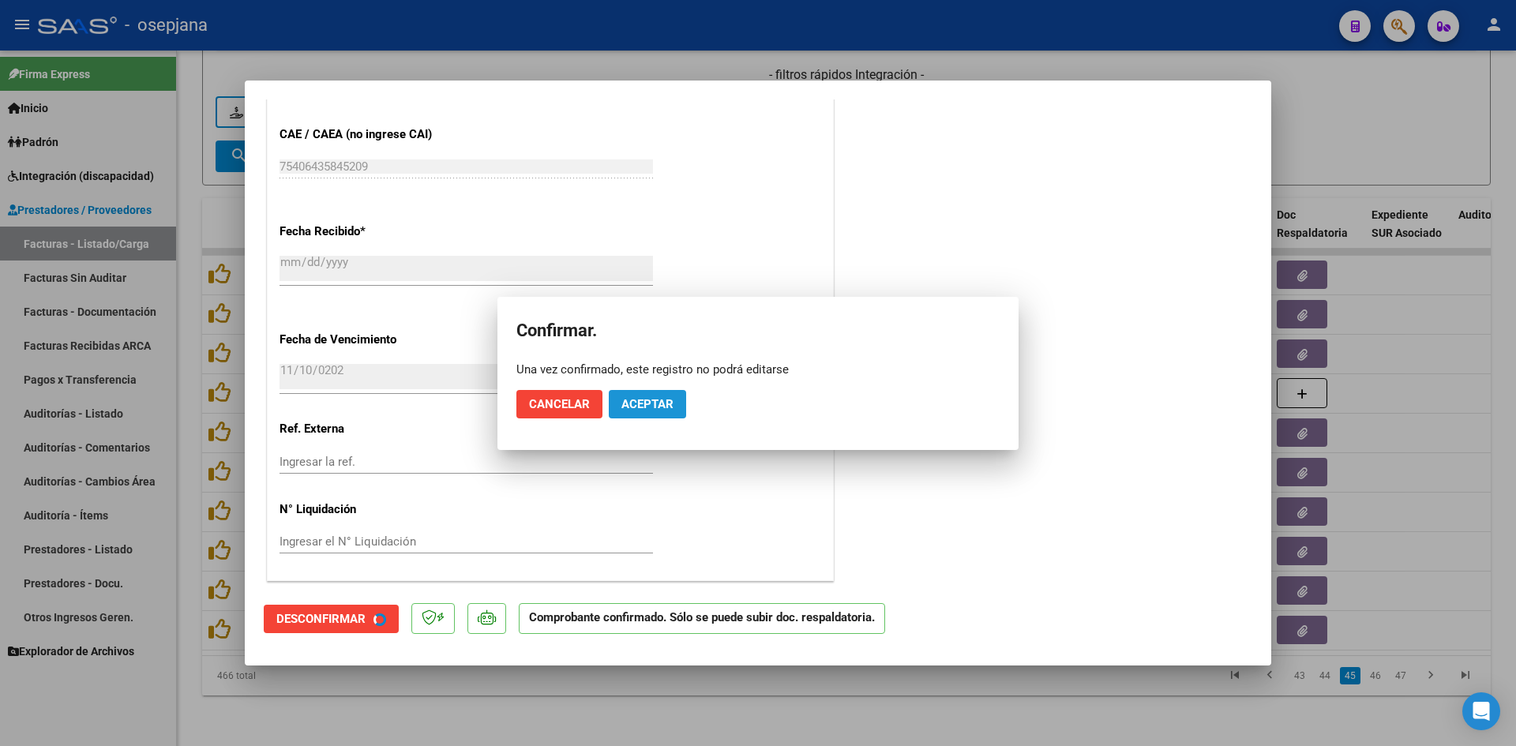
scroll to position [943, 0]
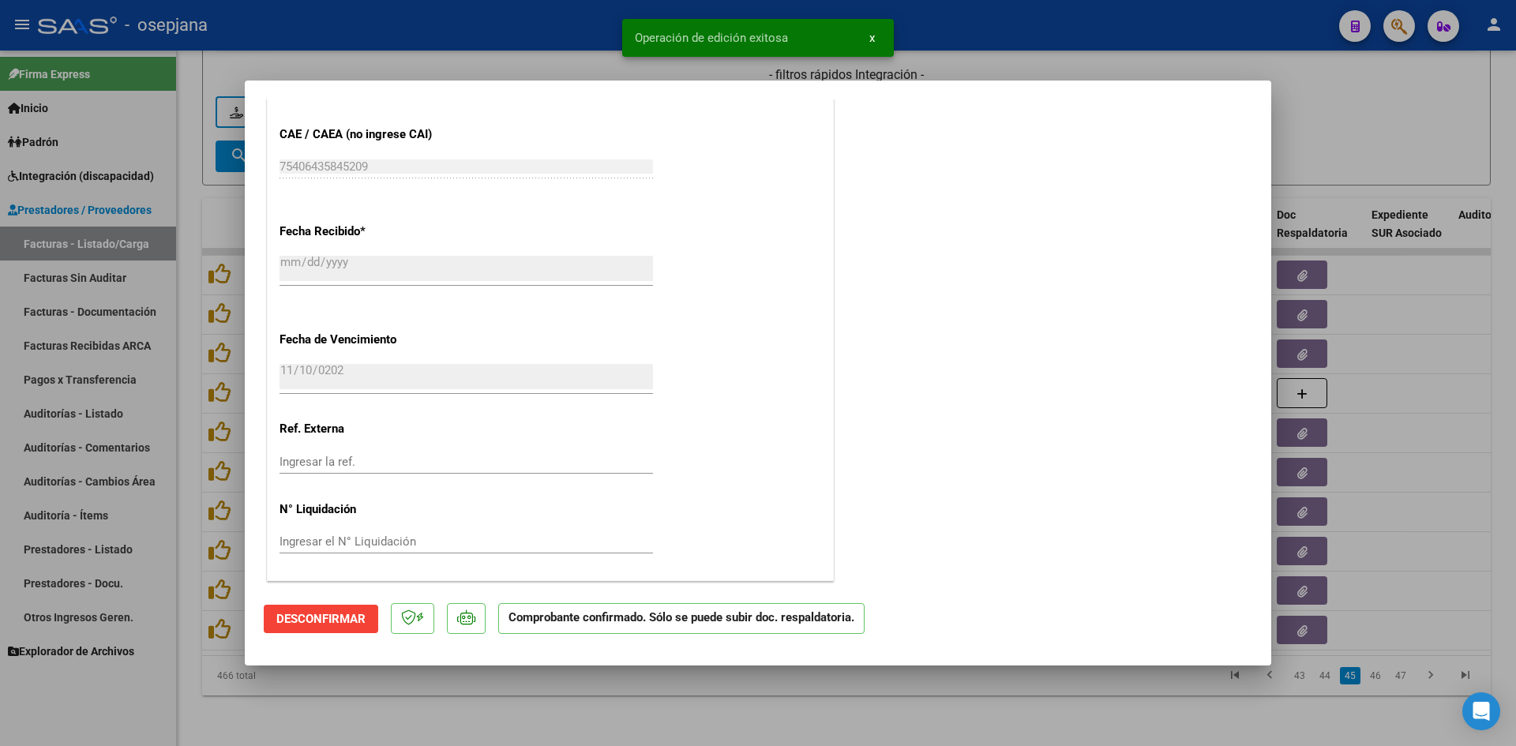
click at [1353, 109] on div at bounding box center [758, 373] width 1516 height 746
type input "$ 0,00"
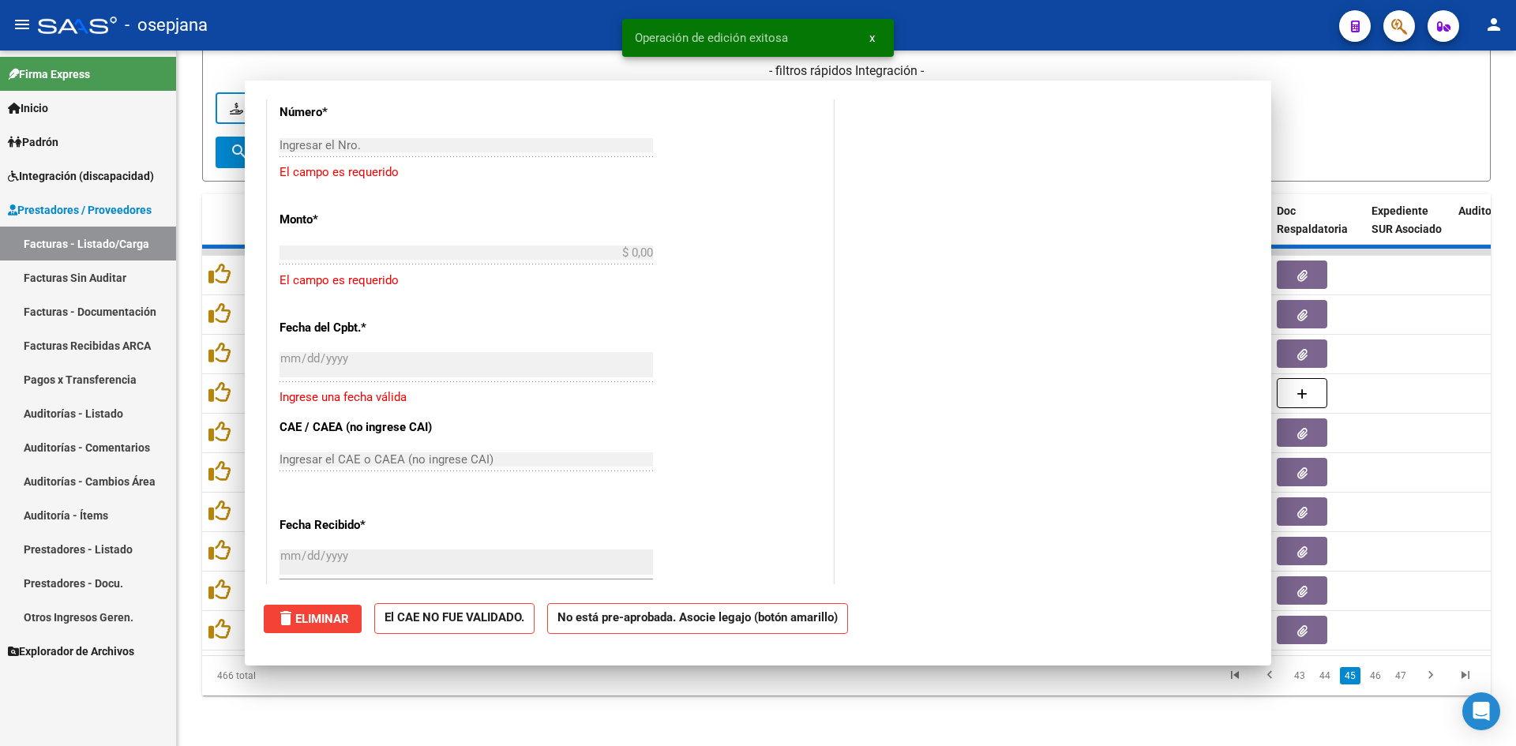
scroll to position [0, 0]
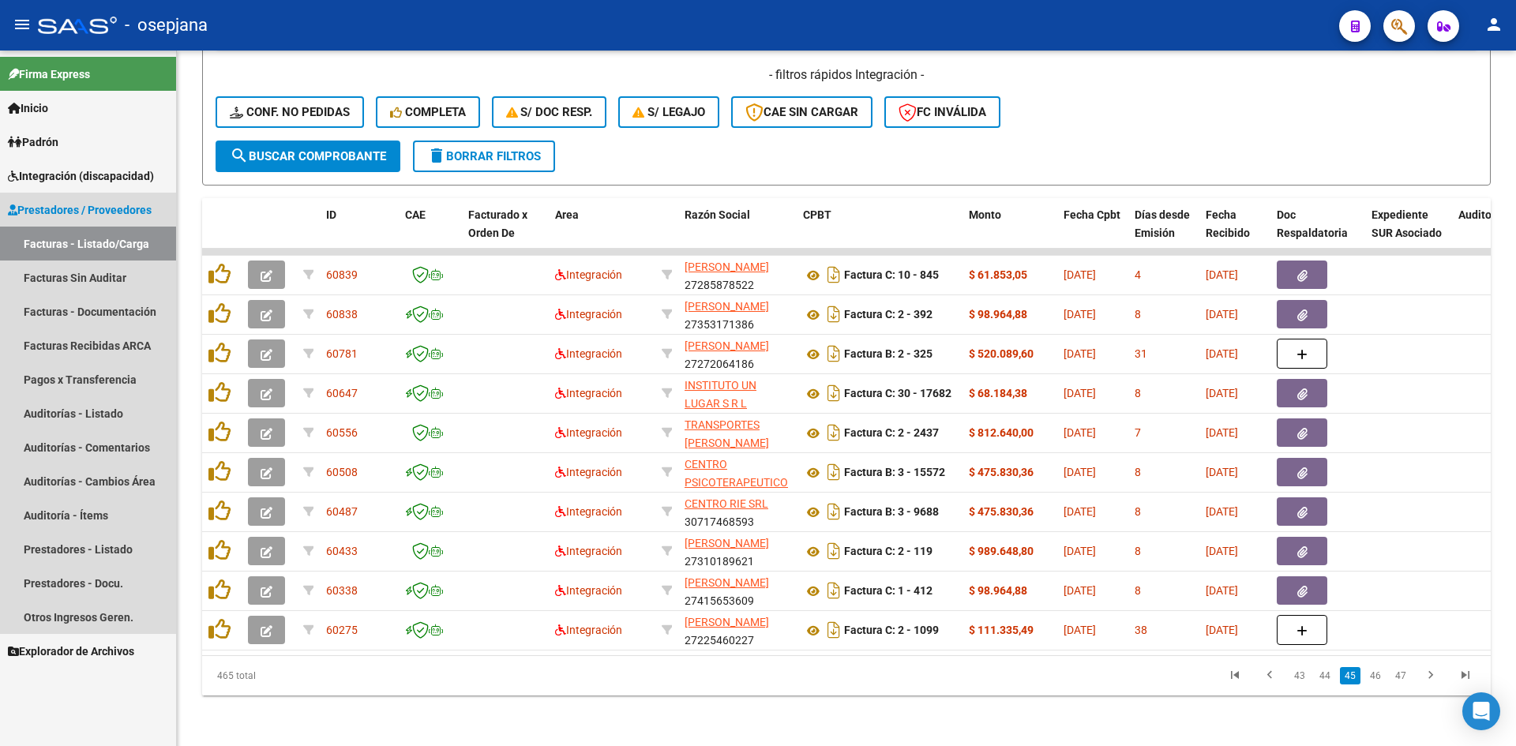
click at [76, 237] on link "Facturas - Listado/Carga" at bounding box center [88, 244] width 176 height 34
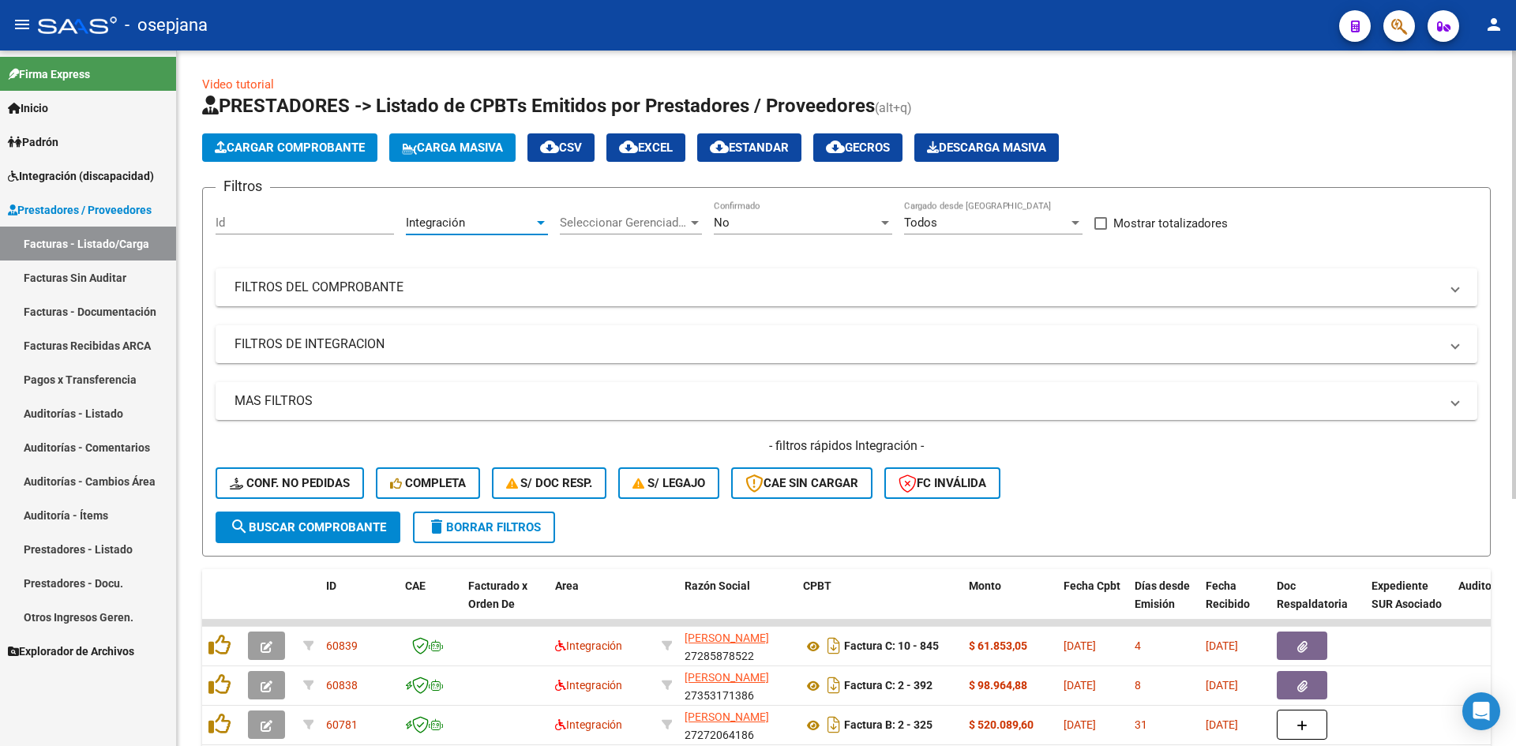
click at [504, 220] on div "Integración" at bounding box center [470, 223] width 128 height 14
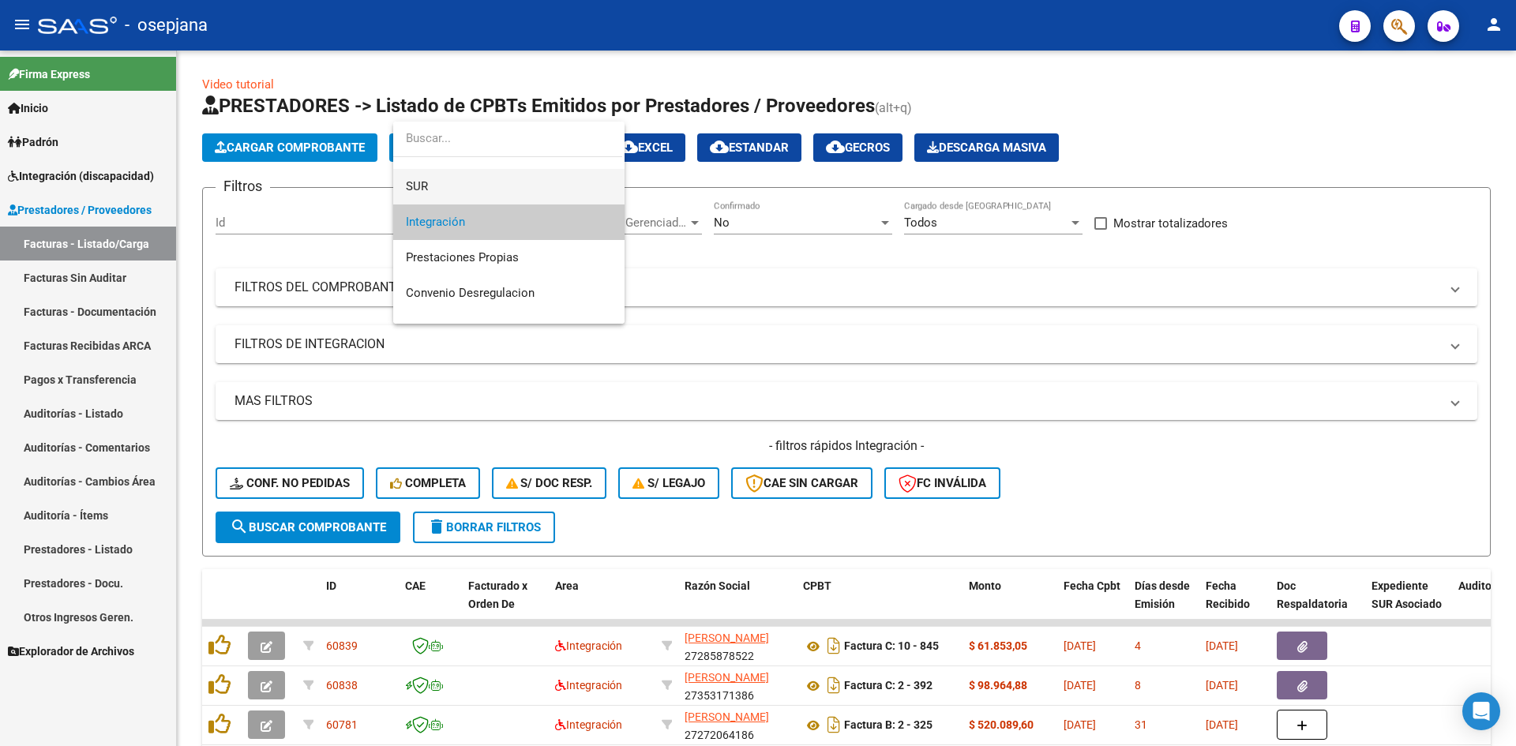
click at [443, 198] on span "SUR" at bounding box center [509, 187] width 206 height 36
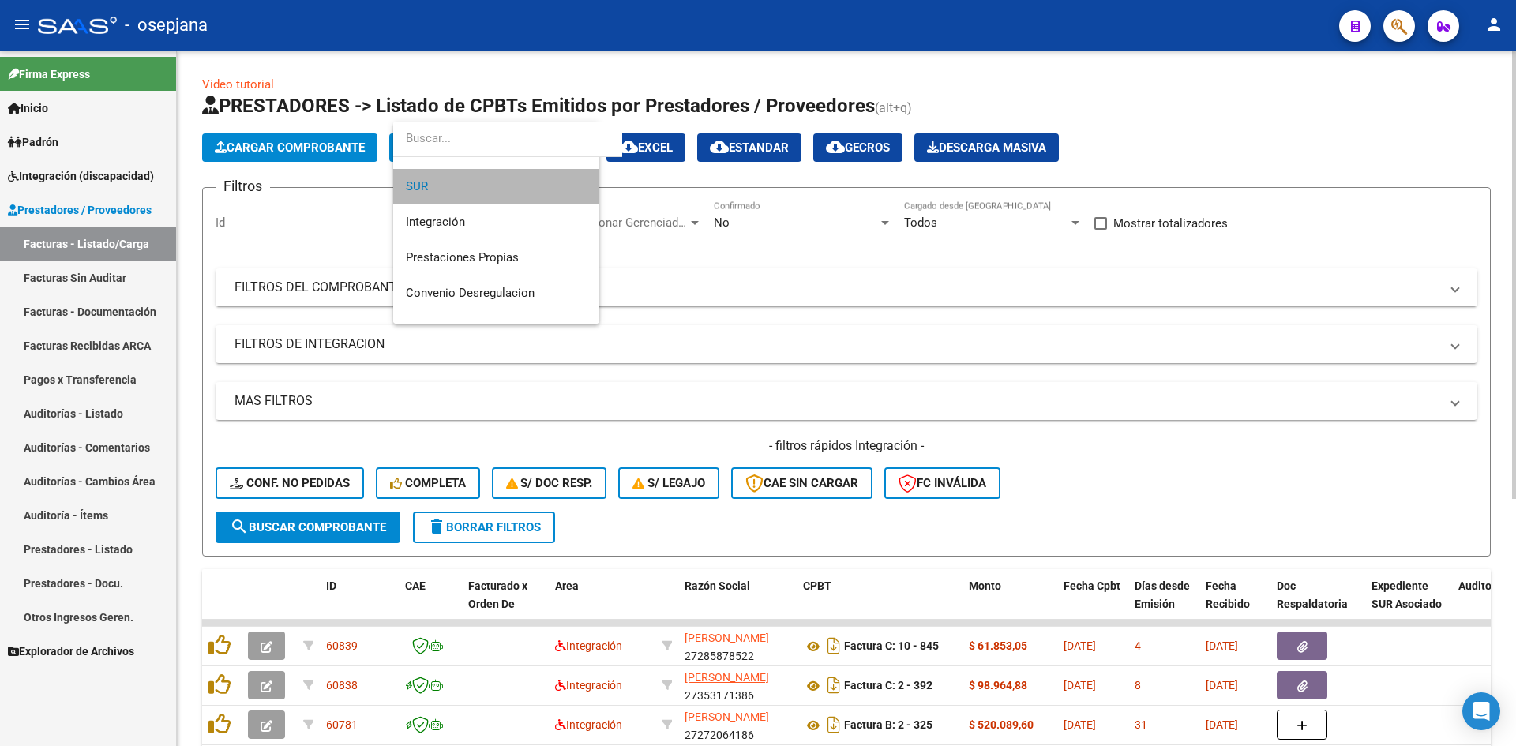
scroll to position [107, 0]
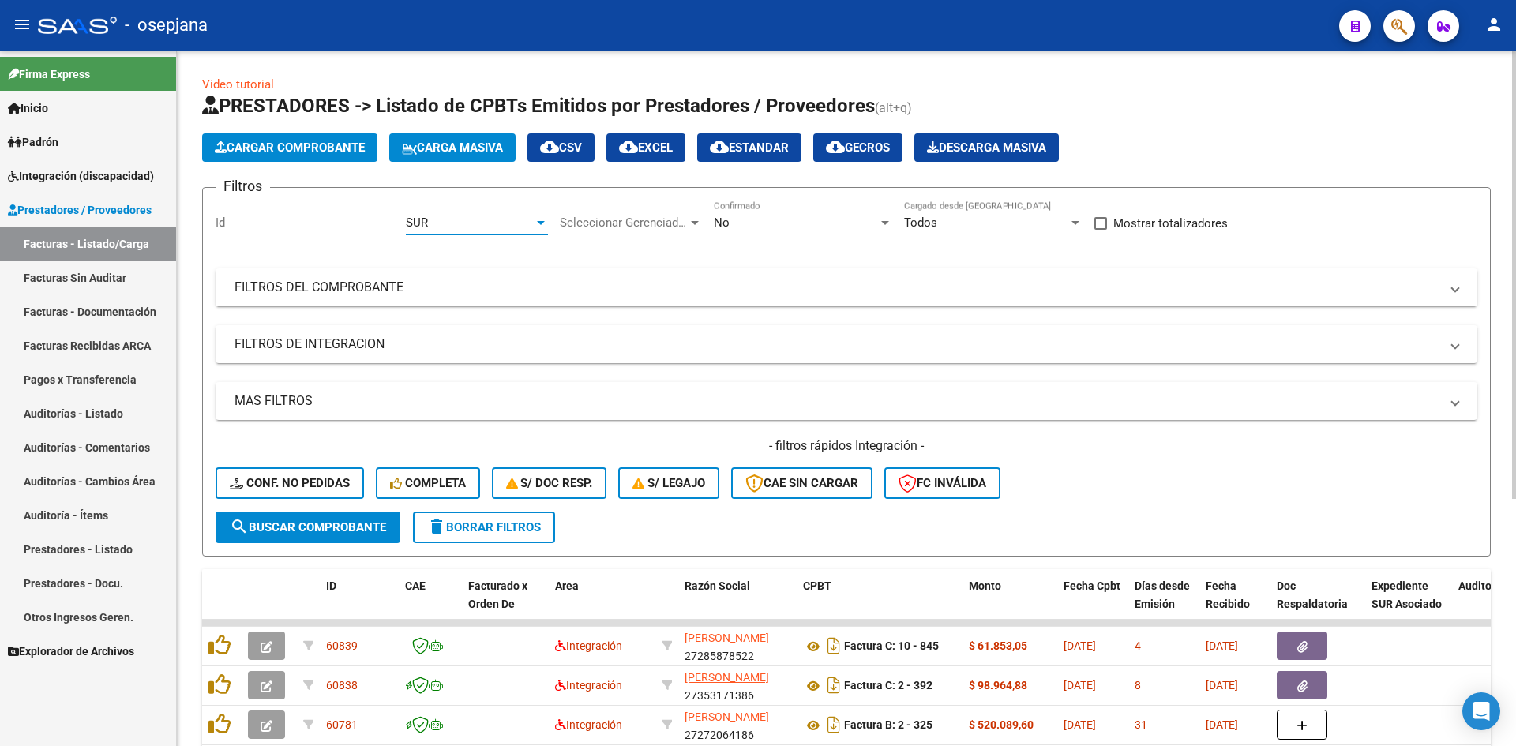
click at [449, 221] on div "SUR" at bounding box center [470, 223] width 128 height 14
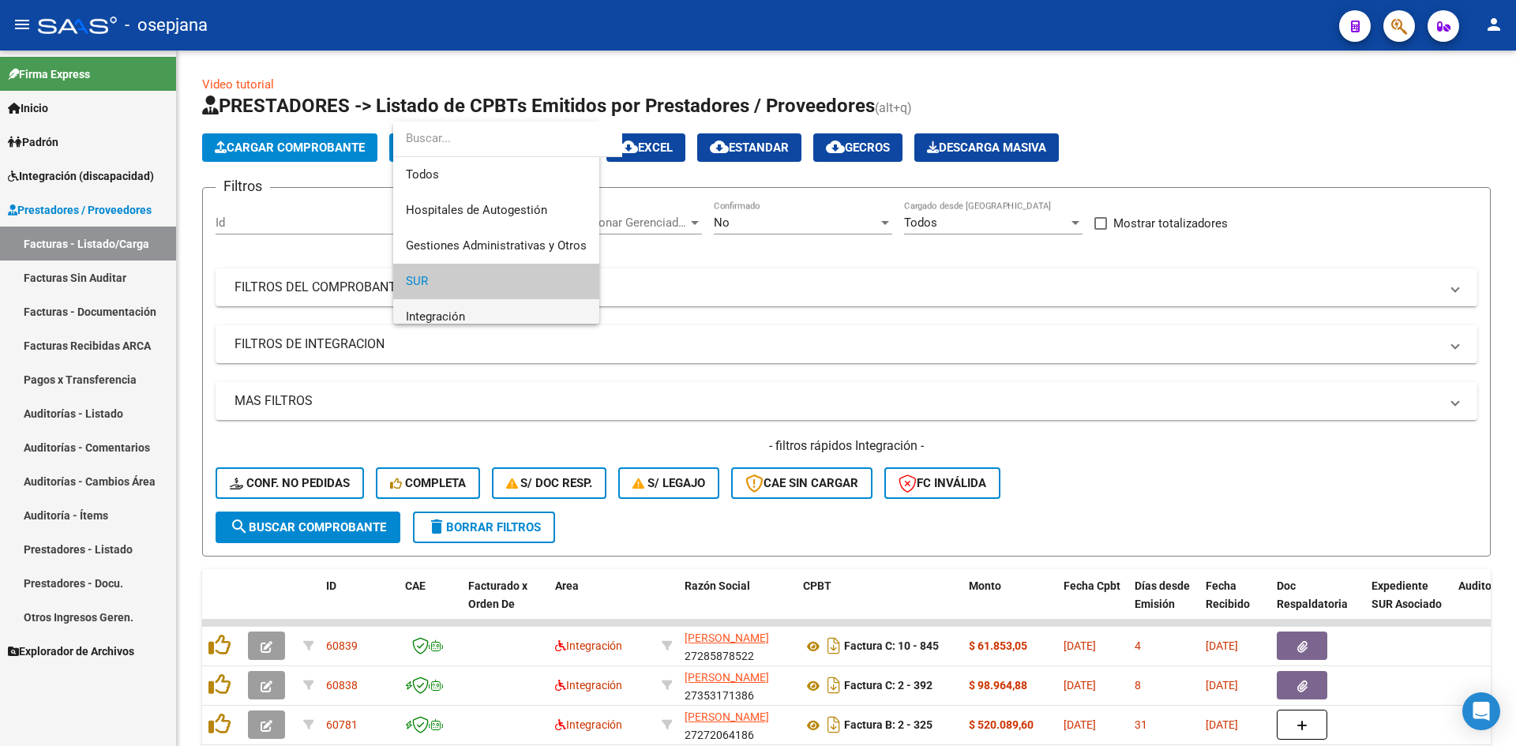
scroll to position [59, 0]
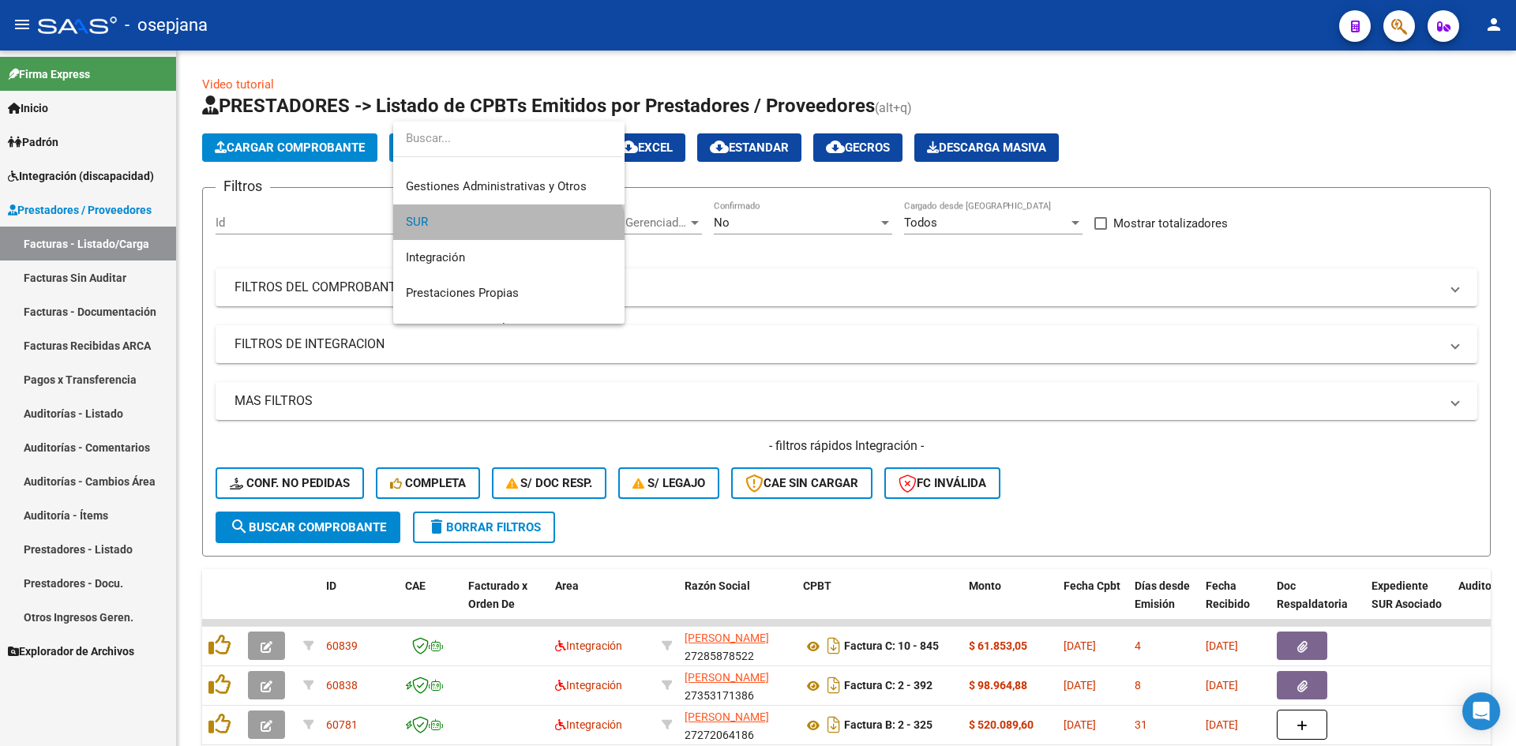
click at [440, 239] on span "SUR" at bounding box center [509, 223] width 206 height 36
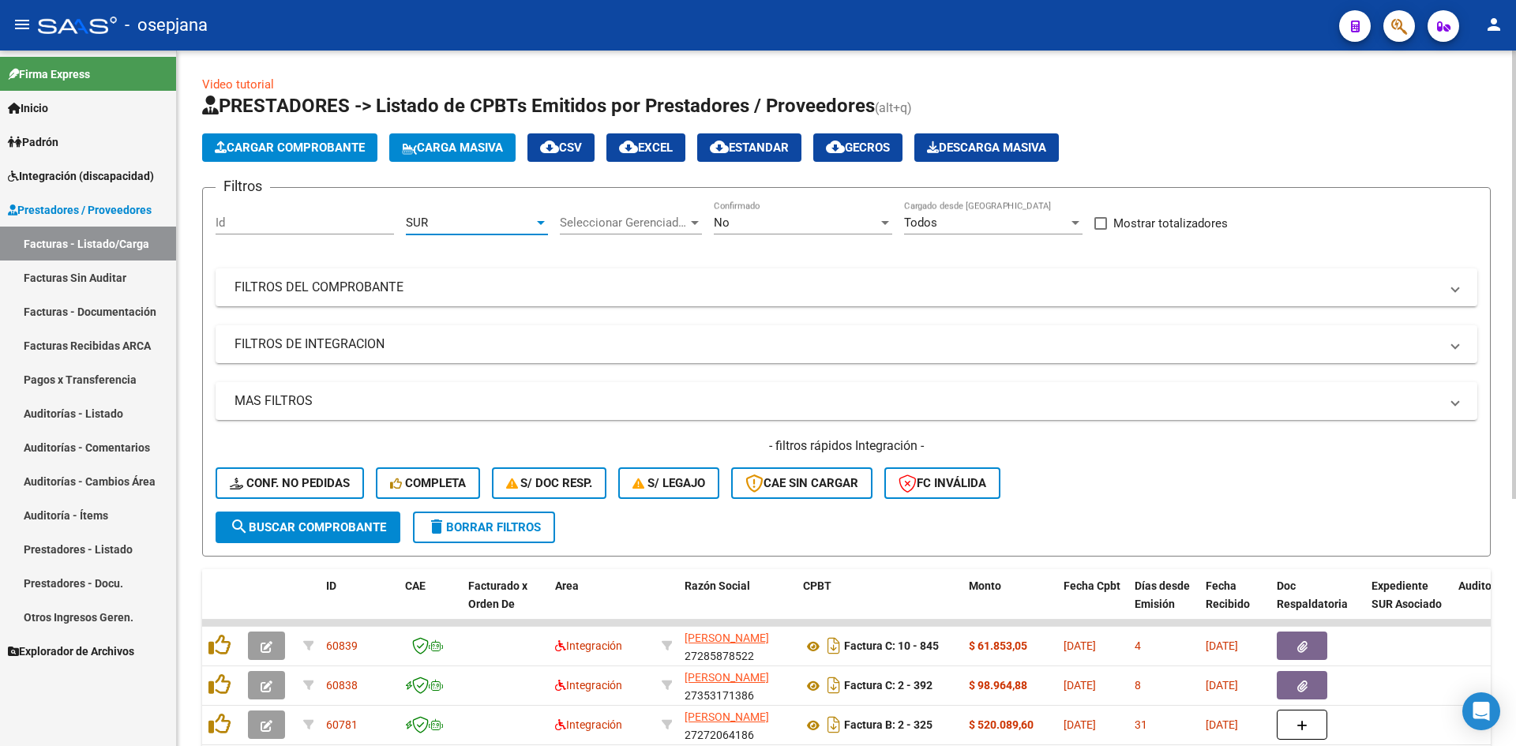
click at [438, 223] on div "SUR" at bounding box center [470, 223] width 128 height 14
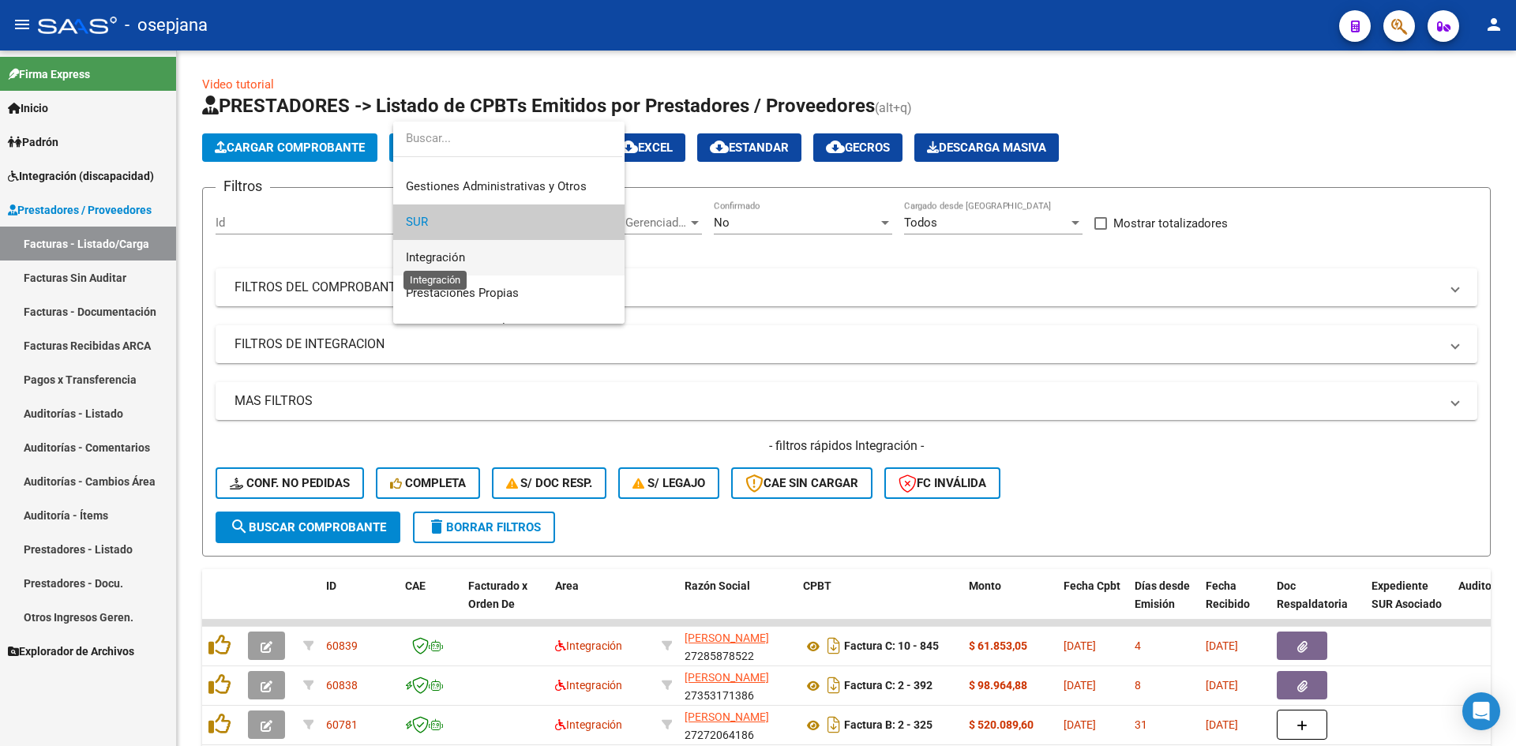
click at [454, 257] on span "Integración" at bounding box center [435, 257] width 59 height 14
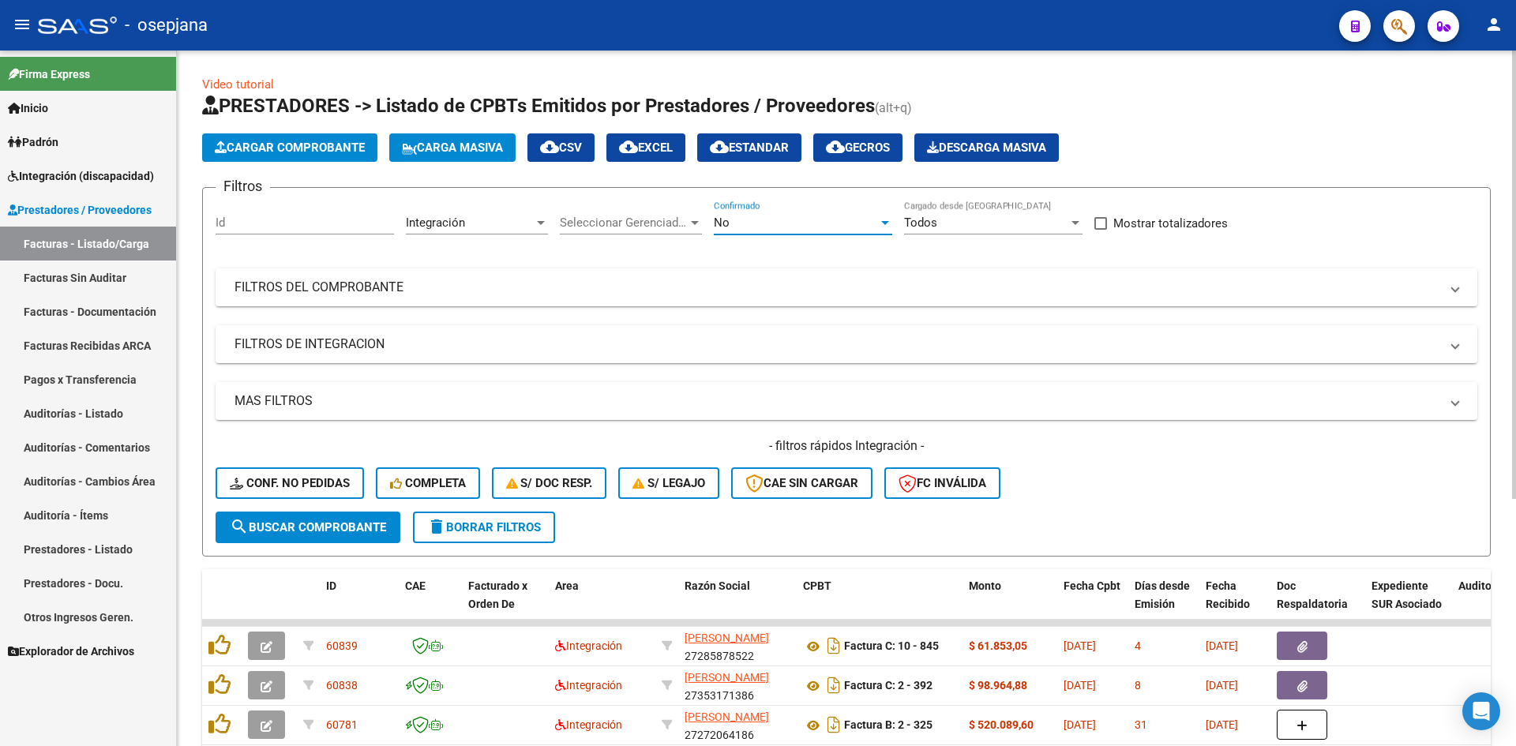
click at [790, 223] on div "No" at bounding box center [796, 223] width 164 height 14
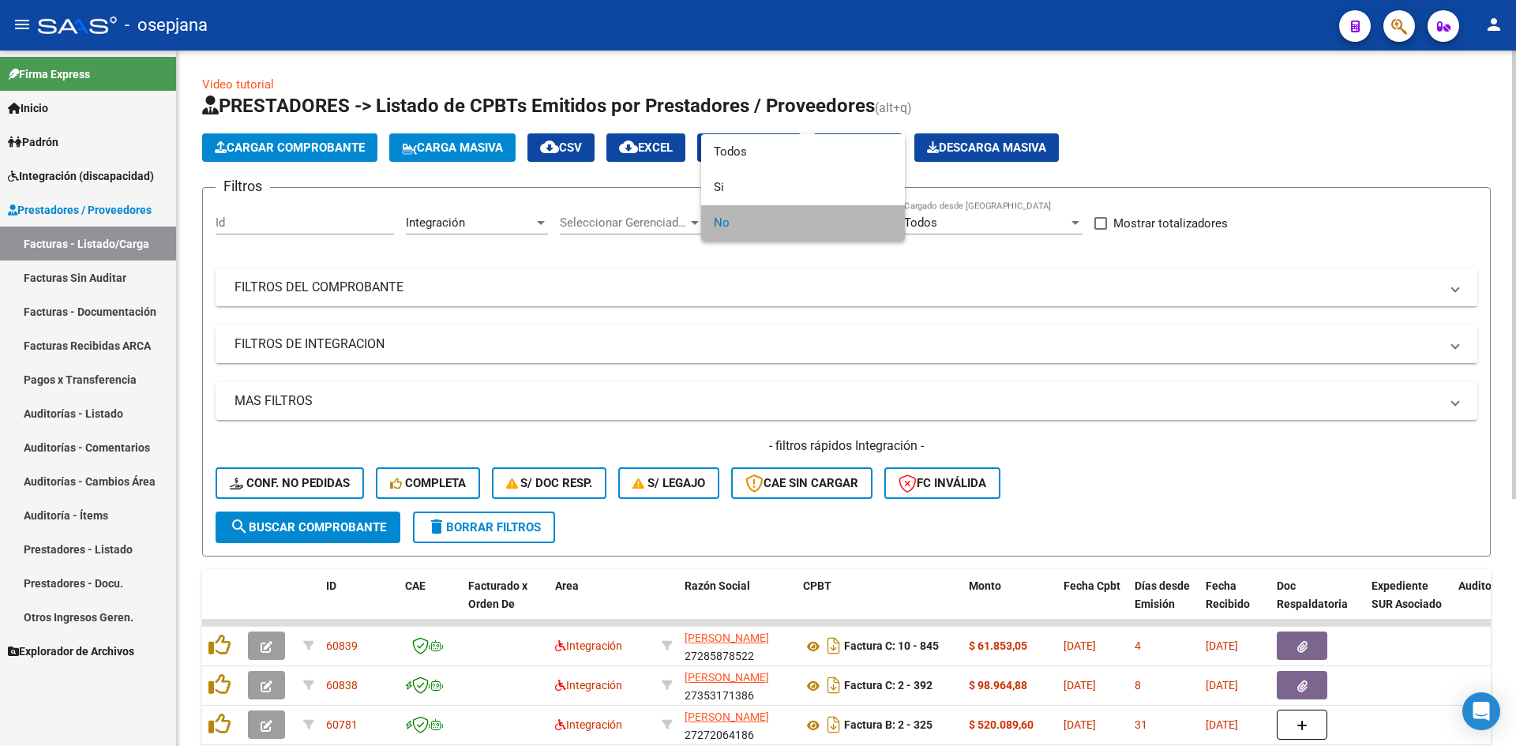
click at [790, 223] on span "No" at bounding box center [803, 223] width 178 height 36
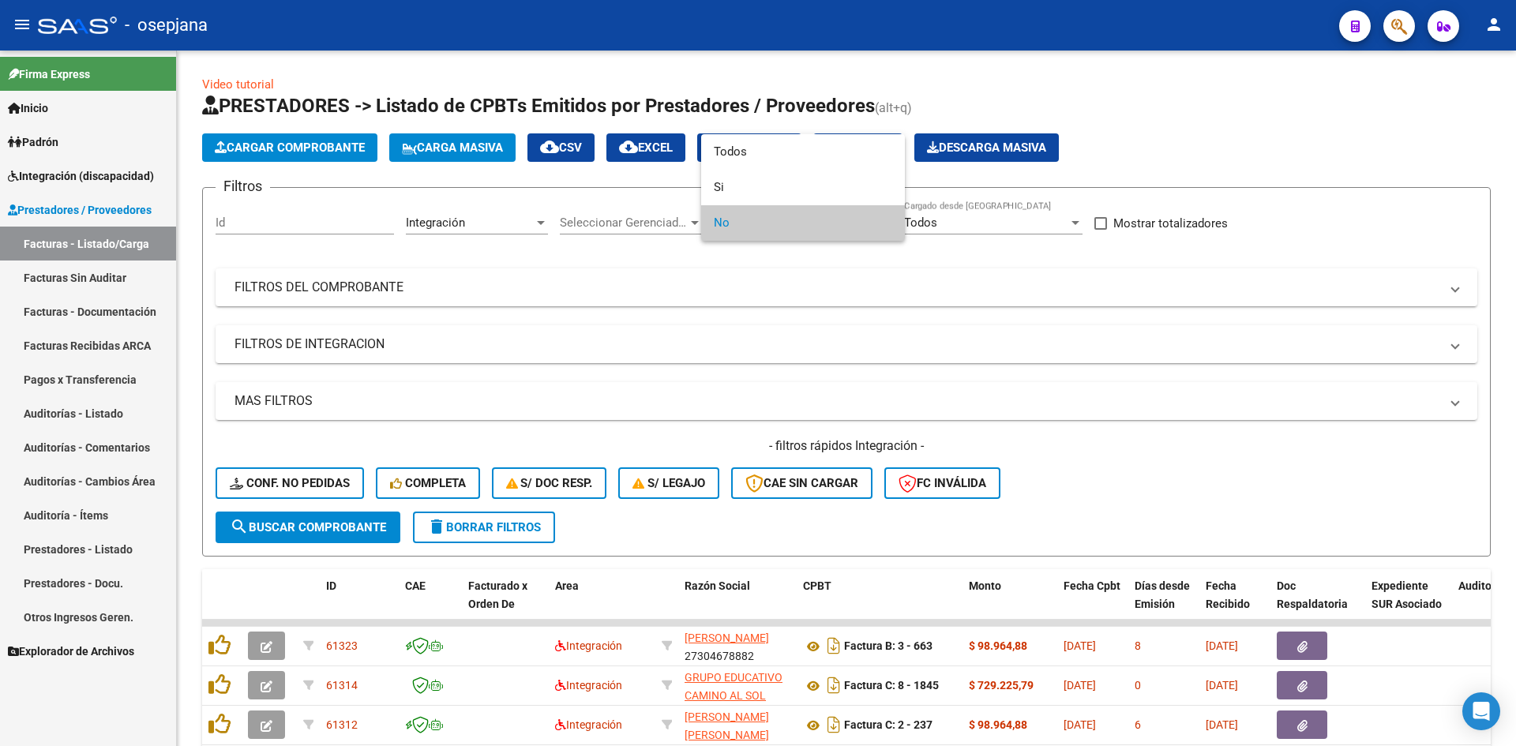
click at [1274, 531] on div at bounding box center [758, 373] width 1516 height 746
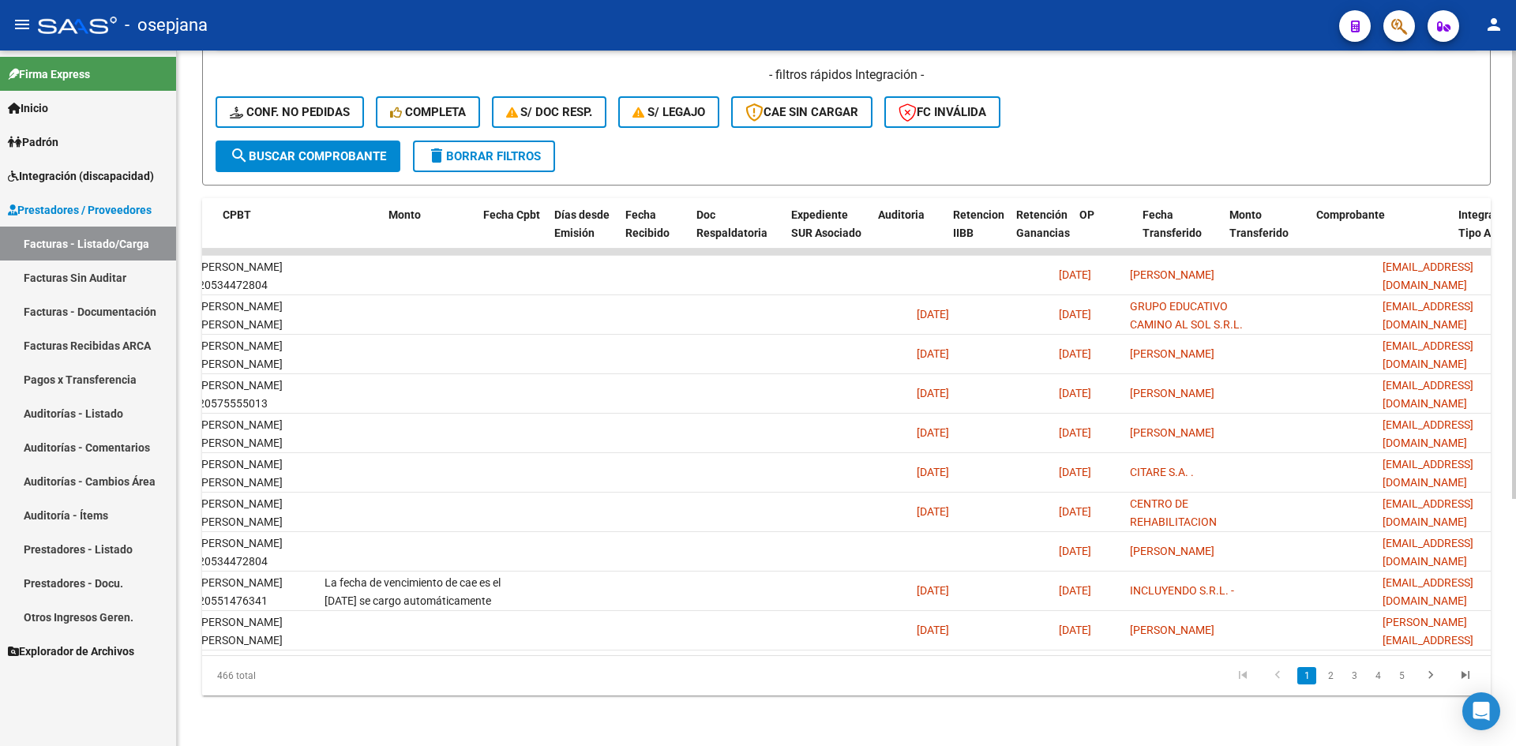
scroll to position [0, 0]
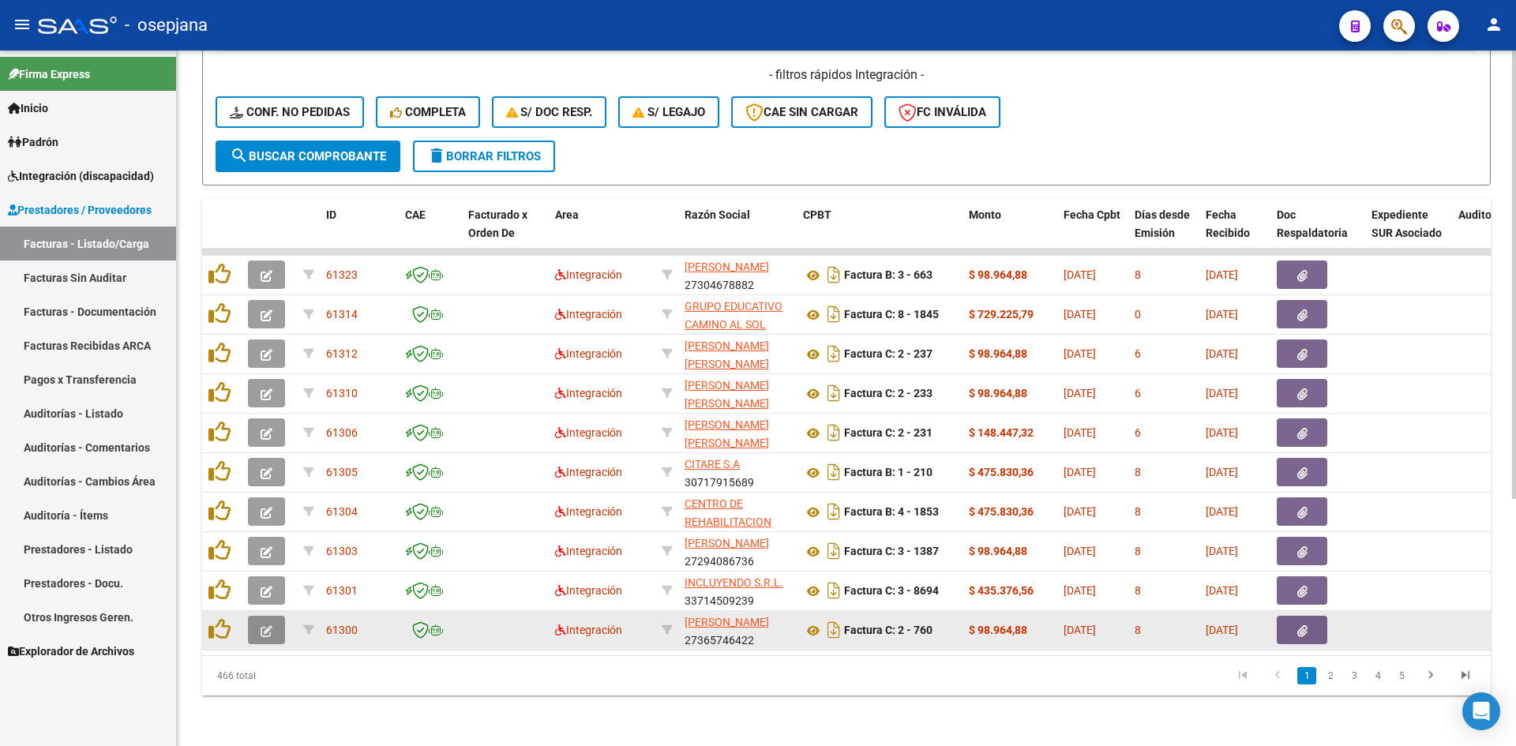
click at [265, 616] on button "button" at bounding box center [266, 630] width 37 height 28
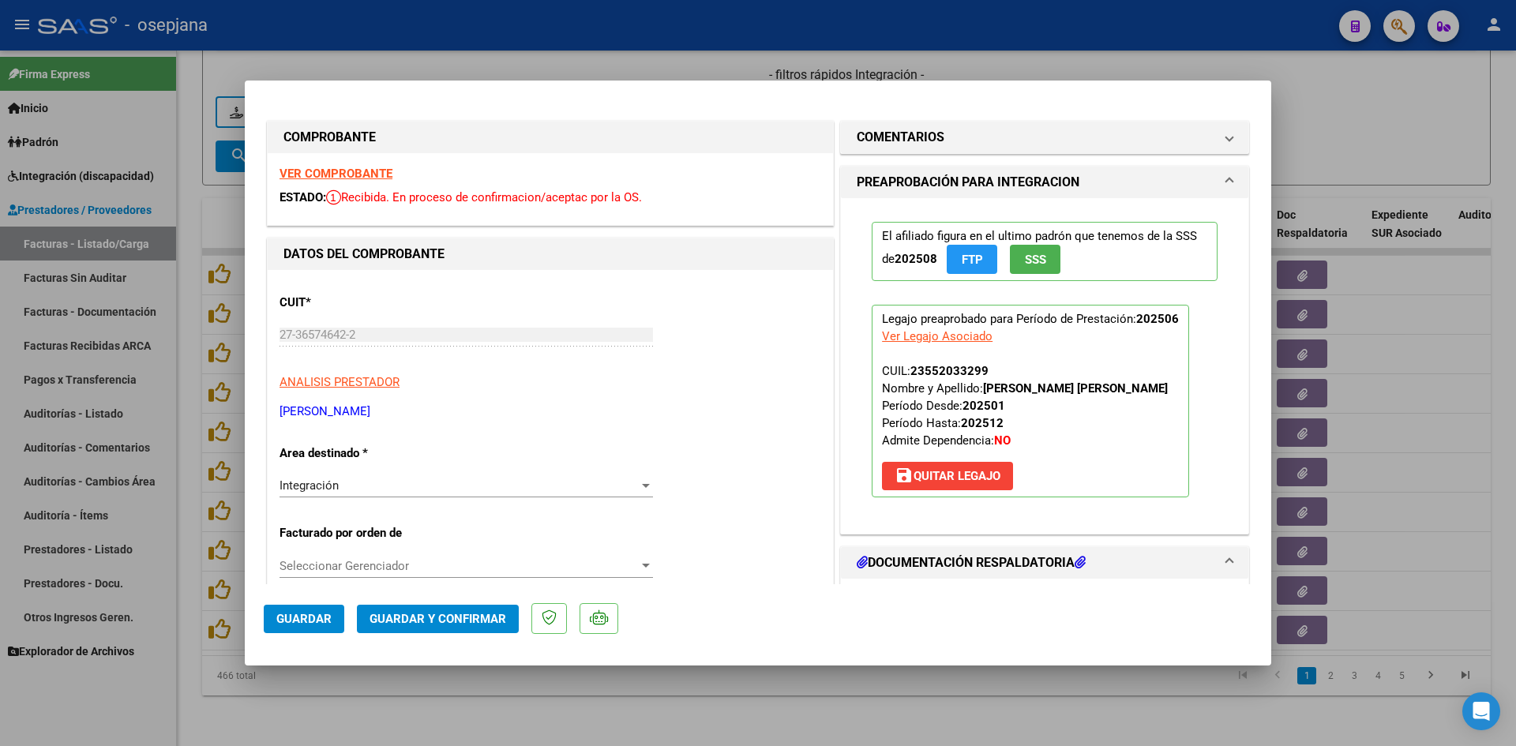
click at [1405, 118] on div at bounding box center [758, 373] width 1516 height 746
type input "$ 0,00"
